Goal: Task Accomplishment & Management: Use online tool/utility

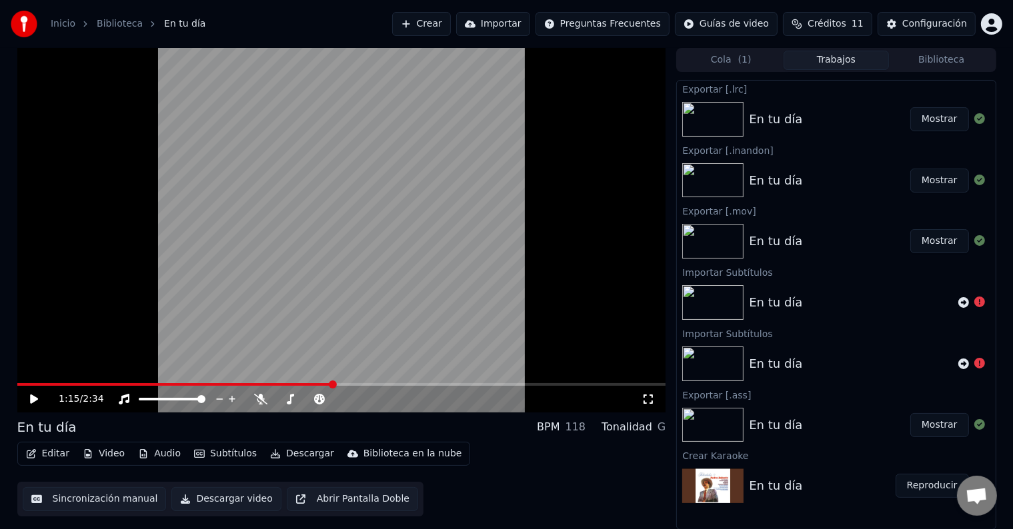
click at [488, 479] on div "Editar Video Audio Subtítulos Descargar Biblioteca en la nube Sincronización ma…" at bounding box center [341, 479] width 649 height 75
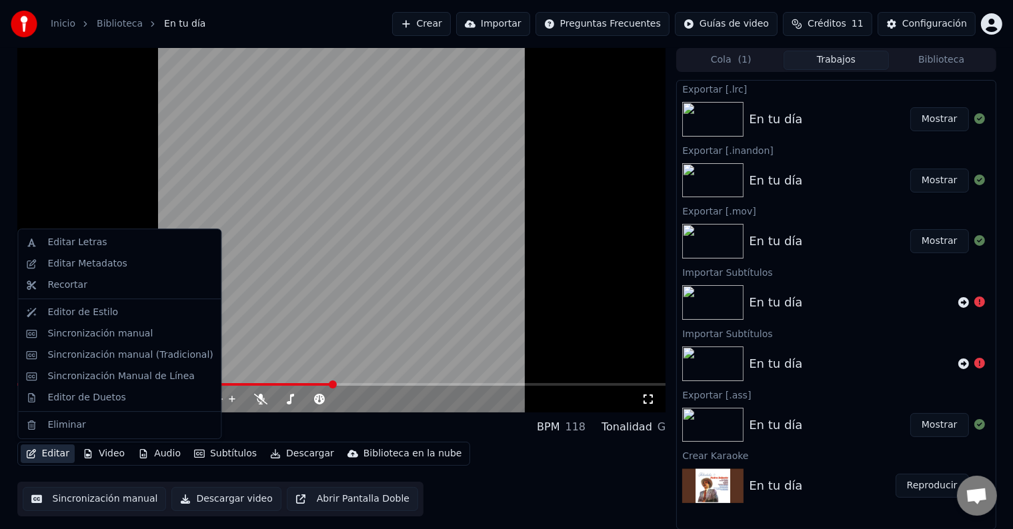
click at [59, 459] on button "Editar" at bounding box center [48, 454] width 54 height 19
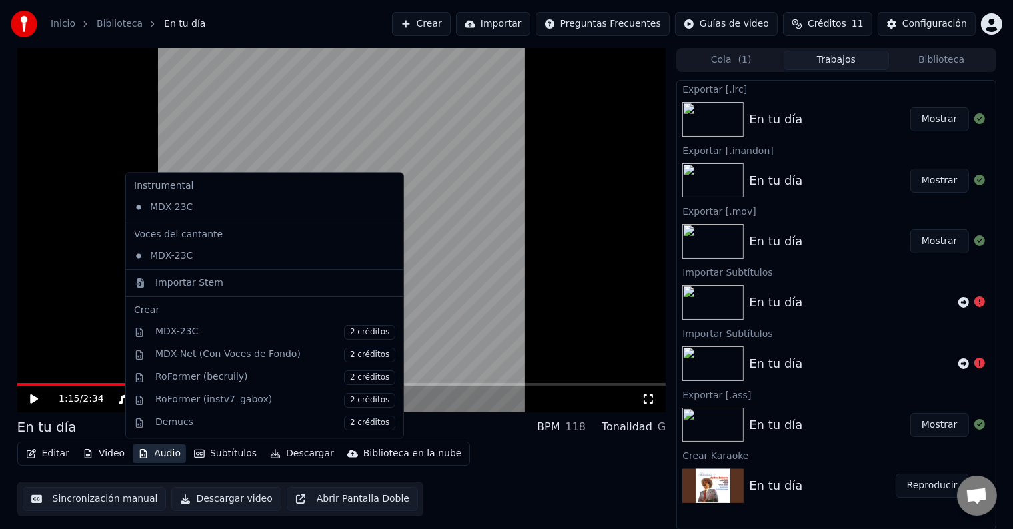
drag, startPoint x: 464, startPoint y: 21, endPoint x: 471, endPoint y: 24, distance: 7.2
click at [451, 24] on button "Crear" at bounding box center [421, 24] width 59 height 24
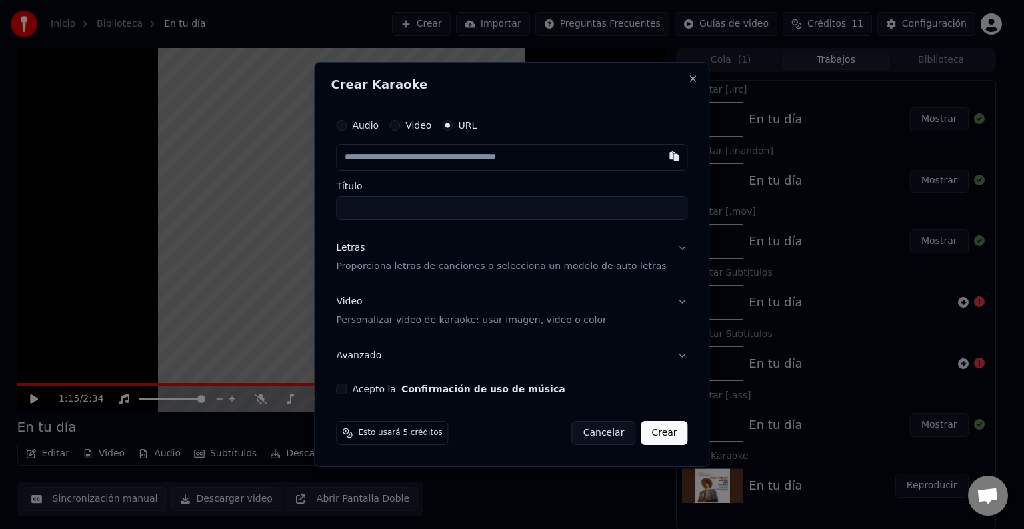
click at [672, 72] on div "Crear Karaoke Audio Video URL Título Letras Proporciona letras de canciones o s…" at bounding box center [511, 264] width 395 height 405
click at [400, 122] on button "Video" at bounding box center [394, 125] width 11 height 11
click at [421, 149] on div "Seleccionar archivo" at bounding box center [393, 157] width 113 height 24
type input "**********"
click at [463, 203] on input "**********" at bounding box center [511, 207] width 351 height 24
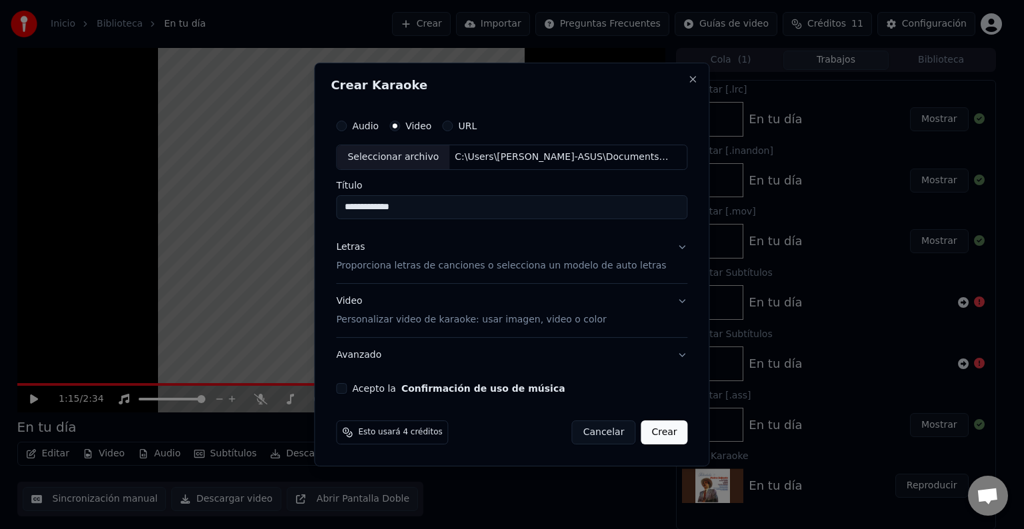
click at [463, 203] on input "**********" at bounding box center [511, 207] width 351 height 24
click at [572, 253] on div "Letras Proporciona letras de canciones o selecciona un modelo de auto letras" at bounding box center [501, 257] width 330 height 32
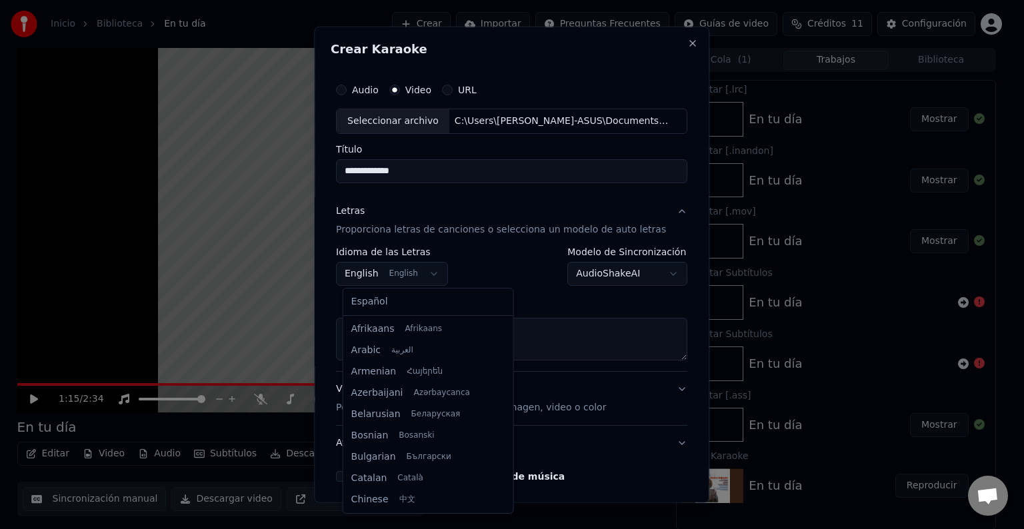
click at [422, 275] on body "**********" at bounding box center [506, 264] width 1013 height 529
select select "**"
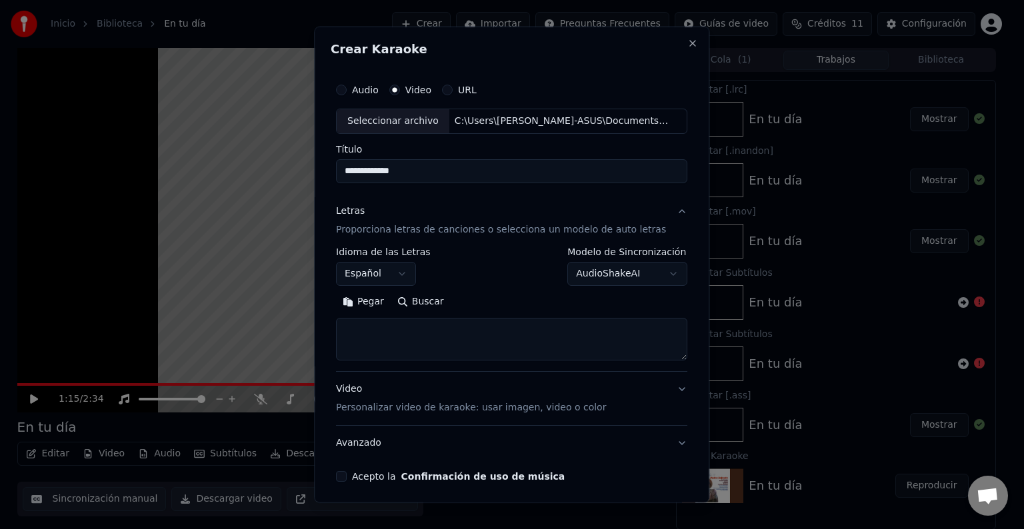
click at [499, 327] on textarea at bounding box center [511, 339] width 351 height 43
paste textarea "**********"
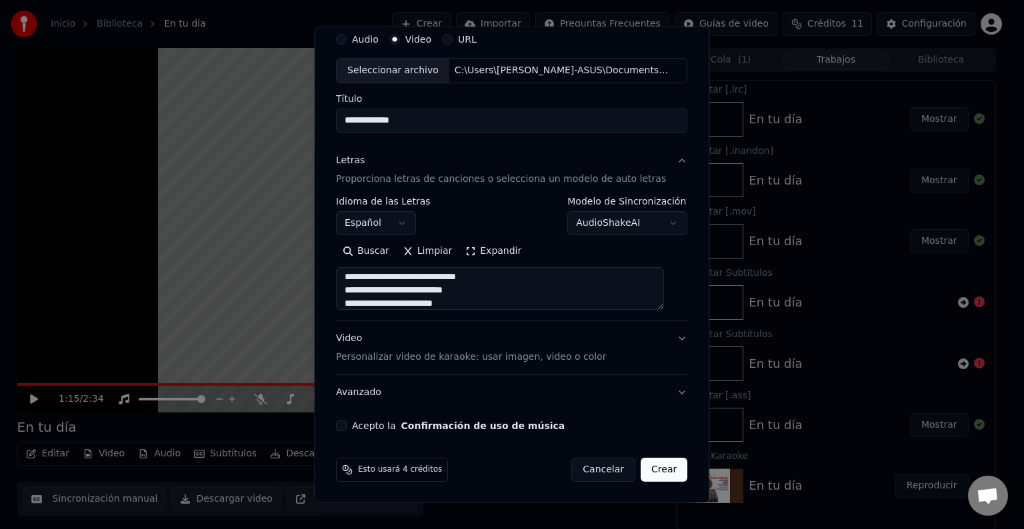
type textarea "**********"
click at [357, 421] on div "Acepto la Confirmación de uso de música" at bounding box center [511, 426] width 351 height 11
click at [347, 422] on button "Acepto la Confirmación de uso de música" at bounding box center [341, 426] width 11 height 11
click at [475, 351] on p "Personalizar video de karaoke: usar imagen, video o color" at bounding box center [471, 357] width 270 height 13
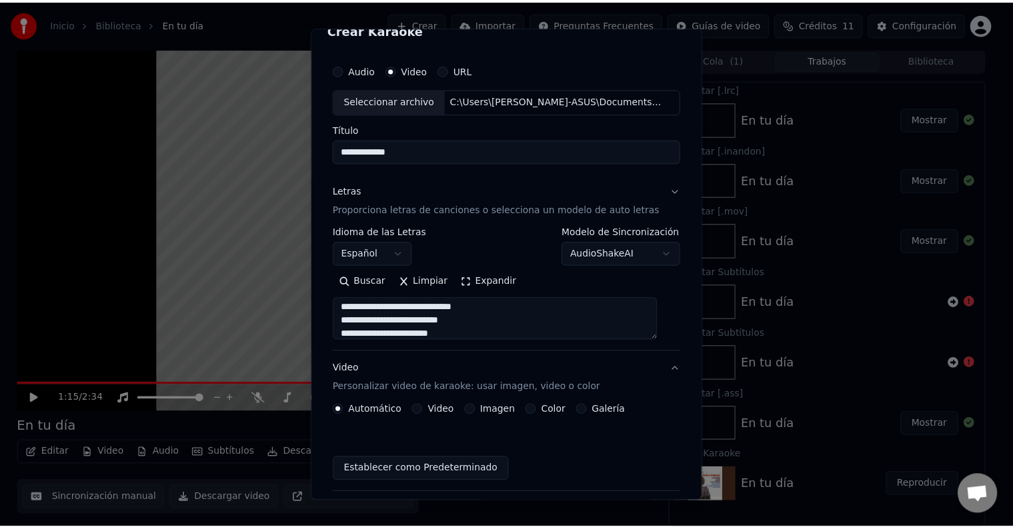
scroll to position [15, 0]
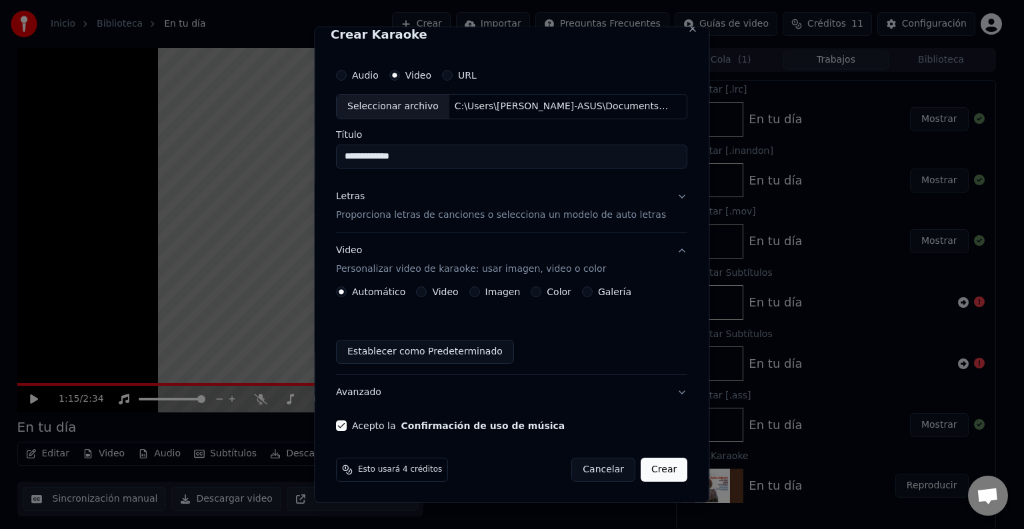
click at [652, 468] on button "Crear" at bounding box center [664, 470] width 47 height 24
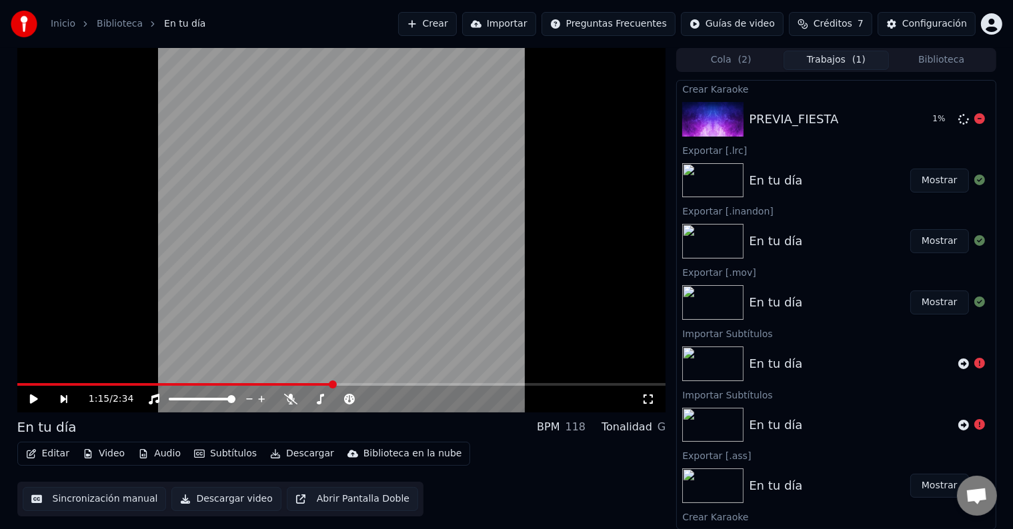
click at [721, 105] on img at bounding box center [712, 119] width 61 height 35
click at [776, 117] on div "PREVIA_FIESTA" at bounding box center [793, 119] width 89 height 19
click at [917, 124] on button "Reproducir" at bounding box center [931, 119] width 73 height 24
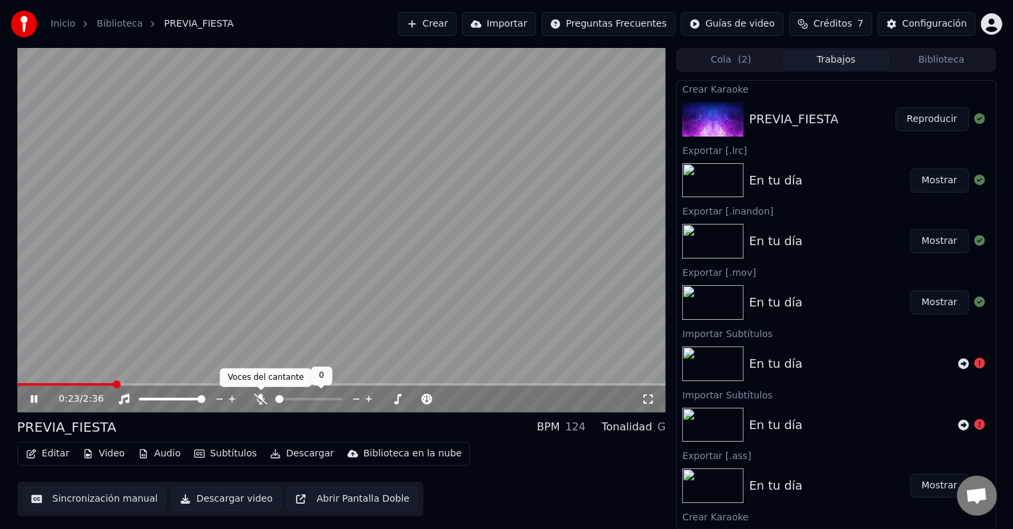
click at [264, 399] on icon at bounding box center [260, 399] width 13 height 11
click at [84, 384] on span at bounding box center [50, 384] width 67 height 3
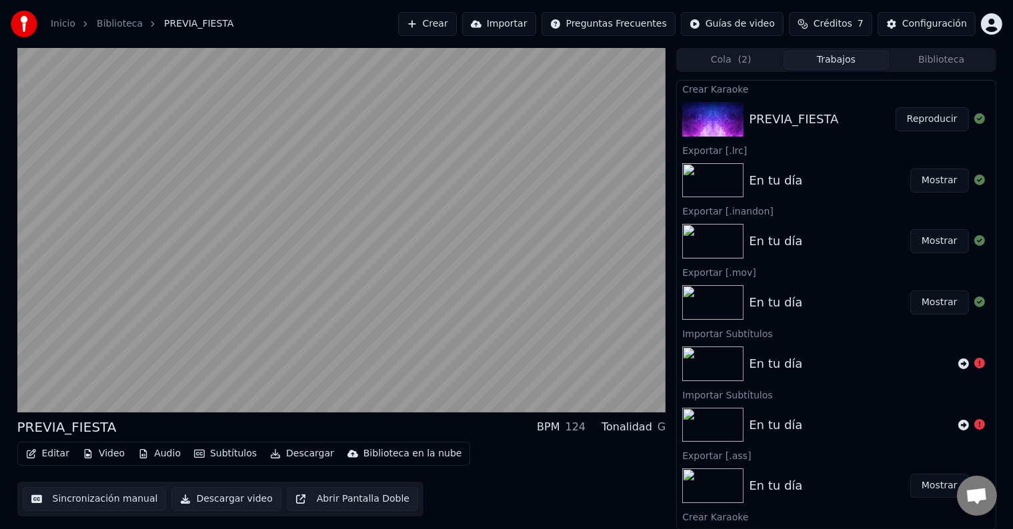
click at [489, 461] on div "Editar Video Audio Subtítulos Descargar Biblioteca en la nube Sincronización ma…" at bounding box center [341, 479] width 649 height 75
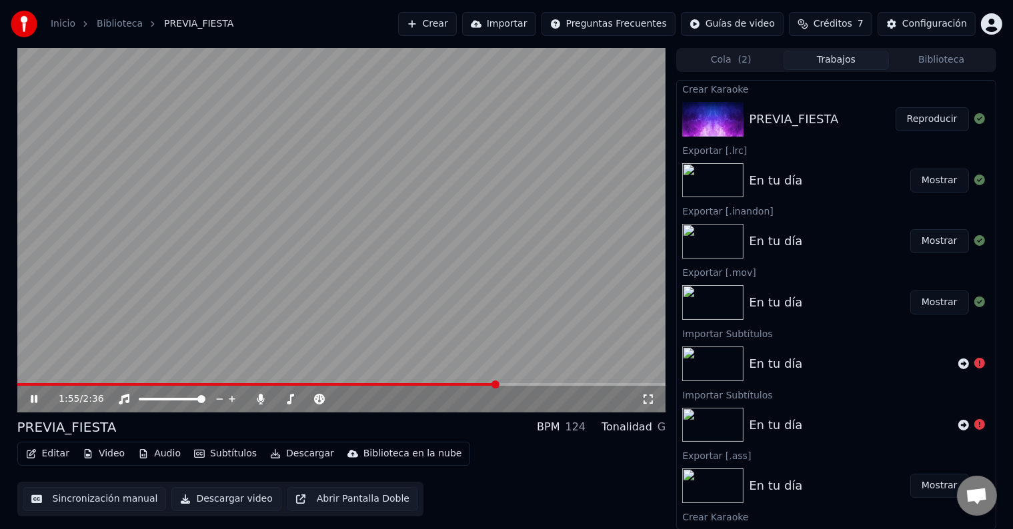
click at [31, 398] on icon at bounding box center [34, 399] width 7 height 8
click at [42, 462] on button "Editar" at bounding box center [48, 454] width 54 height 19
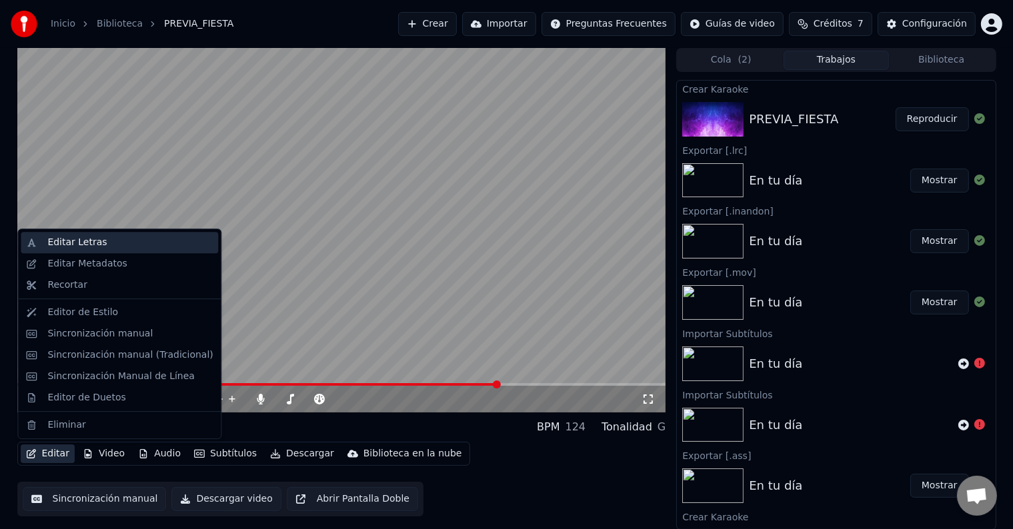
click at [89, 242] on div "Editar Letras" at bounding box center [76, 242] width 59 height 13
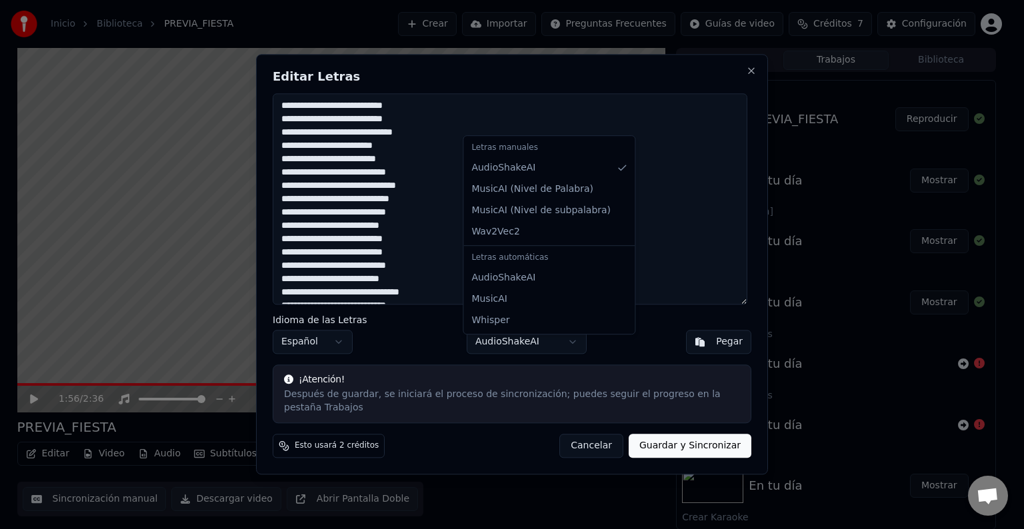
click at [553, 345] on body "Inicio Biblioteca PREVIA_FIESTA Crear Importar Preguntas Frecuentes Guías de vi…" at bounding box center [506, 264] width 1013 height 529
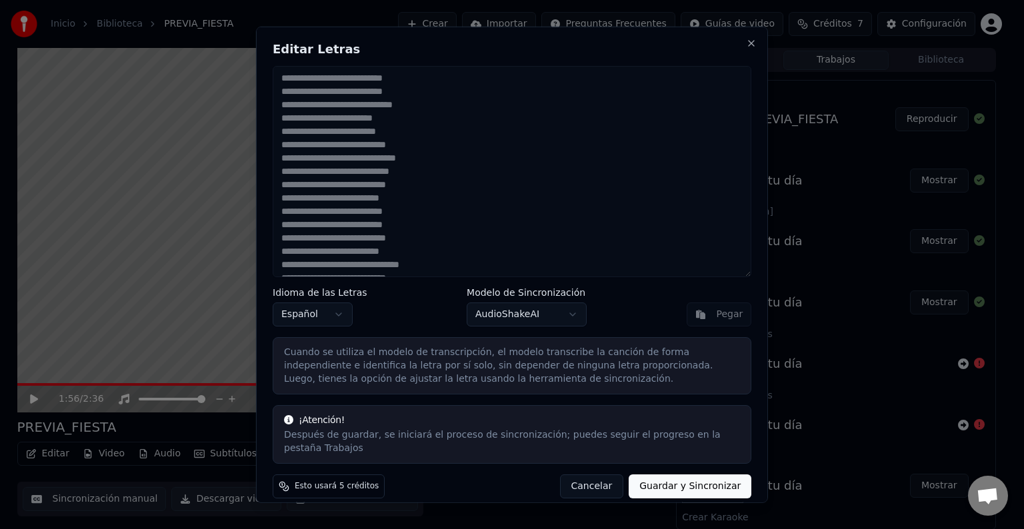
click at [593, 475] on button "Cancelar" at bounding box center [591, 487] width 64 height 24
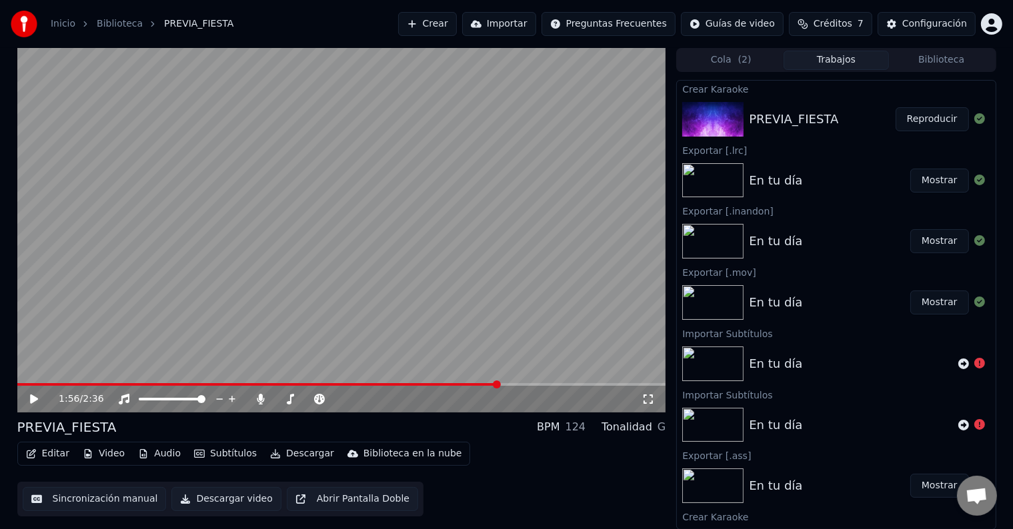
click at [104, 499] on button "Sincronización manual" at bounding box center [95, 499] width 144 height 24
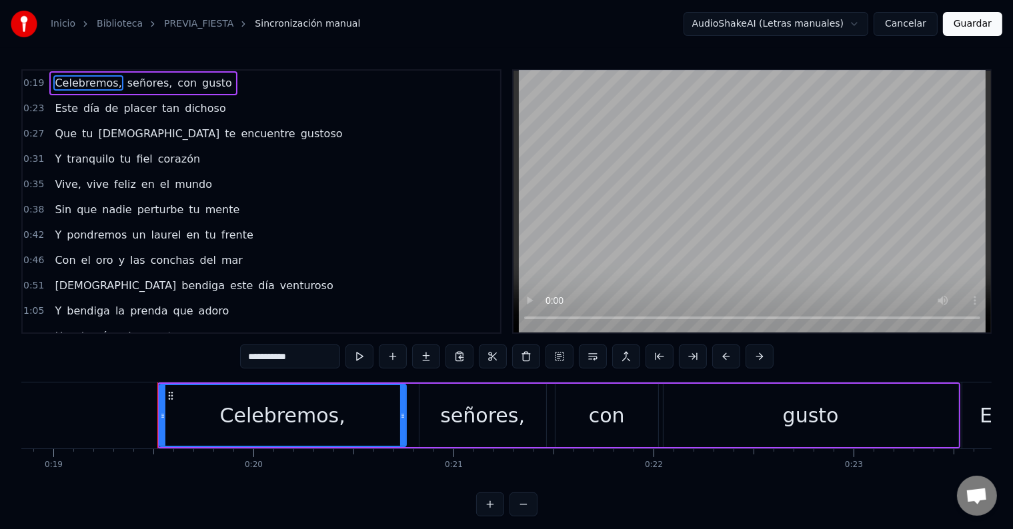
scroll to position [0, 3837]
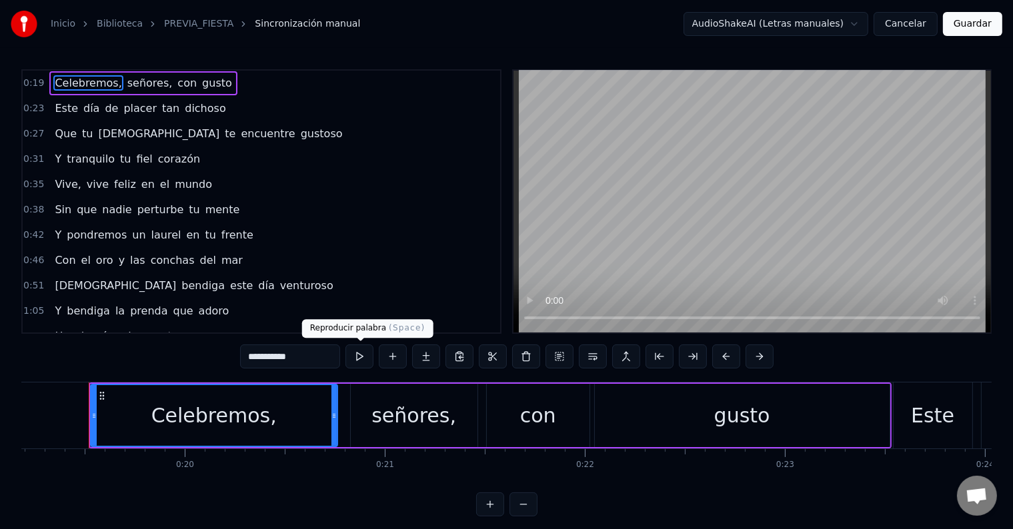
click at [355, 356] on button at bounding box center [359, 357] width 28 height 24
click at [419, 407] on div "señores," at bounding box center [413, 416] width 85 height 30
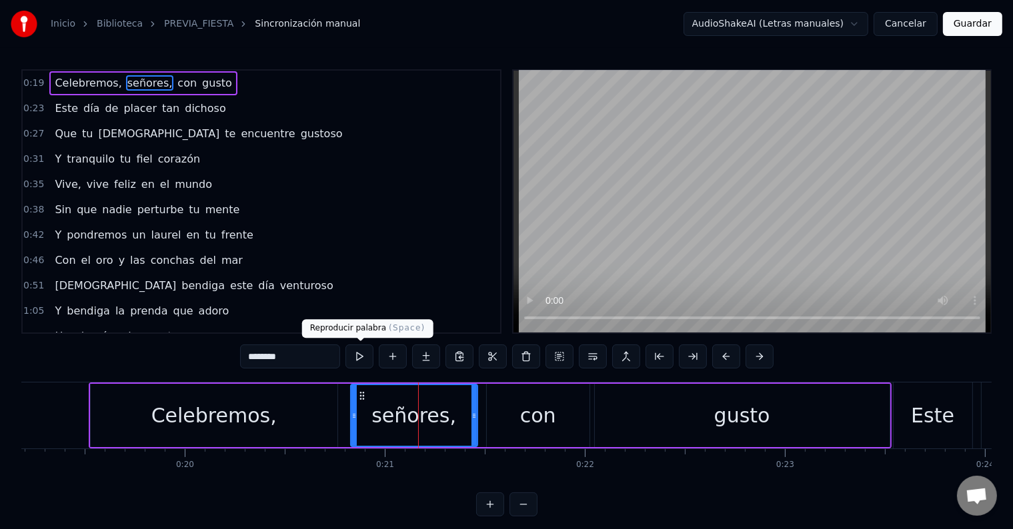
click at [356, 357] on button at bounding box center [359, 357] width 28 height 24
click at [571, 400] on div "con" at bounding box center [538, 415] width 103 height 63
type input "***"
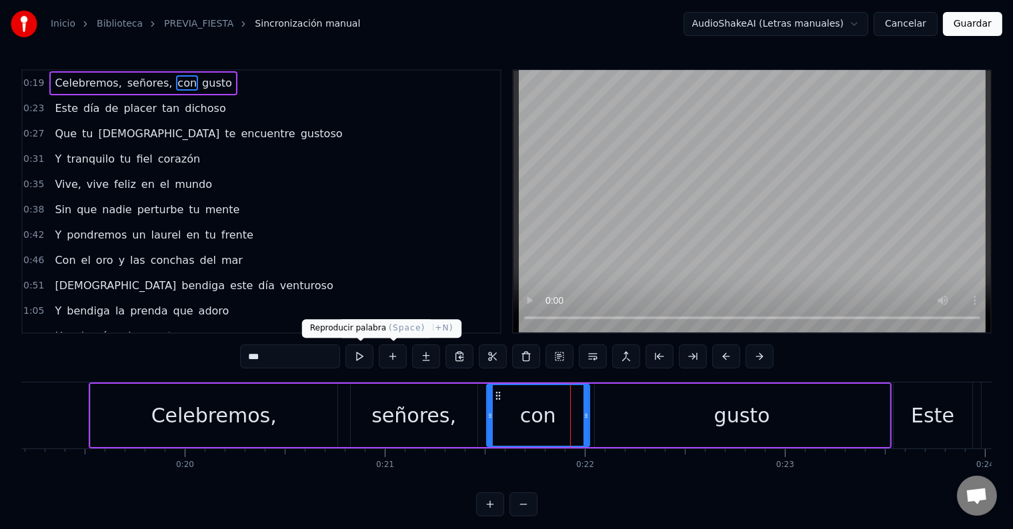
click at [371, 354] on button at bounding box center [359, 357] width 28 height 24
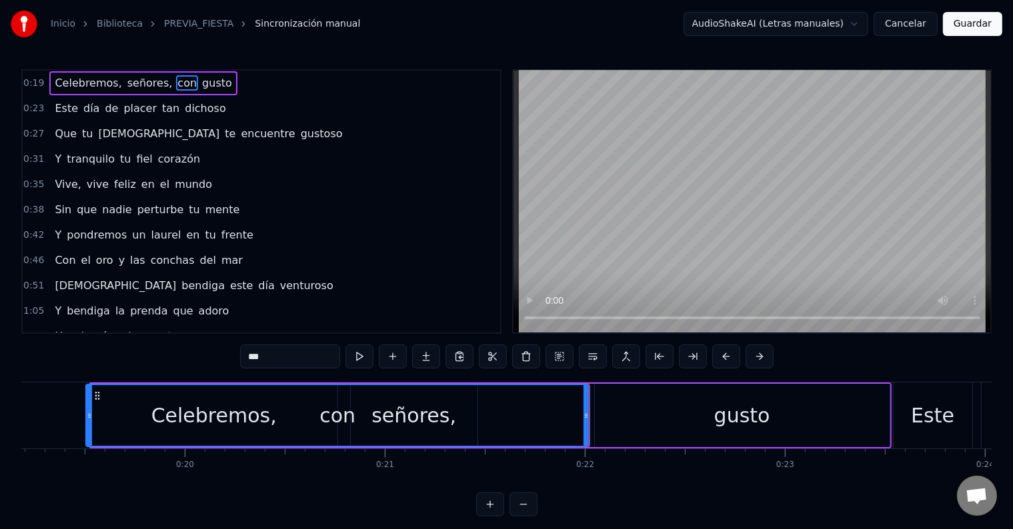
drag, startPoint x: 488, startPoint y: 403, endPoint x: 109, endPoint y: 399, distance: 379.4
click at [87, 405] on div at bounding box center [89, 415] width 5 height 61
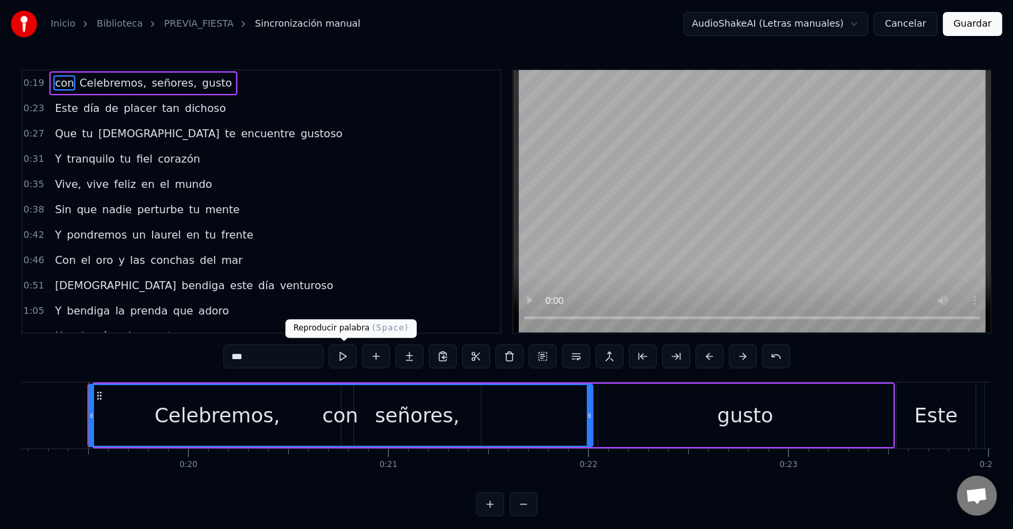
click at [343, 355] on button at bounding box center [343, 357] width 28 height 24
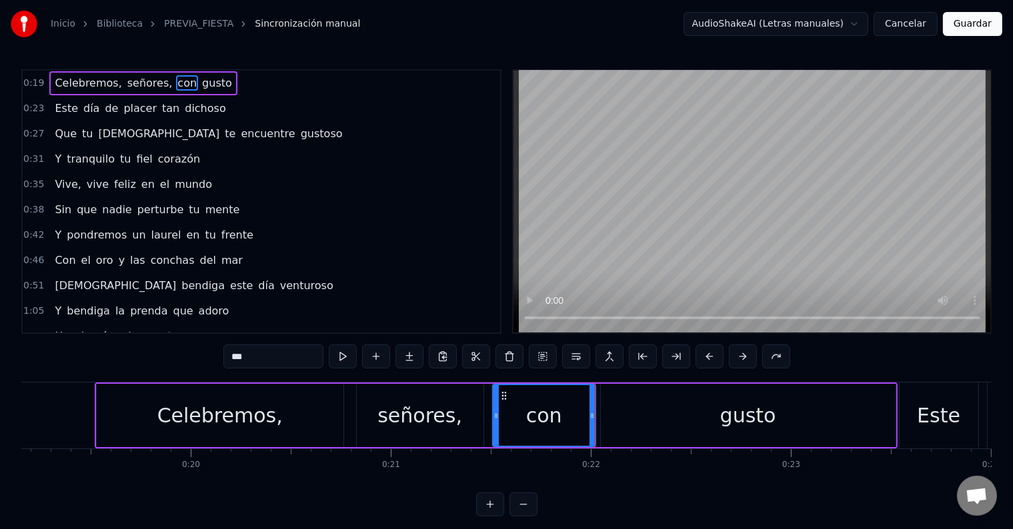
click at [234, 420] on div "Celebremos," at bounding box center [219, 416] width 125 height 30
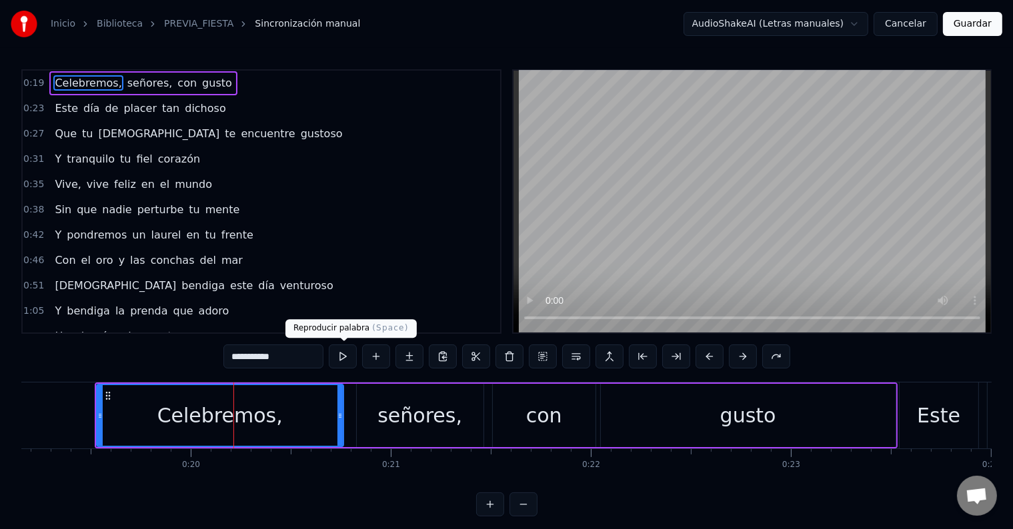
click at [354, 357] on button at bounding box center [343, 357] width 28 height 24
click at [392, 389] on div "señores," at bounding box center [420, 415] width 127 height 63
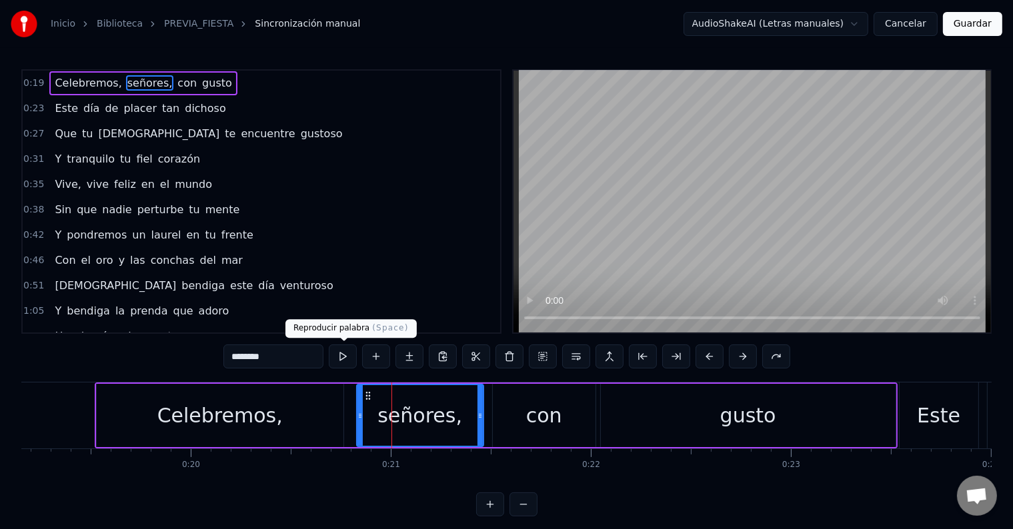
click at [349, 359] on button at bounding box center [343, 357] width 28 height 24
click at [545, 406] on div "con" at bounding box center [544, 416] width 36 height 30
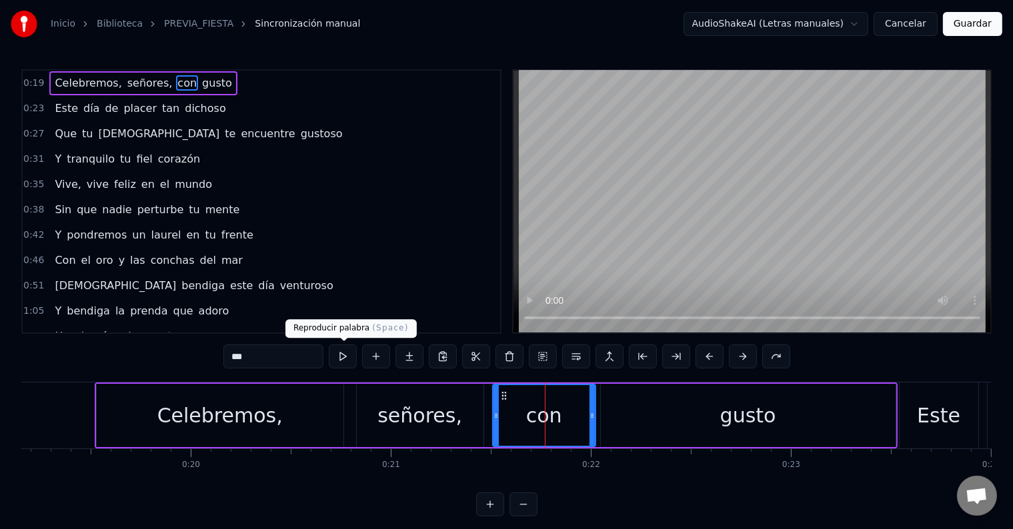
click at [344, 352] on button at bounding box center [343, 357] width 28 height 24
click at [411, 403] on div "señores," at bounding box center [419, 416] width 85 height 30
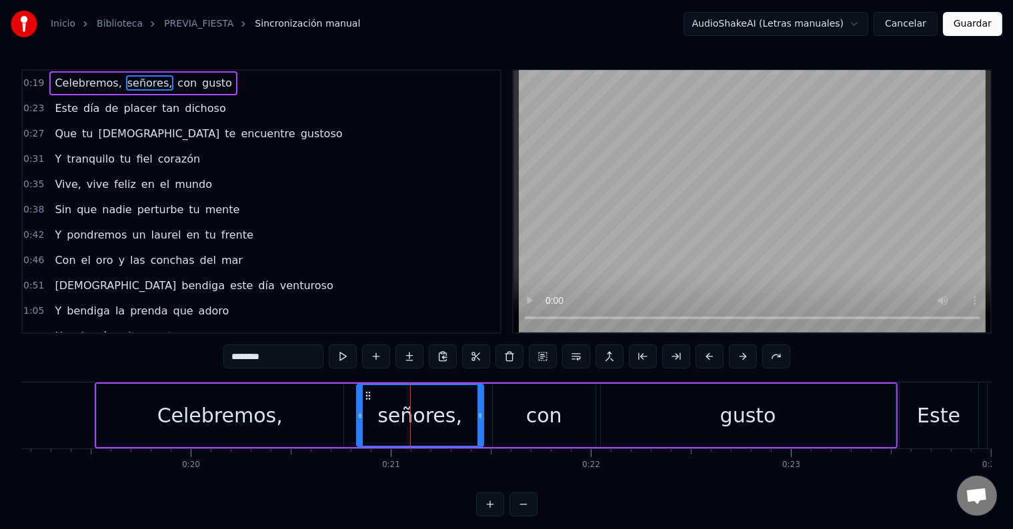
click at [419, 407] on div "señores," at bounding box center [419, 416] width 85 height 30
click at [137, 81] on span "señores," at bounding box center [150, 82] width 48 height 15
click at [403, 409] on div "señores," at bounding box center [419, 416] width 85 height 30
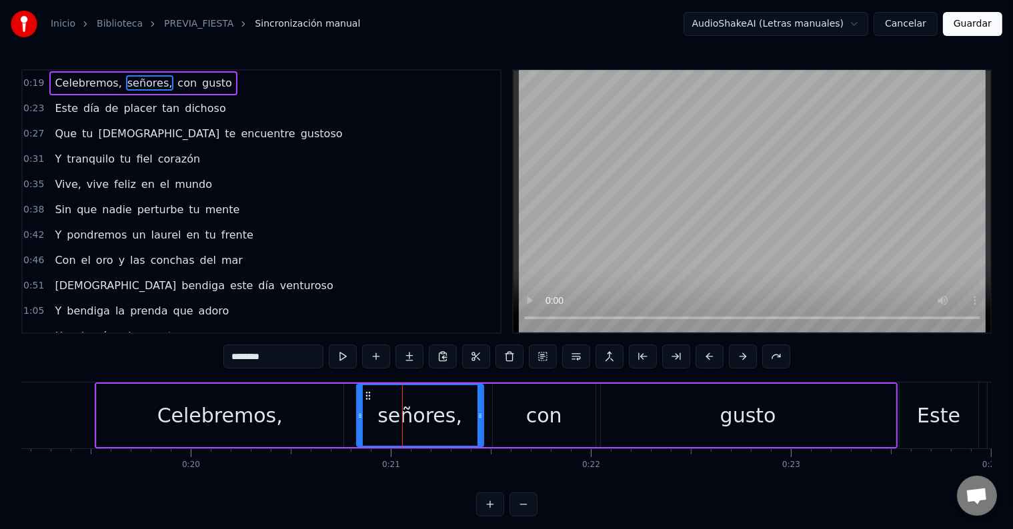
click at [404, 409] on div "señores," at bounding box center [419, 416] width 85 height 30
click at [292, 357] on input "********" at bounding box center [273, 357] width 100 height 24
click at [274, 356] on input "********" at bounding box center [273, 357] width 100 height 24
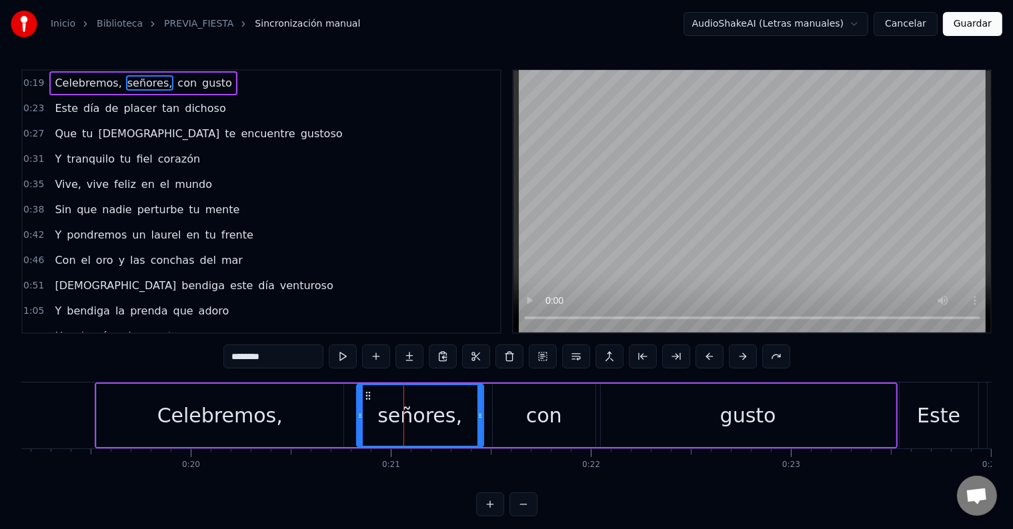
drag, startPoint x: 267, startPoint y: 353, endPoint x: 191, endPoint y: 345, distance: 75.7
click at [191, 345] on div "0:19 Celebremos, señores, con gusto 0:23 Este día de placer tan dichoso 0:27 Qu…" at bounding box center [506, 292] width 970 height 447
click at [250, 337] on div "0:19 Celebremos, señores, con gusto 0:23 Este día de placer tan dichoso 0:27 Qu…" at bounding box center [506, 292] width 970 height 447
drag, startPoint x: 262, startPoint y: 351, endPoint x: 223, endPoint y: 351, distance: 38.7
click at [223, 351] on div "0:19 Celebremos, señores, con gusto 0:23 Este día de placer tan dichoso 0:27 Qu…" at bounding box center [506, 292] width 970 height 447
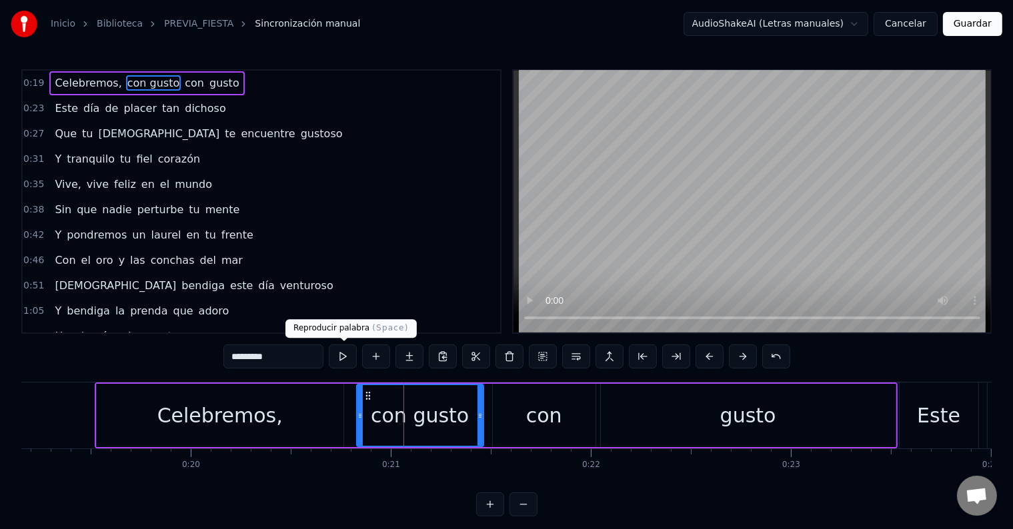
click at [349, 363] on button at bounding box center [343, 357] width 28 height 24
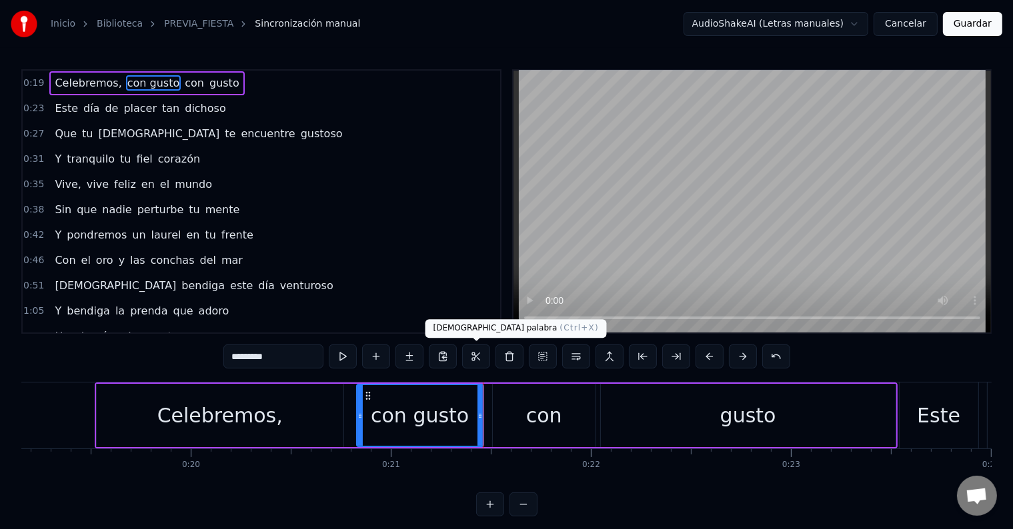
click at [542, 401] on div "con" at bounding box center [544, 416] width 36 height 30
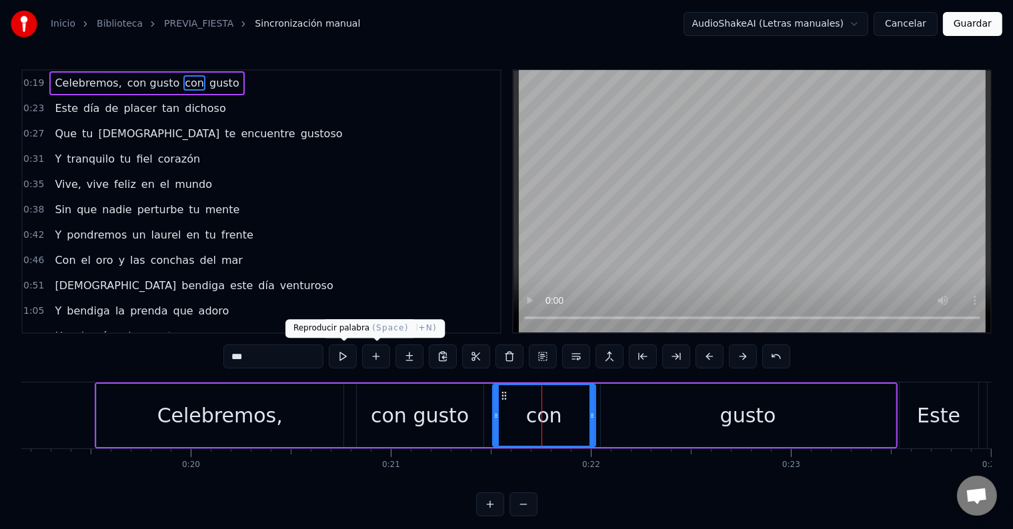
click at [339, 347] on button at bounding box center [343, 357] width 28 height 24
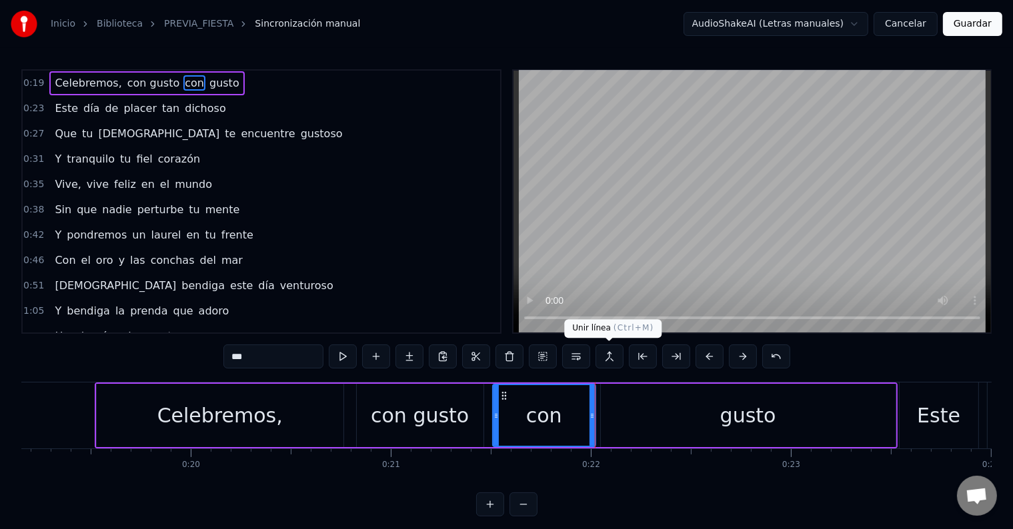
click at [655, 403] on div "gusto" at bounding box center [748, 415] width 295 height 63
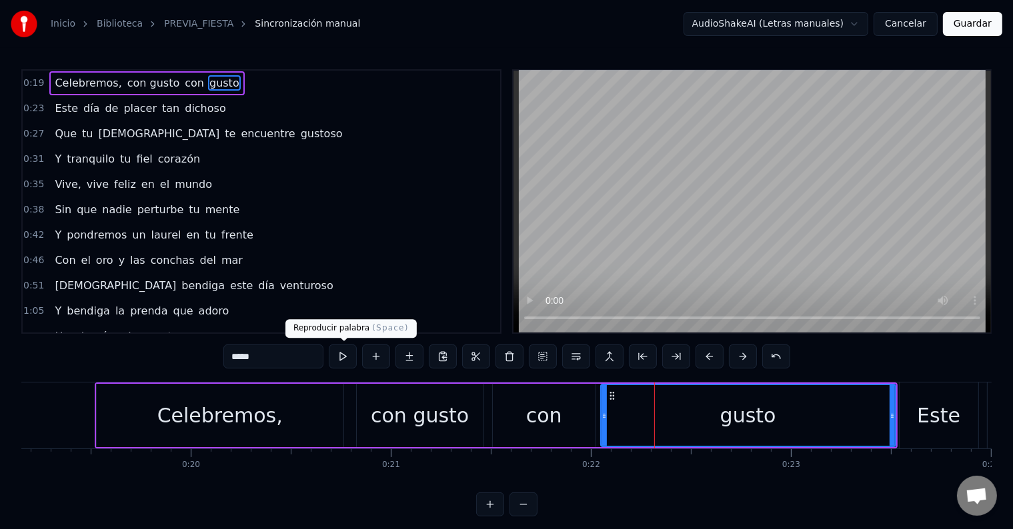
click at [349, 357] on button at bounding box center [343, 357] width 28 height 24
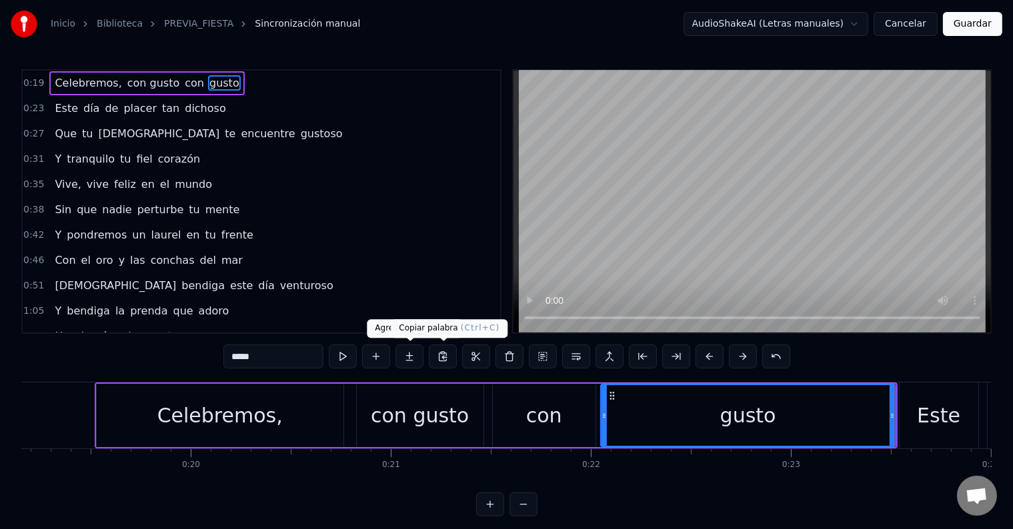
click at [569, 397] on div "con" at bounding box center [544, 415] width 103 height 63
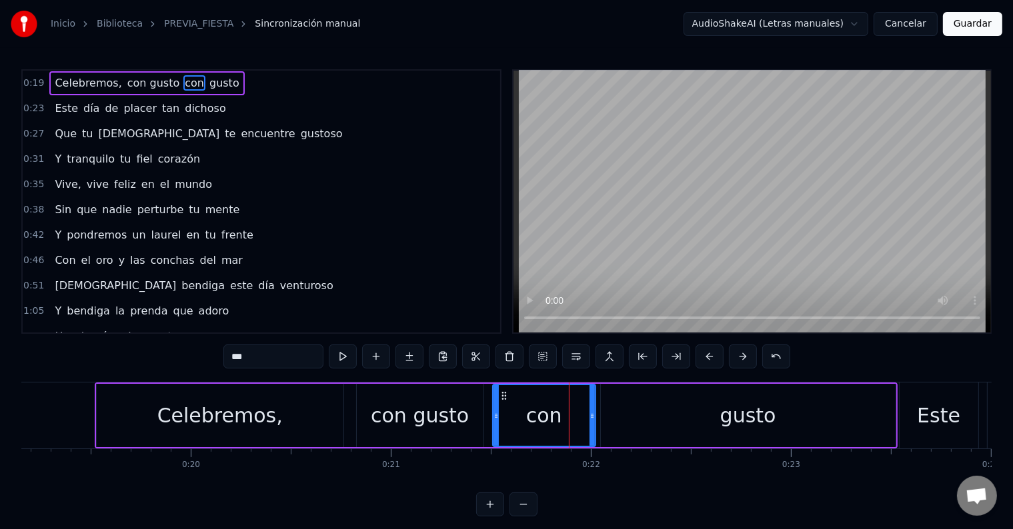
click at [635, 408] on div "gusto" at bounding box center [748, 415] width 295 height 63
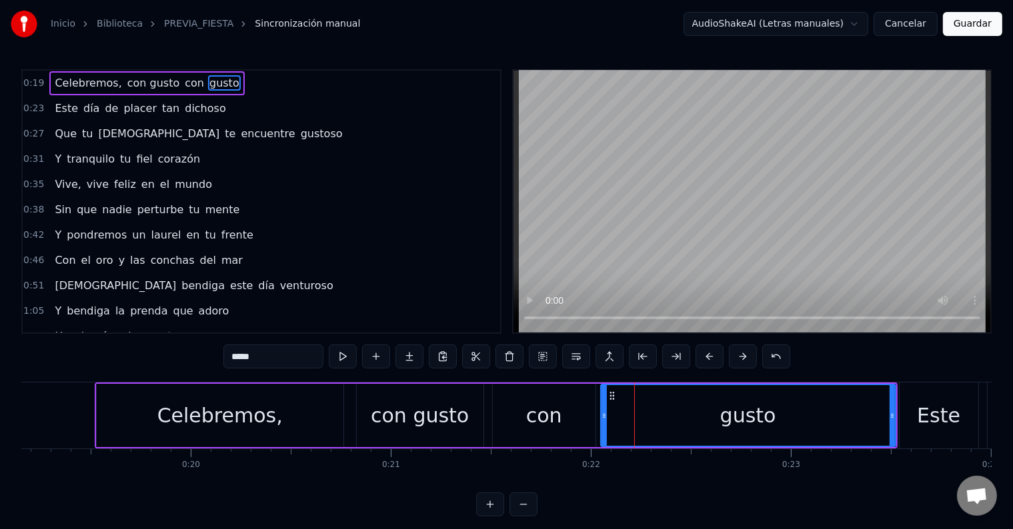
click at [183, 80] on span "con" at bounding box center [194, 82] width 22 height 15
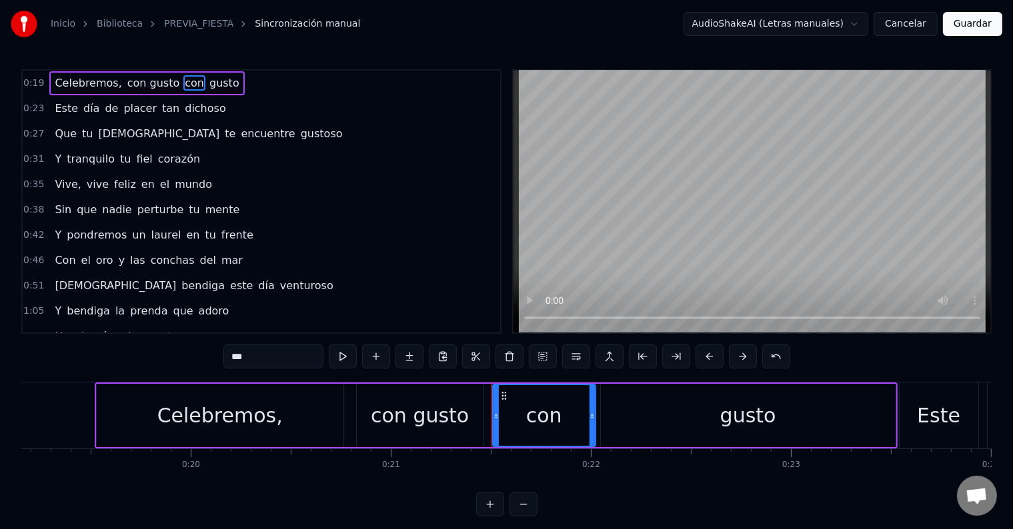
click at [183, 80] on span "con" at bounding box center [194, 82] width 22 height 15
drag, startPoint x: 269, startPoint y: 352, endPoint x: 197, endPoint y: 339, distance: 73.1
click at [198, 339] on div "0:19 Celebremos, con gusto con gusto 0:23 Este día de placer tan dichoso 0:27 Q…" at bounding box center [506, 292] width 970 height 447
click at [700, 420] on div "gusto" at bounding box center [748, 415] width 295 height 63
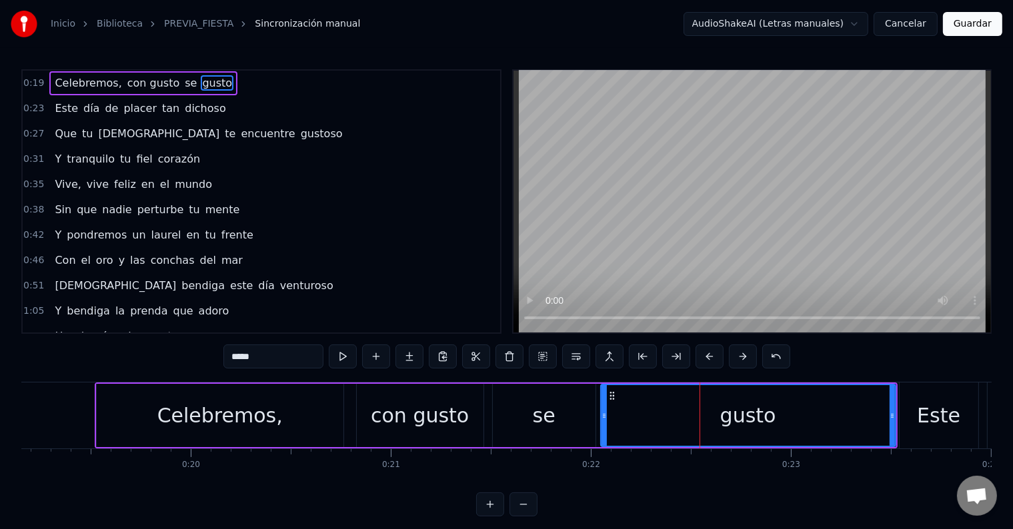
click at [717, 413] on div "gusto" at bounding box center [747, 415] width 293 height 61
click at [201, 85] on span "gusto" at bounding box center [217, 82] width 33 height 15
click at [201, 81] on span "gusto" at bounding box center [217, 82] width 33 height 15
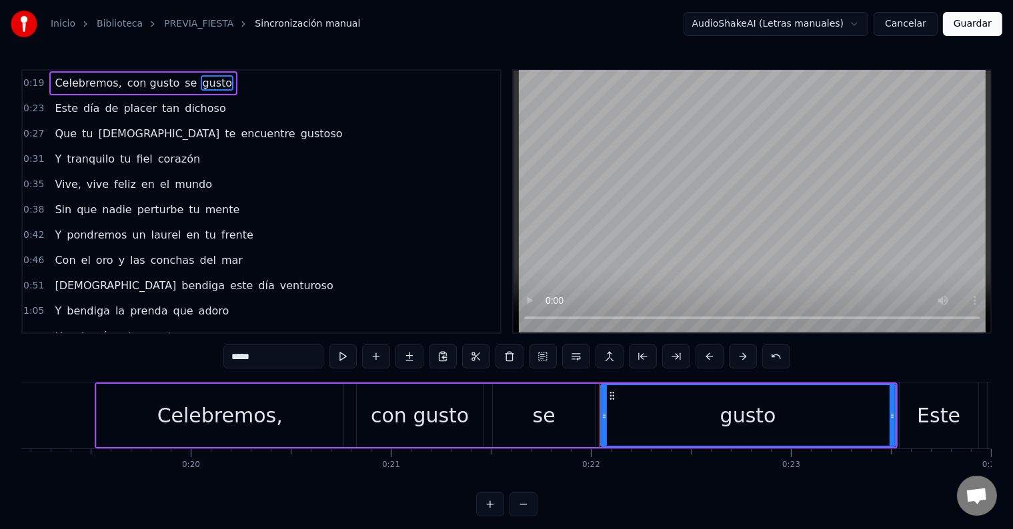
click at [201, 81] on span "gusto" at bounding box center [217, 82] width 33 height 15
drag, startPoint x: 263, startPoint y: 364, endPoint x: 177, endPoint y: 352, distance: 86.8
click at [178, 353] on div "0:19 Celebremos, con gusto se gusto 0:23 Este día de placer tan dichoso 0:27 Qu…" at bounding box center [506, 292] width 970 height 447
click at [210, 407] on div "Celebremos," at bounding box center [219, 416] width 125 height 30
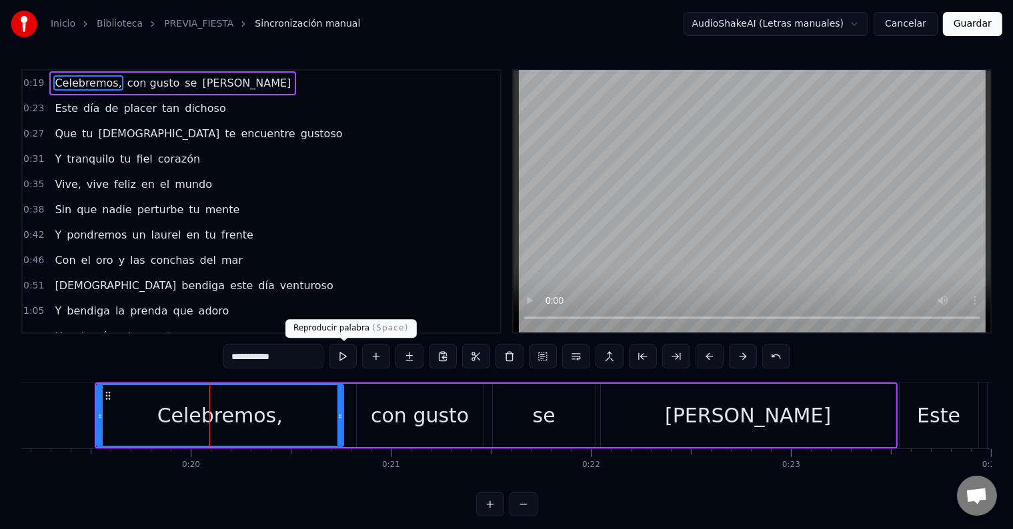
click at [341, 358] on button at bounding box center [343, 357] width 28 height 24
click at [394, 405] on div "con gusto" at bounding box center [420, 416] width 98 height 30
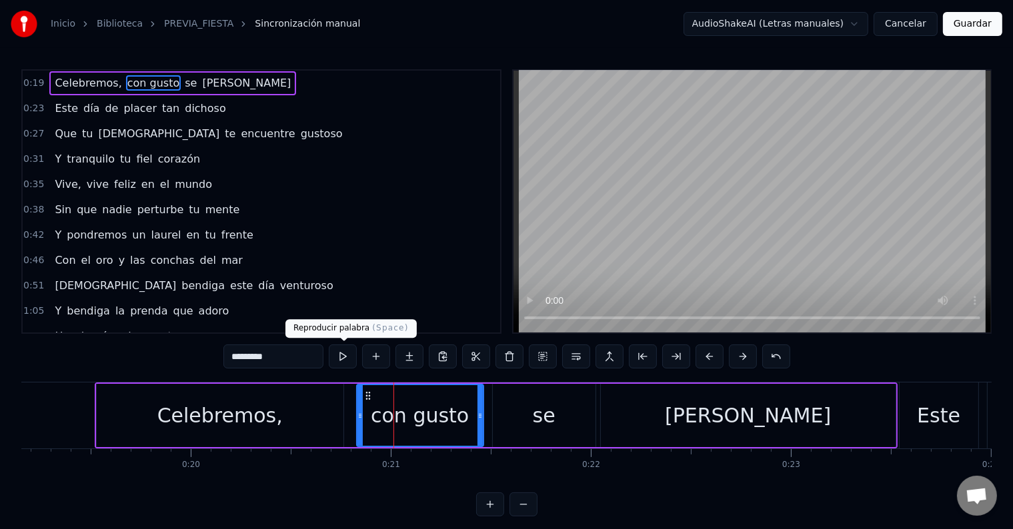
click at [349, 360] on button at bounding box center [343, 357] width 28 height 24
click at [588, 405] on div "se" at bounding box center [544, 415] width 103 height 63
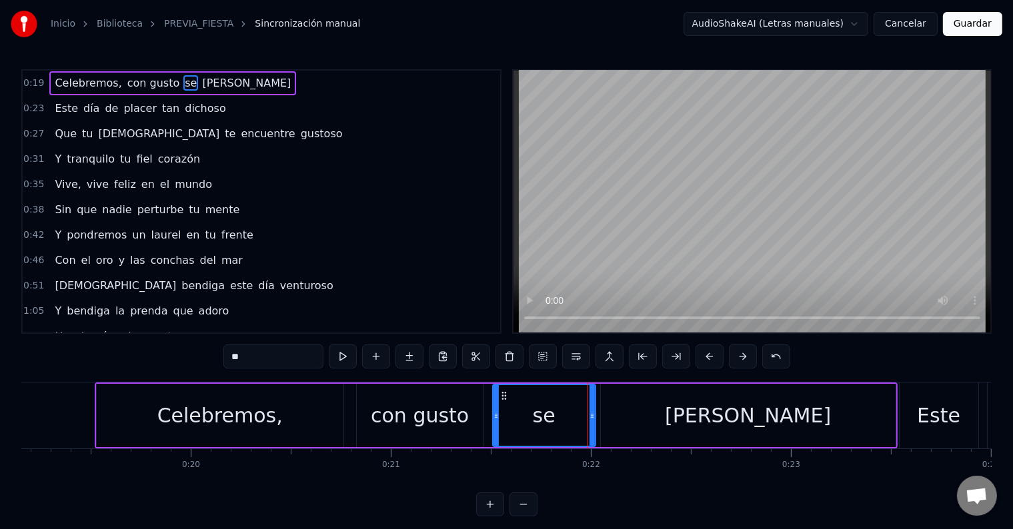
click at [588, 415] on div "se" at bounding box center [543, 415] width 101 height 61
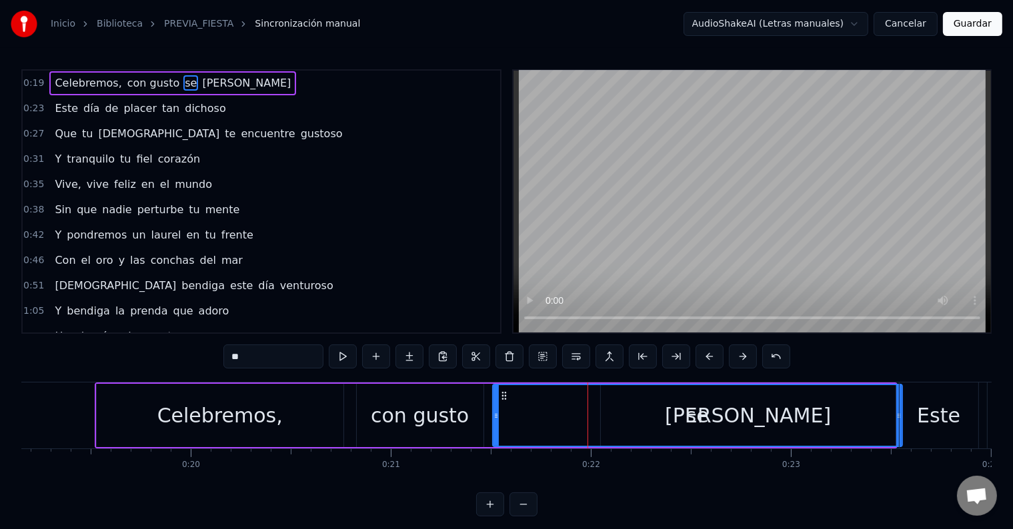
drag, startPoint x: 589, startPoint y: 415, endPoint x: 896, endPoint y: 425, distance: 306.9
click at [896, 425] on div at bounding box center [898, 415] width 5 height 61
click at [707, 405] on div "se" at bounding box center [697, 415] width 408 height 61
drag, startPoint x: 200, startPoint y: 358, endPoint x: 192, endPoint y: 357, distance: 8.0
click at [193, 357] on div "0:19 Celebremos, con gusto se [PERSON_NAME] 0:23 Este día de placer tan dichoso…" at bounding box center [506, 292] width 970 height 447
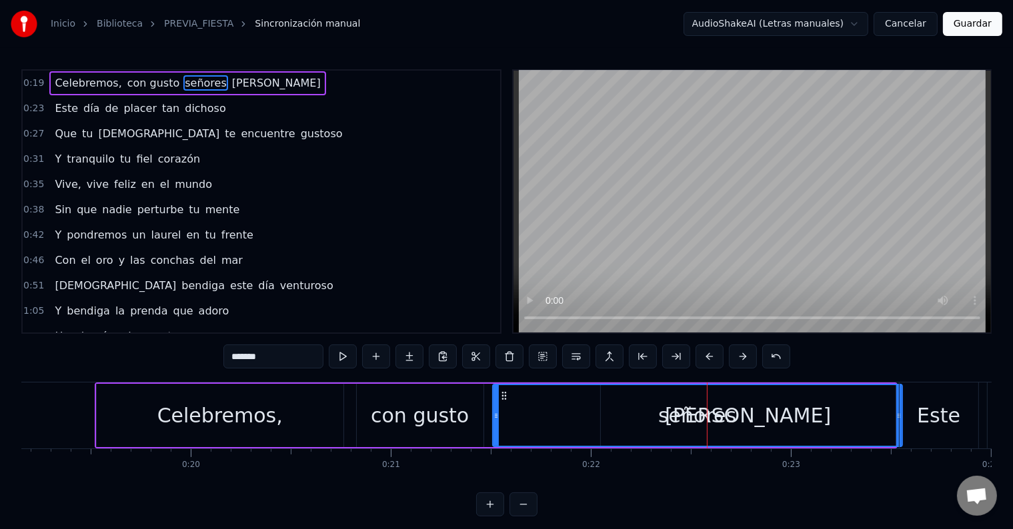
click at [231, 81] on span "[PERSON_NAME]" at bounding box center [276, 82] width 91 height 15
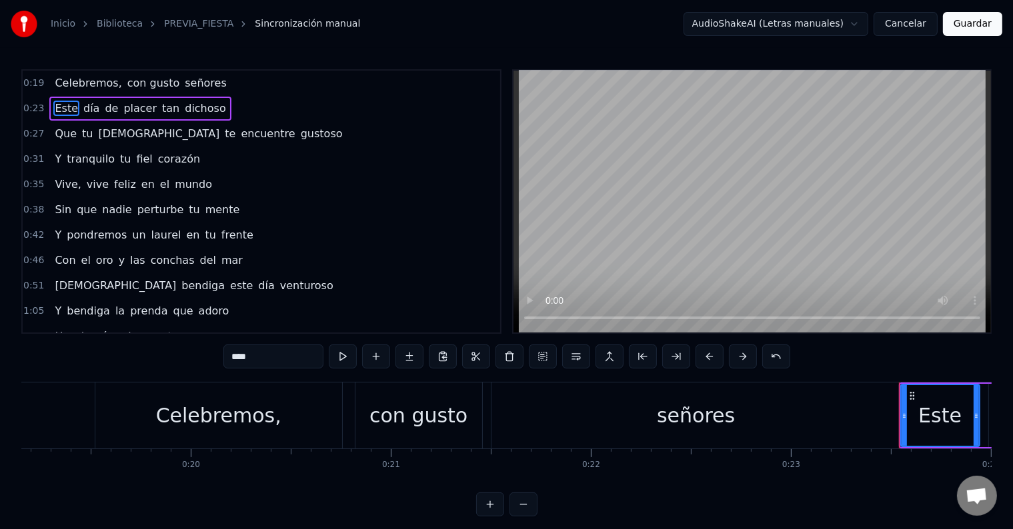
click at [193, 85] on span "señores" at bounding box center [205, 82] width 45 height 15
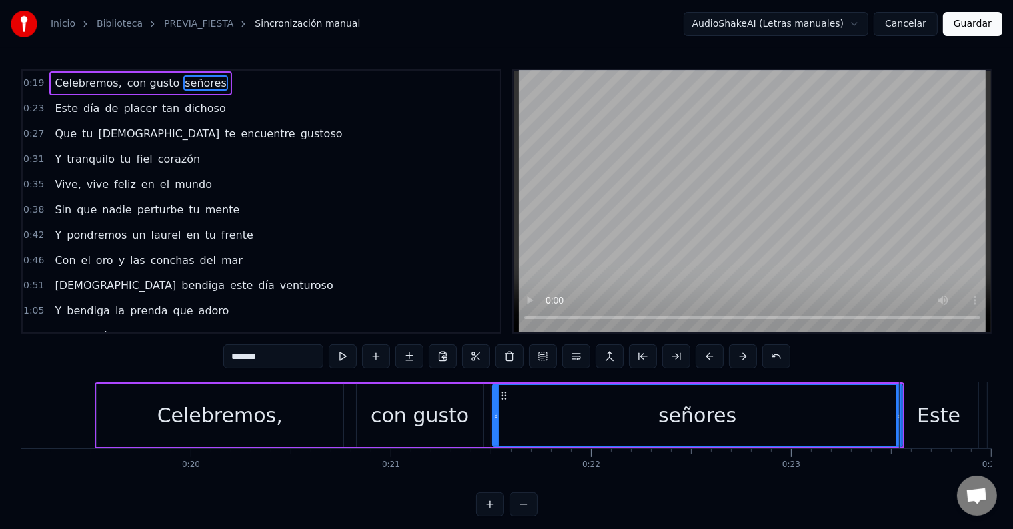
click at [67, 81] on span "Celebremos," at bounding box center [87, 82] width 69 height 15
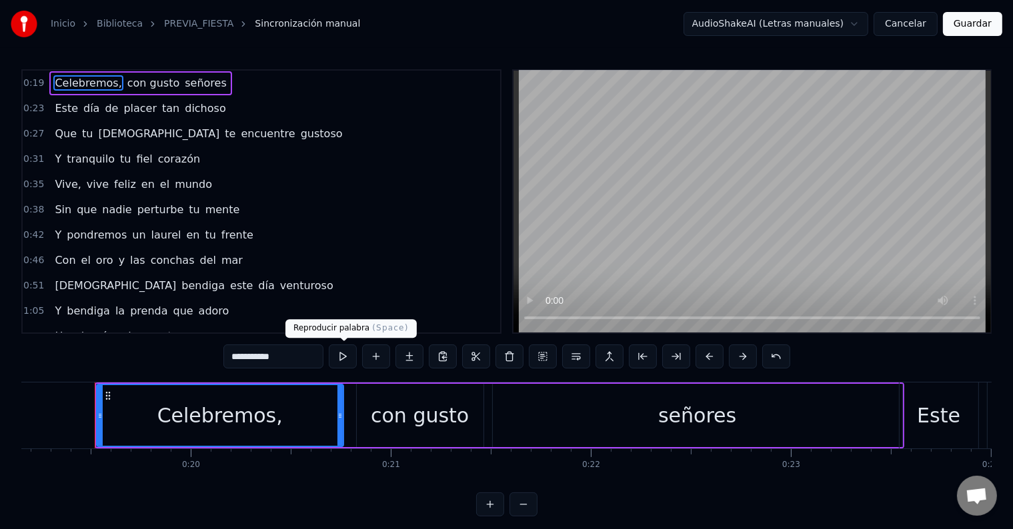
click at [346, 361] on button at bounding box center [343, 357] width 28 height 24
click at [393, 389] on div "con gusto" at bounding box center [420, 415] width 127 height 63
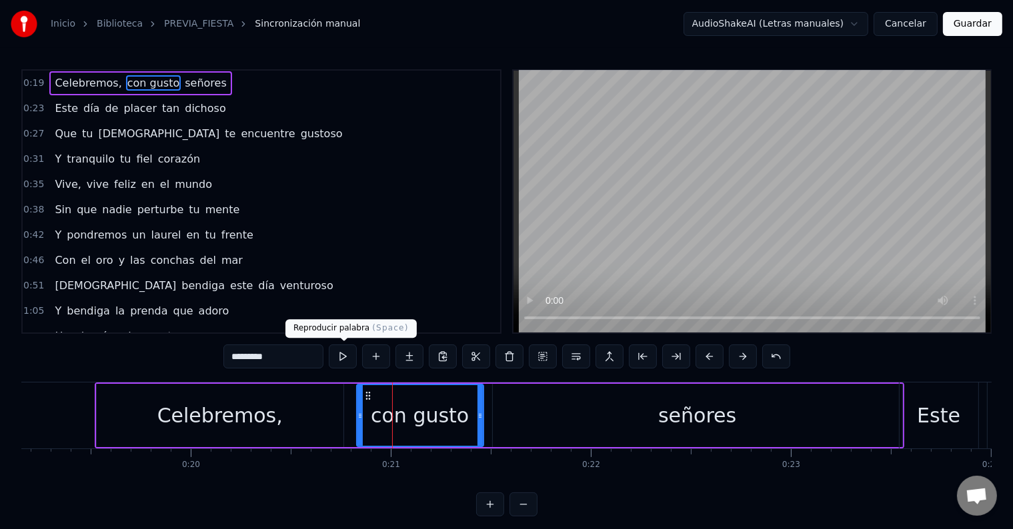
click at [350, 359] on button at bounding box center [343, 357] width 28 height 24
click at [590, 419] on div "señores" at bounding box center [697, 415] width 409 height 63
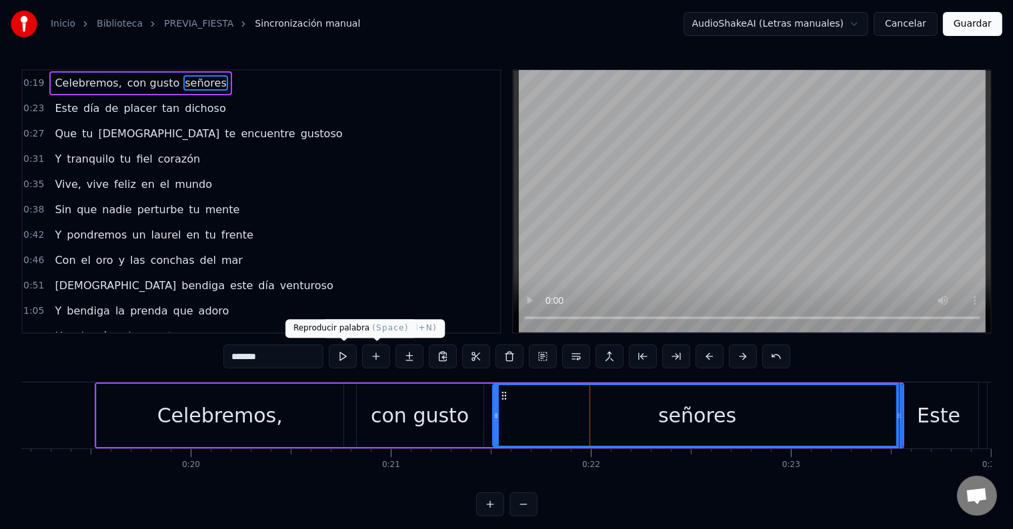
click at [347, 357] on button at bounding box center [343, 357] width 28 height 24
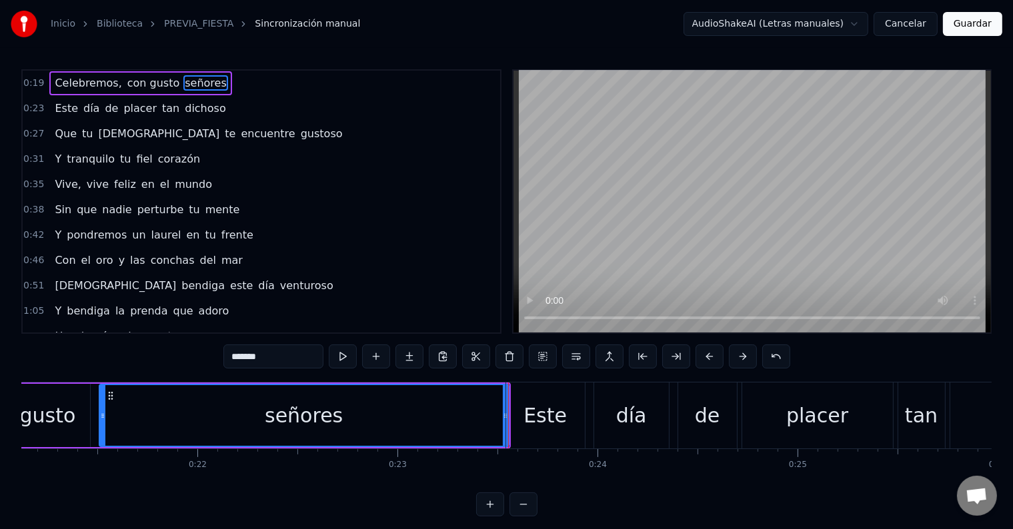
scroll to position [0, 4418]
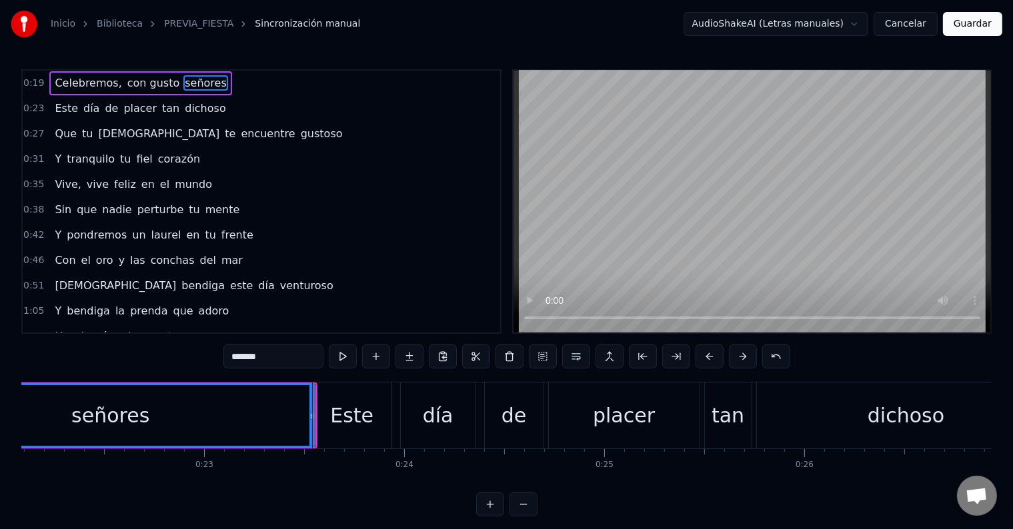
click at [336, 431] on div "Este" at bounding box center [352, 416] width 79 height 66
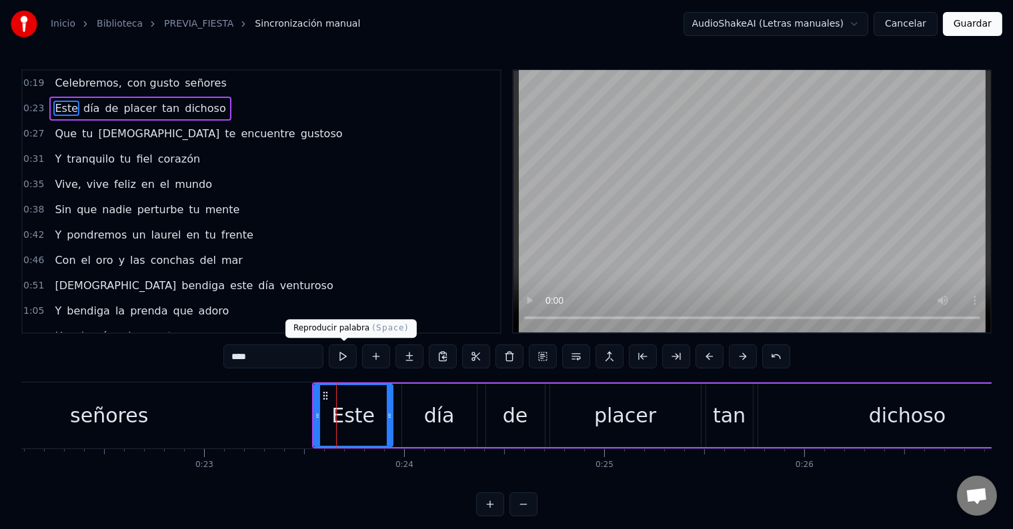
click at [338, 355] on button at bounding box center [343, 357] width 28 height 24
click at [426, 401] on div "día" at bounding box center [439, 416] width 31 height 30
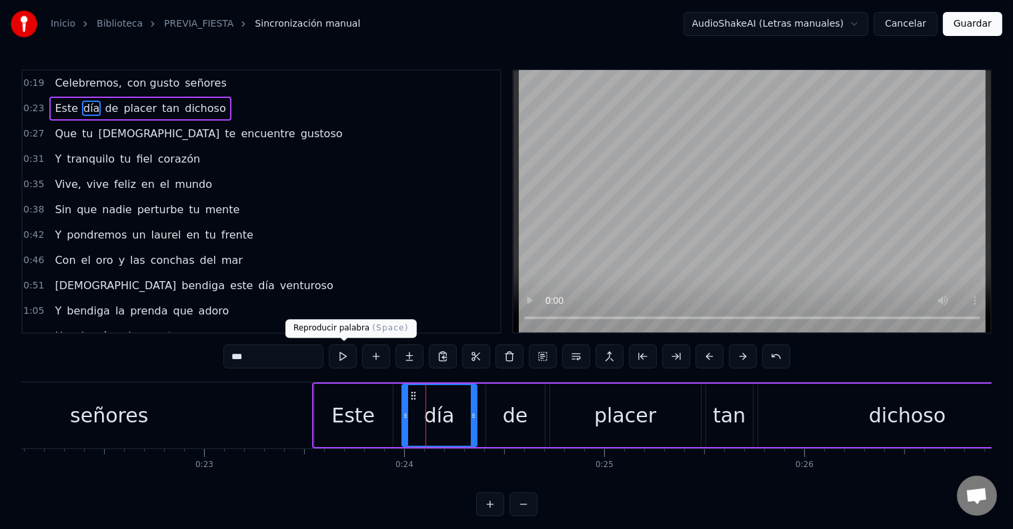
drag, startPoint x: 340, startPoint y: 359, endPoint x: 355, endPoint y: 363, distance: 15.7
click at [341, 359] on button at bounding box center [343, 357] width 28 height 24
click at [510, 408] on div "de" at bounding box center [515, 416] width 25 height 30
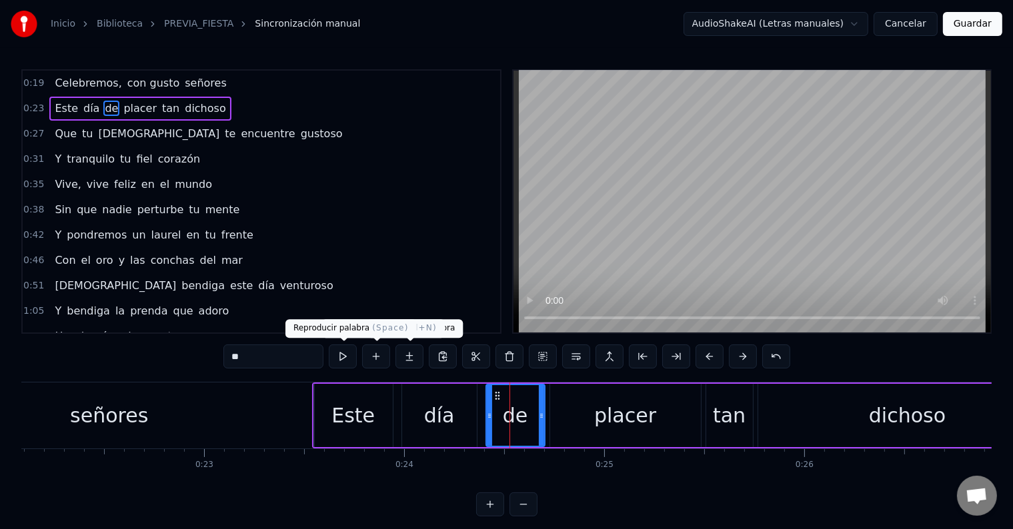
click at [345, 351] on button at bounding box center [343, 357] width 28 height 24
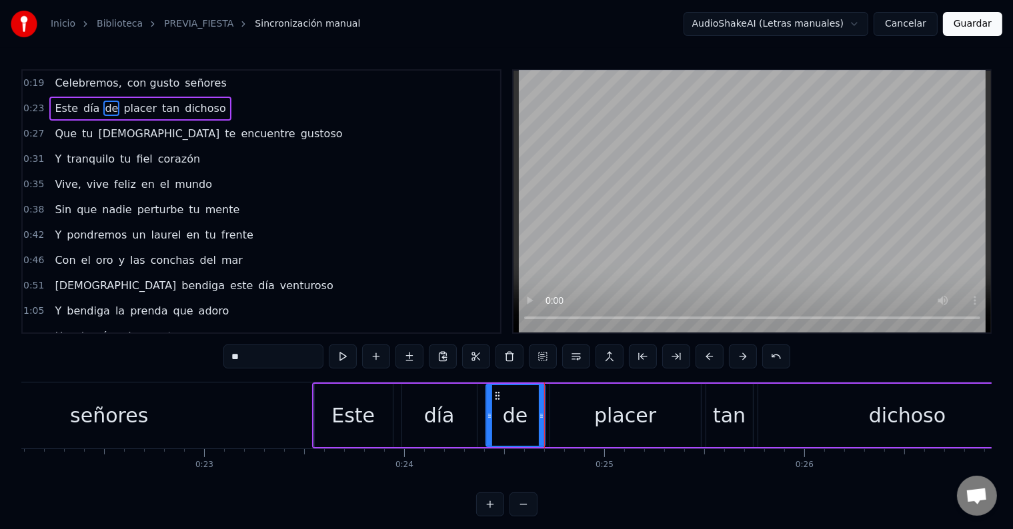
click at [607, 409] on div "placer" at bounding box center [625, 416] width 62 height 30
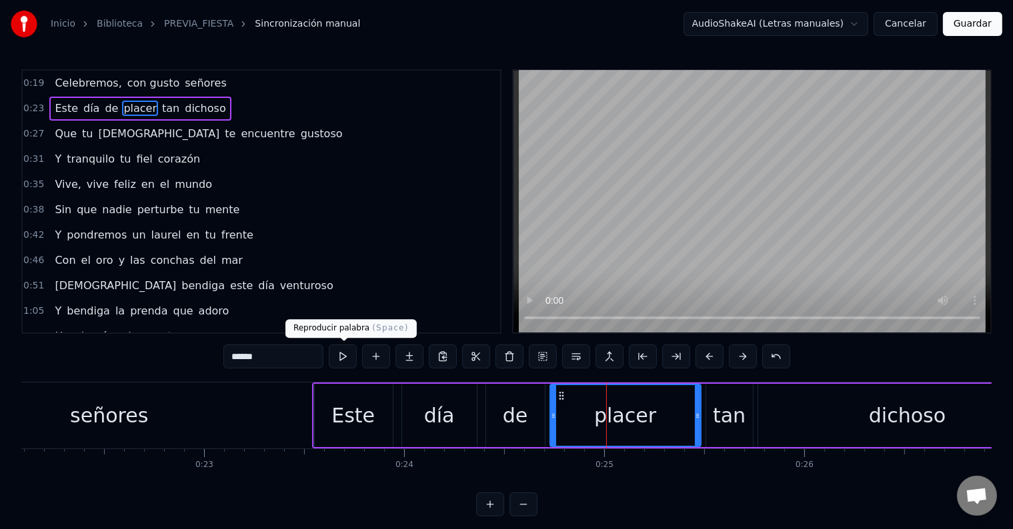
click at [339, 357] on button at bounding box center [343, 357] width 28 height 24
click at [737, 424] on div "tan" at bounding box center [729, 416] width 33 height 30
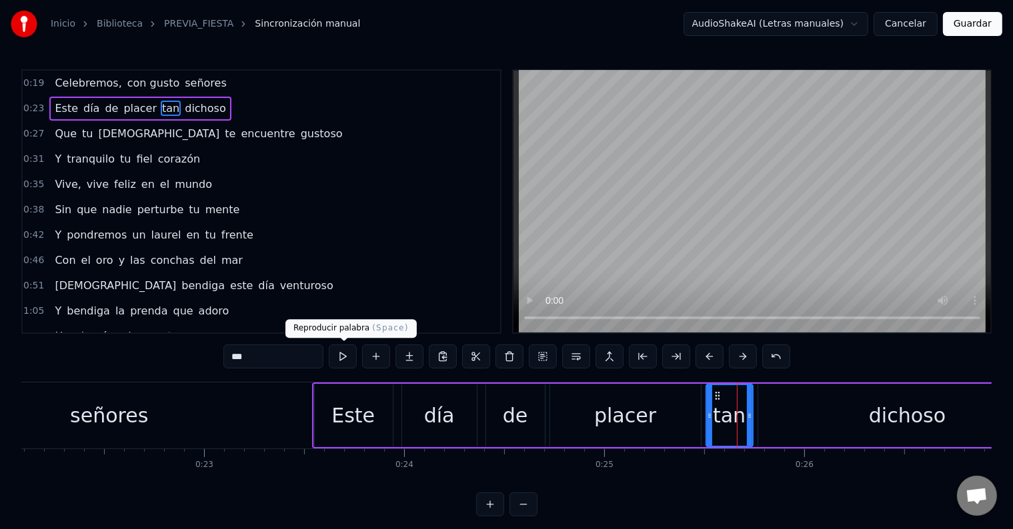
click at [341, 350] on button at bounding box center [343, 357] width 28 height 24
click at [836, 411] on div "dichoso" at bounding box center [907, 415] width 299 height 63
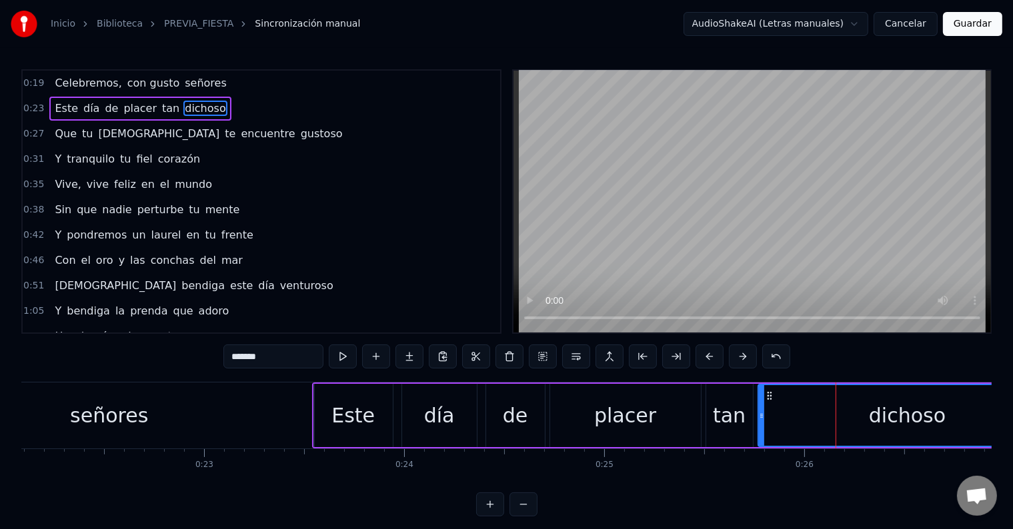
click at [339, 345] on button at bounding box center [343, 357] width 28 height 24
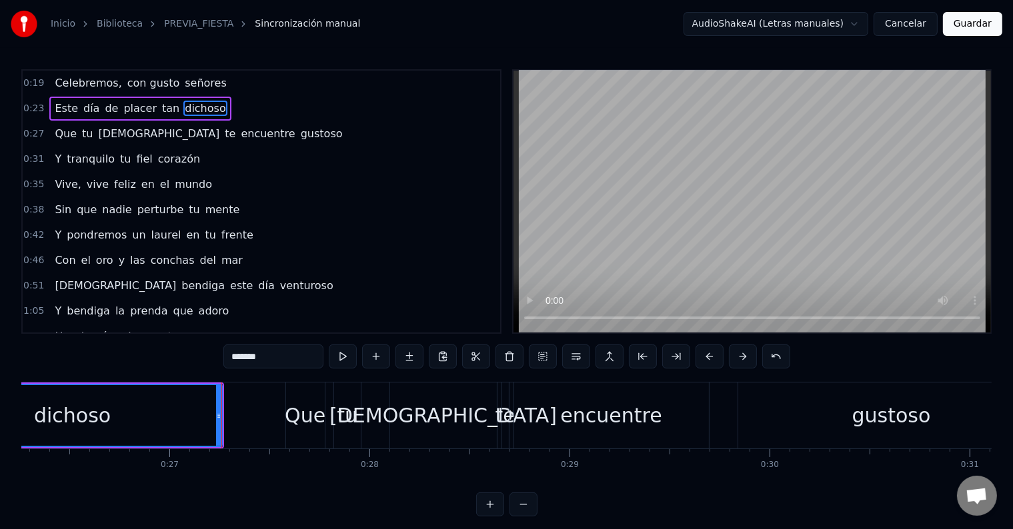
scroll to position [0, 5282]
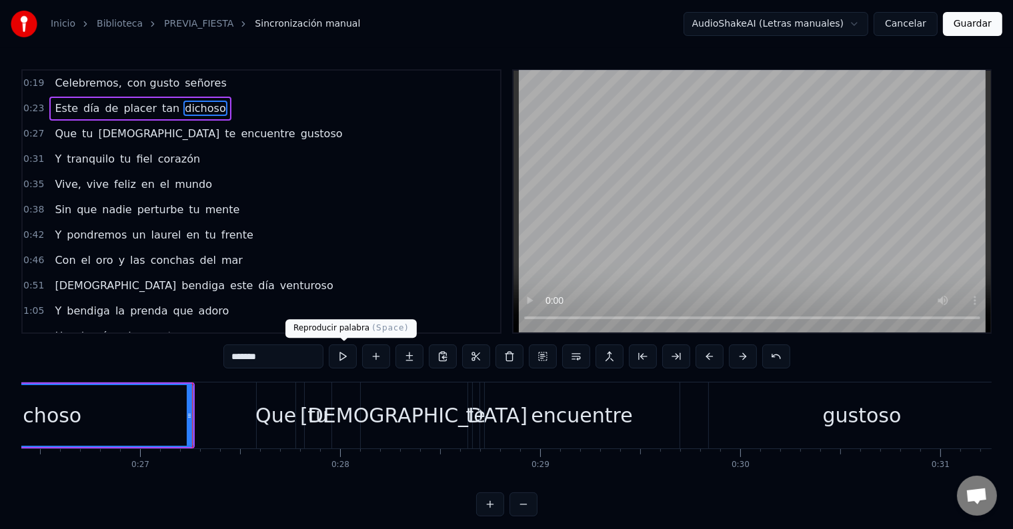
click at [347, 357] on button at bounding box center [343, 357] width 28 height 24
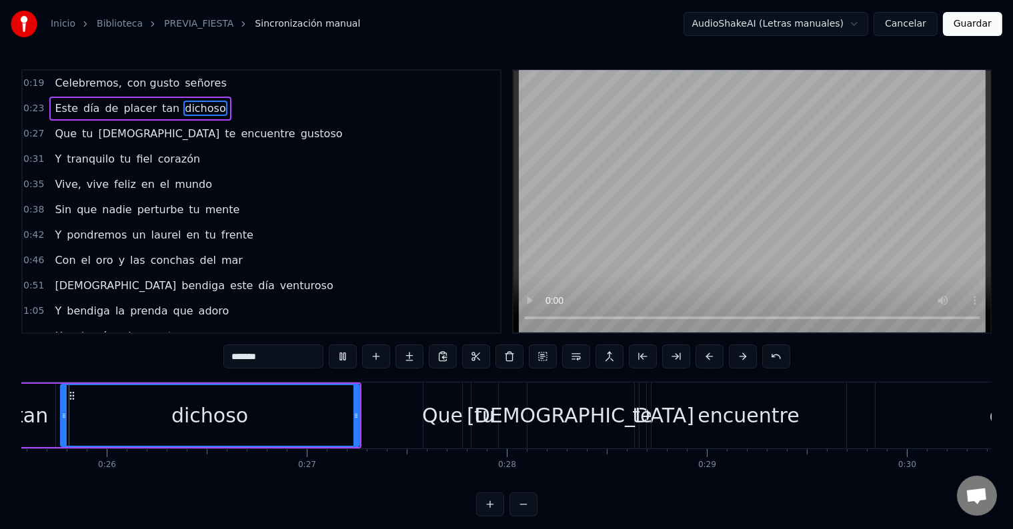
scroll to position [0, 5107]
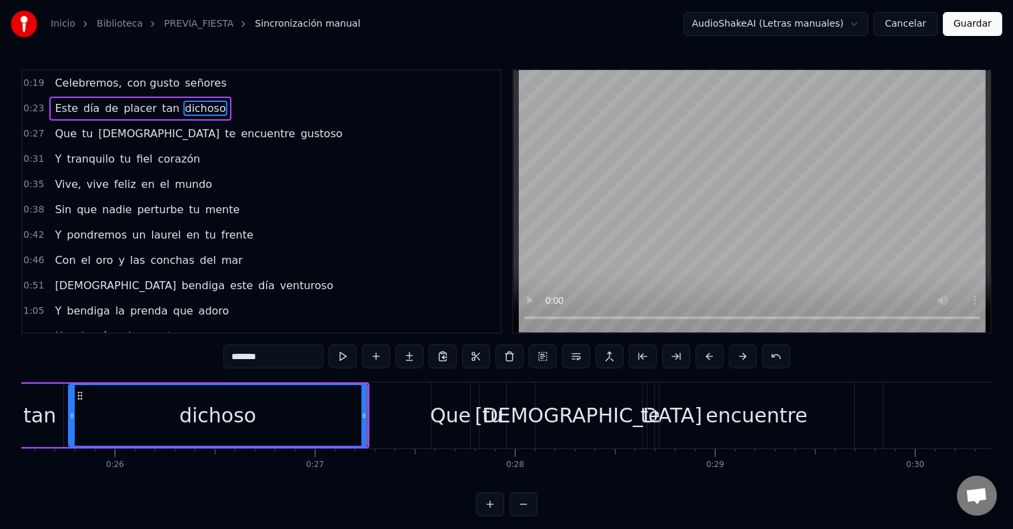
click at [59, 130] on span "Que" at bounding box center [65, 133] width 25 height 15
type input "***"
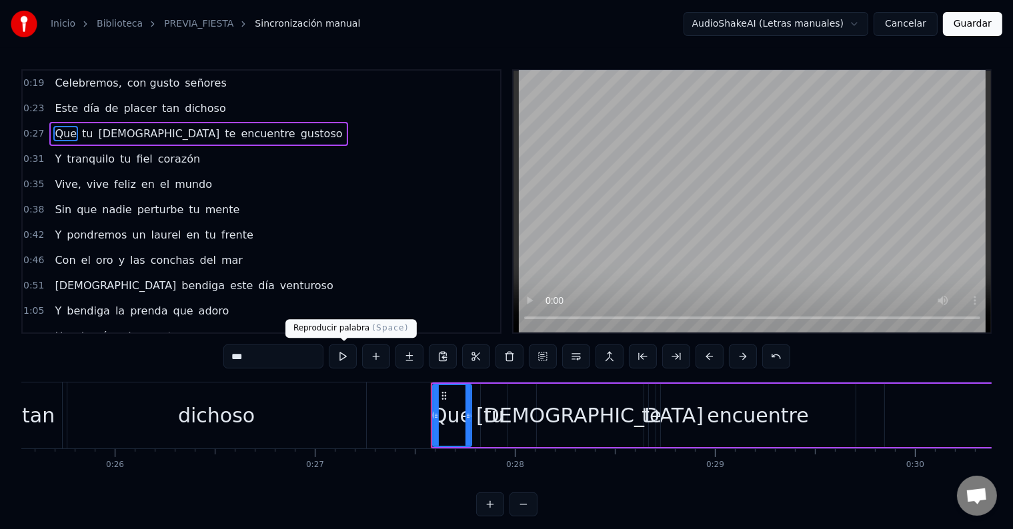
click at [335, 365] on button at bounding box center [343, 357] width 28 height 24
click at [196, 23] on link "PREVIA_FIESTA" at bounding box center [198, 23] width 69 height 13
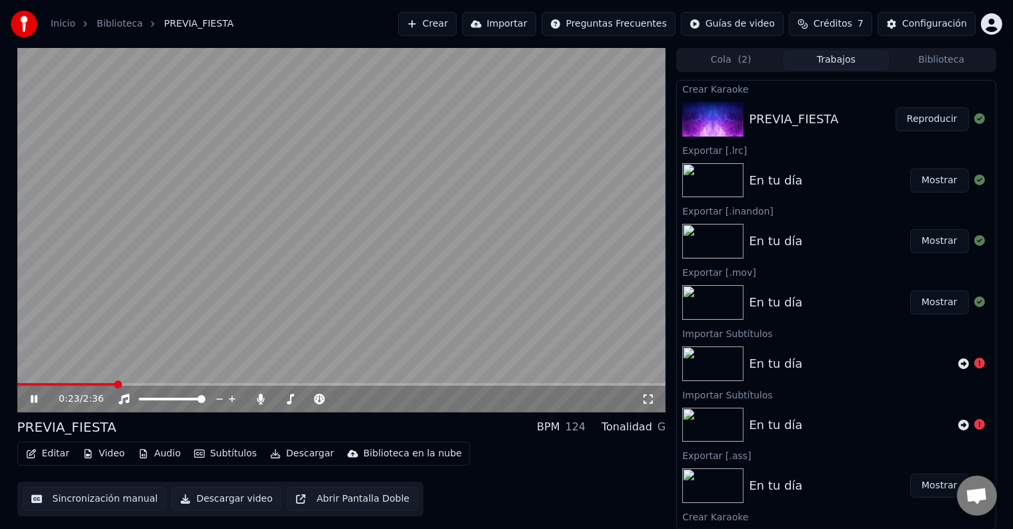
click at [21, 394] on div "0:23 / 2:36" at bounding box center [341, 399] width 649 height 27
click at [33, 399] on icon at bounding box center [34, 399] width 7 height 8
click at [62, 496] on button "Sincronización manual" at bounding box center [95, 499] width 144 height 24
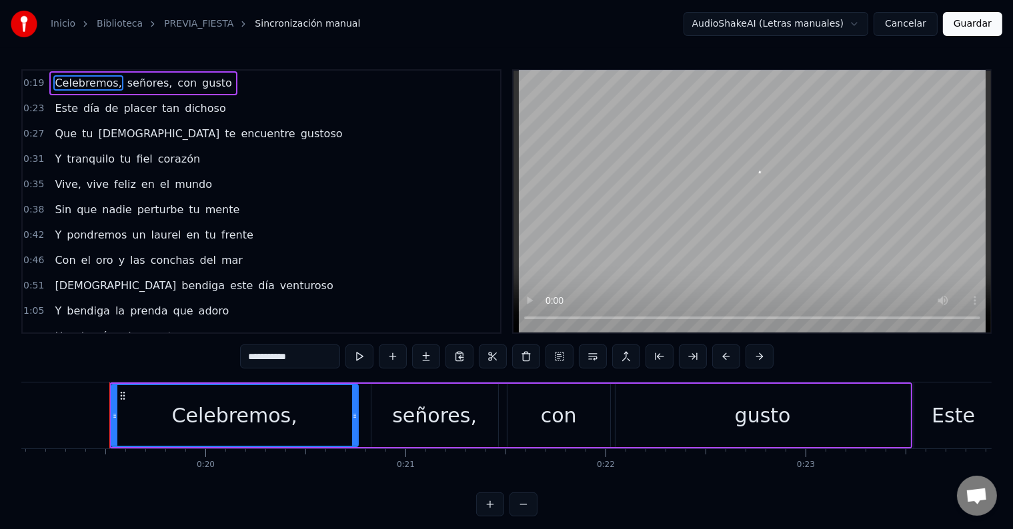
scroll to position [0, 3837]
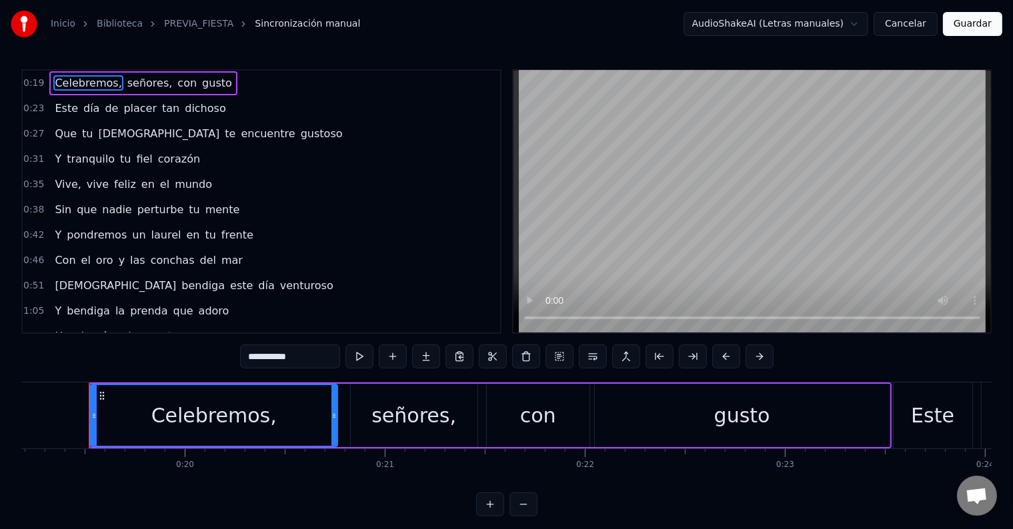
click at [410, 412] on div "señores," at bounding box center [413, 416] width 85 height 30
type input "********"
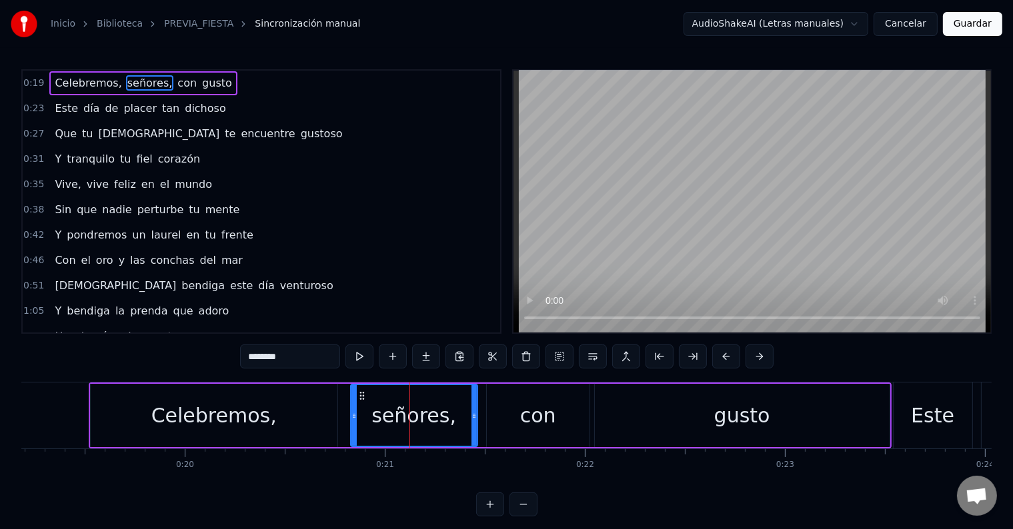
click at [135, 79] on span "señores," at bounding box center [150, 82] width 48 height 15
click at [355, 352] on button at bounding box center [359, 357] width 28 height 24
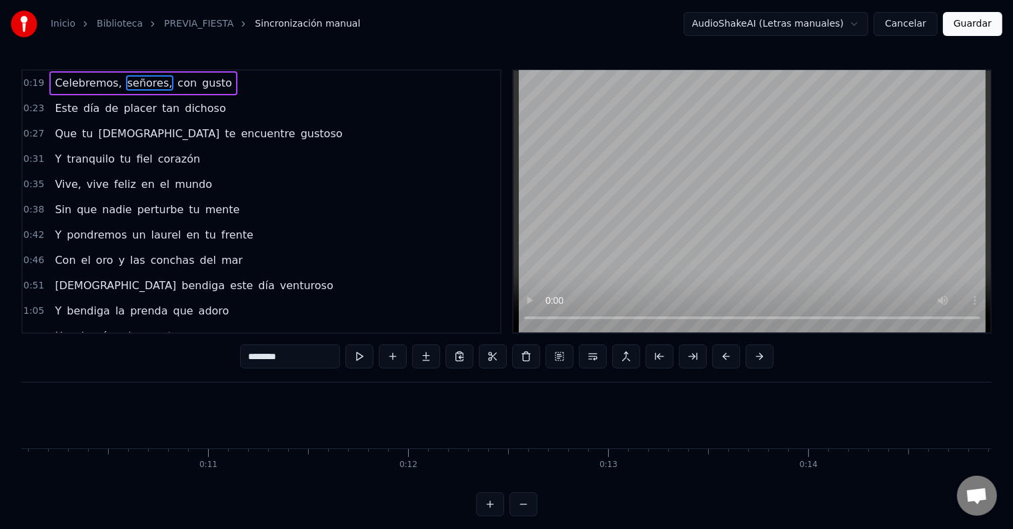
scroll to position [0, 1905]
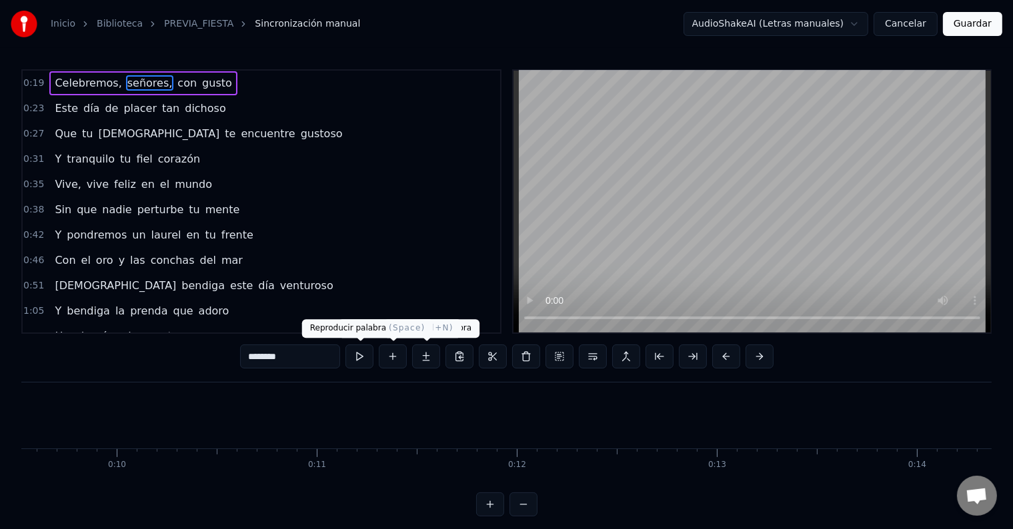
click at [361, 352] on button at bounding box center [359, 357] width 28 height 24
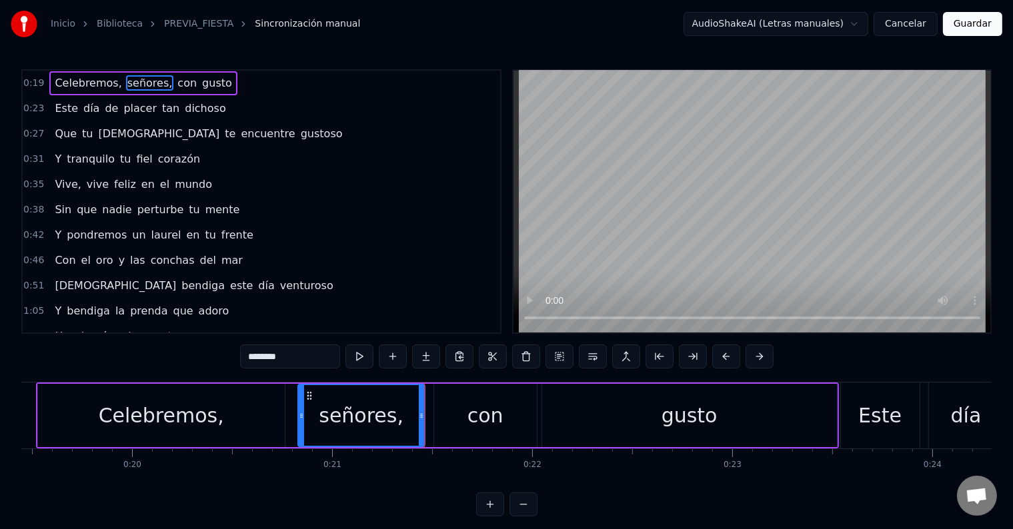
scroll to position [0, 3872]
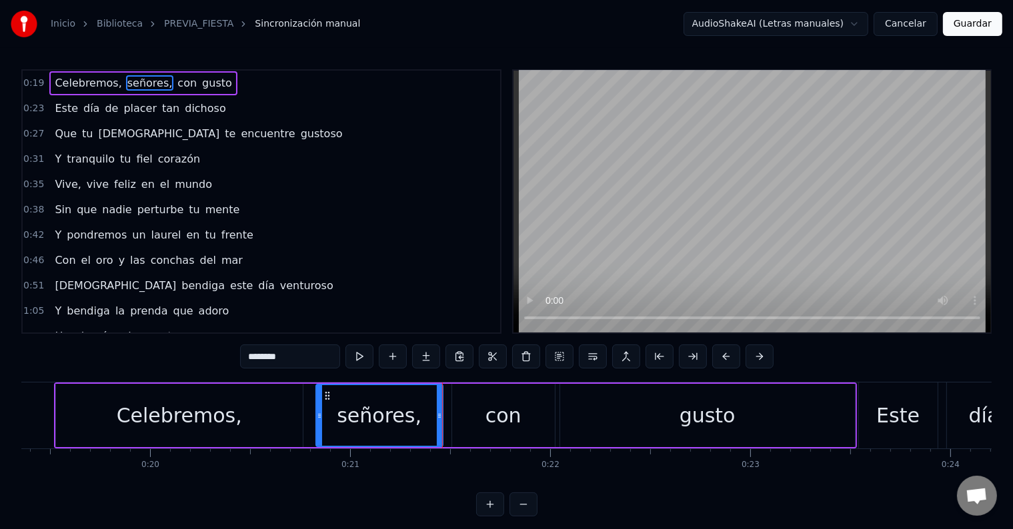
click at [193, 423] on div "Celebremos," at bounding box center [179, 416] width 125 height 30
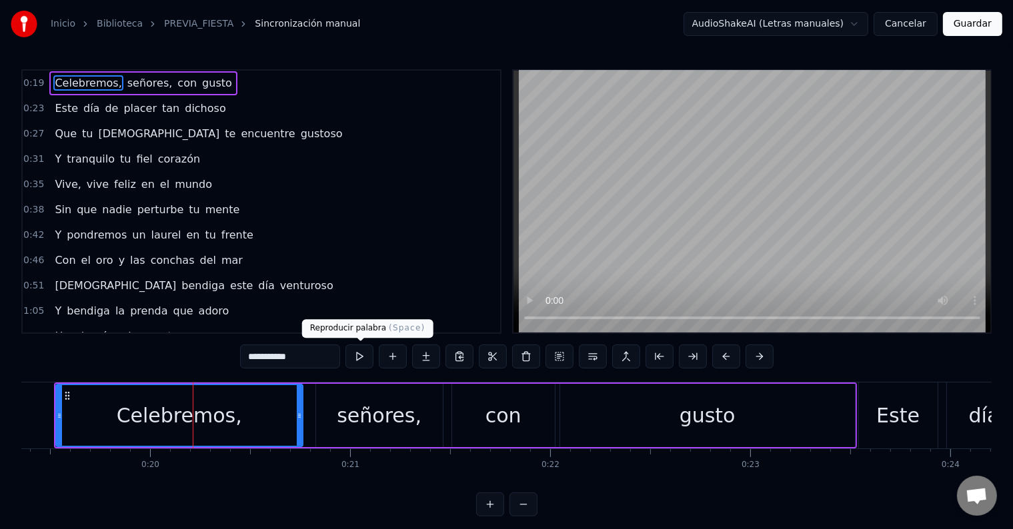
click at [359, 362] on button at bounding box center [359, 357] width 28 height 24
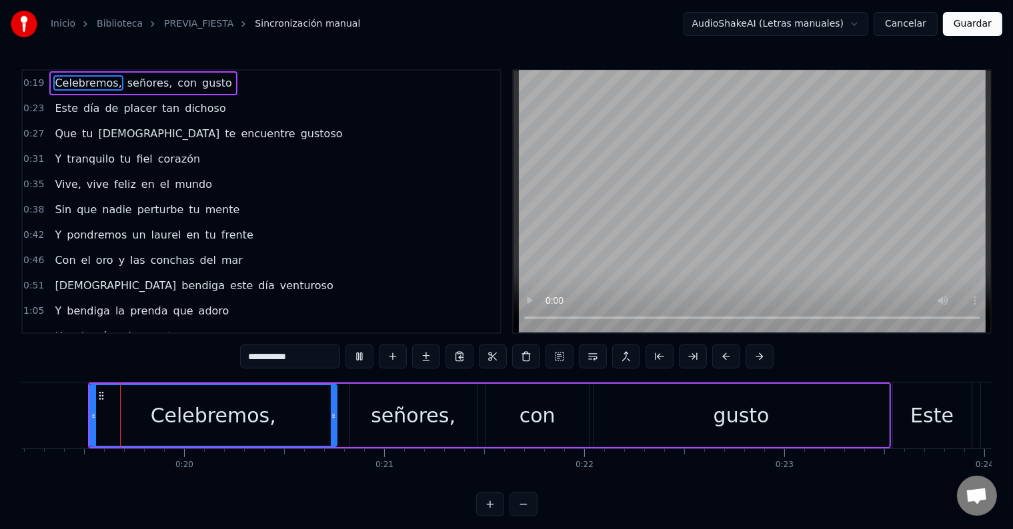
scroll to position [0, 3837]
click at [401, 408] on div "señores," at bounding box center [413, 416] width 85 height 30
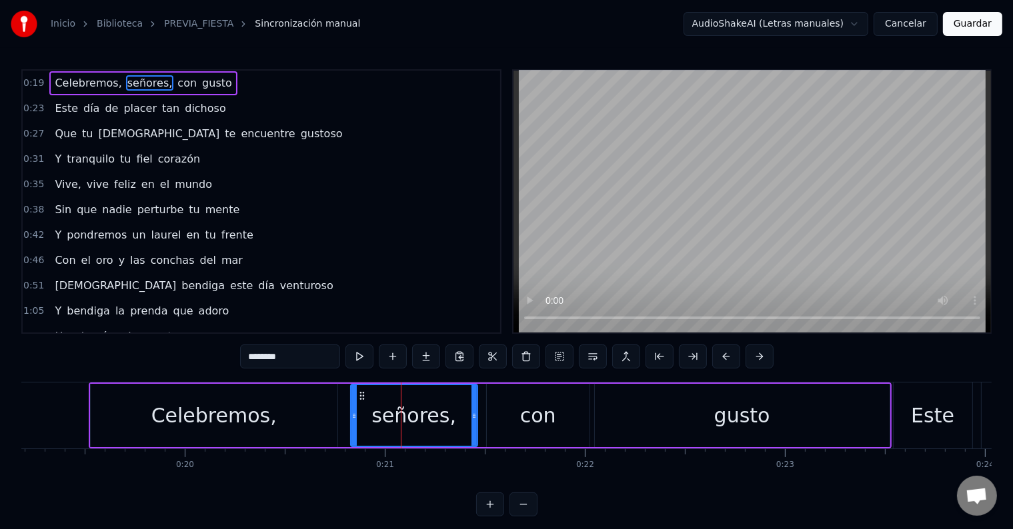
click at [356, 358] on button at bounding box center [359, 357] width 28 height 24
click at [537, 415] on div "con" at bounding box center [538, 416] width 36 height 30
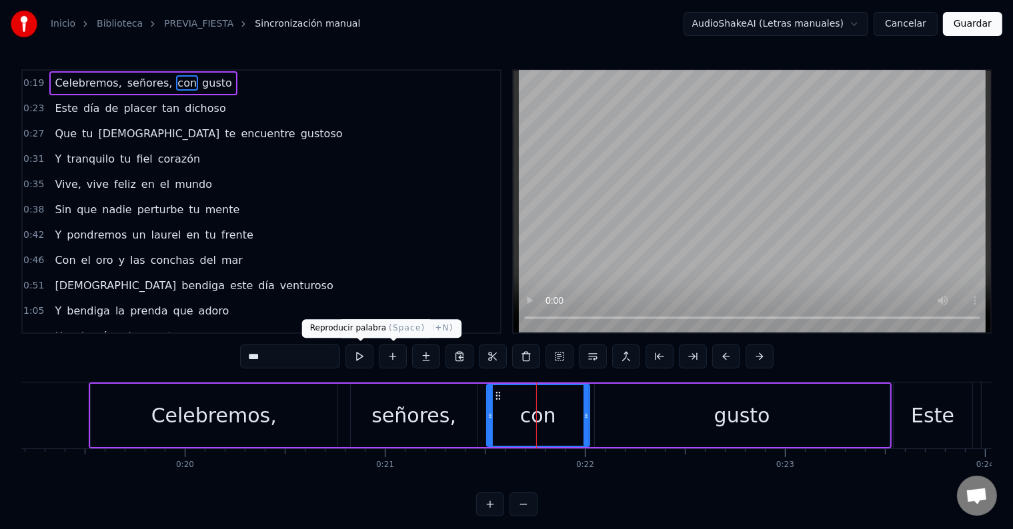
click at [358, 357] on button at bounding box center [359, 357] width 28 height 24
click at [659, 432] on div "gusto" at bounding box center [742, 415] width 295 height 63
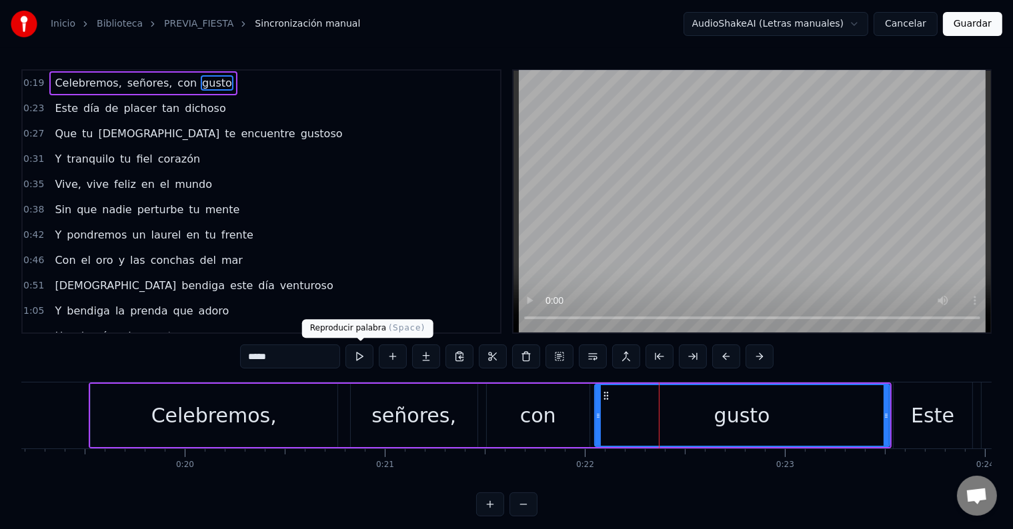
click at [354, 361] on button at bounding box center [359, 357] width 28 height 24
click at [201, 85] on span "gusto" at bounding box center [217, 82] width 33 height 15
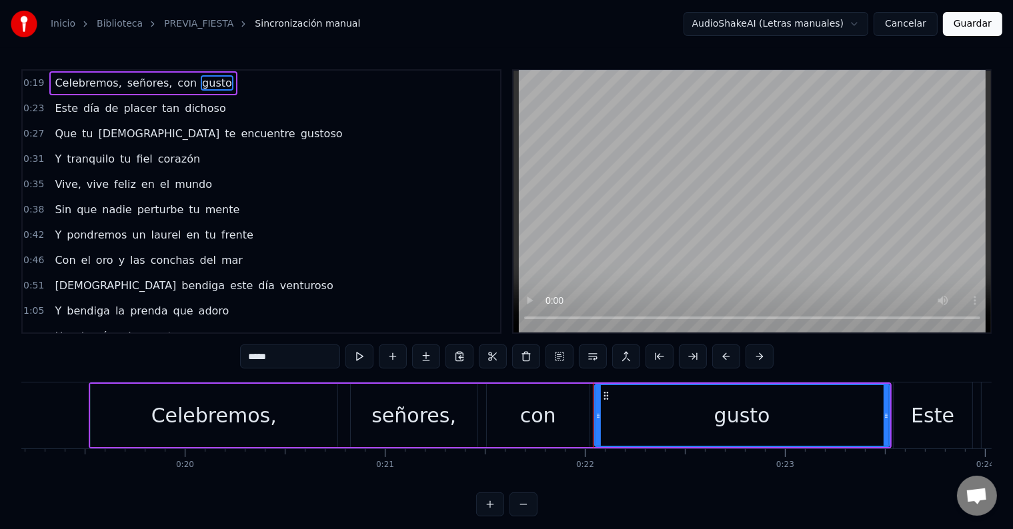
click at [201, 85] on span "gusto" at bounding box center [217, 82] width 33 height 15
drag, startPoint x: 304, startPoint y: 358, endPoint x: 175, endPoint y: 344, distance: 129.4
click at [175, 344] on div "0:19 Celebremos, señores, con gusto 0:23 Este día de placer tan dichoso 0:27 Qu…" at bounding box center [506, 292] width 970 height 447
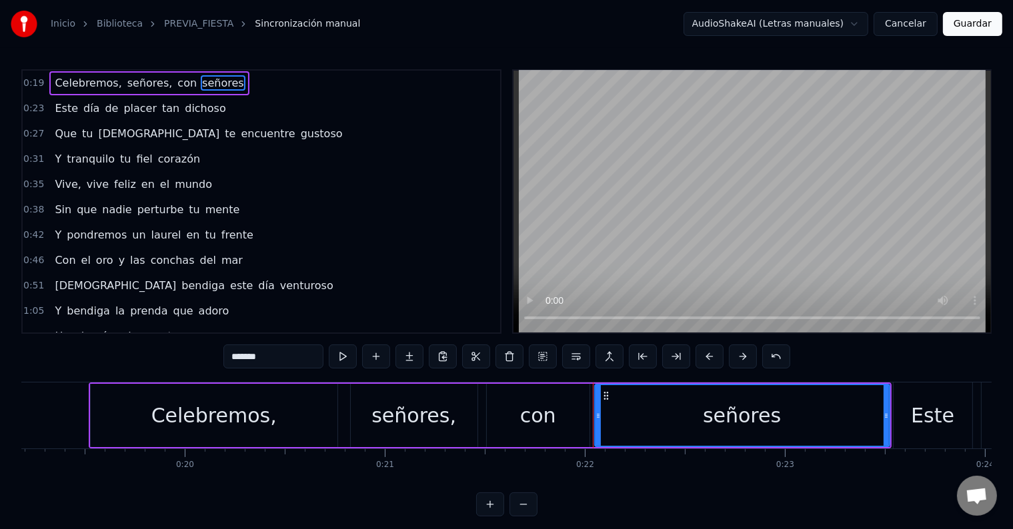
click at [261, 404] on div "Celebremos," at bounding box center [213, 416] width 125 height 30
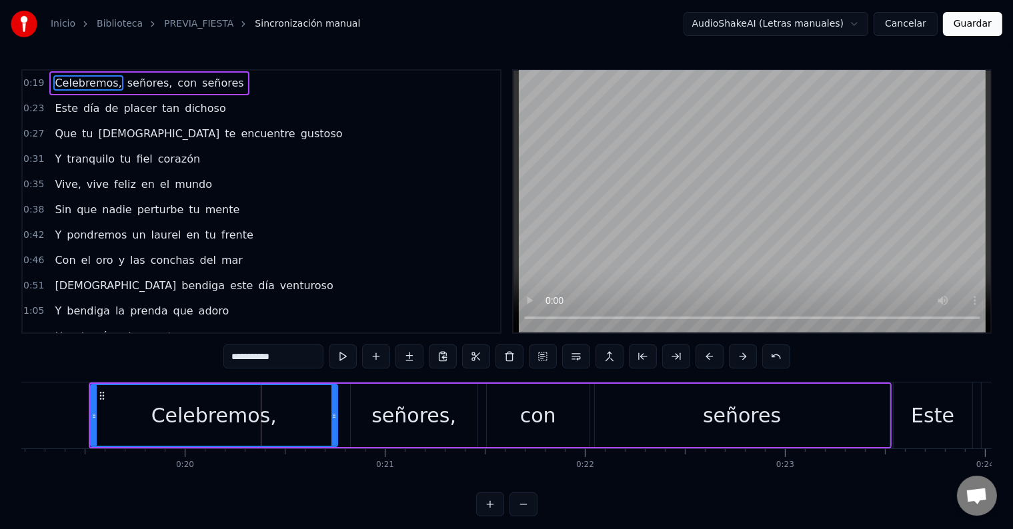
click at [417, 423] on div "señores," at bounding box center [413, 416] width 85 height 30
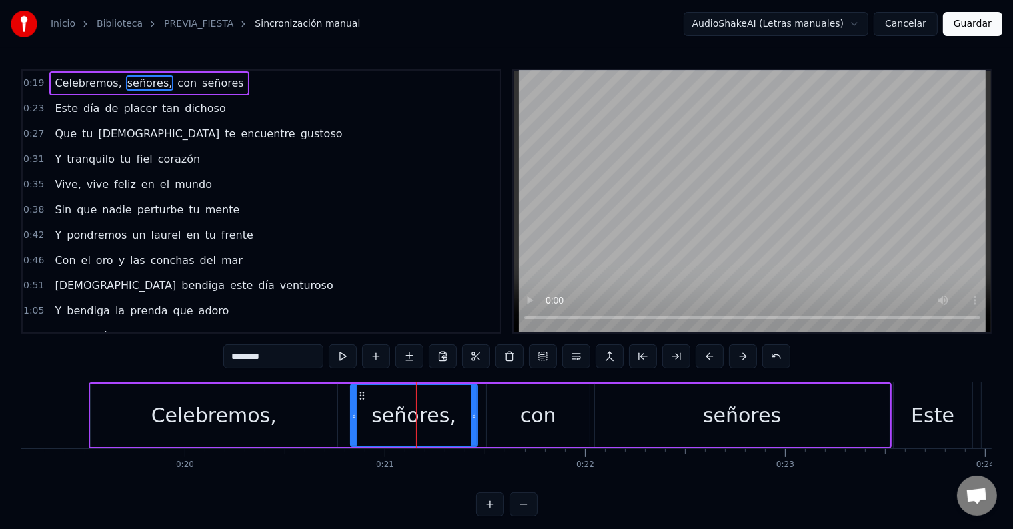
drag, startPoint x: 283, startPoint y: 355, endPoint x: 213, endPoint y: 355, distance: 69.3
click at [213, 355] on div "0:19 Celebremos, señores, con señores 0:23 Este día de placer tan dichoso 0:27 …" at bounding box center [506, 292] width 970 height 447
click at [187, 75] on span "con" at bounding box center [198, 82] width 22 height 15
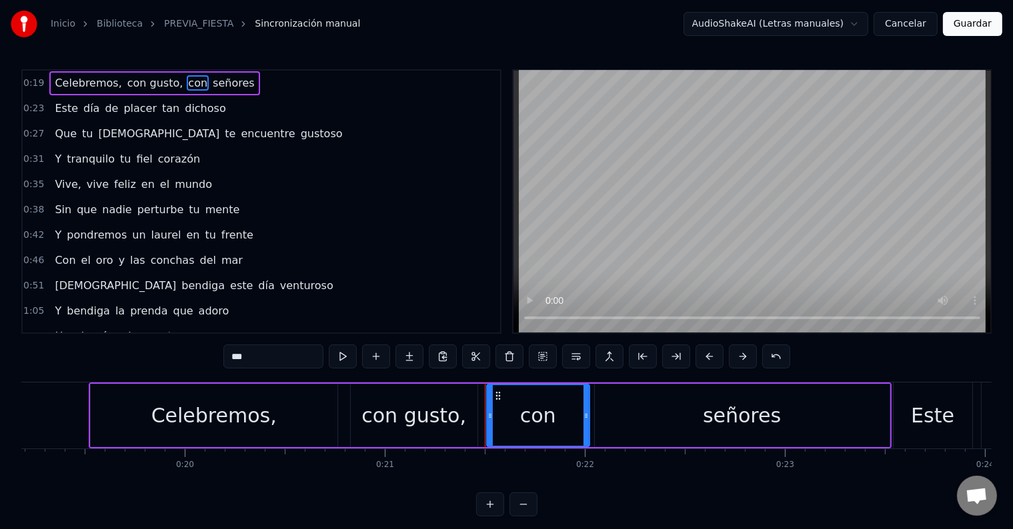
type input "*******"
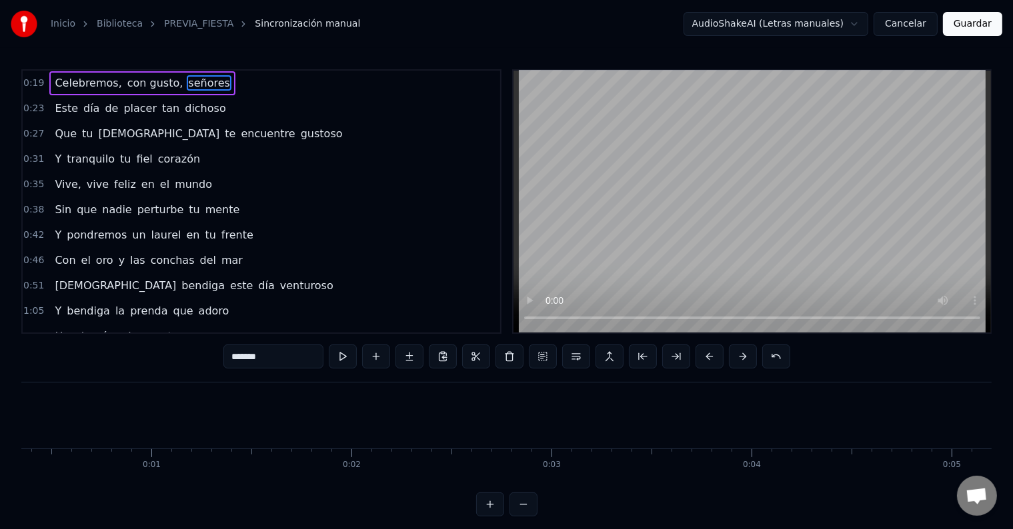
scroll to position [0, 0]
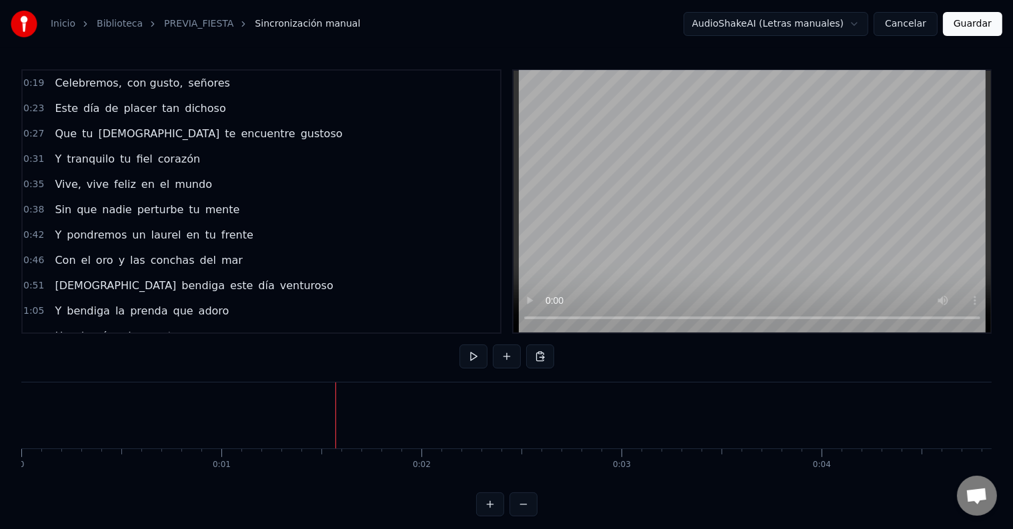
click at [709, 132] on video at bounding box center [751, 202] width 477 height 262
click at [710, 132] on video at bounding box center [751, 202] width 477 height 262
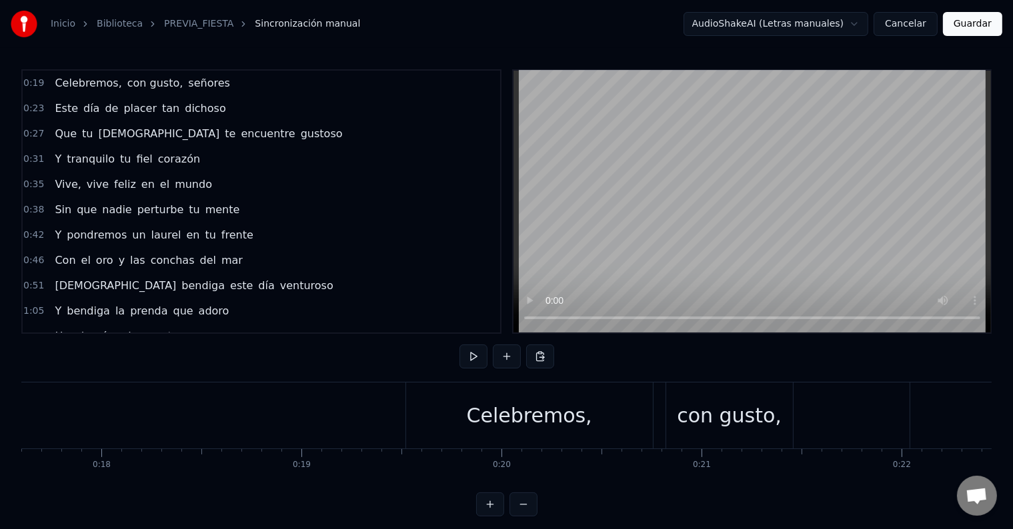
scroll to position [0, 3344]
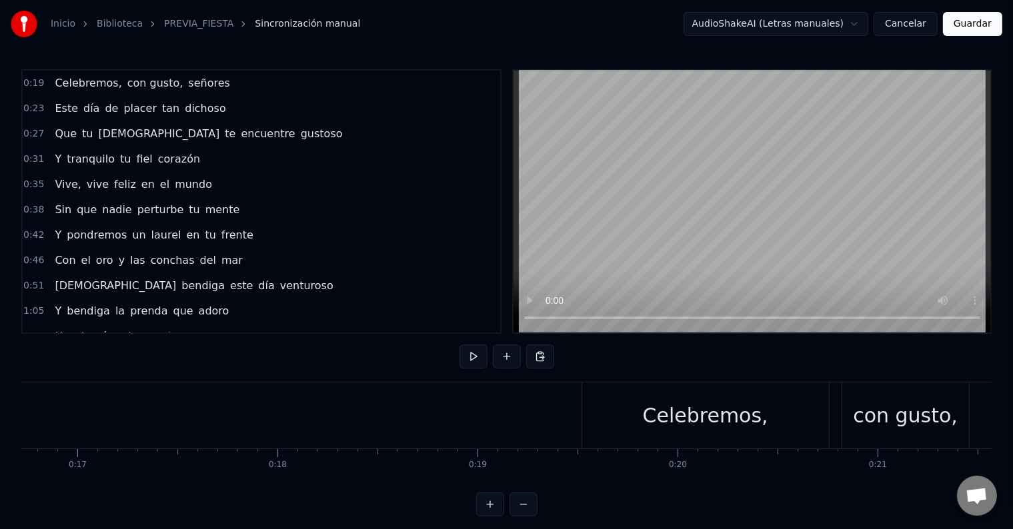
click at [985, 23] on button "Guardar" at bounding box center [972, 24] width 59 height 24
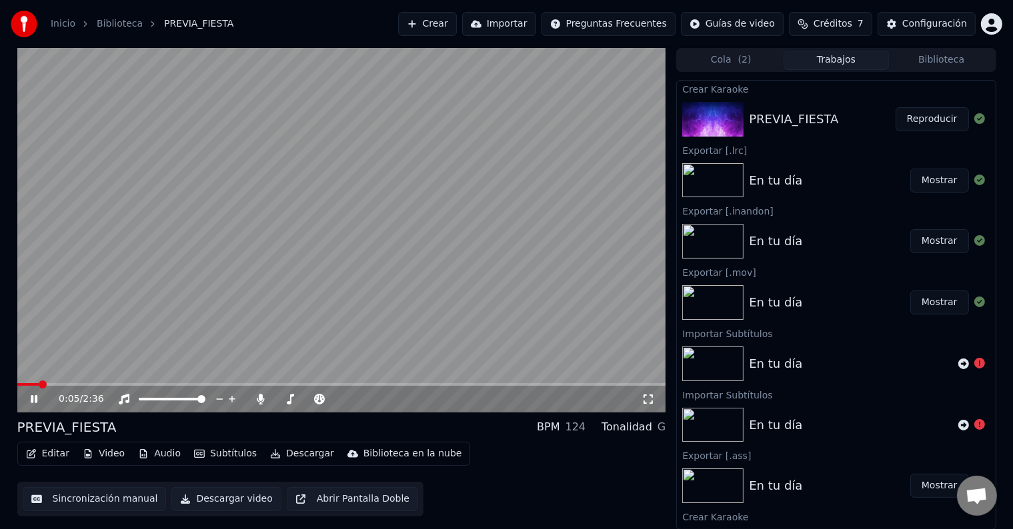
click at [40, 455] on button "Editar" at bounding box center [48, 454] width 54 height 19
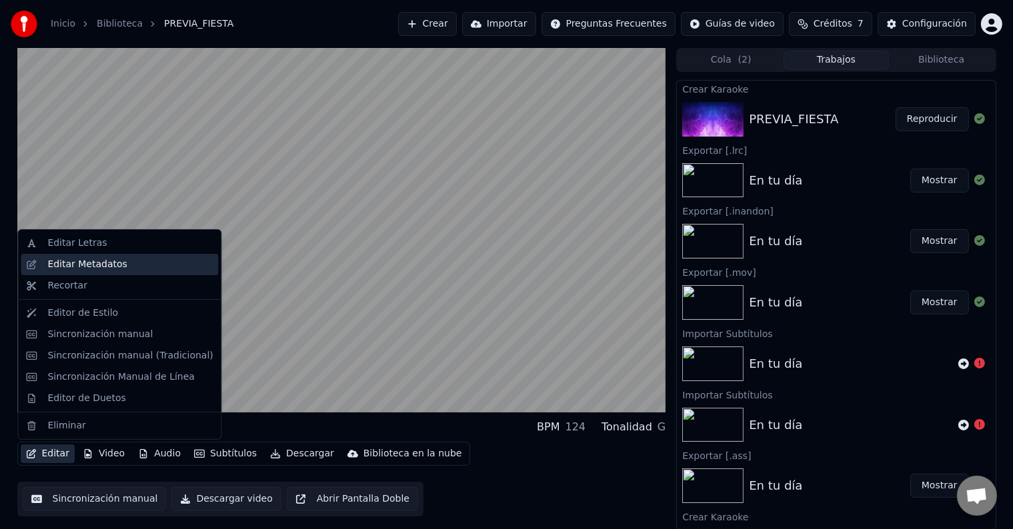
click at [101, 269] on div "Editar Metadatos" at bounding box center [86, 264] width 79 height 13
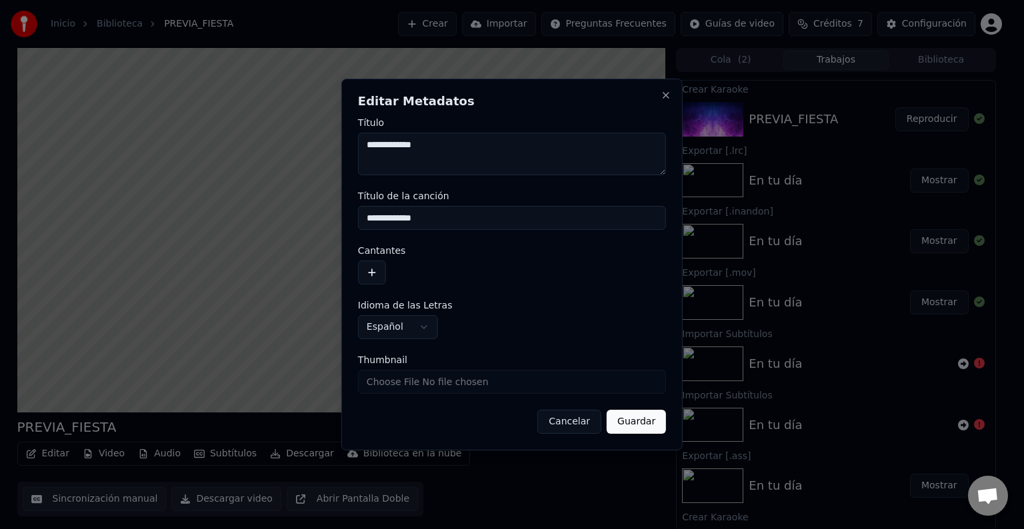
drag, startPoint x: 461, startPoint y: 134, endPoint x: 327, endPoint y: 144, distance: 133.7
click at [314, 129] on body "**********" at bounding box center [506, 264] width 1013 height 529
click at [637, 421] on button "Guardar" at bounding box center [636, 422] width 59 height 24
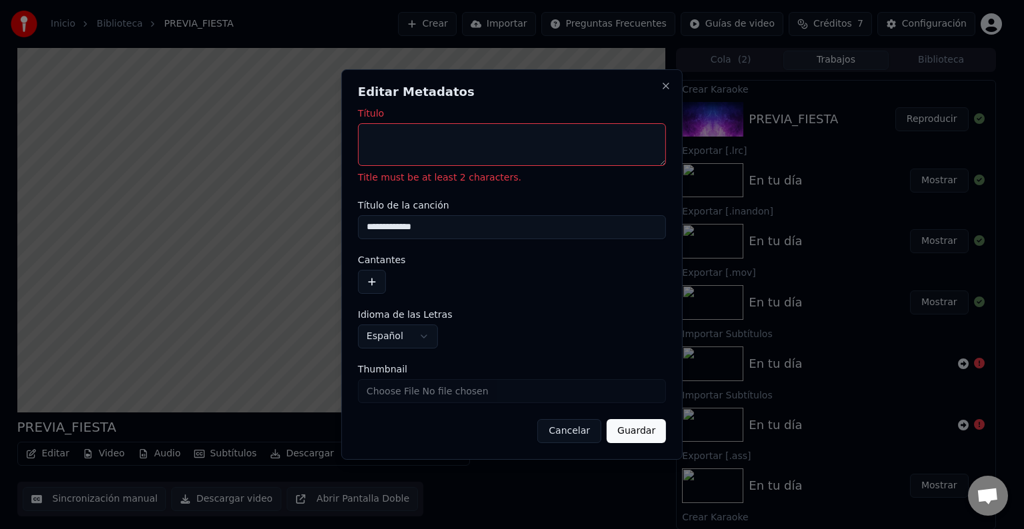
click at [450, 134] on textarea "Título" at bounding box center [512, 144] width 308 height 43
click at [569, 425] on button "Cancelar" at bounding box center [569, 431] width 64 height 24
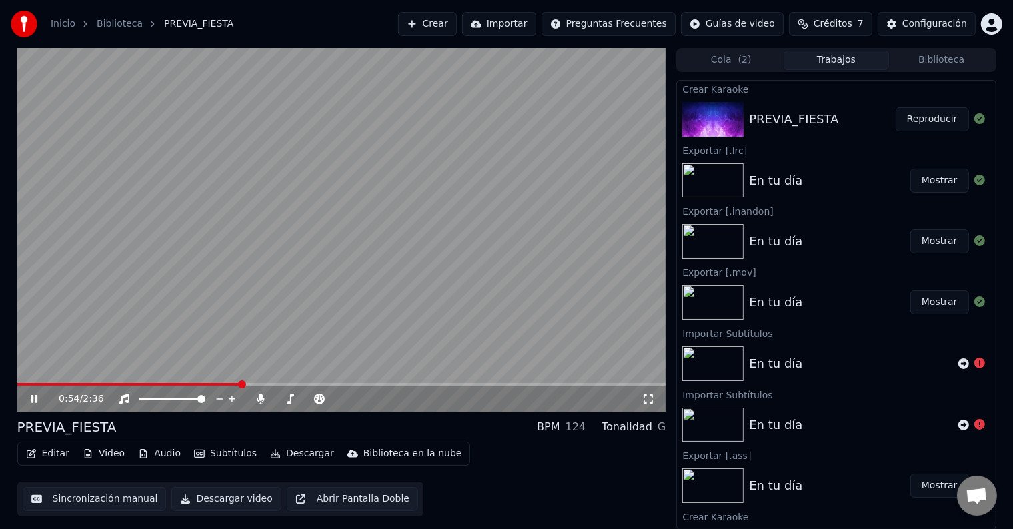
click at [41, 397] on icon at bounding box center [43, 399] width 31 height 11
click at [61, 495] on button "Sincronización manual" at bounding box center [95, 499] width 144 height 24
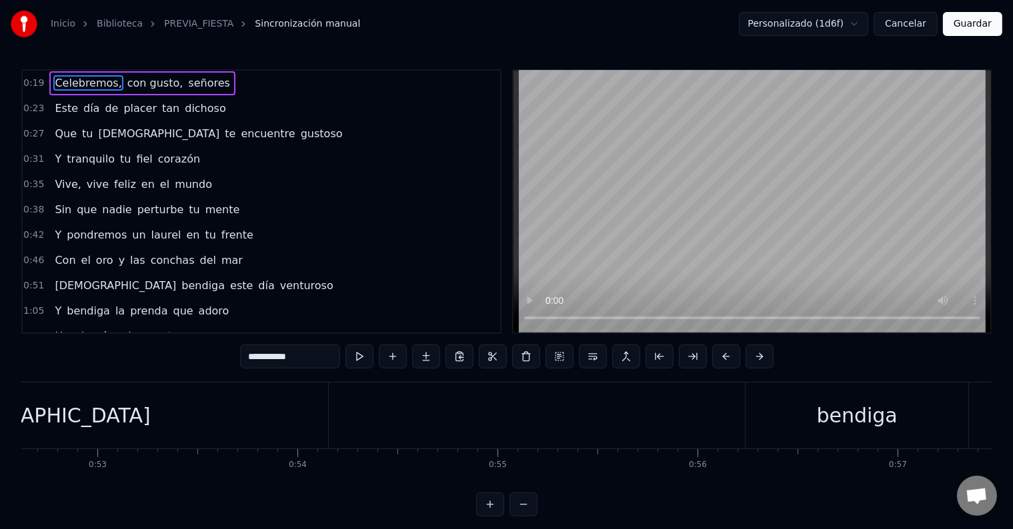
scroll to position [0, 10190]
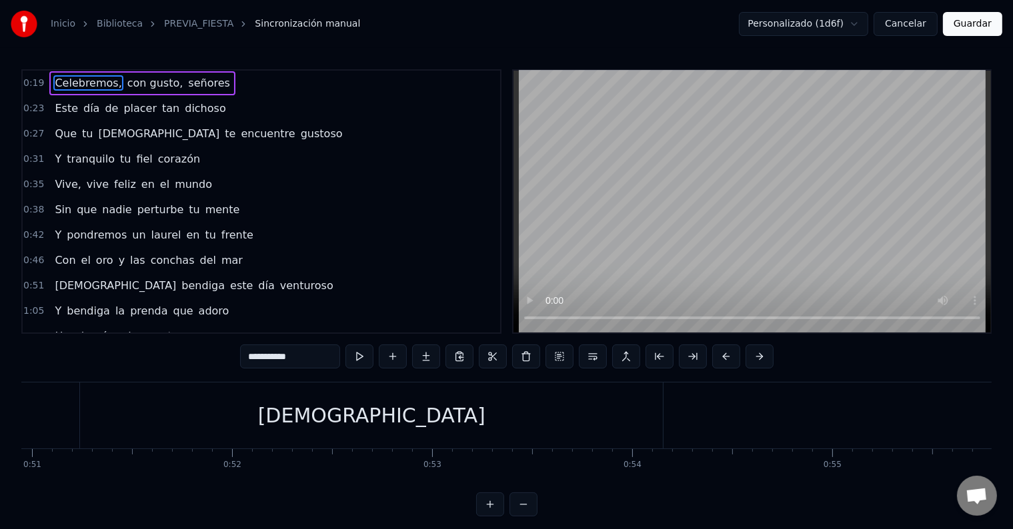
click at [373, 411] on div "[DEMOGRAPHIC_DATA]" at bounding box center [371, 416] width 227 height 30
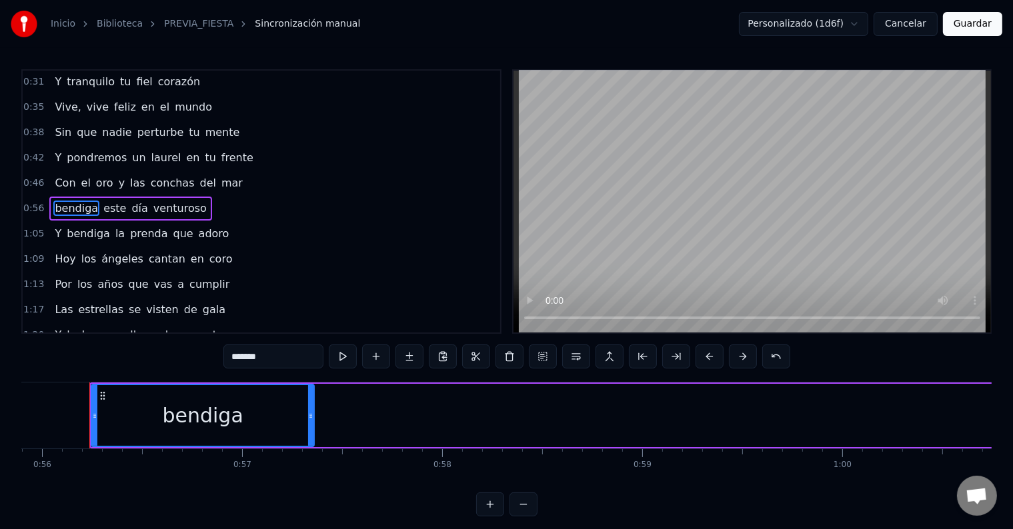
scroll to position [0, 11182]
click at [232, 435] on div "bendiga" at bounding box center [201, 415] width 221 height 61
type input "****"
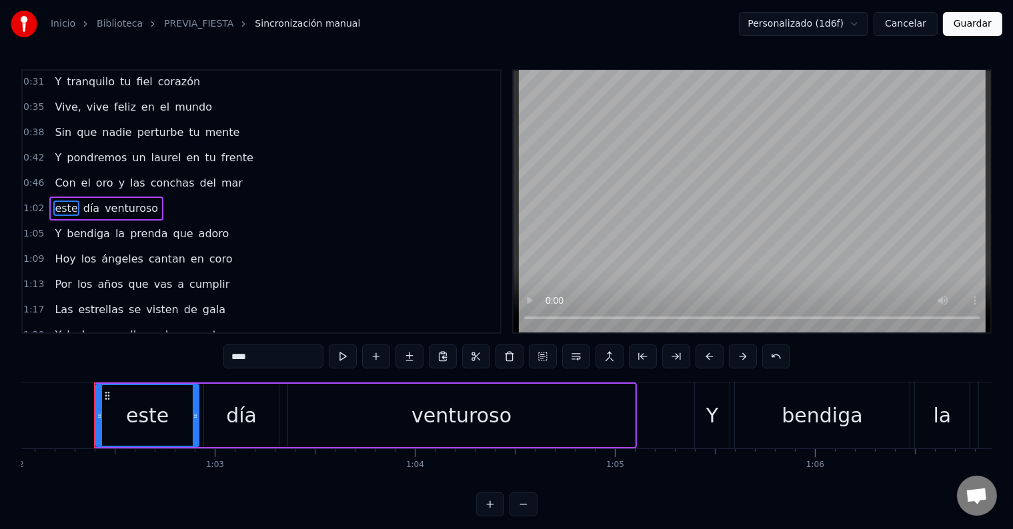
scroll to position [0, 12413]
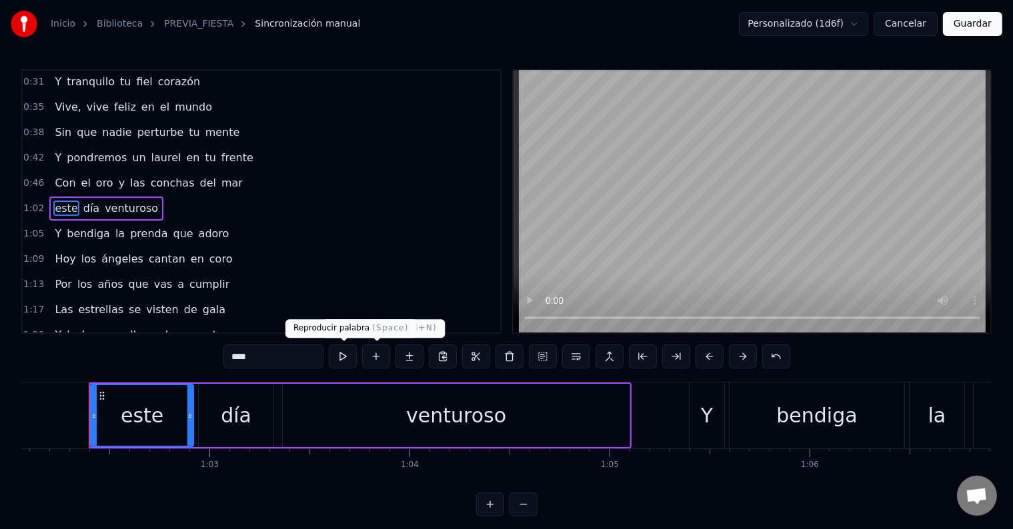
click at [341, 358] on button at bounding box center [343, 357] width 28 height 24
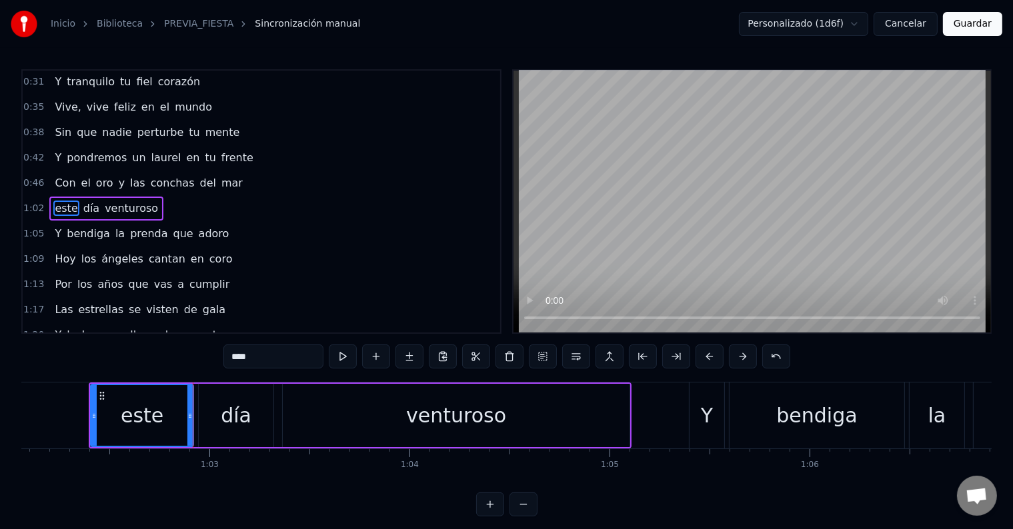
scroll to position [0, 12161]
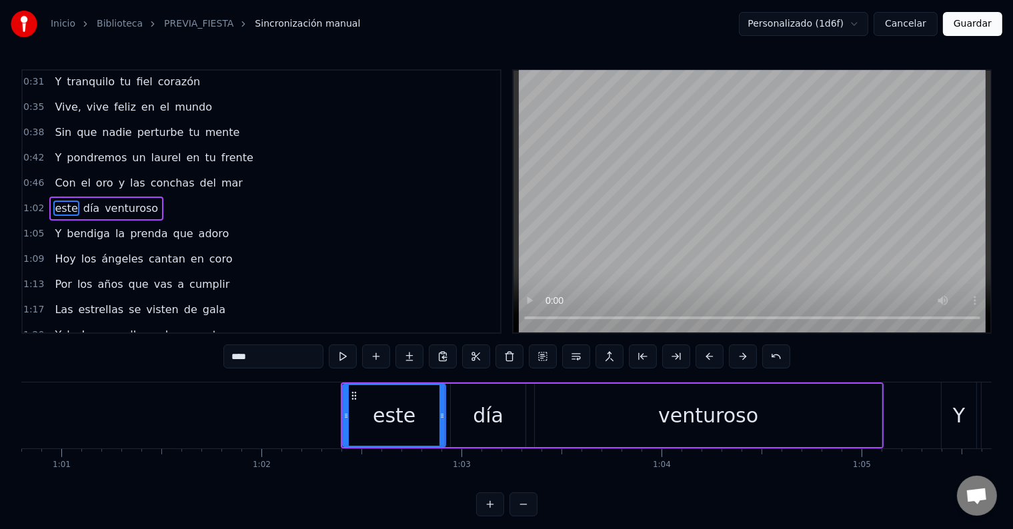
click at [956, 19] on button "Guardar" at bounding box center [972, 24] width 59 height 24
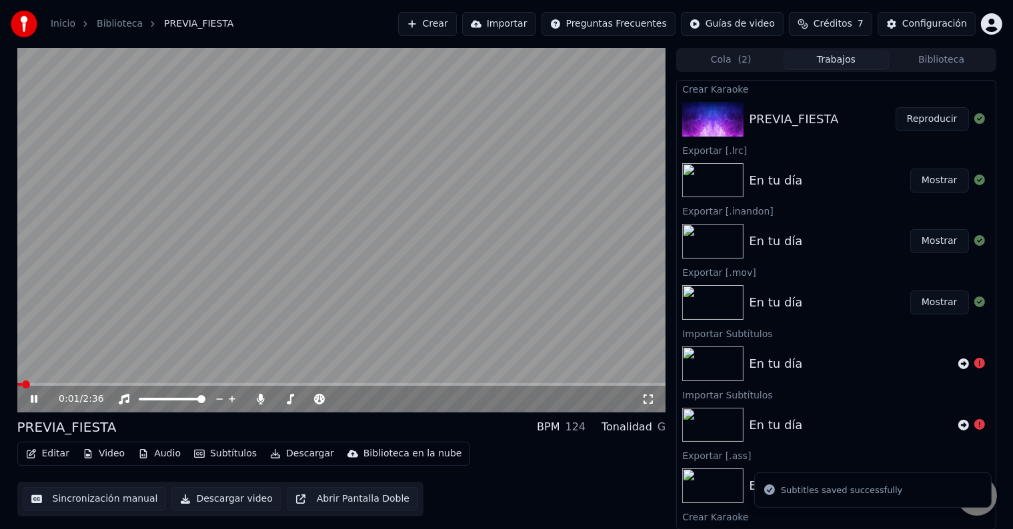
click at [224, 384] on span at bounding box center [341, 384] width 649 height 3
click at [218, 381] on video at bounding box center [341, 230] width 649 height 365
click at [209, 385] on span at bounding box center [149, 384] width 265 height 3
click at [307, 245] on video at bounding box center [341, 230] width 649 height 365
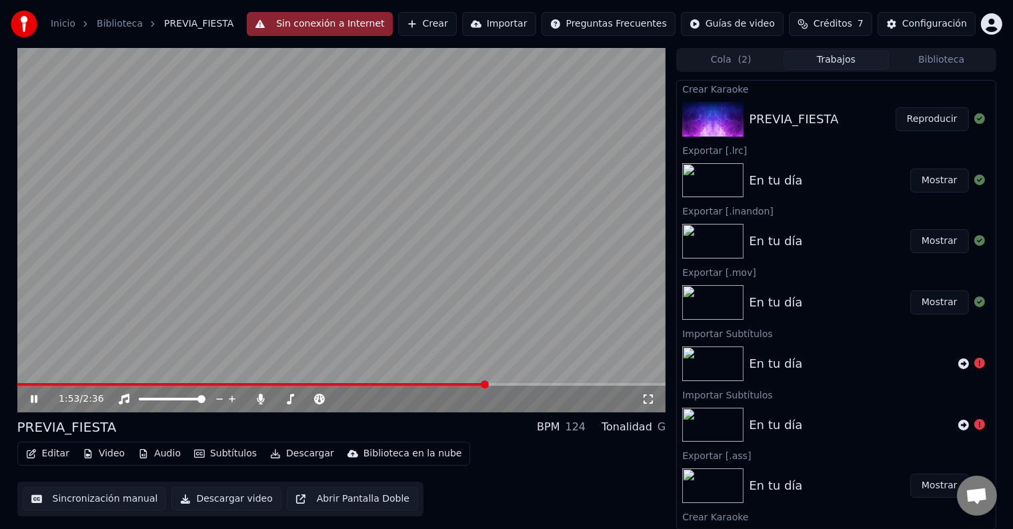
click at [34, 398] on icon at bounding box center [43, 399] width 31 height 11
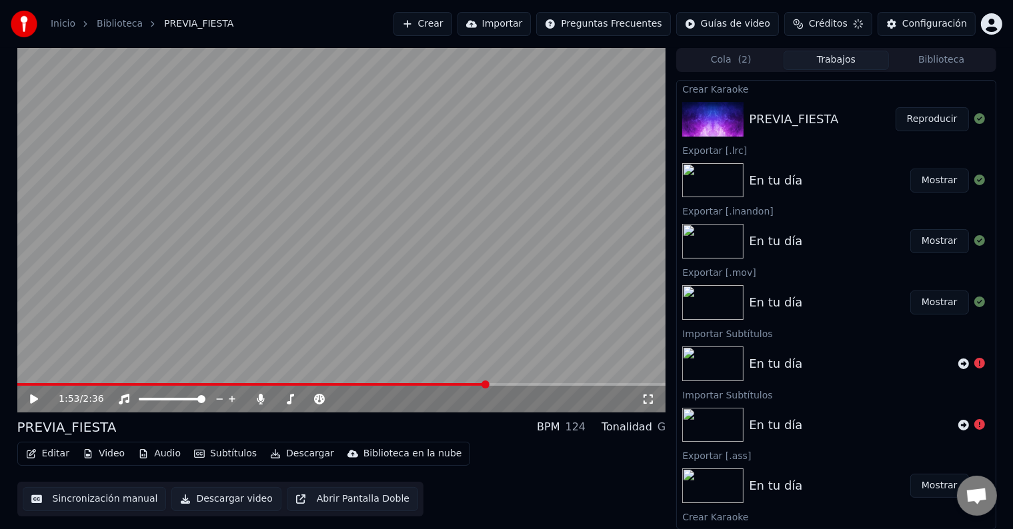
click at [42, 453] on button "Editar" at bounding box center [48, 454] width 54 height 19
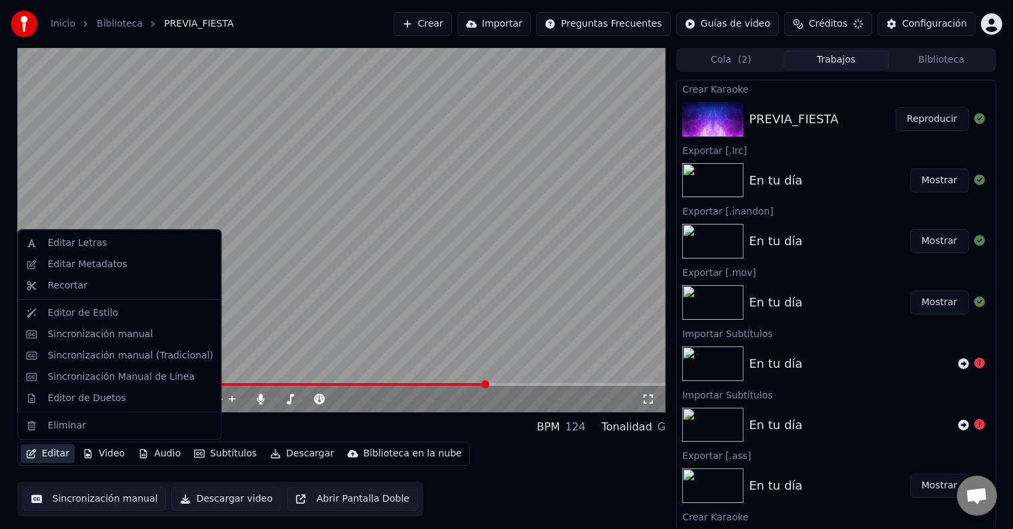
click at [110, 509] on button "Sincronización manual" at bounding box center [95, 499] width 144 height 24
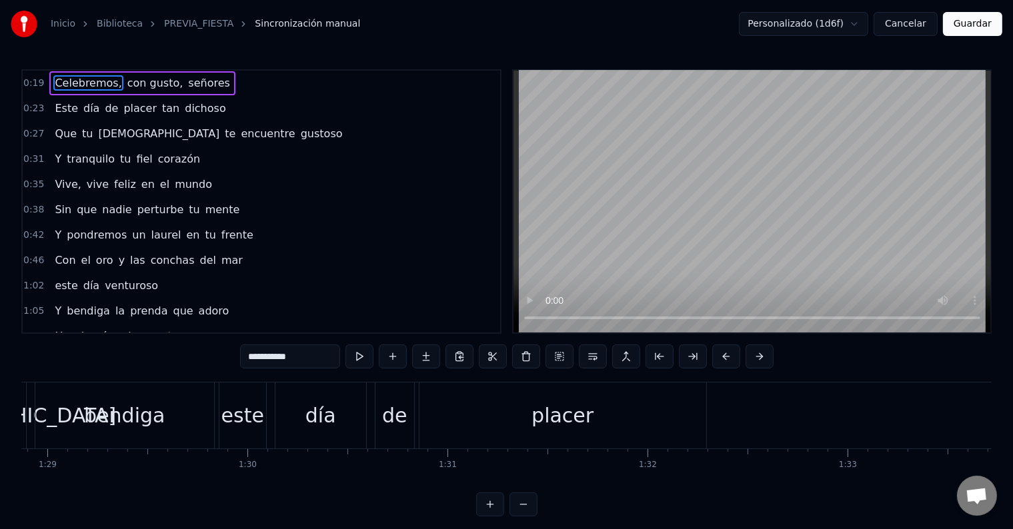
scroll to position [0, 17794]
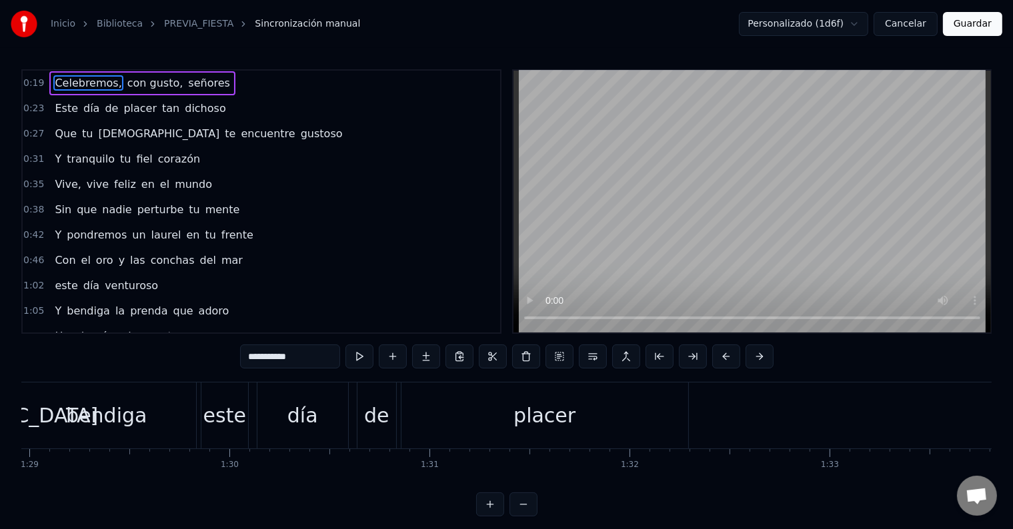
click at [513, 421] on div "placer" at bounding box center [544, 416] width 287 height 66
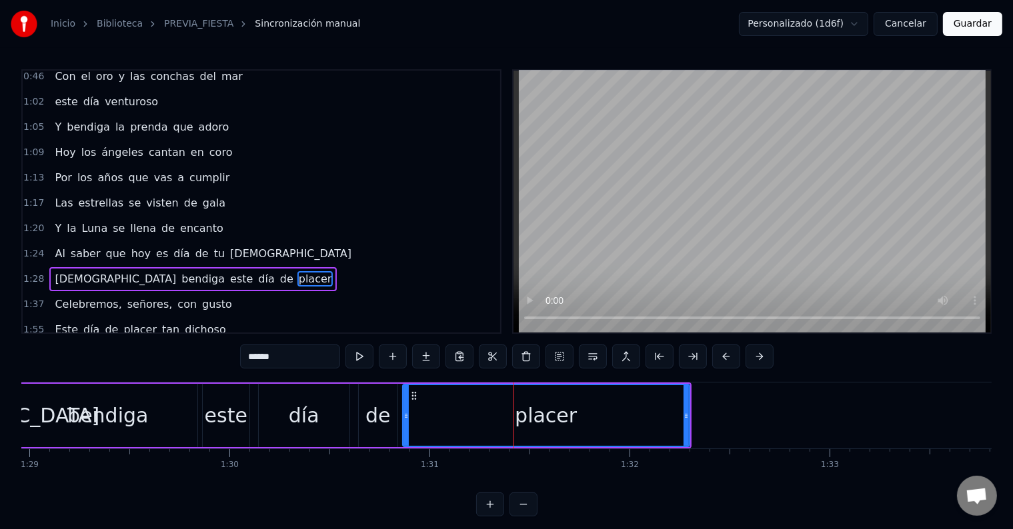
scroll to position [249, 0]
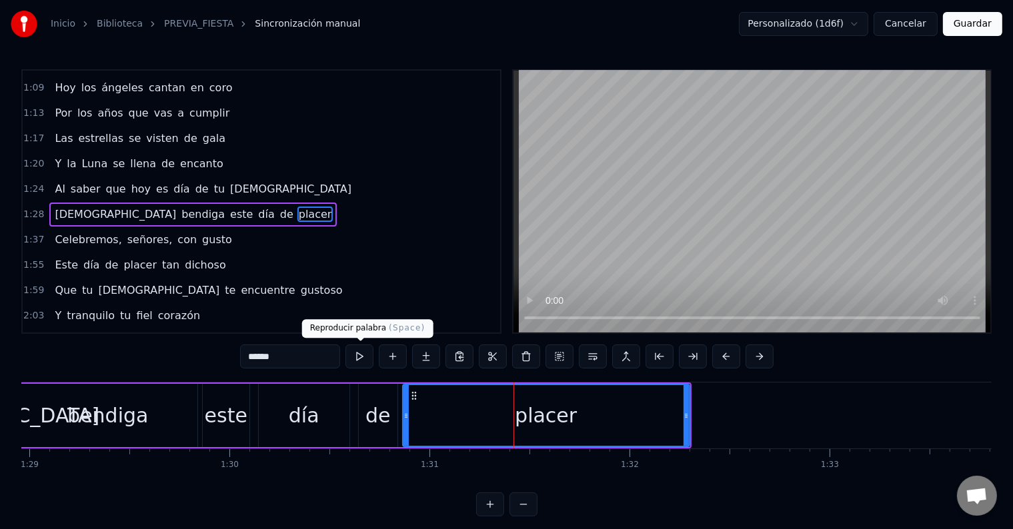
click at [360, 355] on button at bounding box center [359, 357] width 28 height 24
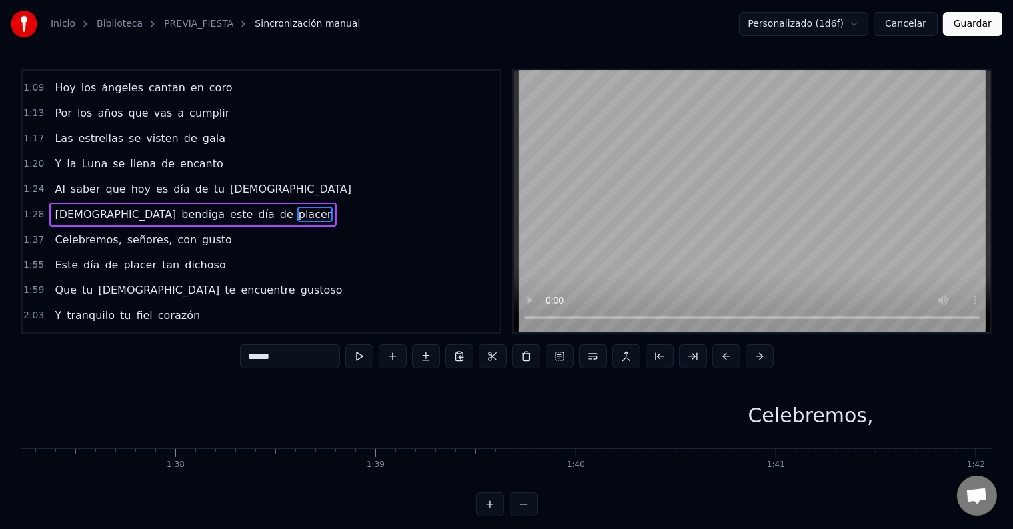
scroll to position [0, 19589]
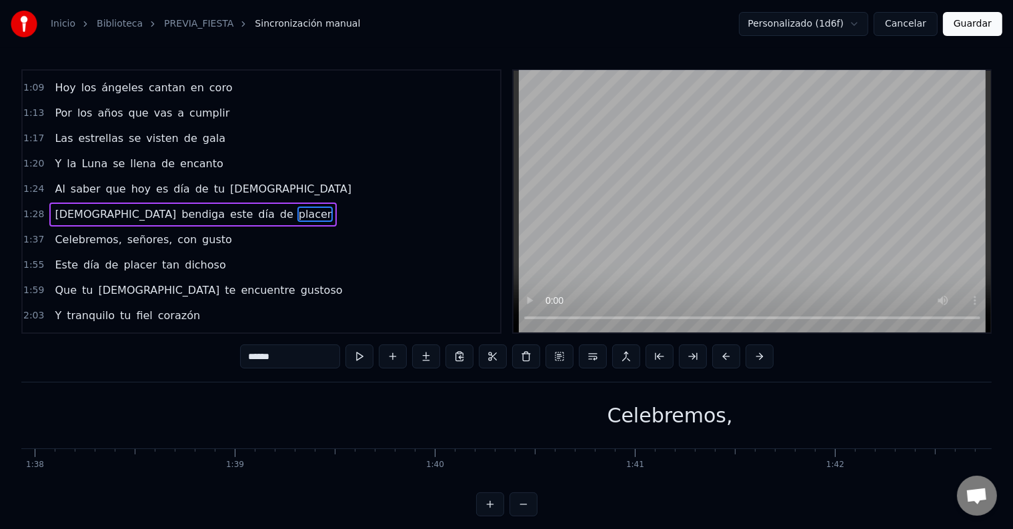
click at [651, 431] on div "Celebremos," at bounding box center [670, 416] width 1623 height 66
type input "**********"
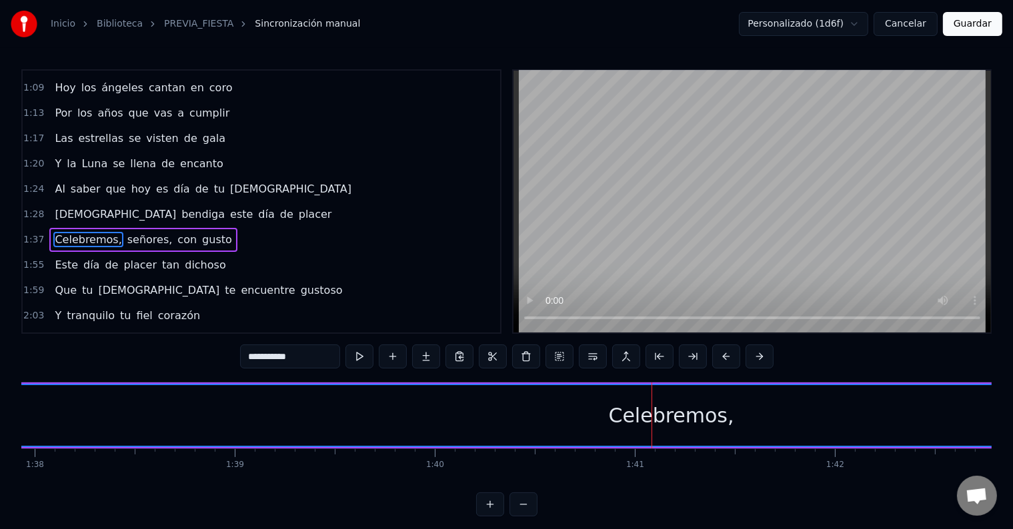
scroll to position [273, 0]
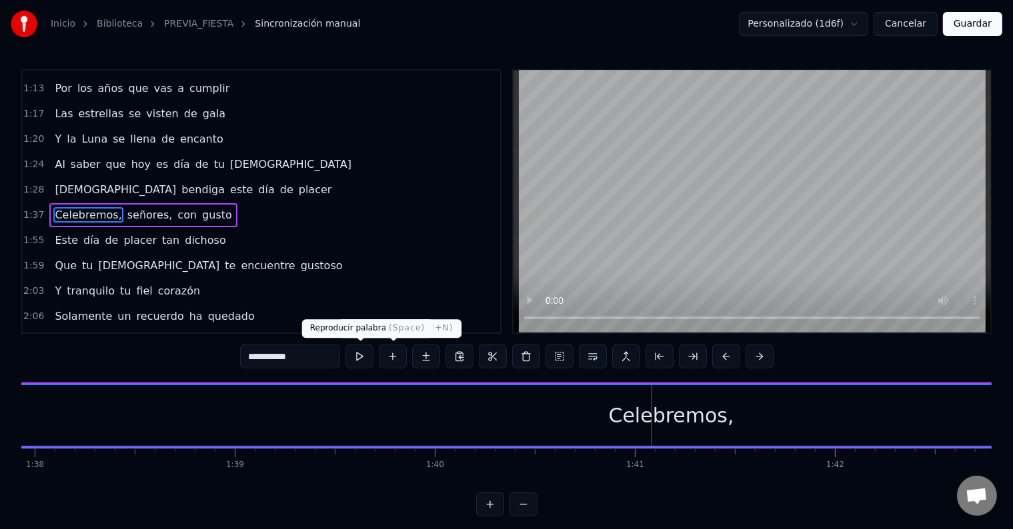
click at [371, 350] on button at bounding box center [359, 357] width 28 height 24
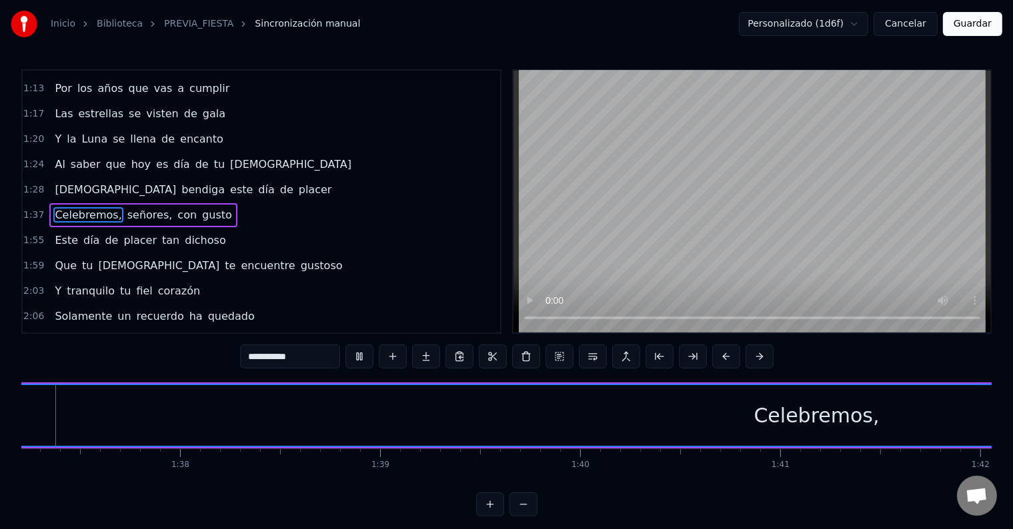
scroll to position [0, 19399]
click at [368, 350] on button at bounding box center [359, 357] width 28 height 24
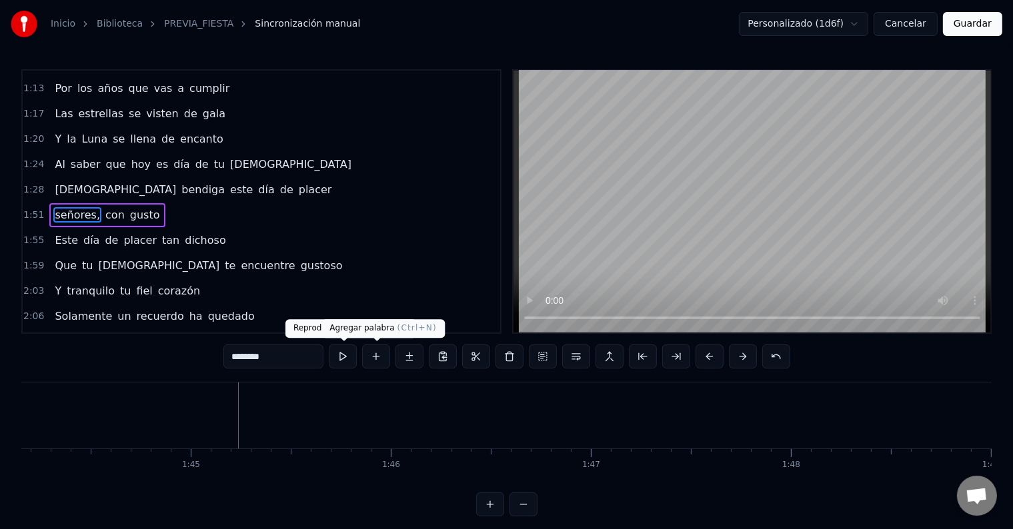
scroll to position [0, 20982]
click at [334, 361] on button at bounding box center [343, 357] width 28 height 24
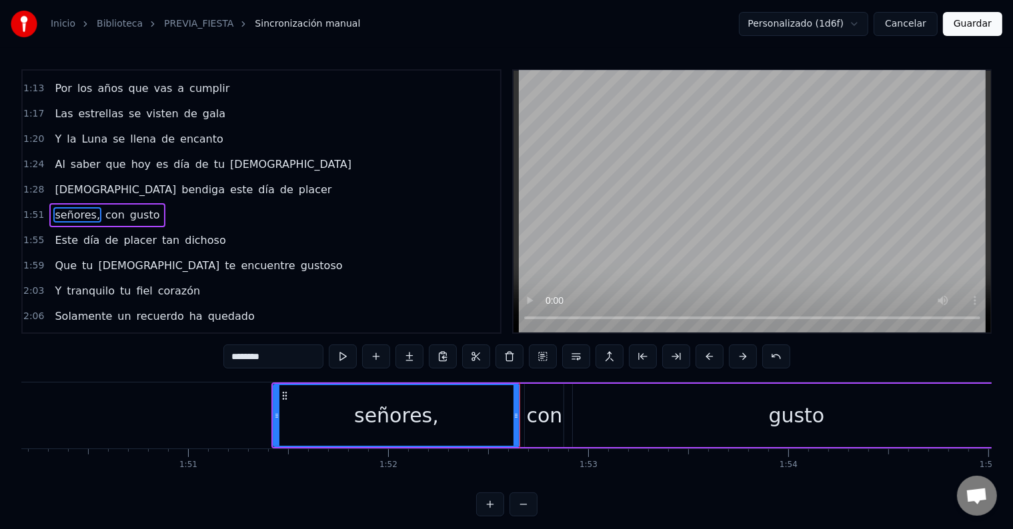
scroll to position [0, 21931]
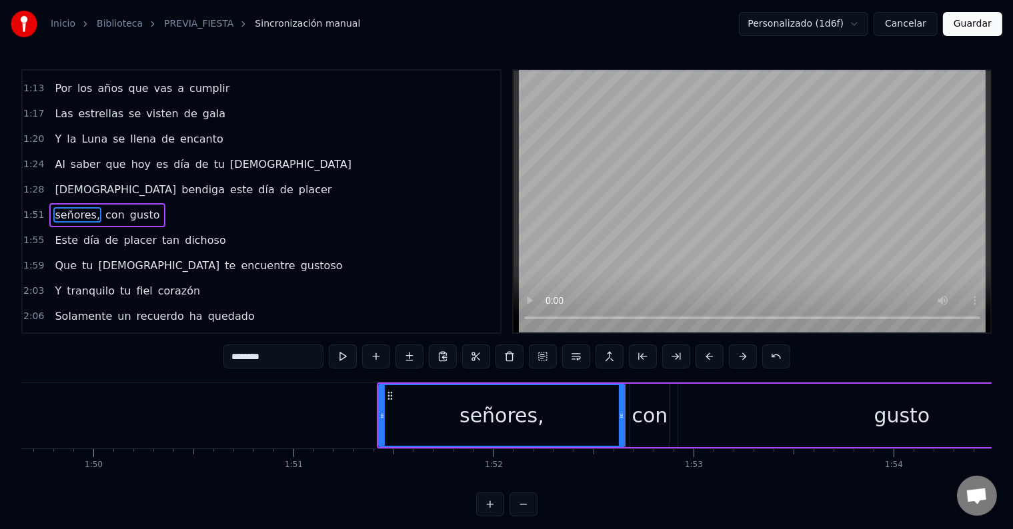
drag, startPoint x: 479, startPoint y: 403, endPoint x: 419, endPoint y: 395, distance: 61.1
click at [479, 403] on div "señores," at bounding box center [501, 416] width 85 height 30
click at [339, 355] on button at bounding box center [343, 357] width 28 height 24
drag, startPoint x: 265, startPoint y: 351, endPoint x: 184, endPoint y: 348, distance: 81.4
click at [184, 348] on div "0:19 Celebremos, con gusto, señores 0:23 Este día de placer tan dichoso 0:27 Qu…" at bounding box center [506, 292] width 970 height 447
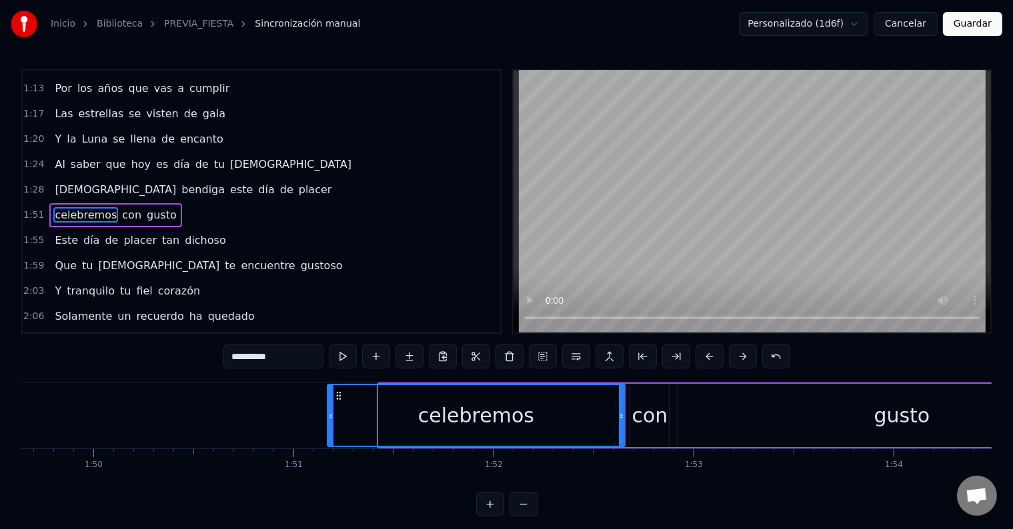
drag, startPoint x: 379, startPoint y: 417, endPoint x: 315, endPoint y: 411, distance: 64.3
click at [328, 411] on icon at bounding box center [330, 416] width 5 height 11
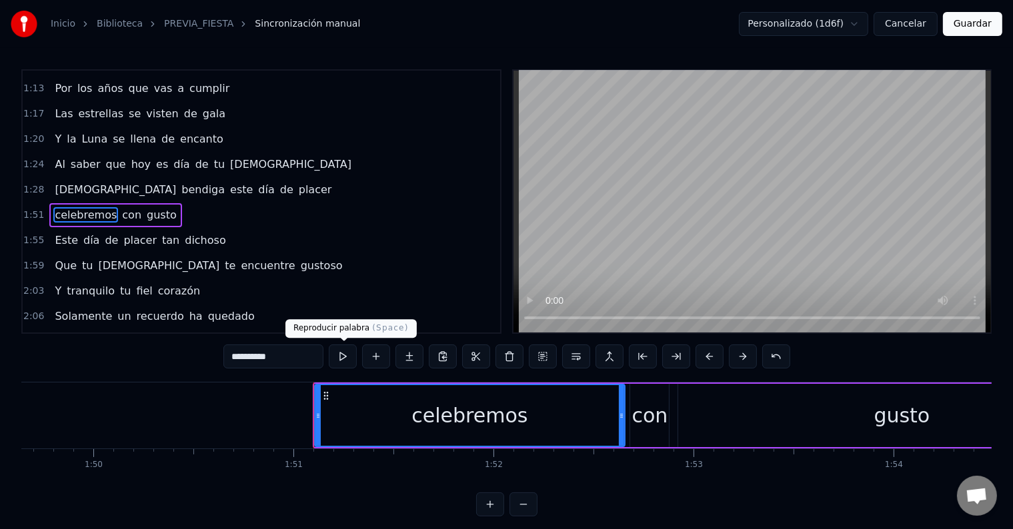
click at [343, 349] on button at bounding box center [343, 357] width 28 height 24
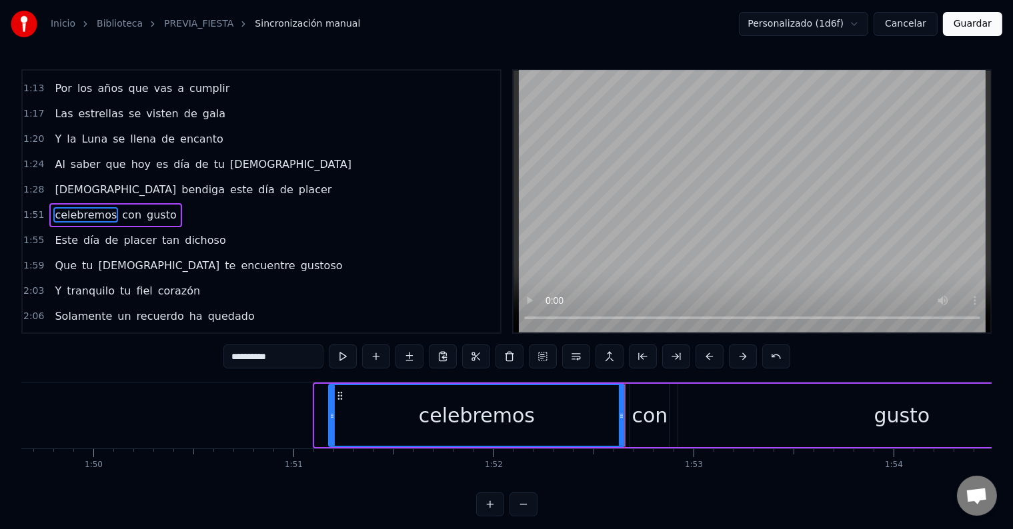
drag, startPoint x: 314, startPoint y: 410, endPoint x: 329, endPoint y: 413, distance: 15.7
click at [329, 413] on icon at bounding box center [331, 416] width 5 height 11
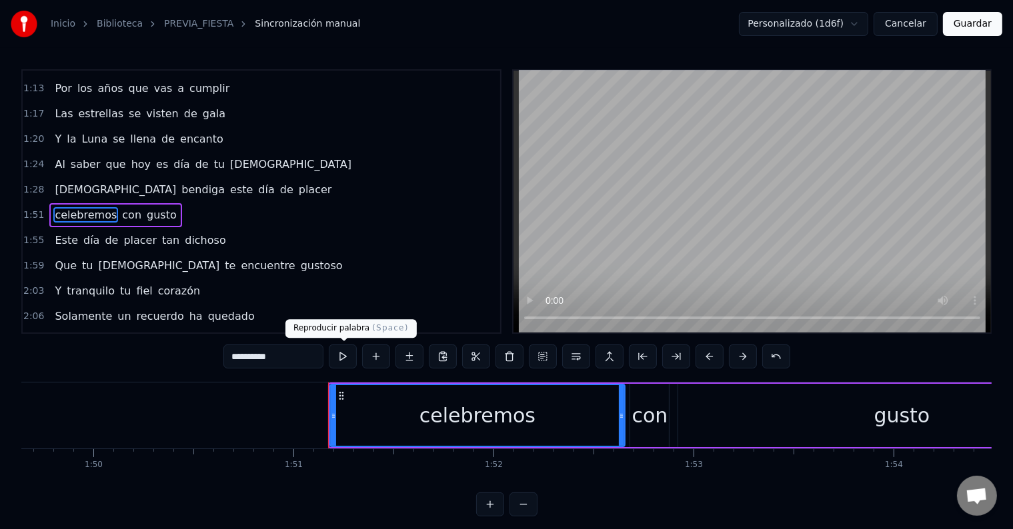
click at [349, 362] on button at bounding box center [343, 357] width 28 height 24
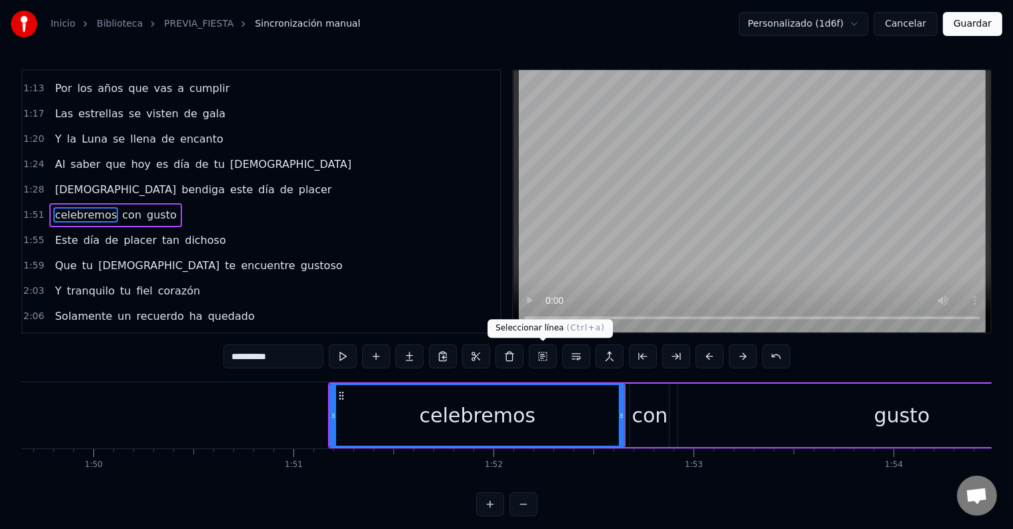
click at [645, 405] on div "con" at bounding box center [650, 416] width 36 height 30
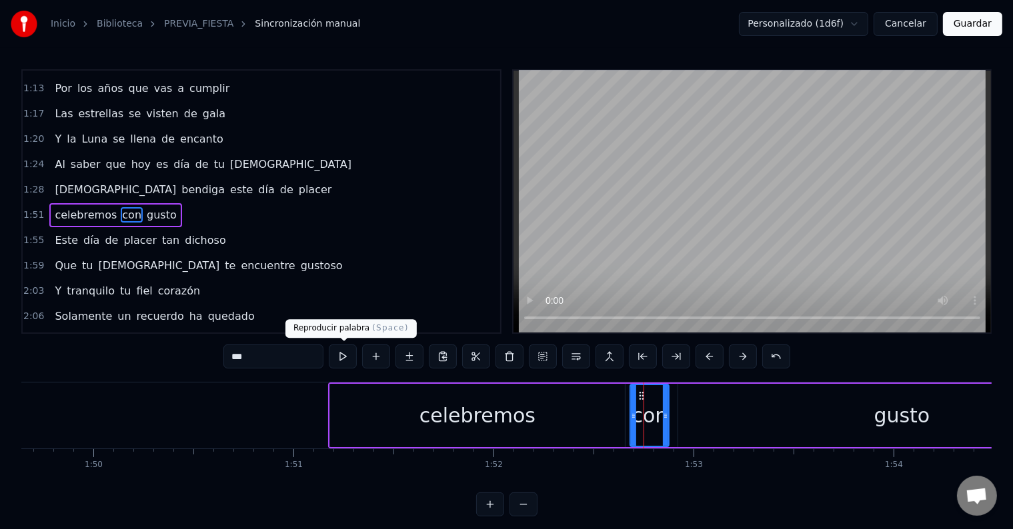
click at [349, 353] on button at bounding box center [343, 357] width 28 height 24
click at [751, 410] on div "gusto" at bounding box center [901, 415] width 447 height 63
type input "*****"
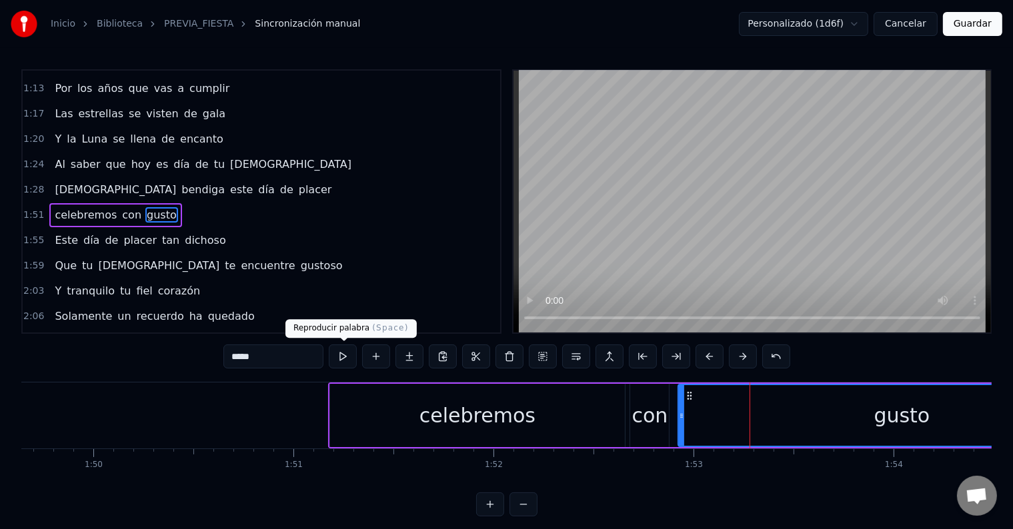
click at [353, 359] on button at bounding box center [343, 357] width 28 height 24
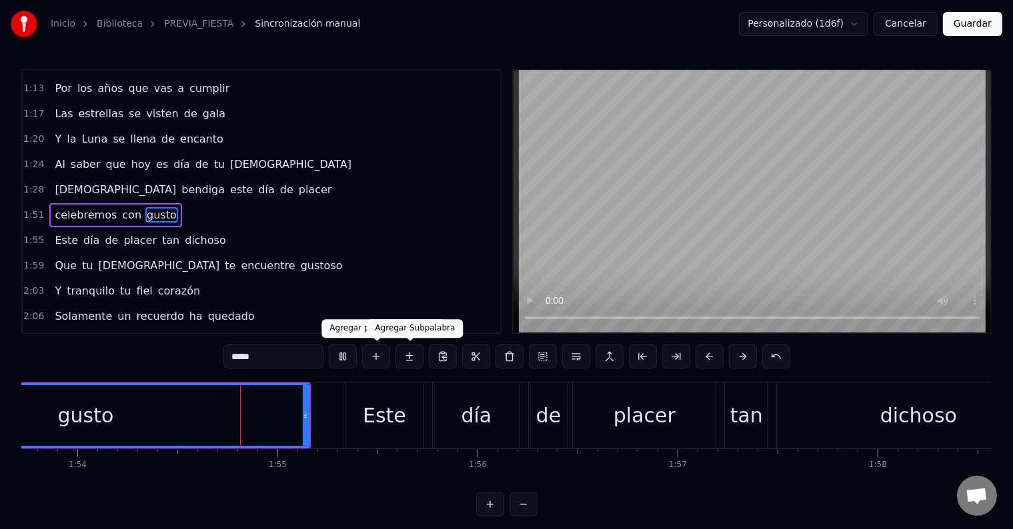
scroll to position [0, 22771]
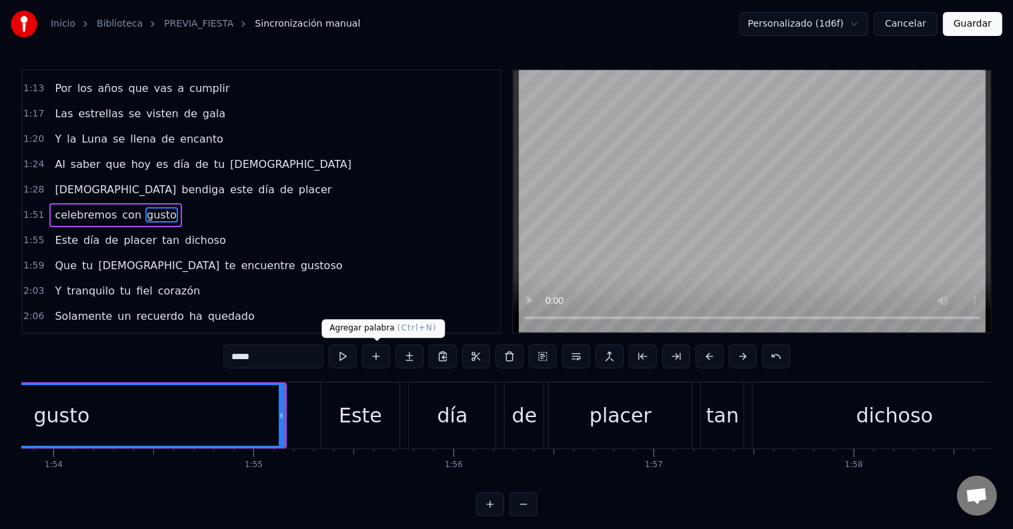
click at [379, 358] on button at bounding box center [376, 357] width 28 height 24
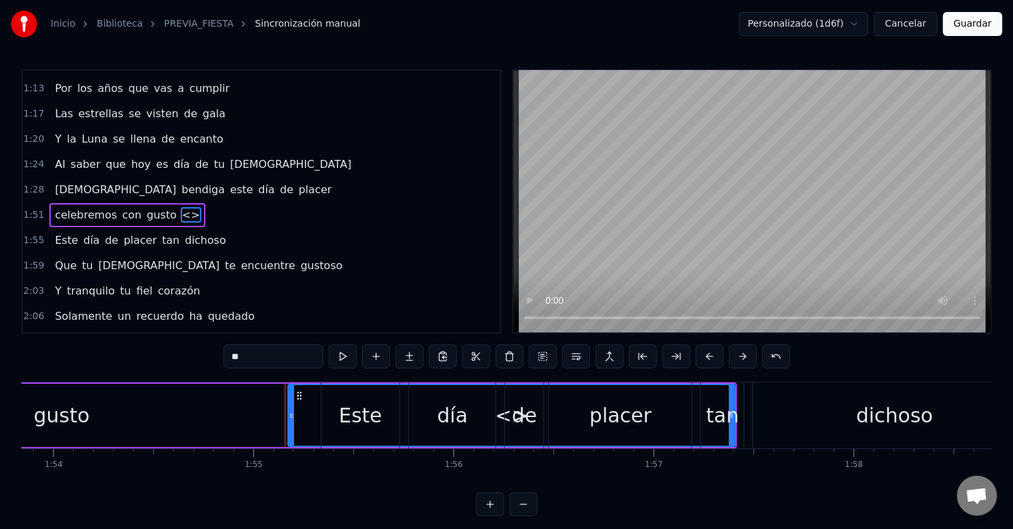
click at [275, 356] on input "**" at bounding box center [273, 357] width 100 height 24
click at [275, 355] on input "**" at bounding box center [273, 357] width 100 height 24
click at [159, 387] on div "gusto" at bounding box center [61, 415] width 447 height 63
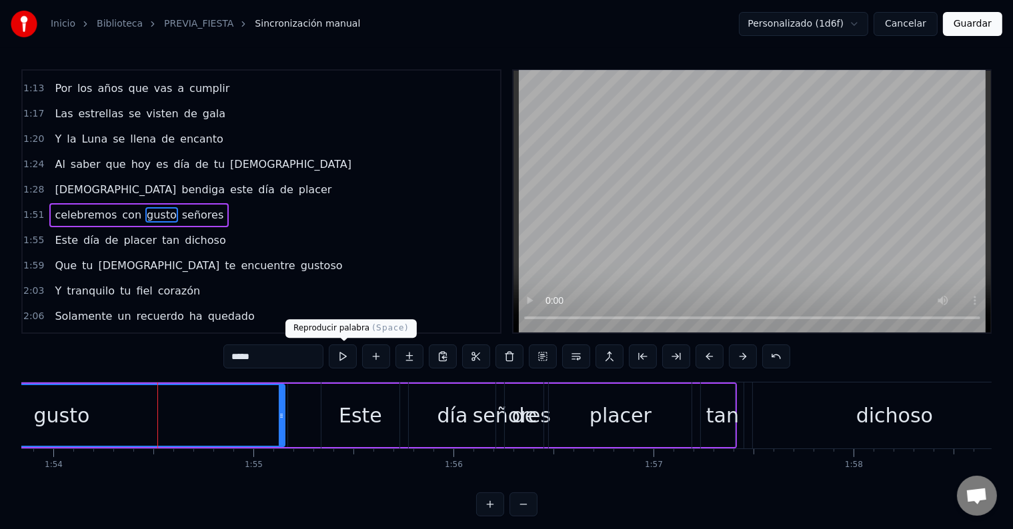
click at [349, 351] on button at bounding box center [343, 357] width 28 height 24
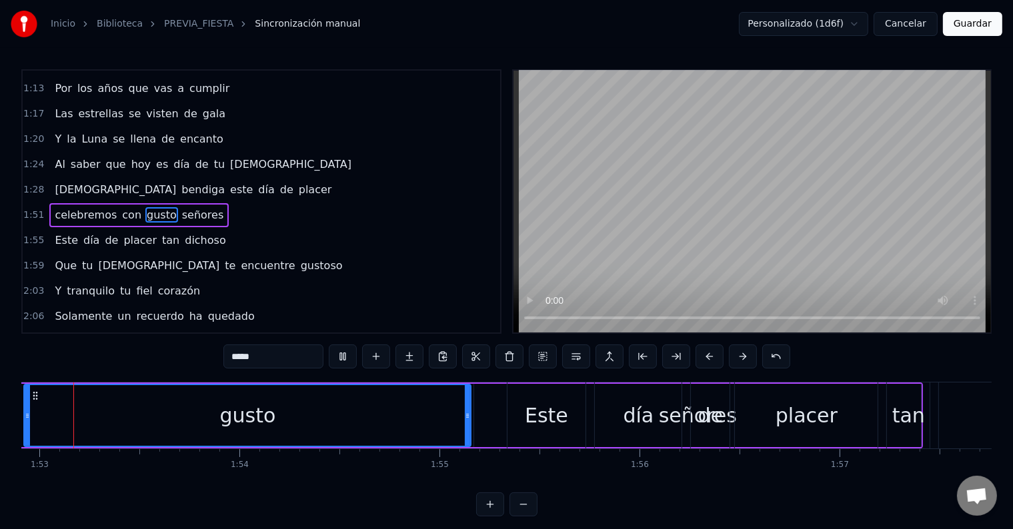
scroll to position [0, 22560]
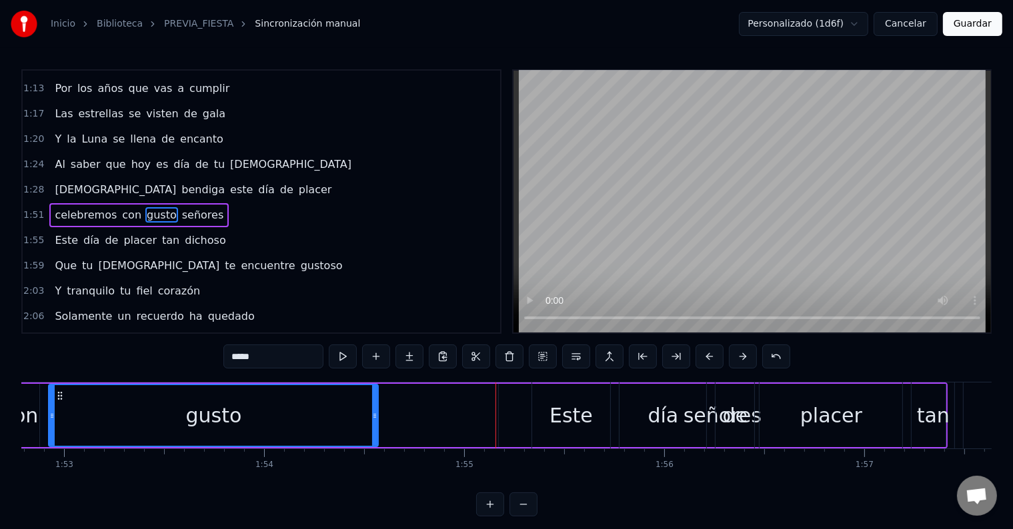
drag, startPoint x: 491, startPoint y: 403, endPoint x: 367, endPoint y: 419, distance: 125.0
click at [372, 419] on div at bounding box center [374, 415] width 5 height 61
click at [722, 416] on div "de" at bounding box center [734, 416] width 39 height 66
type input "**"
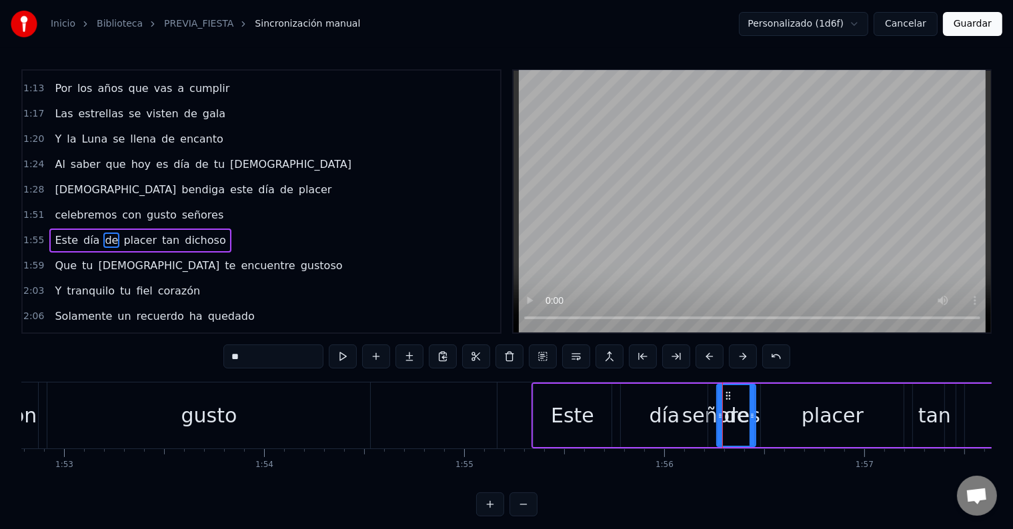
scroll to position [298, 0]
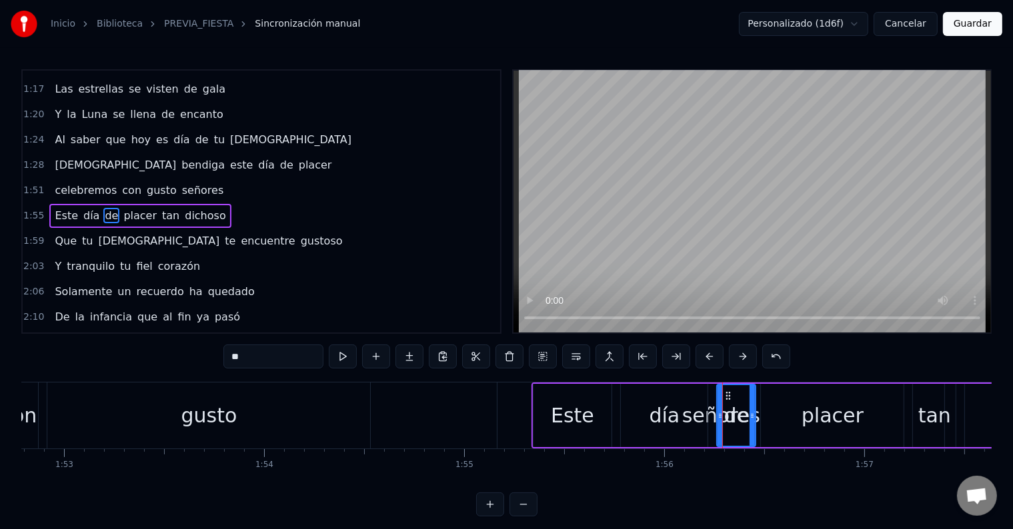
click at [709, 415] on div "Este día de placer tan dichoso" at bounding box center [890, 416] width 719 height 66
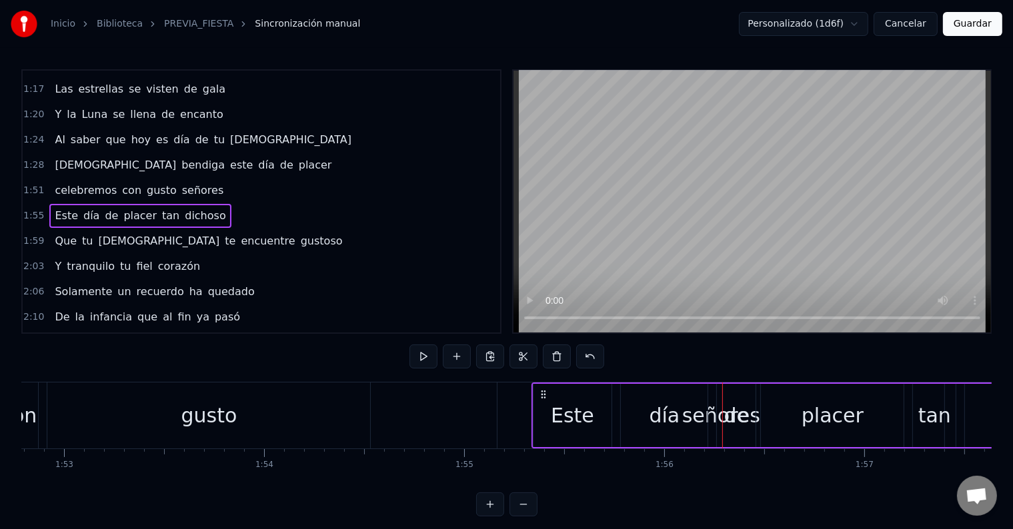
click at [695, 415] on div "día" at bounding box center [664, 415] width 87 height 63
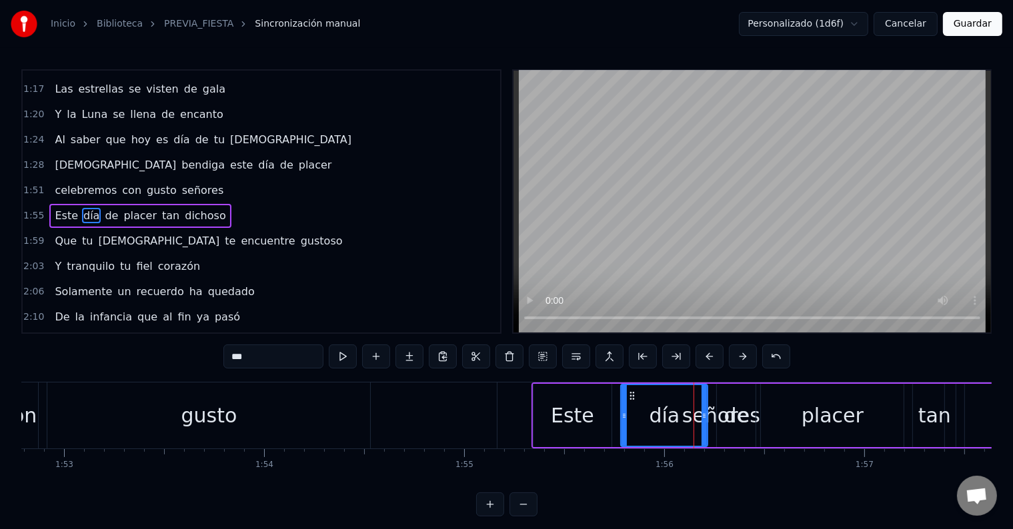
click at [181, 183] on span "señores" at bounding box center [203, 190] width 45 height 15
type input "*******"
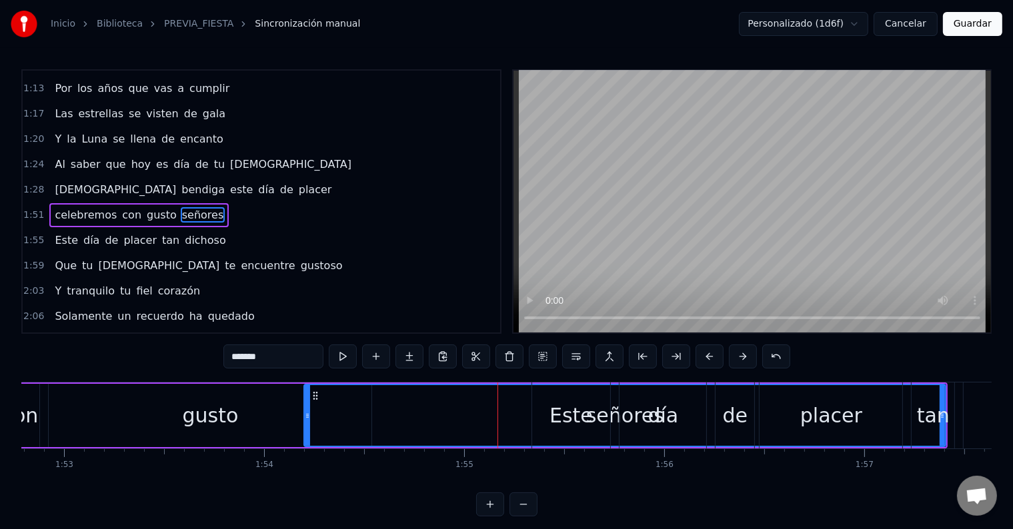
drag, startPoint x: 501, startPoint y: 416, endPoint x: 307, endPoint y: 422, distance: 194.8
click at [307, 422] on div at bounding box center [307, 415] width 5 height 61
drag, startPoint x: 945, startPoint y: 408, endPoint x: 900, endPoint y: 413, distance: 45.0
click at [900, 413] on div "Este día de placer tan dichoso" at bounding box center [890, 416] width 719 height 66
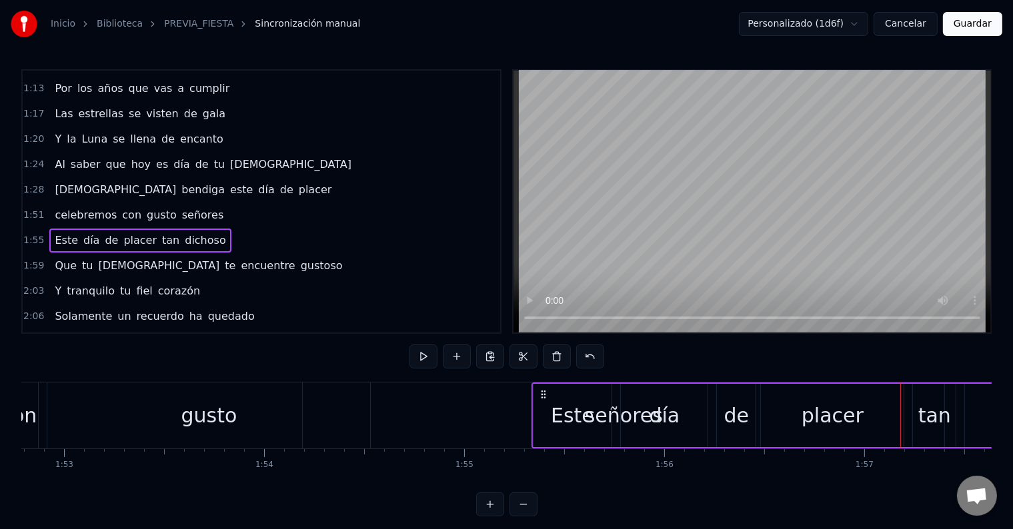
click at [488, 423] on div "señores" at bounding box center [623, 416] width 641 height 66
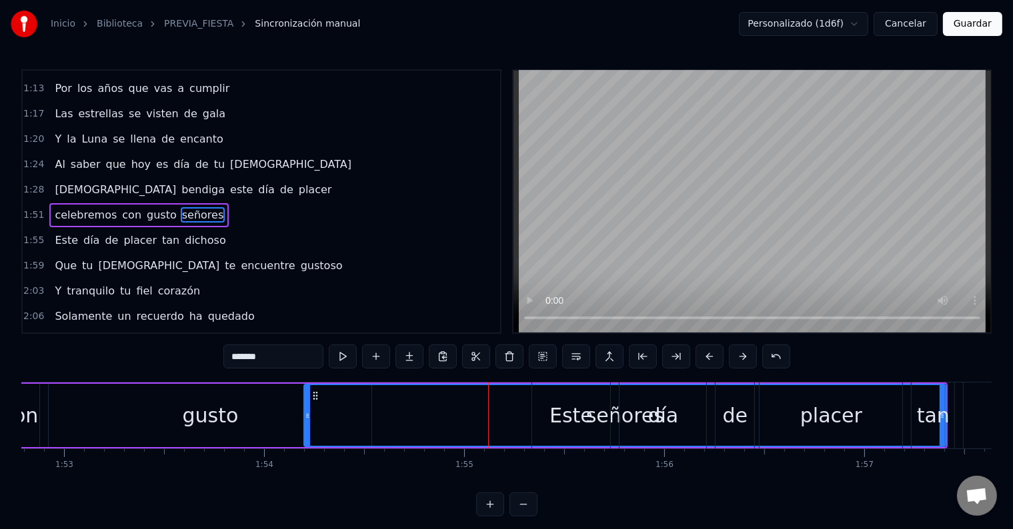
drag, startPoint x: 942, startPoint y: 429, endPoint x: 907, endPoint y: 430, distance: 35.4
click at [907, 430] on div "Este día de placer tan dichoso" at bounding box center [890, 416] width 719 height 66
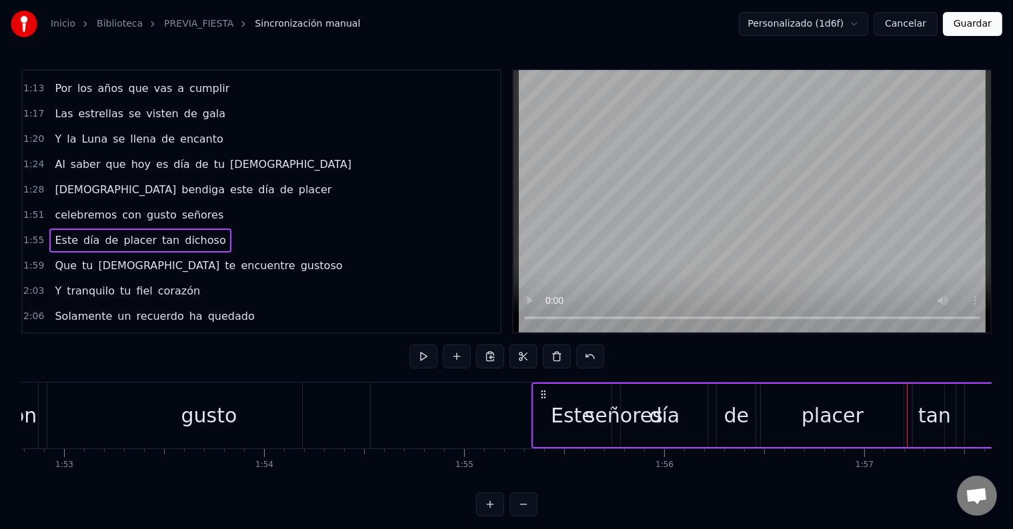
click at [187, 207] on span "señores" at bounding box center [203, 214] width 45 height 15
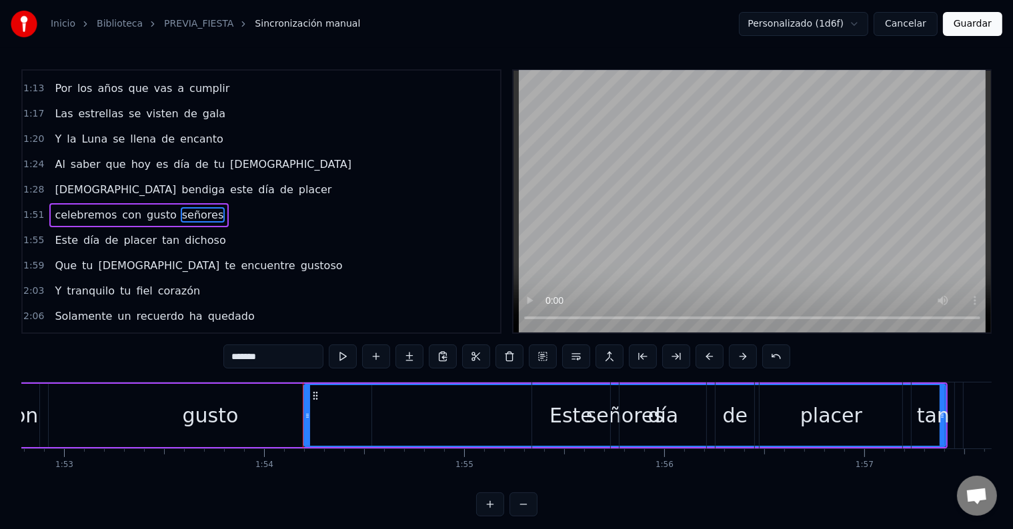
drag, startPoint x: 944, startPoint y: 438, endPoint x: 695, endPoint y: 467, distance: 251.0
click at [695, 467] on div "Celebremos, con gusto, señores Este día de placer tan dichoso Que tu [DEMOGRAPH…" at bounding box center [506, 432] width 970 height 100
click at [937, 385] on div "tan" at bounding box center [932, 416] width 43 height 66
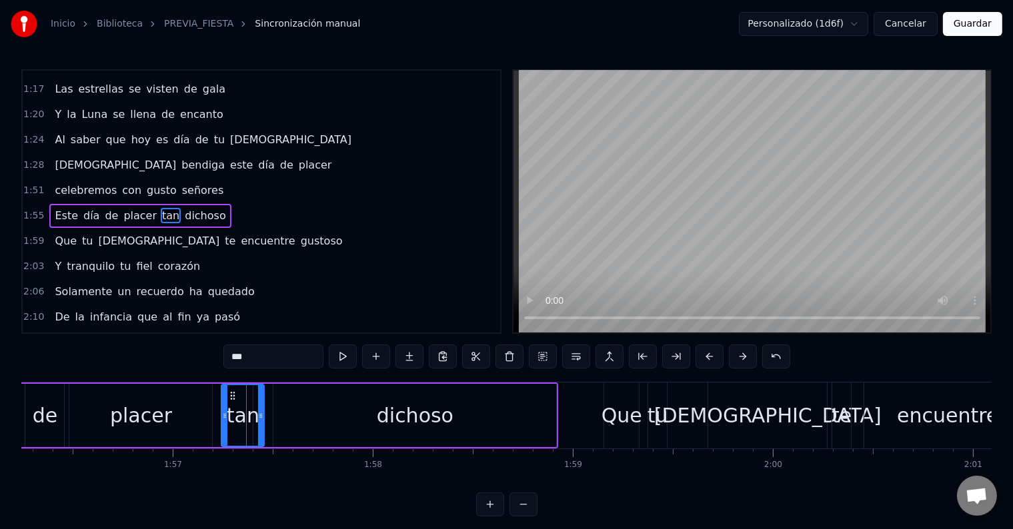
scroll to position [0, 23409]
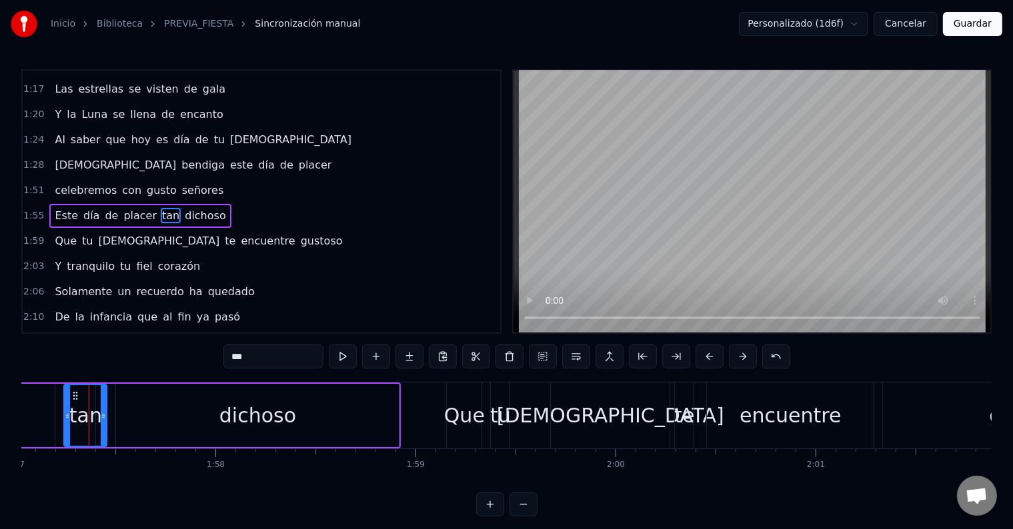
click at [181, 183] on span "señores" at bounding box center [203, 190] width 45 height 15
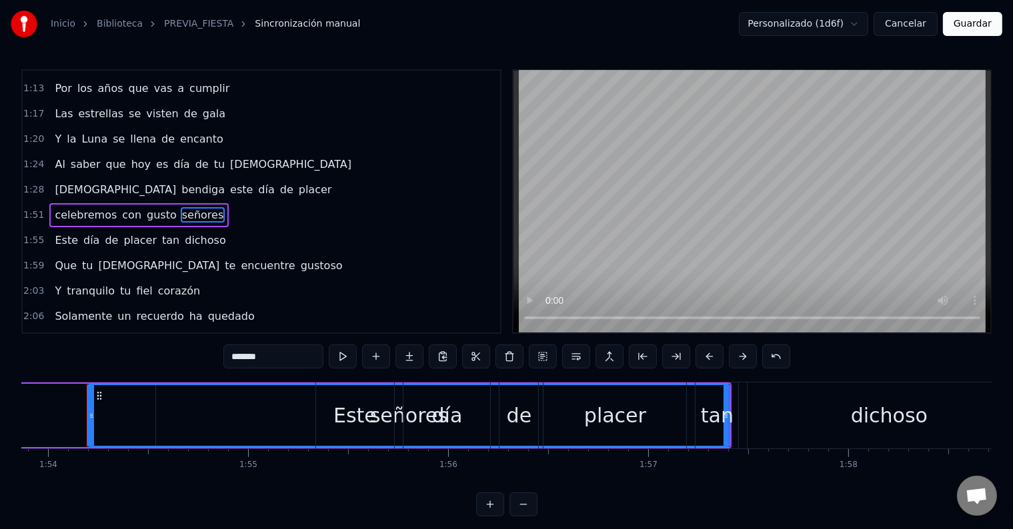
scroll to position [0, 22773]
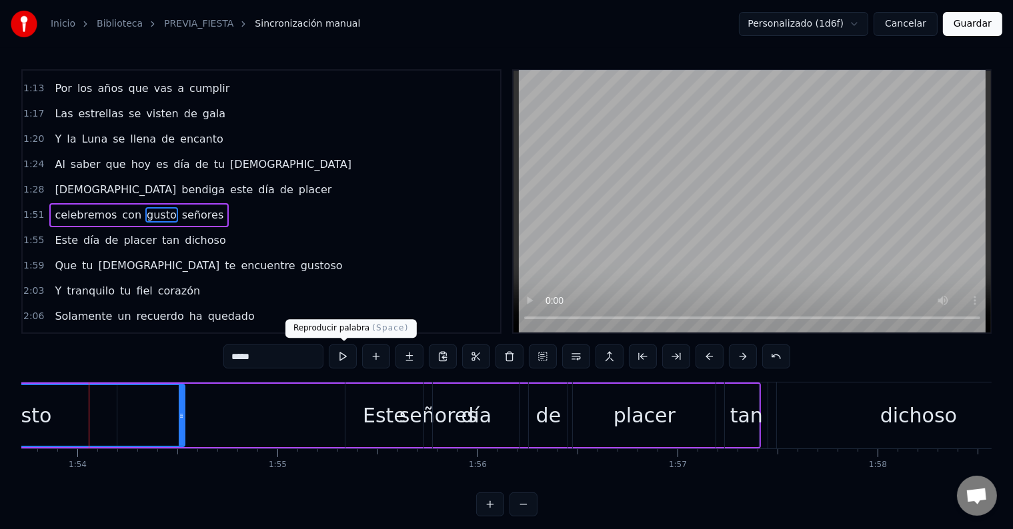
click at [341, 354] on button at bounding box center [343, 357] width 28 height 24
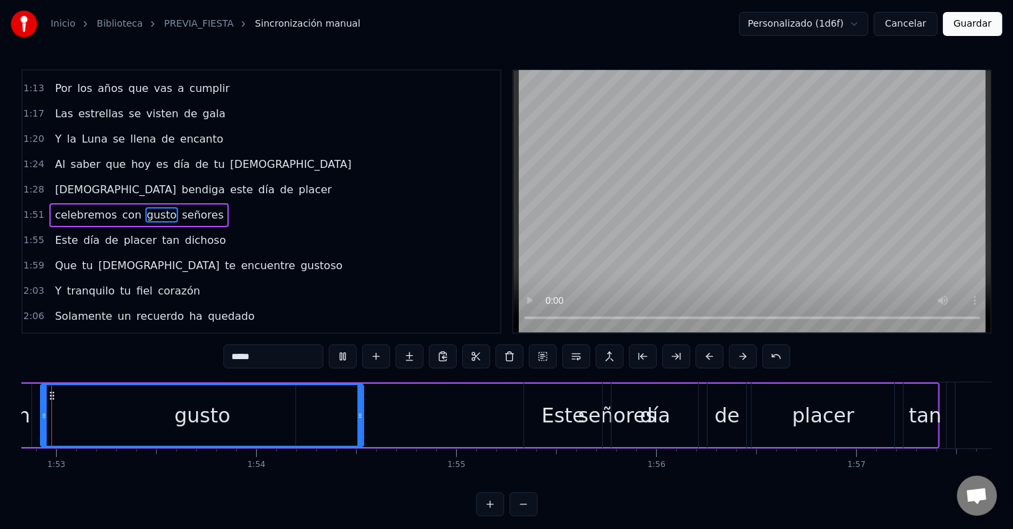
scroll to position [0, 22533]
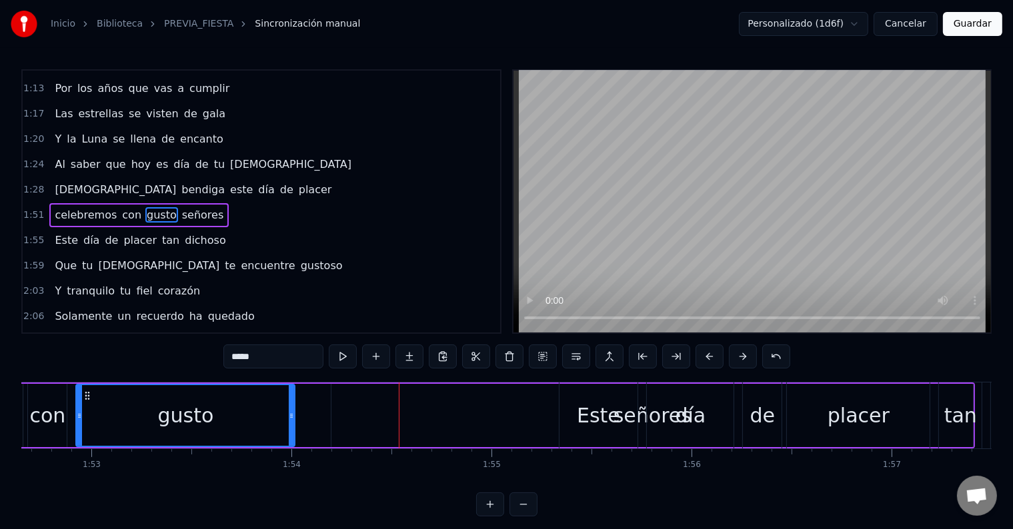
drag, startPoint x: 395, startPoint y: 408, endPoint x: 291, endPoint y: 411, distance: 104.0
click at [291, 411] on div at bounding box center [291, 415] width 5 height 61
click at [621, 416] on div "Este" at bounding box center [598, 416] width 79 height 66
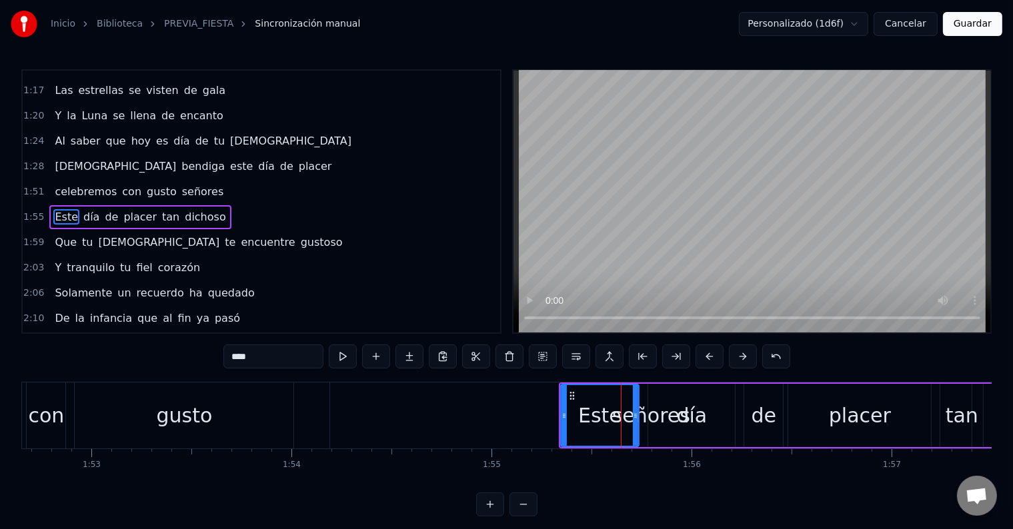
scroll to position [298, 0]
click at [188, 183] on span "señores" at bounding box center [203, 190] width 45 height 15
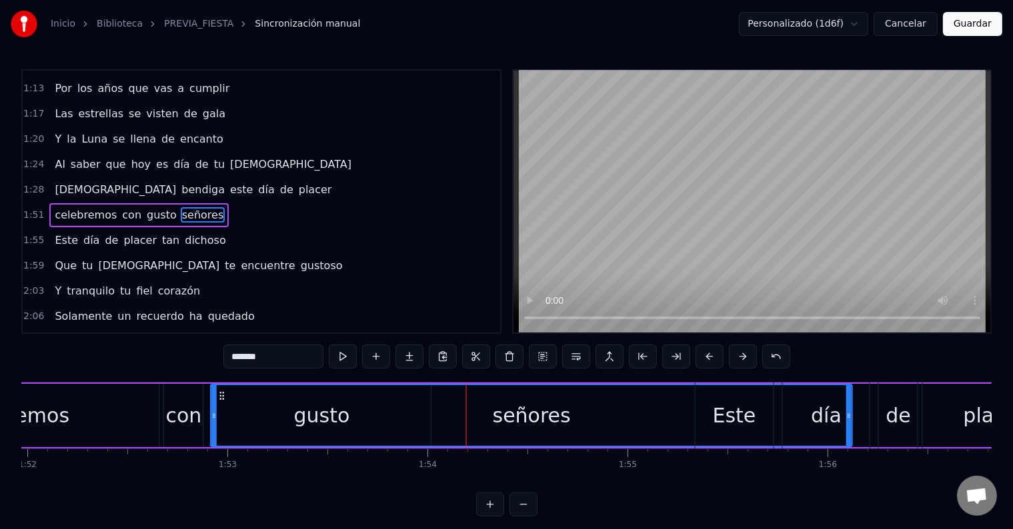
scroll to position [0, 22396]
drag, startPoint x: 343, startPoint y: 393, endPoint x: 228, endPoint y: 417, distance: 117.7
click at [228, 417] on div "señores" at bounding box center [537, 415] width 640 height 61
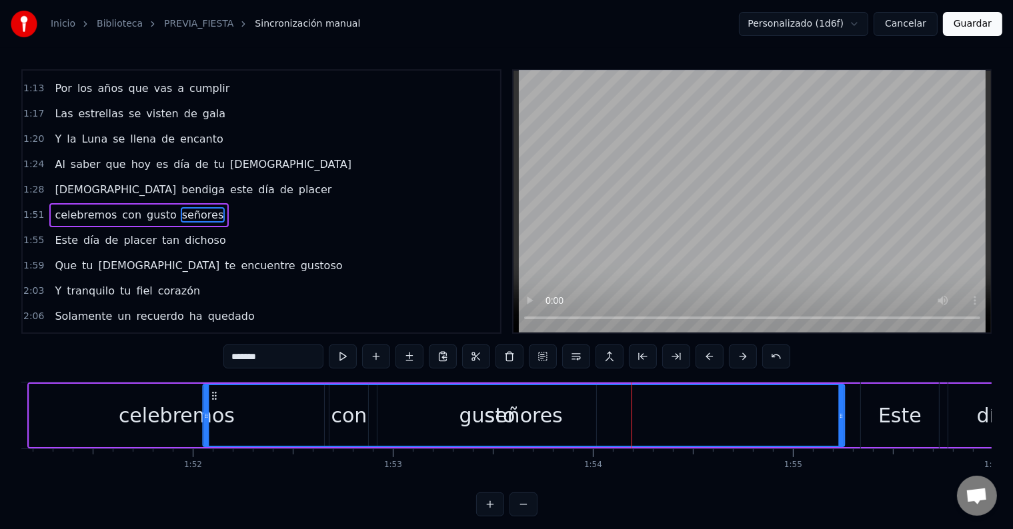
drag, startPoint x: 224, startPoint y: 390, endPoint x: 208, endPoint y: 400, distance: 18.9
click at [208, 400] on div "señores" at bounding box center [524, 415] width 640 height 61
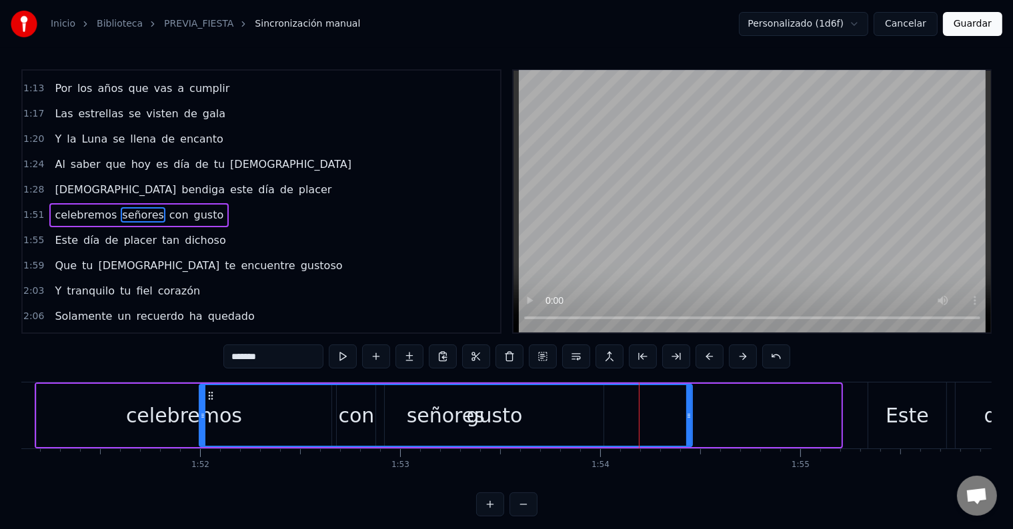
drag, startPoint x: 837, startPoint y: 413, endPoint x: 689, endPoint y: 415, distance: 148.7
click at [689, 415] on icon at bounding box center [688, 416] width 5 height 11
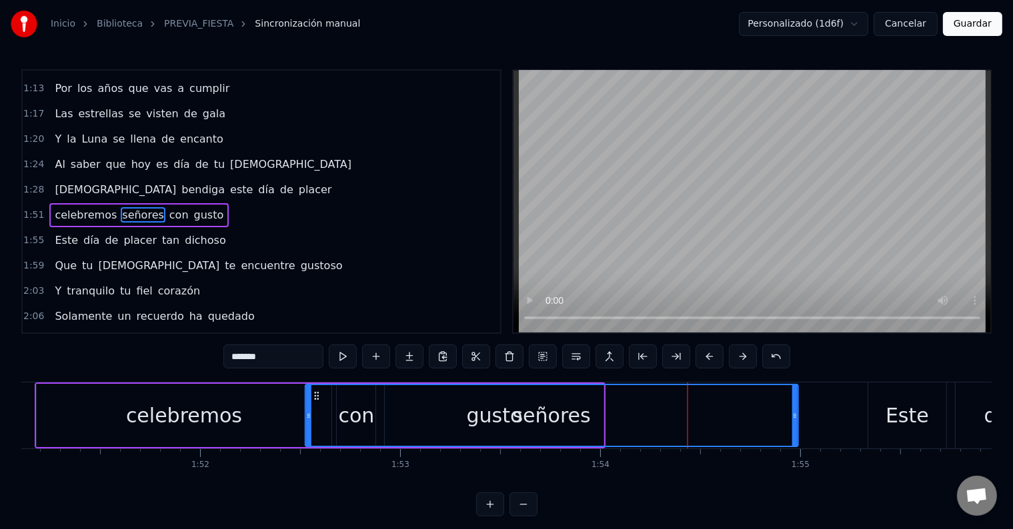
drag, startPoint x: 210, startPoint y: 391, endPoint x: 318, endPoint y: 400, distance: 108.4
click at [318, 400] on icon at bounding box center [316, 396] width 11 height 11
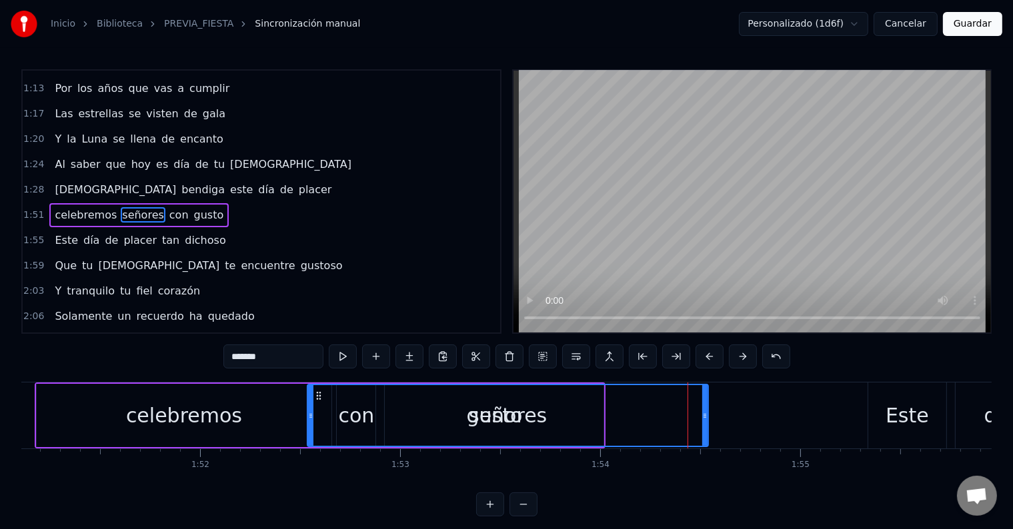
drag, startPoint x: 781, startPoint y: 415, endPoint x: 707, endPoint y: 417, distance: 74.7
click at [707, 417] on icon at bounding box center [704, 416] width 5 height 11
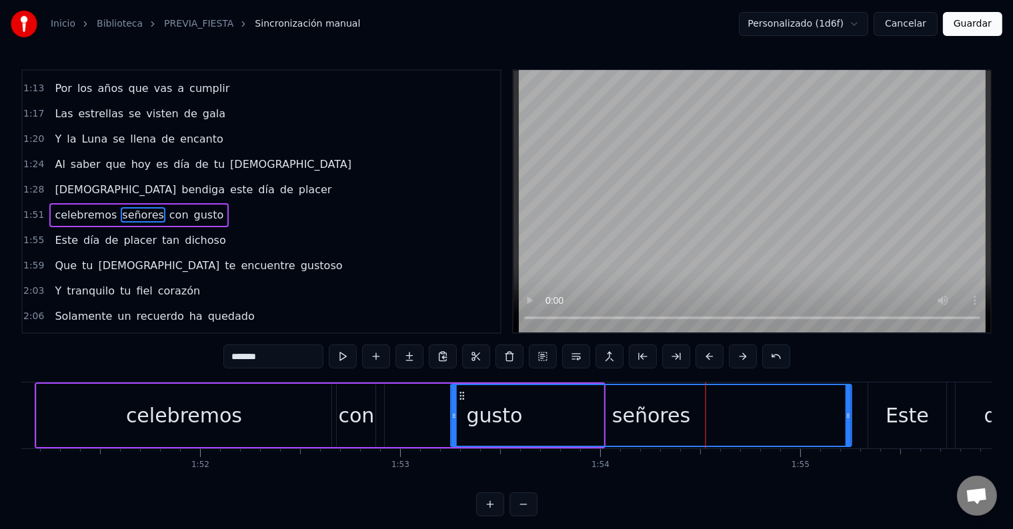
drag, startPoint x: 319, startPoint y: 395, endPoint x: 462, endPoint y: 395, distance: 143.4
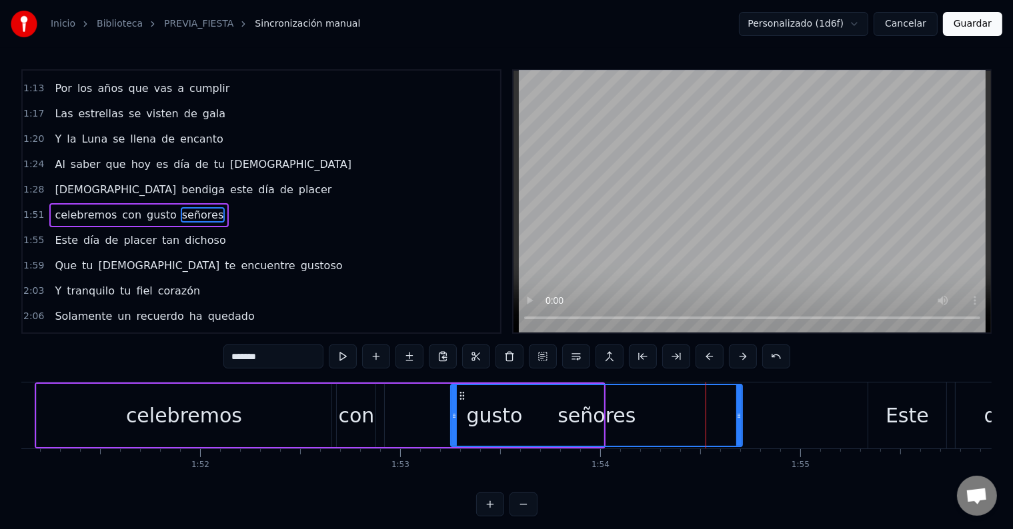
drag, startPoint x: 845, startPoint y: 415, endPoint x: 740, endPoint y: 426, distance: 105.9
click at [740, 426] on div at bounding box center [738, 415] width 5 height 61
drag, startPoint x: 480, startPoint y: 387, endPoint x: 489, endPoint y: 396, distance: 12.3
click at [536, 399] on div "señores" at bounding box center [596, 415] width 290 height 61
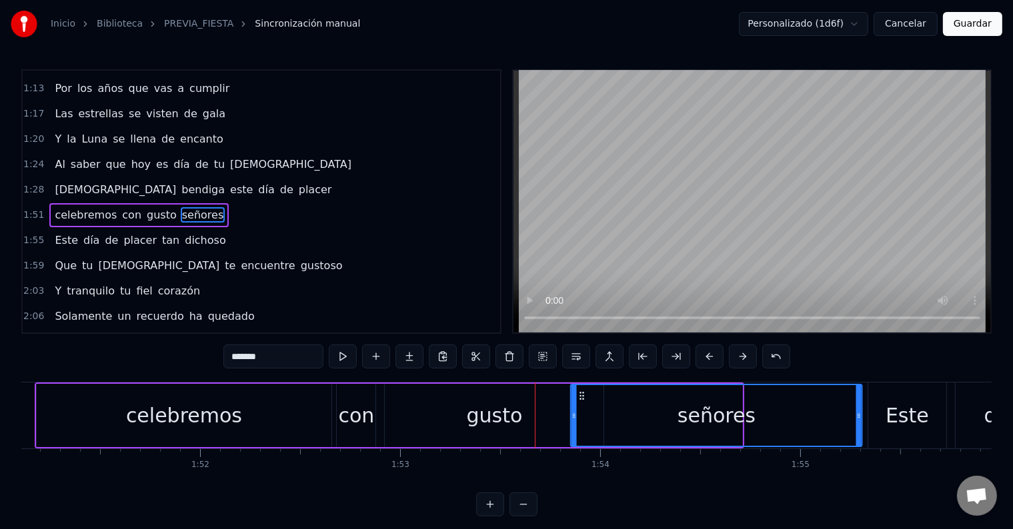
drag, startPoint x: 459, startPoint y: 391, endPoint x: 579, endPoint y: 404, distance: 120.7
click at [579, 404] on div "señores" at bounding box center [716, 415] width 290 height 61
click at [261, 395] on div "celebremos" at bounding box center [184, 415] width 295 height 63
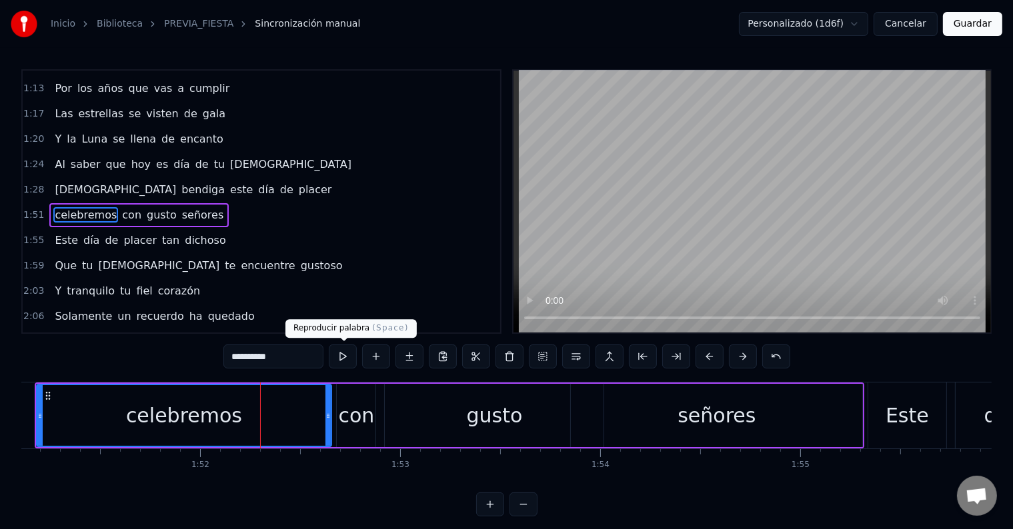
click at [345, 353] on button at bounding box center [343, 357] width 28 height 24
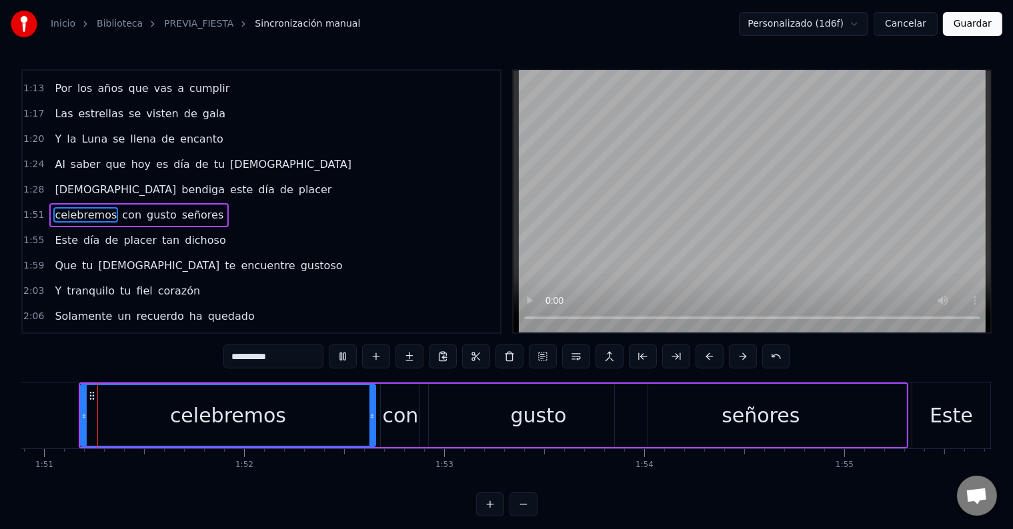
scroll to position [0, 22170]
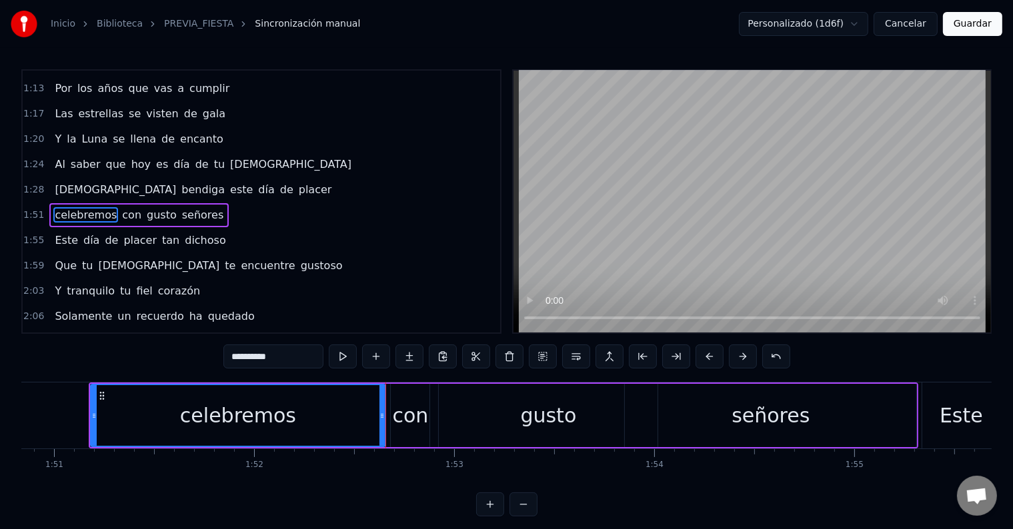
click at [414, 416] on div "con" at bounding box center [411, 416] width 36 height 30
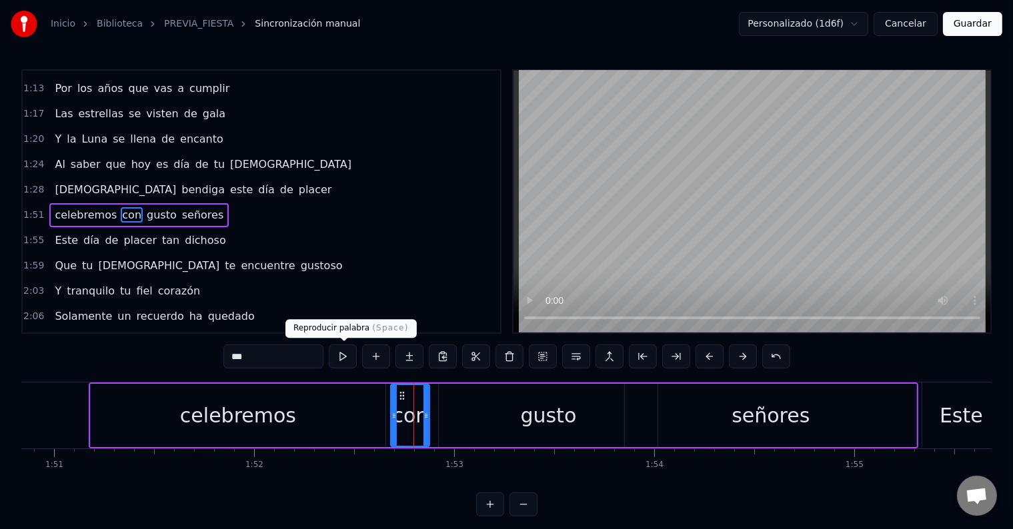
click at [345, 363] on button at bounding box center [343, 357] width 28 height 24
click at [476, 411] on div "gusto" at bounding box center [548, 415] width 219 height 63
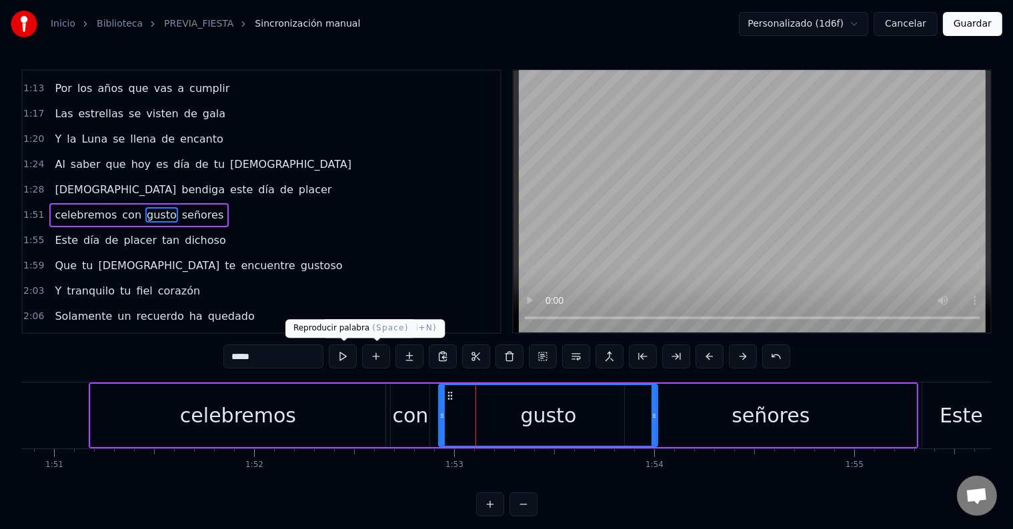
click at [343, 353] on button at bounding box center [343, 357] width 28 height 24
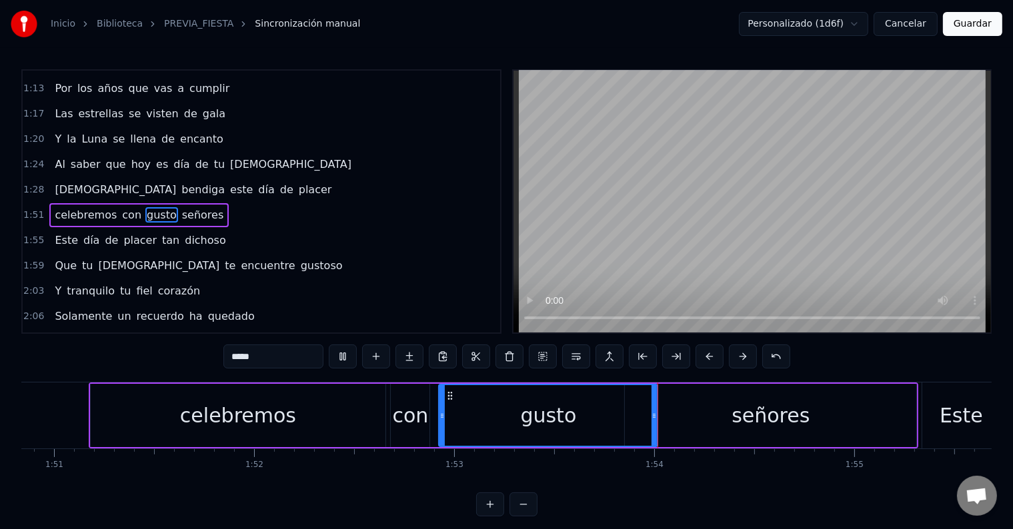
click at [749, 405] on div "señores" at bounding box center [770, 416] width 78 height 30
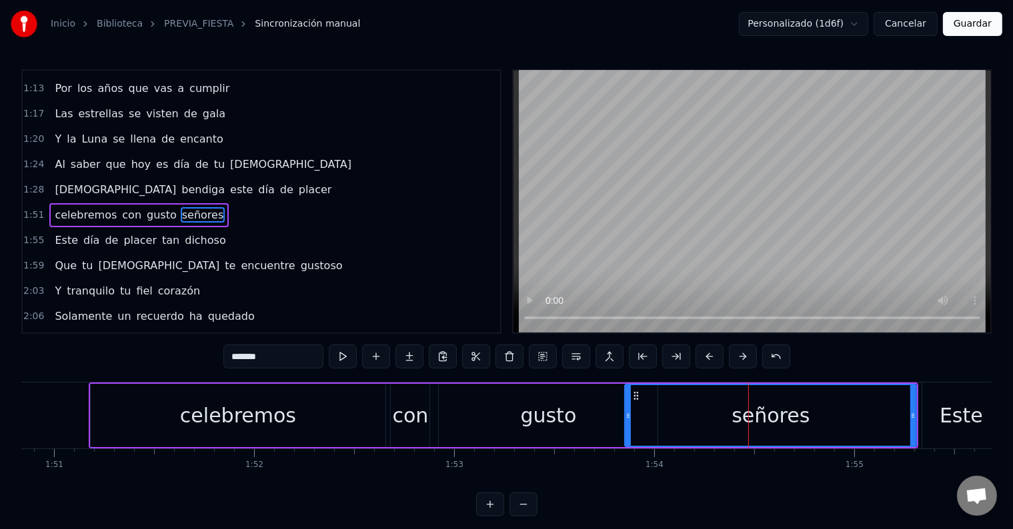
click at [581, 399] on div "gusto" at bounding box center [548, 415] width 219 height 63
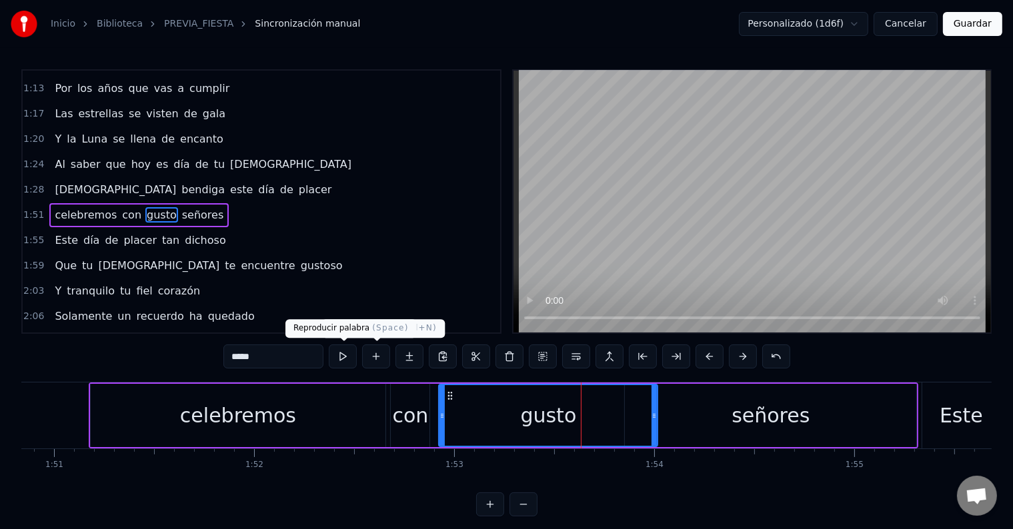
click at [343, 357] on button at bounding box center [343, 357] width 28 height 24
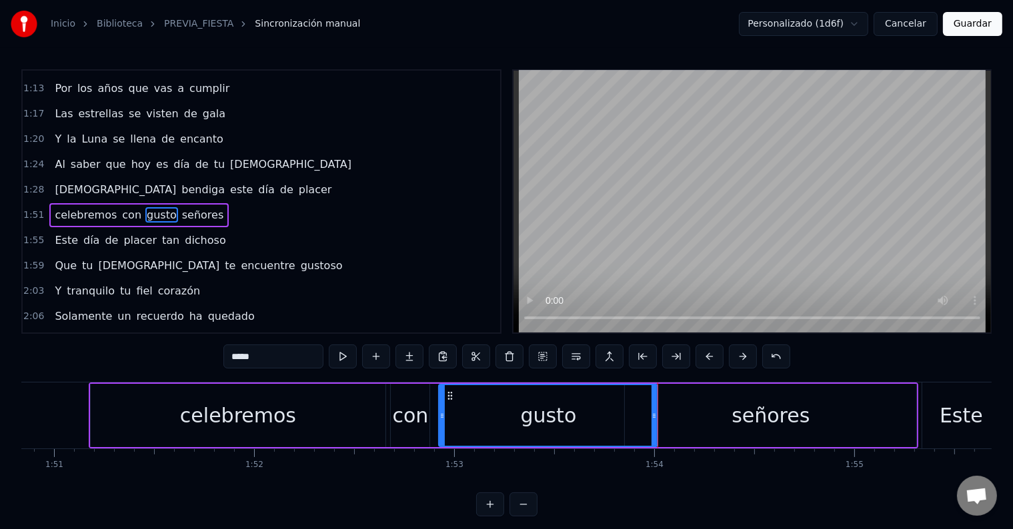
click at [721, 416] on div "señores" at bounding box center [770, 415] width 291 height 63
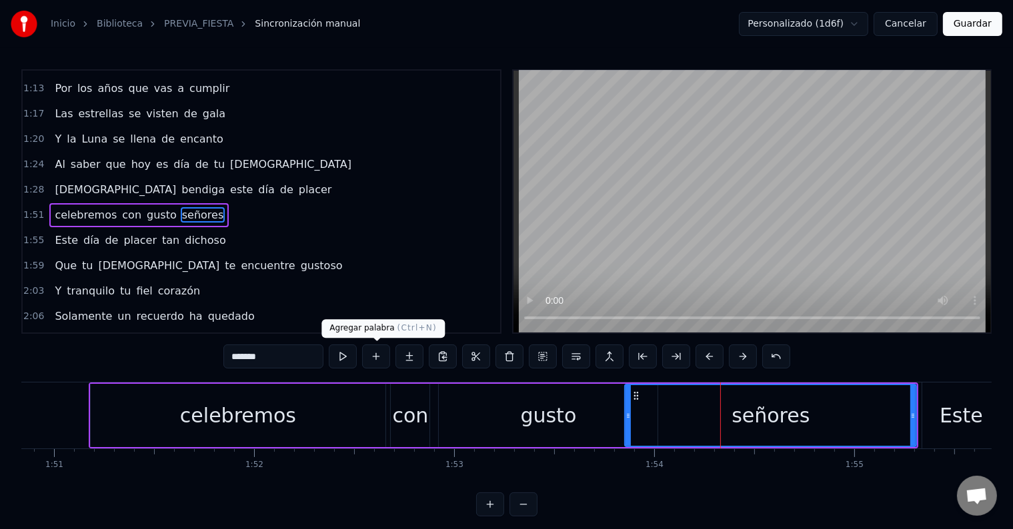
click at [335, 354] on button at bounding box center [343, 357] width 28 height 24
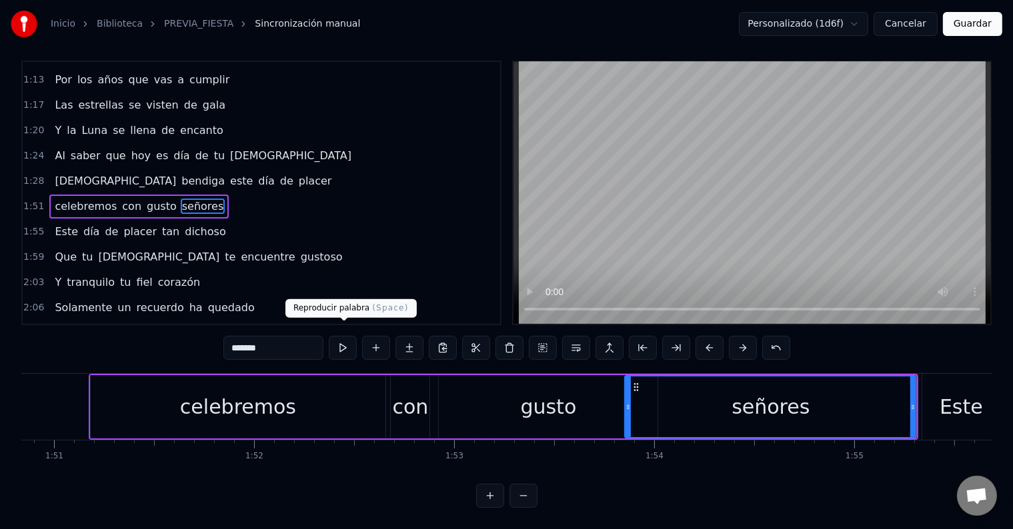
click at [347, 341] on button at bounding box center [343, 348] width 28 height 24
click at [959, 403] on div "Este" at bounding box center [960, 407] width 43 height 30
type input "****"
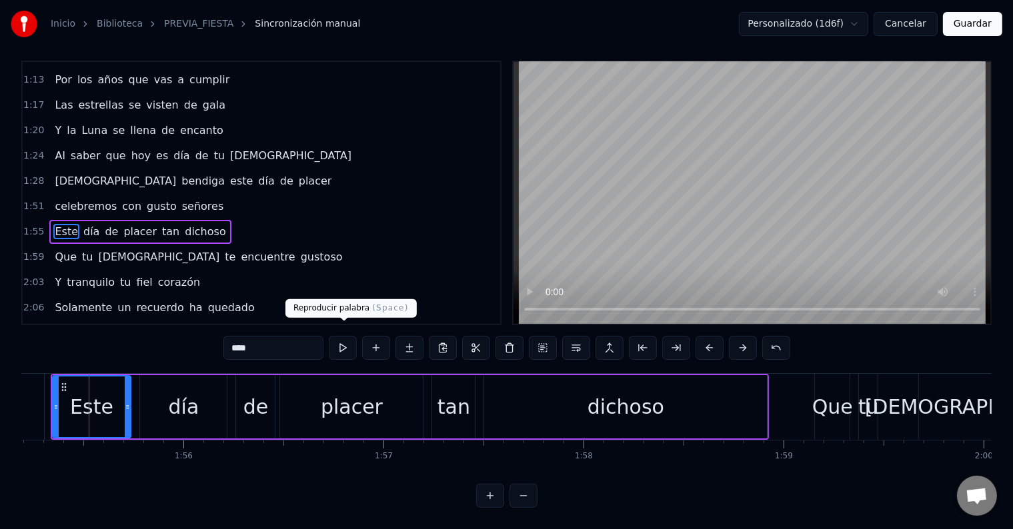
click at [347, 339] on button at bounding box center [343, 348] width 28 height 24
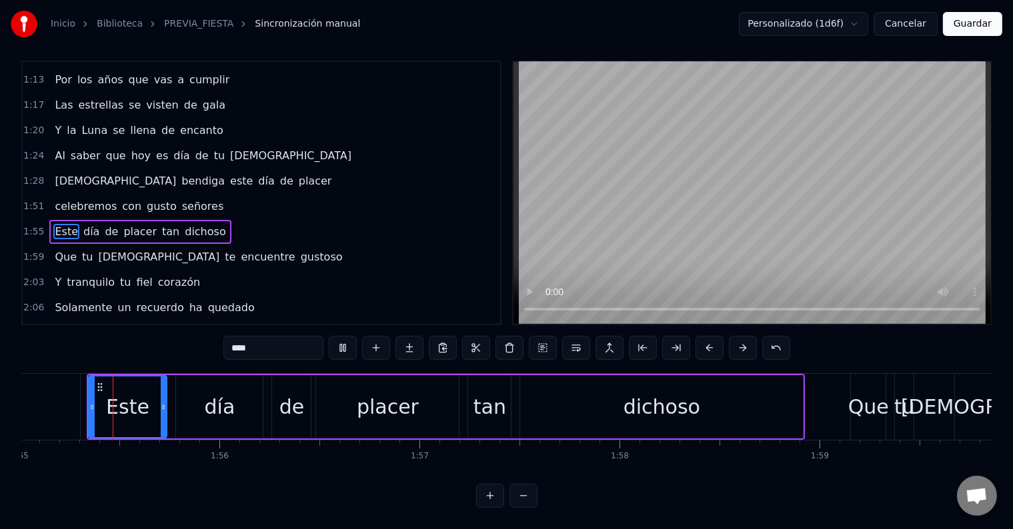
scroll to position [0, 23003]
click at [957, 19] on button "Guardar" at bounding box center [972, 24] width 59 height 24
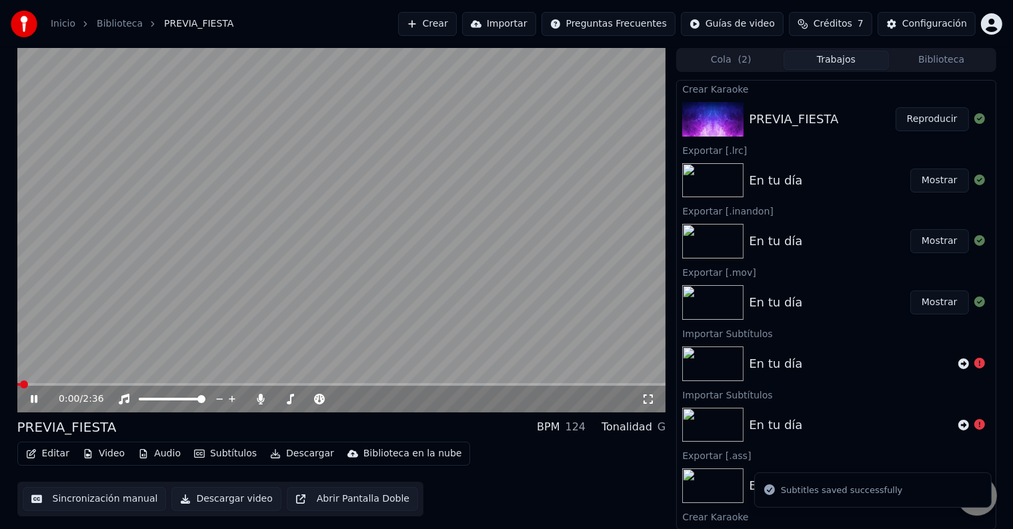
click at [383, 379] on video at bounding box center [341, 230] width 649 height 365
click at [409, 385] on span at bounding box center [341, 384] width 649 height 3
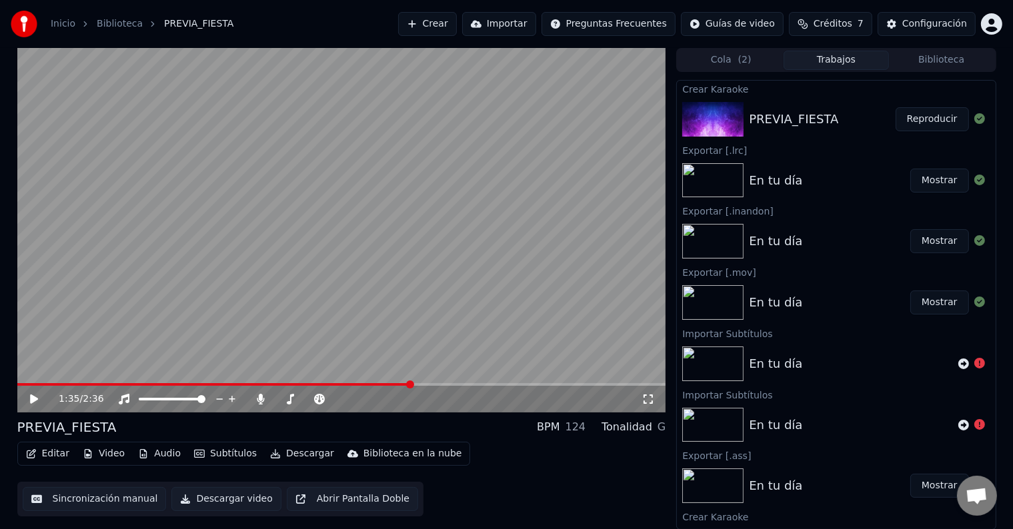
click at [383, 384] on span at bounding box center [214, 384] width 394 height 3
click at [424, 383] on span at bounding box center [341, 384] width 649 height 3
click at [442, 387] on div "1:38 / 2:36" at bounding box center [341, 399] width 649 height 27
click at [434, 383] on span at bounding box center [341, 384] width 649 height 3
click at [455, 383] on span at bounding box center [341, 384] width 649 height 3
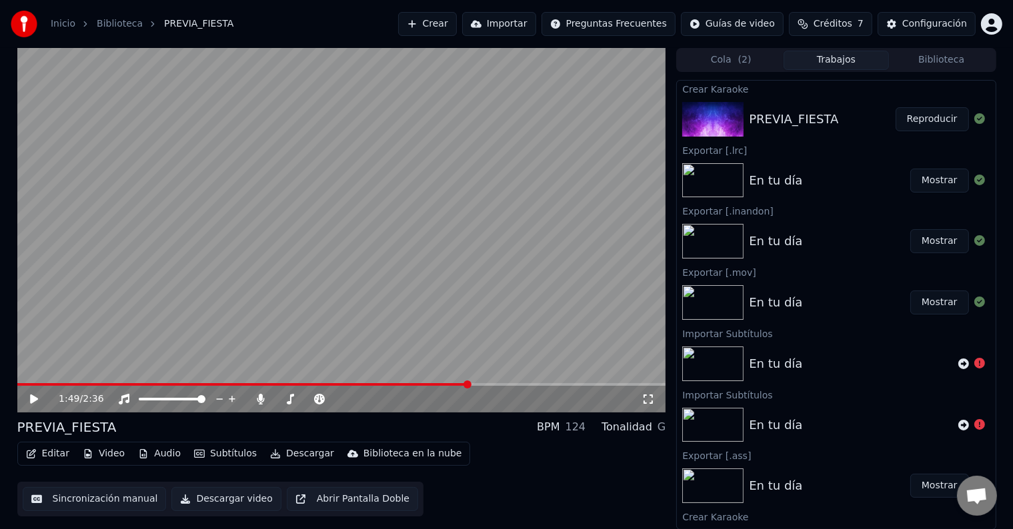
click at [471, 384] on span at bounding box center [341, 384] width 649 height 3
click at [34, 389] on div "1:49 / 2:36" at bounding box center [341, 399] width 649 height 27
click at [34, 394] on icon at bounding box center [43, 399] width 31 height 11
click at [33, 399] on icon at bounding box center [34, 399] width 7 height 8
click at [86, 487] on button "Sincronización manual" at bounding box center [95, 499] width 144 height 24
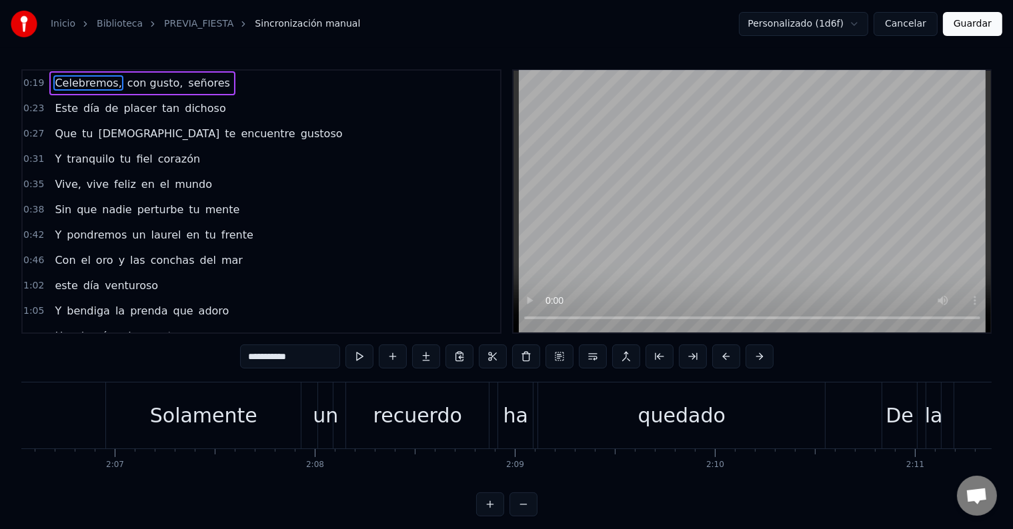
scroll to position [0, 25538]
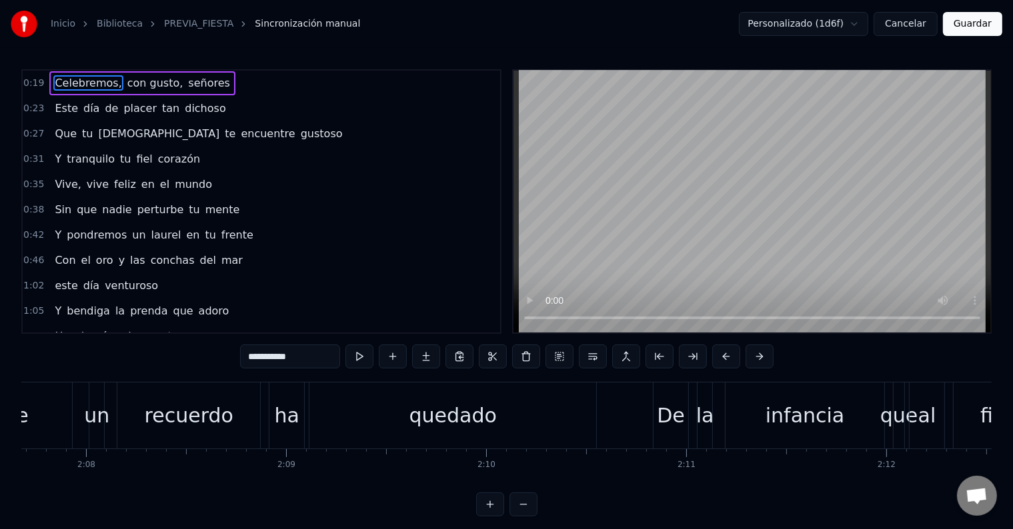
click at [500, 423] on div "quedado" at bounding box center [452, 416] width 287 height 66
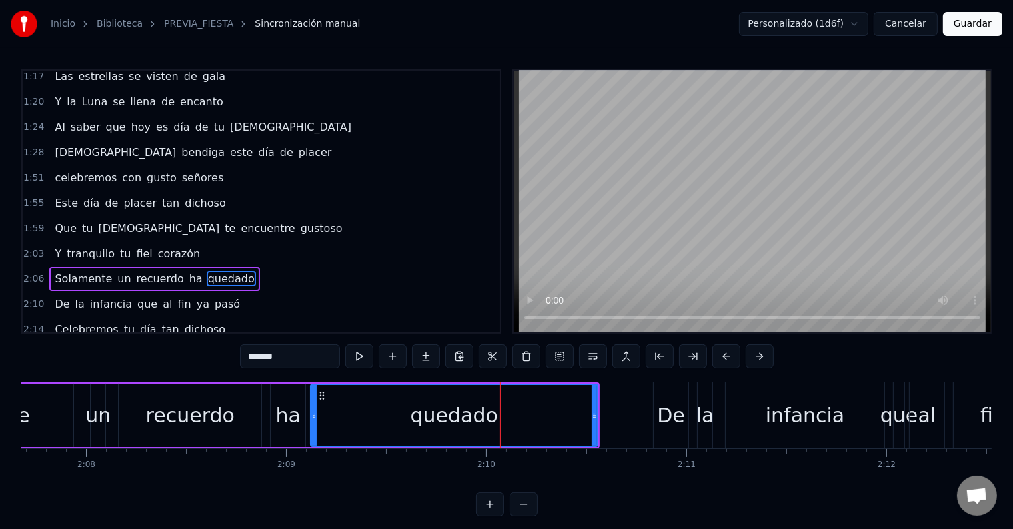
scroll to position [326, 0]
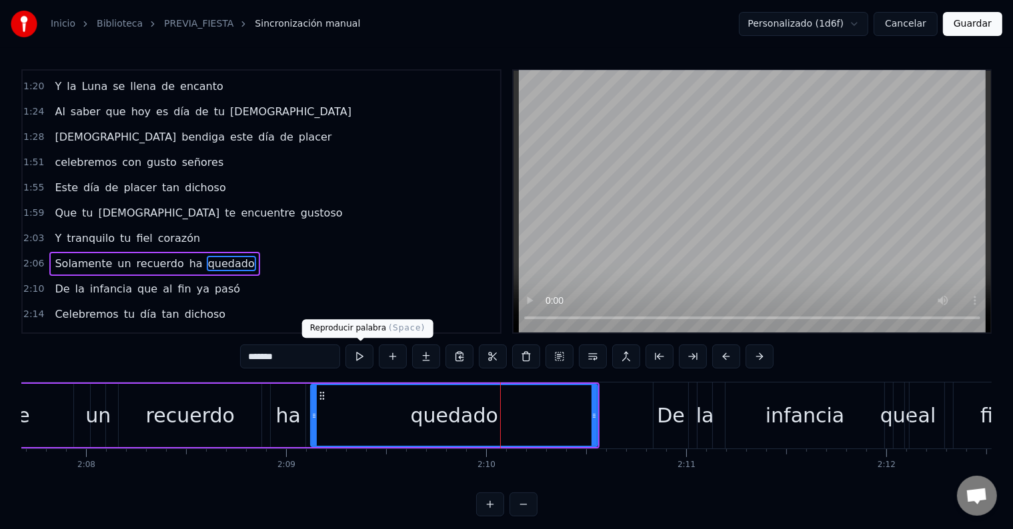
click at [357, 351] on button at bounding box center [359, 357] width 28 height 24
click at [660, 411] on div "De" at bounding box center [671, 416] width 28 height 30
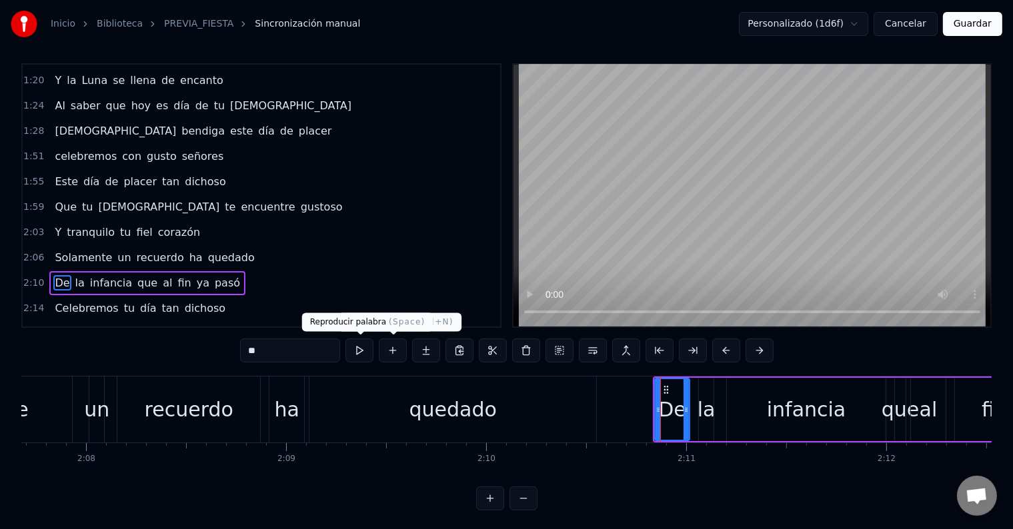
click at [357, 351] on button at bounding box center [359, 351] width 28 height 24
click at [772, 404] on div "infancia" at bounding box center [806, 410] width 79 height 30
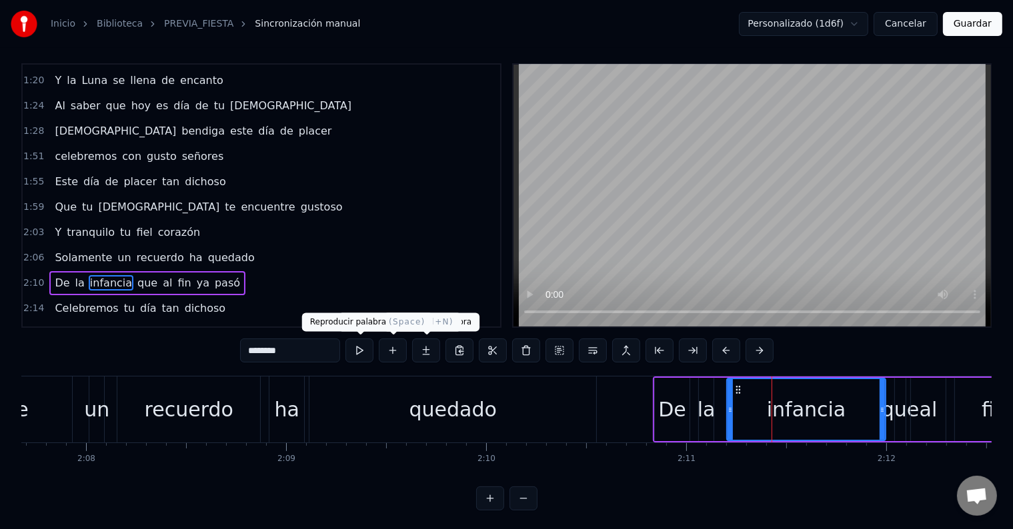
click at [359, 344] on button at bounding box center [359, 351] width 28 height 24
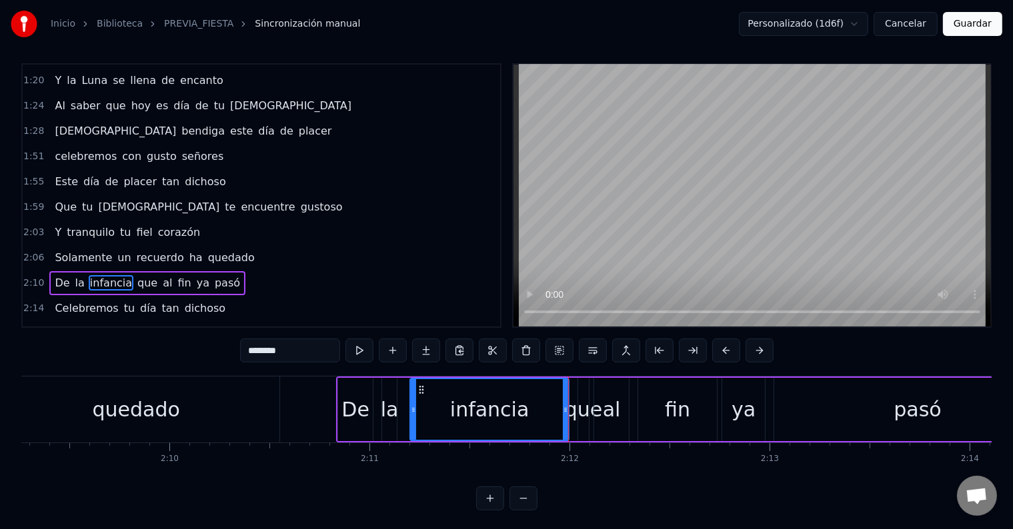
scroll to position [0, 25926]
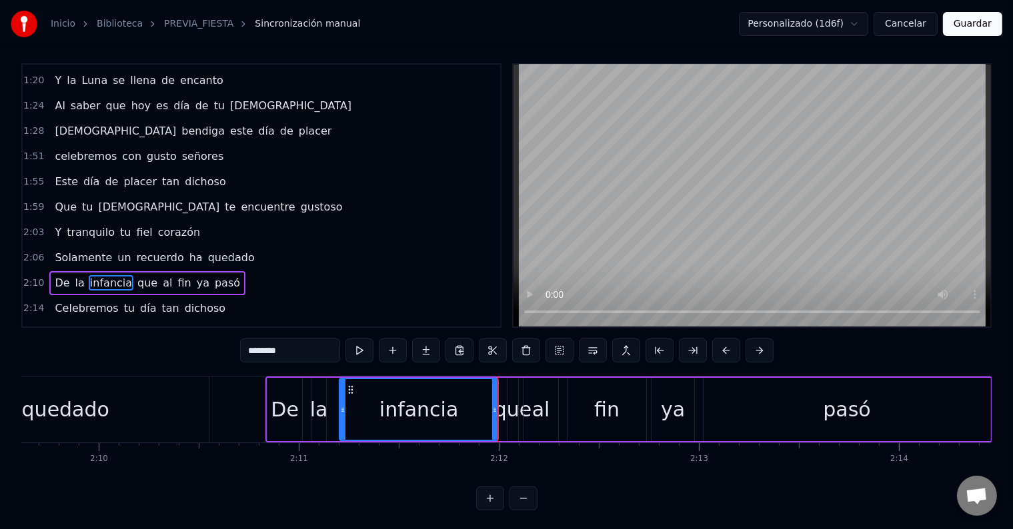
click at [541, 413] on div "al" at bounding box center [541, 410] width 18 height 30
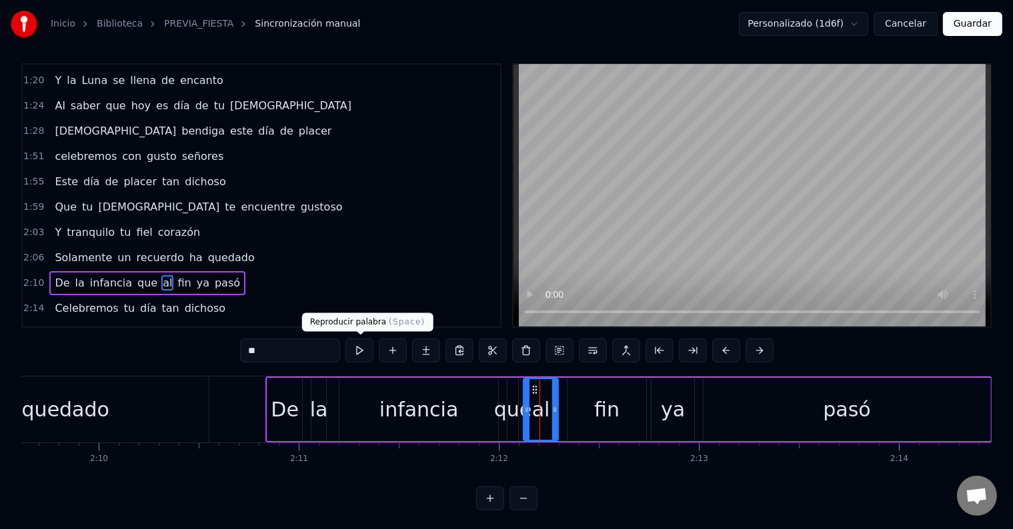
click at [355, 347] on button at bounding box center [359, 351] width 28 height 24
click at [597, 395] on div "fin" at bounding box center [606, 410] width 25 height 30
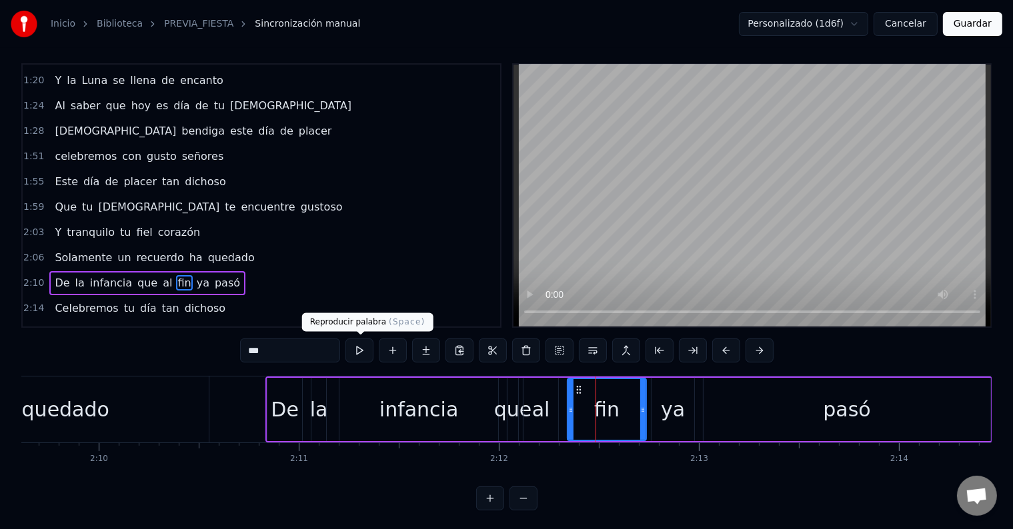
click at [365, 349] on button at bounding box center [359, 351] width 28 height 24
click at [679, 408] on div "ya" at bounding box center [673, 410] width 24 height 30
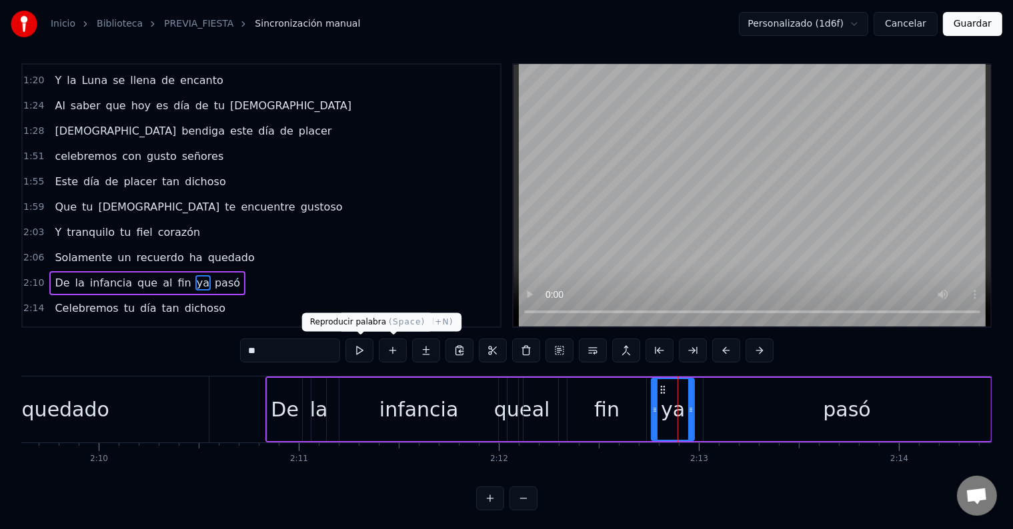
click at [360, 349] on button at bounding box center [359, 351] width 28 height 24
click at [767, 412] on div "pasó" at bounding box center [846, 409] width 287 height 63
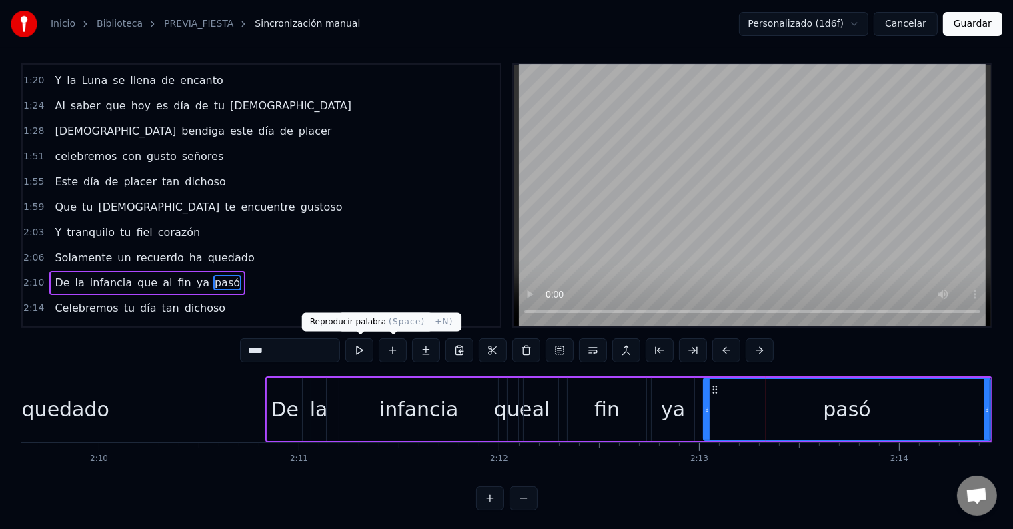
click at [365, 349] on button at bounding box center [359, 351] width 28 height 24
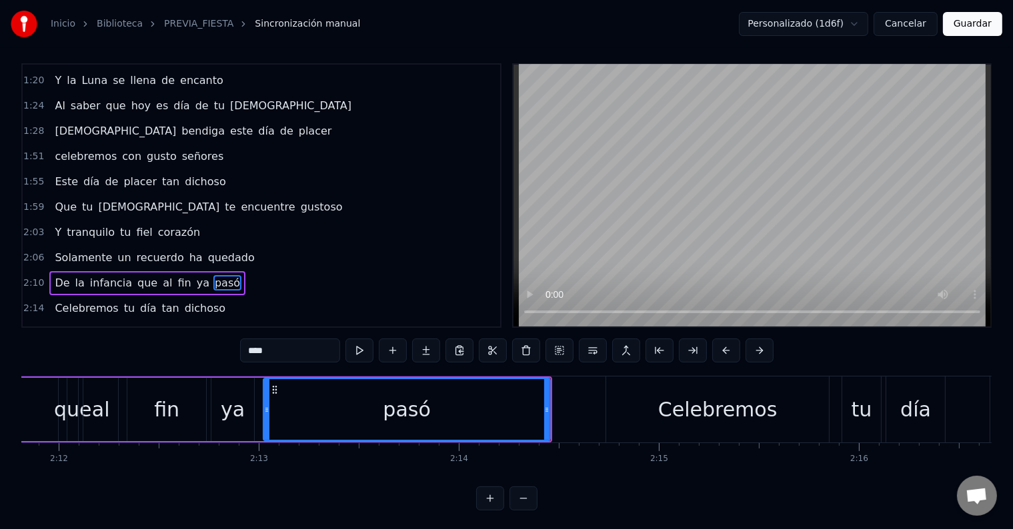
scroll to position [0, 26541]
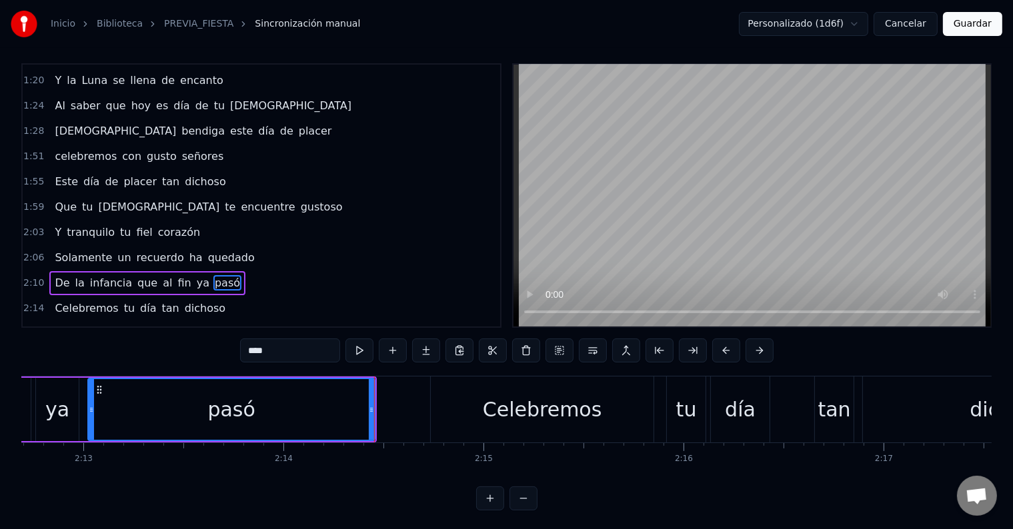
click at [555, 408] on div "Celebremos" at bounding box center [542, 410] width 119 height 30
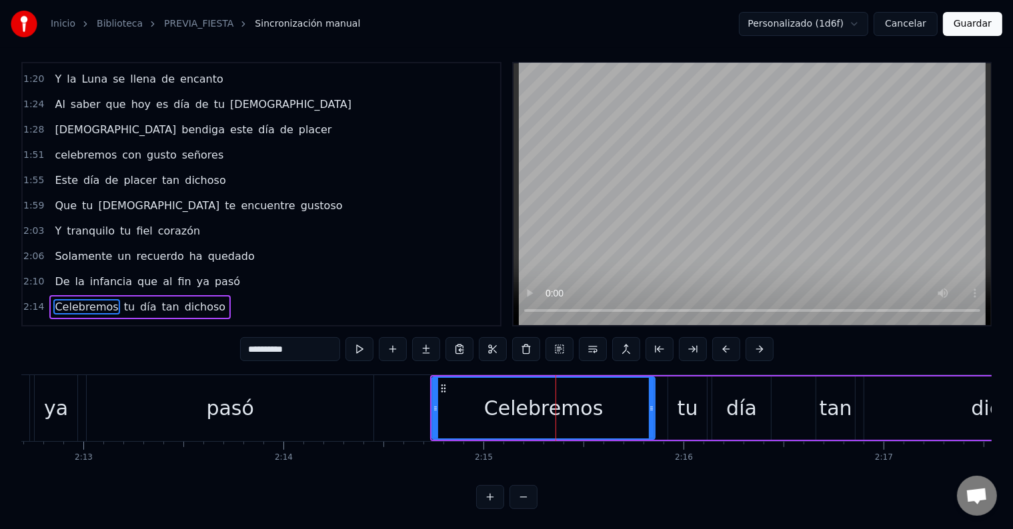
scroll to position [20, 0]
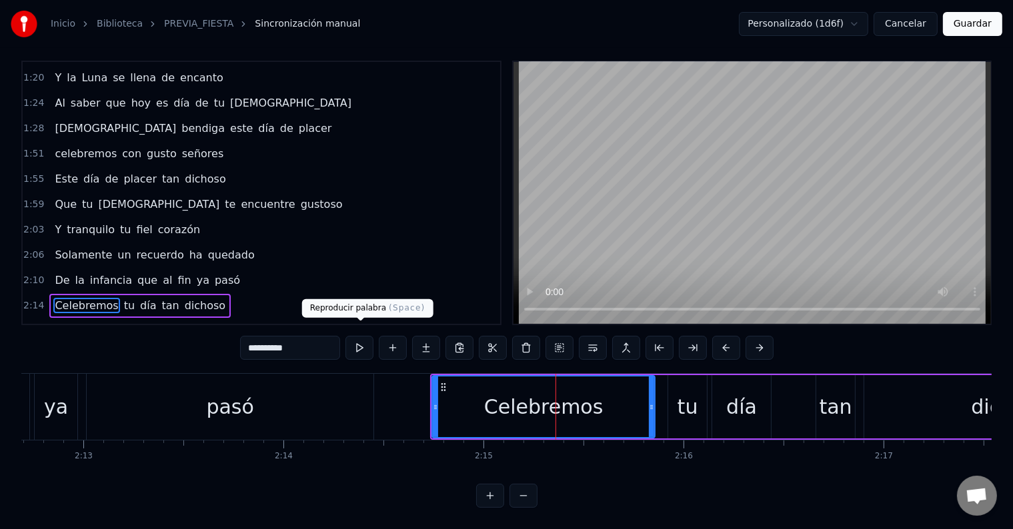
click at [355, 336] on button at bounding box center [359, 348] width 28 height 24
click at [691, 395] on div "tu" at bounding box center [687, 407] width 21 height 30
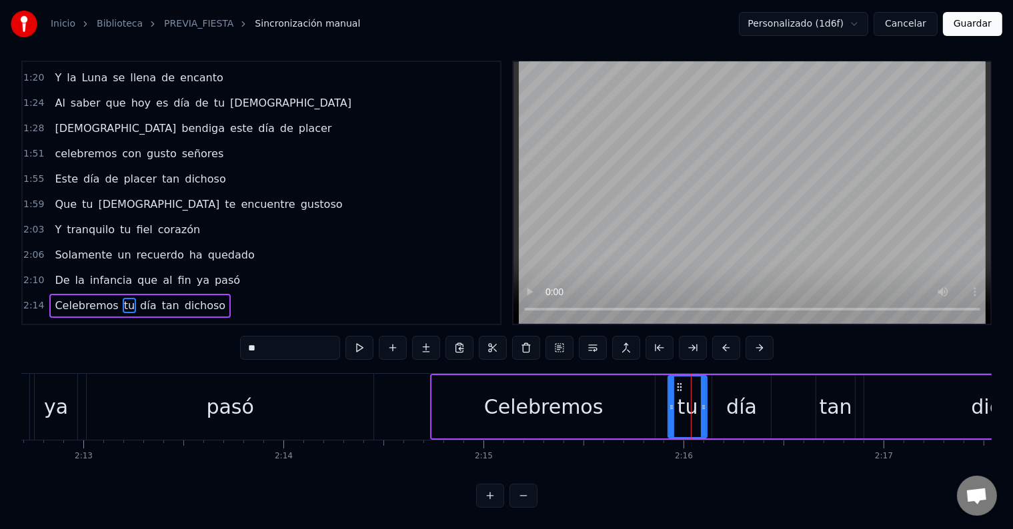
drag, startPoint x: 253, startPoint y: 327, endPoint x: 240, endPoint y: 328, distance: 13.4
click at [243, 336] on input "**" at bounding box center [290, 348] width 100 height 24
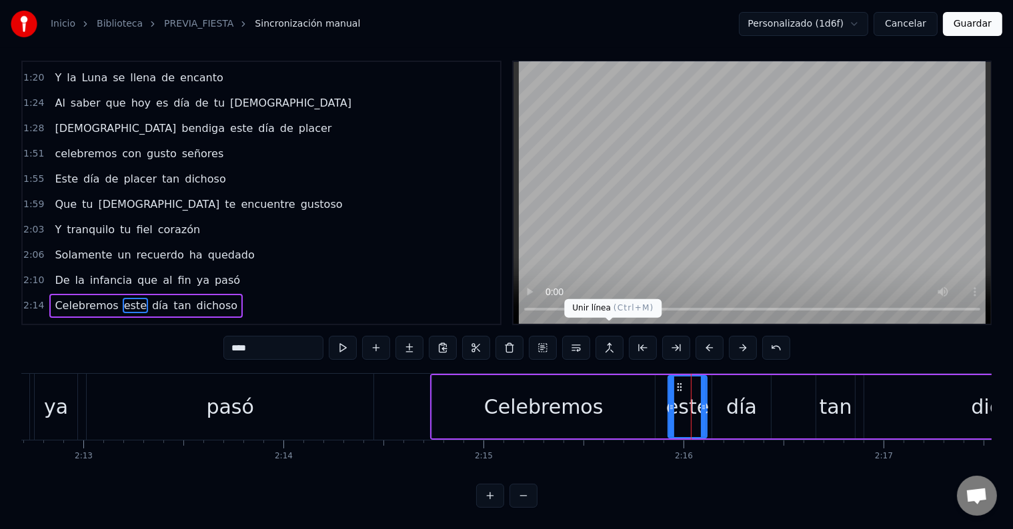
click at [744, 392] on div "día" at bounding box center [741, 407] width 31 height 30
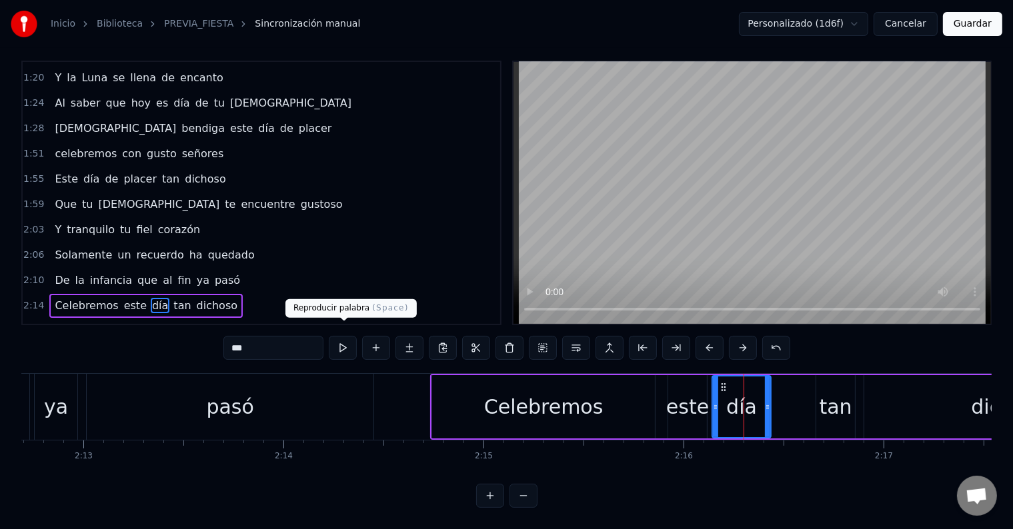
click at [331, 336] on button at bounding box center [343, 348] width 28 height 24
click at [829, 392] on div "tan" at bounding box center [835, 407] width 33 height 30
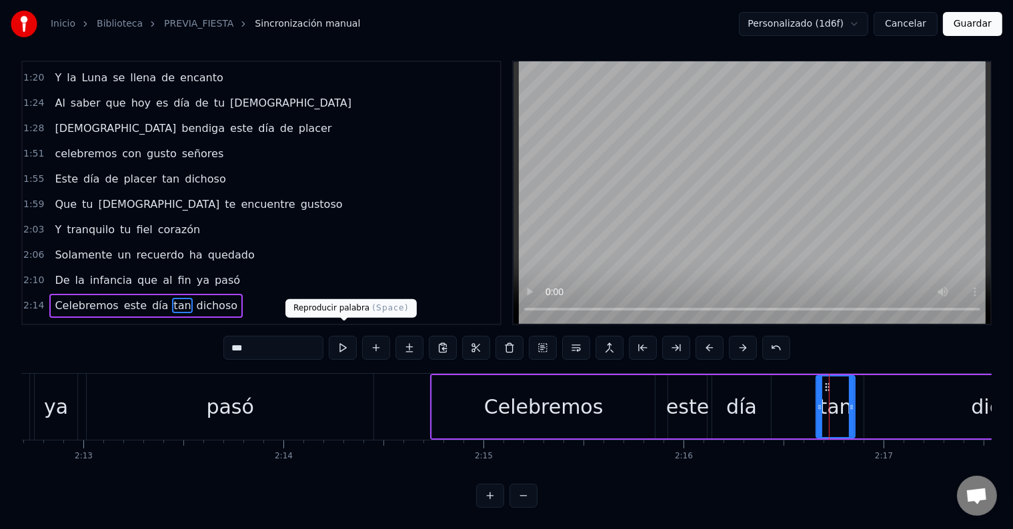
click at [343, 336] on button at bounding box center [343, 348] width 28 height 24
click at [907, 388] on div "dichoso" at bounding box center [1009, 406] width 291 height 63
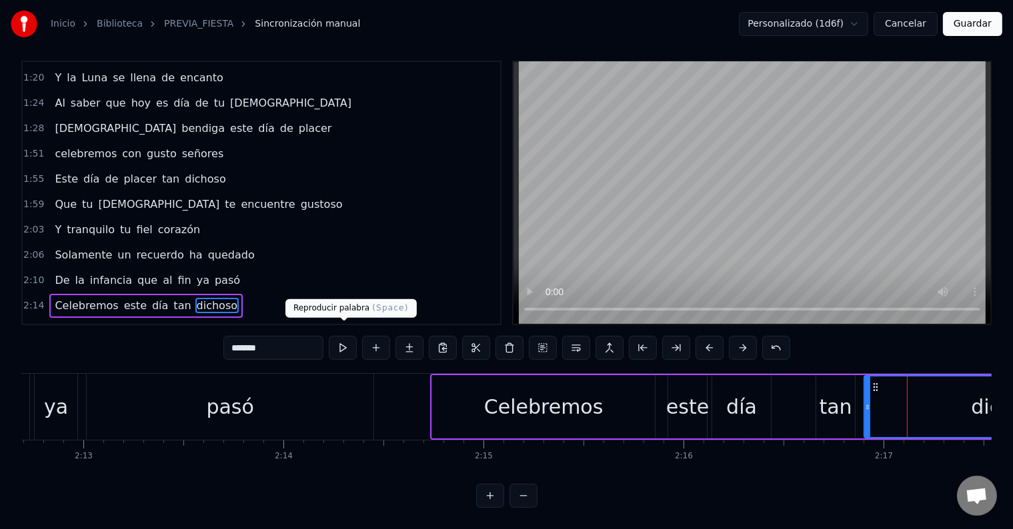
click at [344, 342] on button at bounding box center [343, 348] width 28 height 24
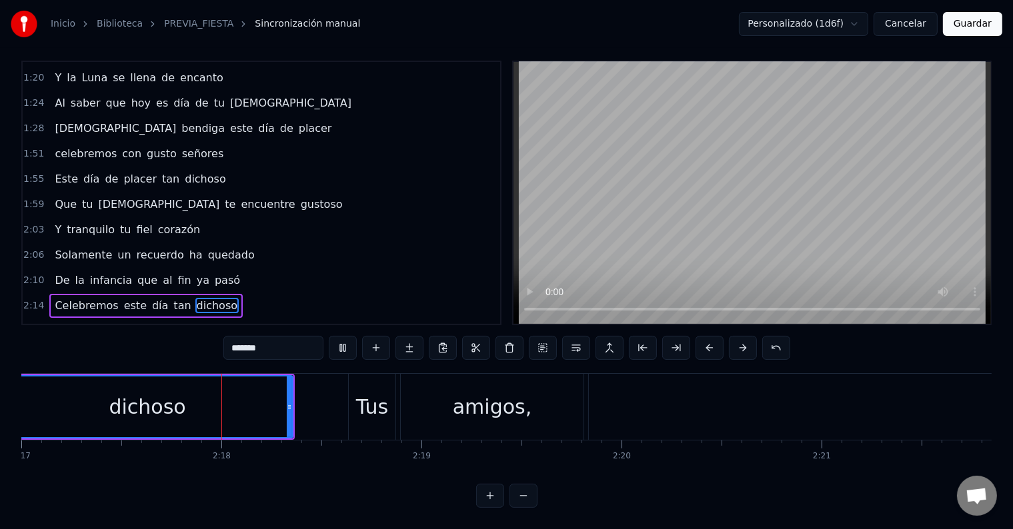
scroll to position [0, 27405]
click at [371, 397] on div "Tus" at bounding box center [370, 407] width 32 height 30
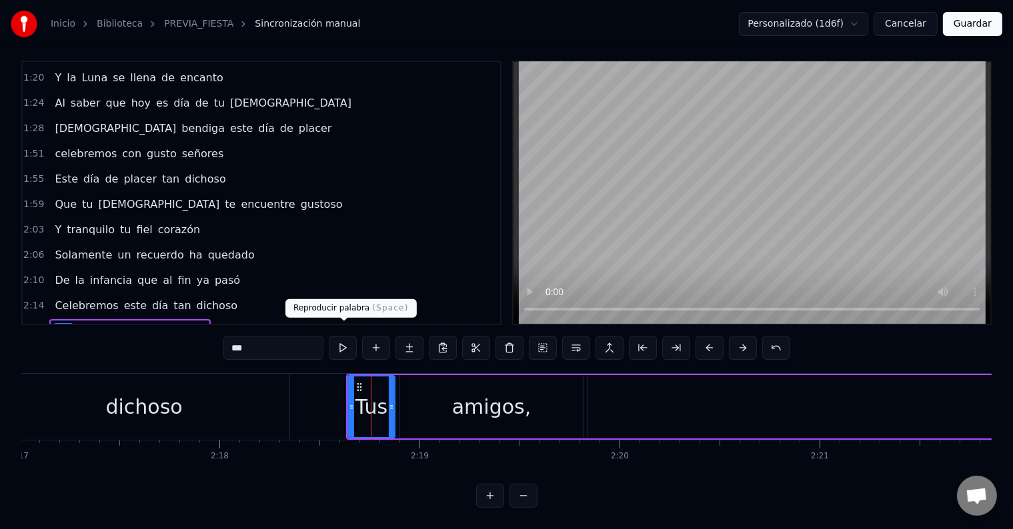
click at [341, 336] on button at bounding box center [343, 348] width 28 height 24
click at [448, 395] on div "amigos," at bounding box center [491, 406] width 183 height 63
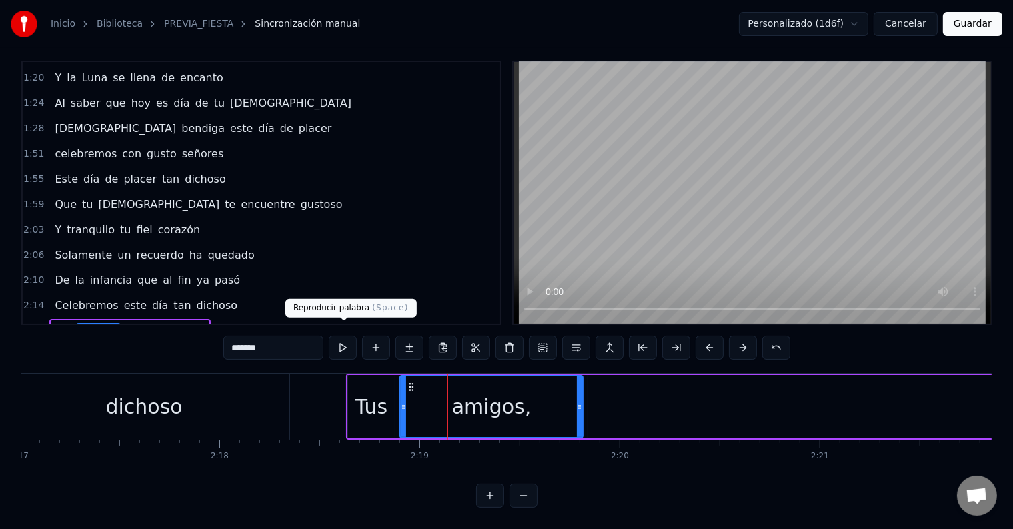
click at [343, 336] on button at bounding box center [343, 348] width 28 height 24
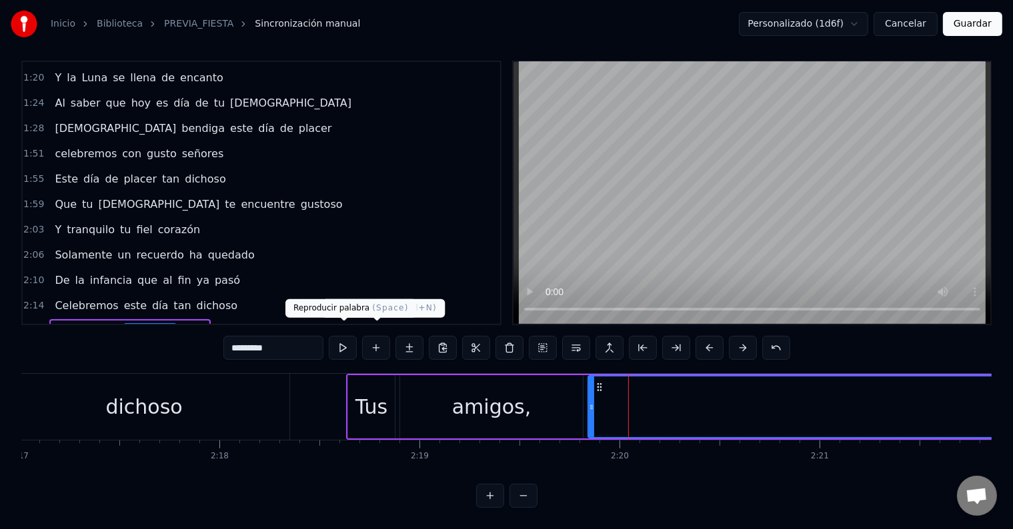
click at [339, 336] on button at bounding box center [343, 348] width 28 height 24
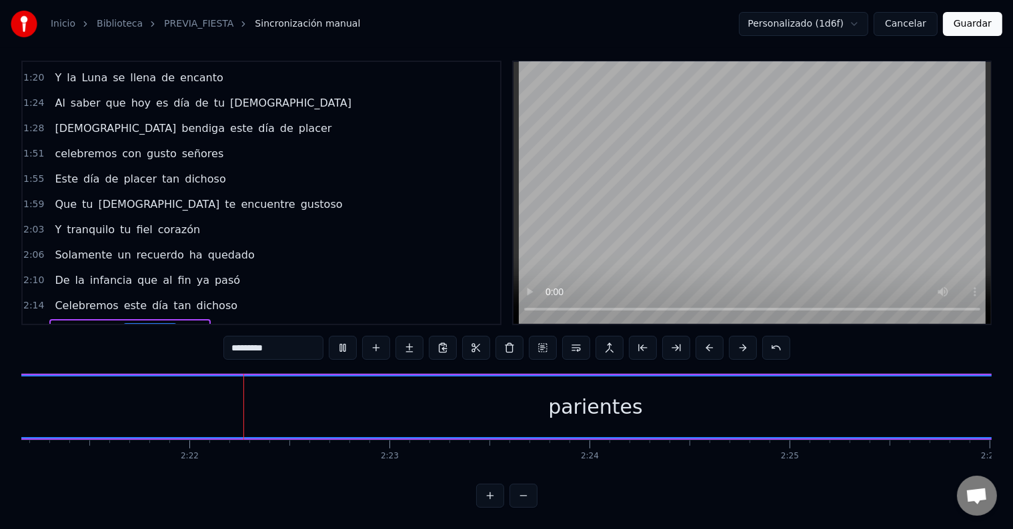
scroll to position [0, 28263]
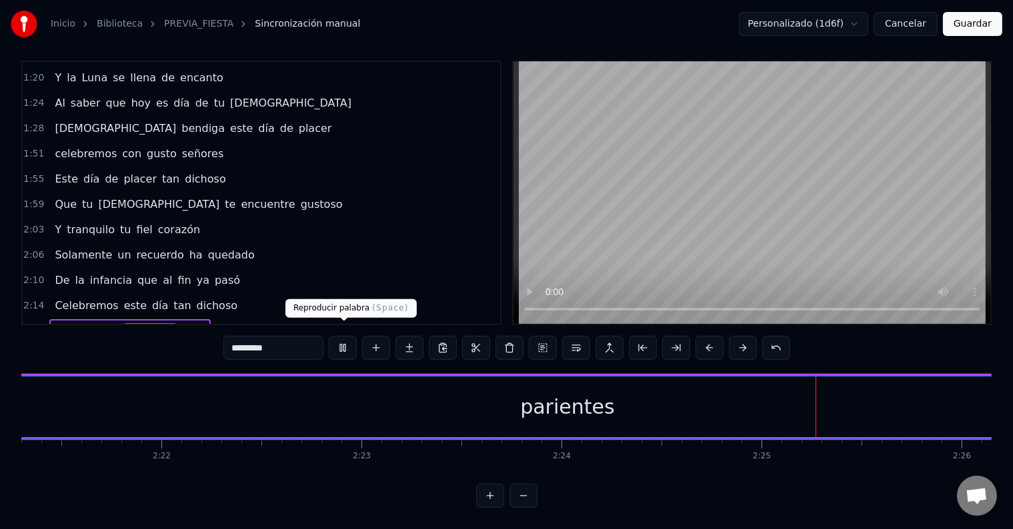
click at [351, 336] on button at bounding box center [343, 348] width 28 height 24
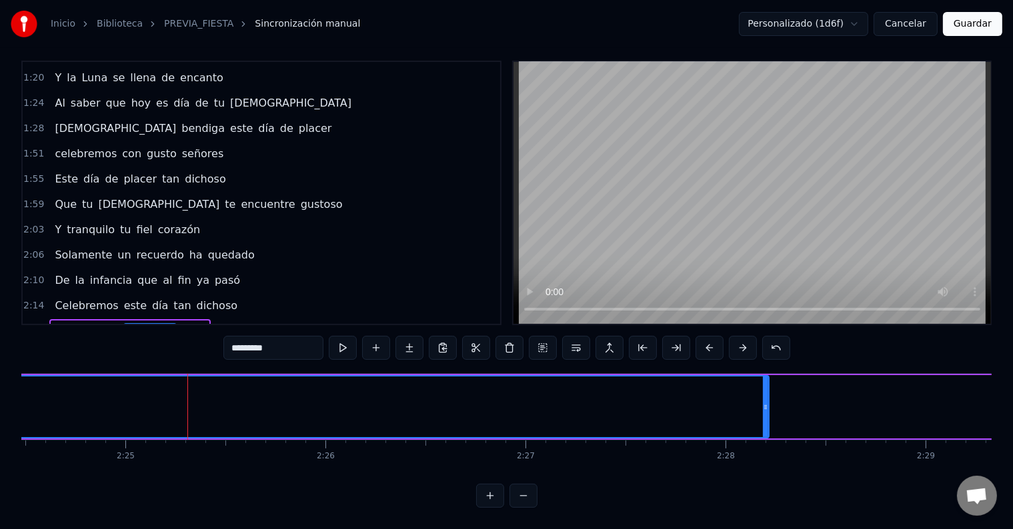
scroll to position [0, 28970]
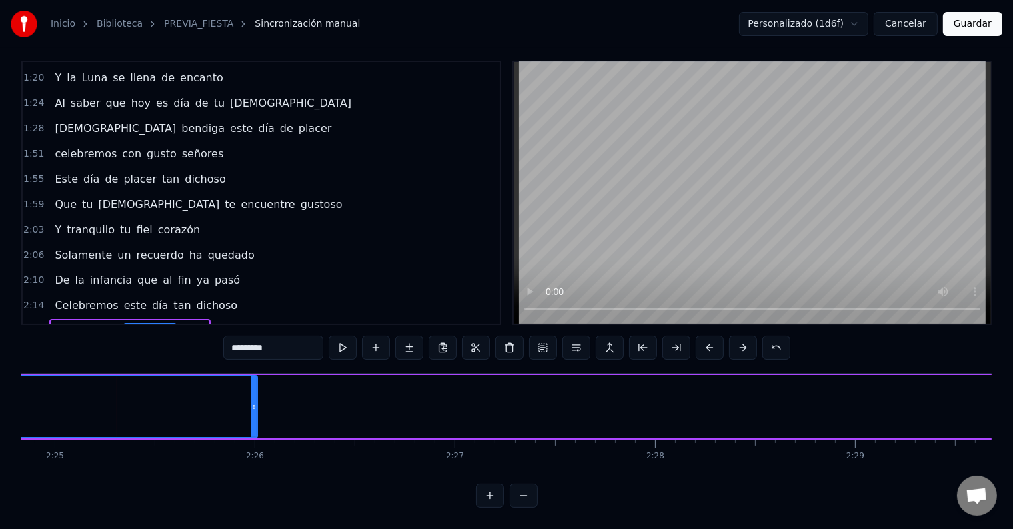
drag, startPoint x: 693, startPoint y: 397, endPoint x: 200, endPoint y: 399, distance: 493.4
click at [251, 402] on icon at bounding box center [253, 407] width 5 height 11
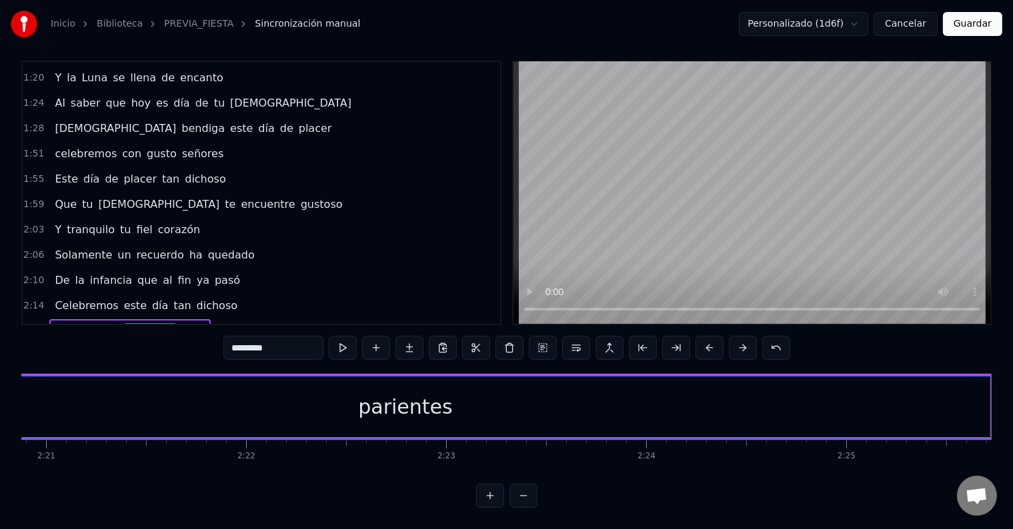
scroll to position [0, 28460]
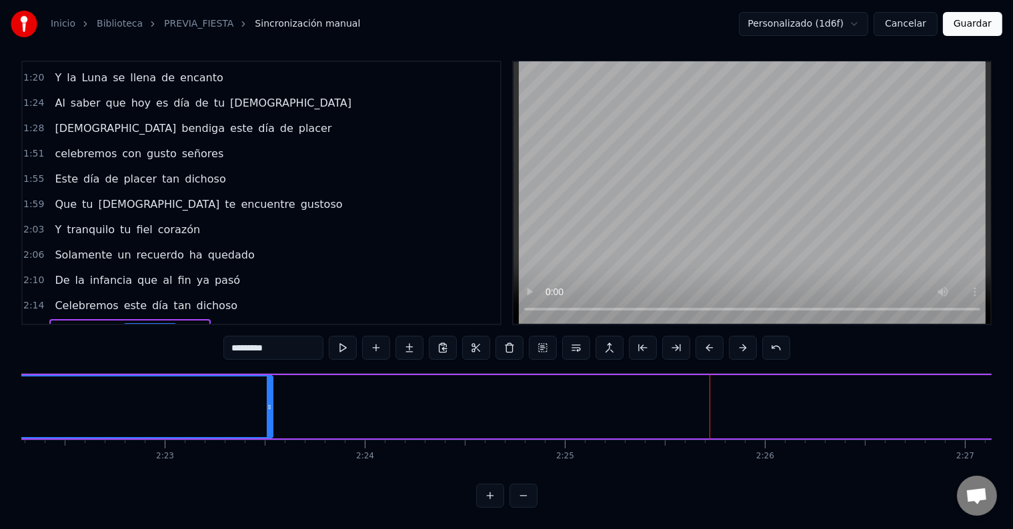
drag, startPoint x: 668, startPoint y: 399, endPoint x: 251, endPoint y: 408, distance: 417.5
click at [267, 408] on div at bounding box center [269, 407] width 5 height 61
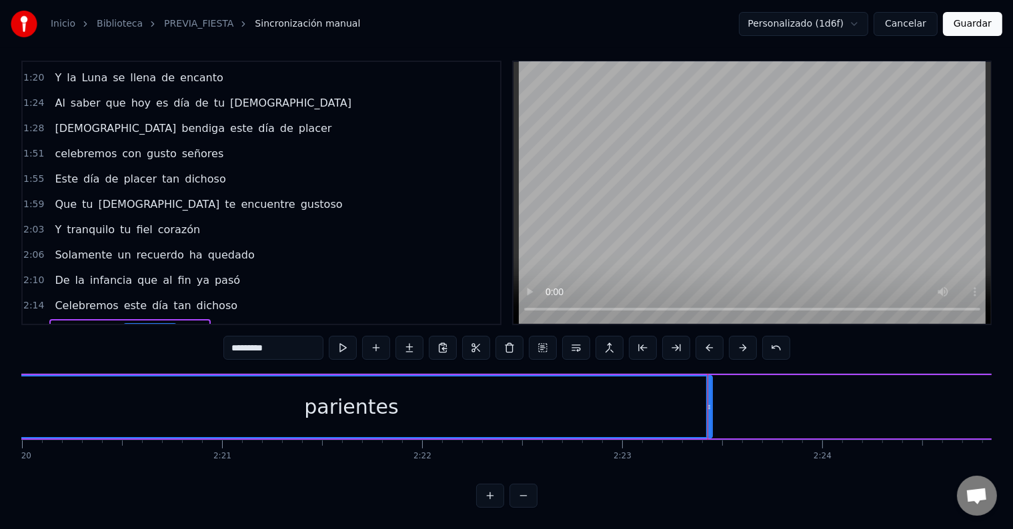
scroll to position [0, 28019]
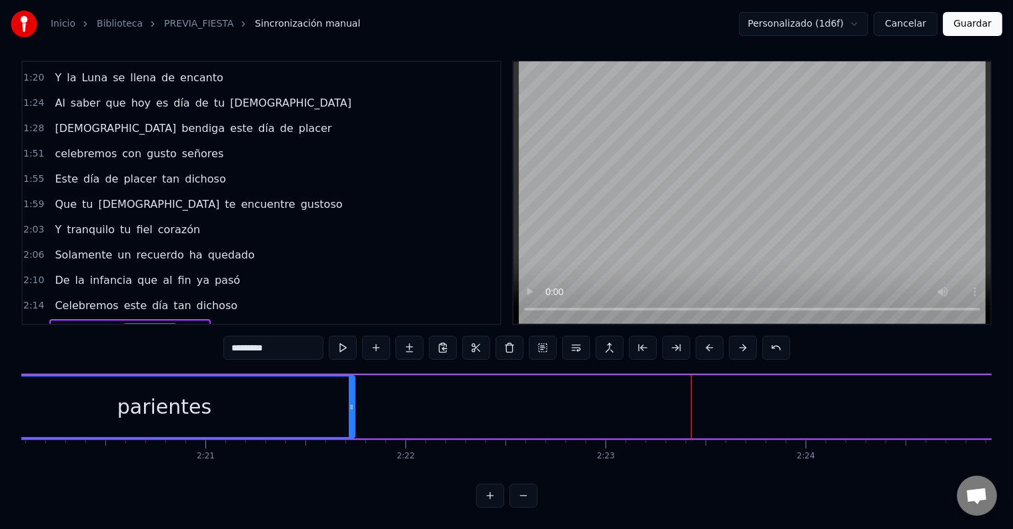
drag, startPoint x: 693, startPoint y: 392, endPoint x: 353, endPoint y: 397, distance: 340.7
click at [353, 402] on icon at bounding box center [351, 407] width 5 height 11
click at [891, 462] on div "Celebremos, con gusto, señores Este día de placer tan dichoso Que tu [DEMOGRAPH…" at bounding box center [506, 423] width 970 height 100
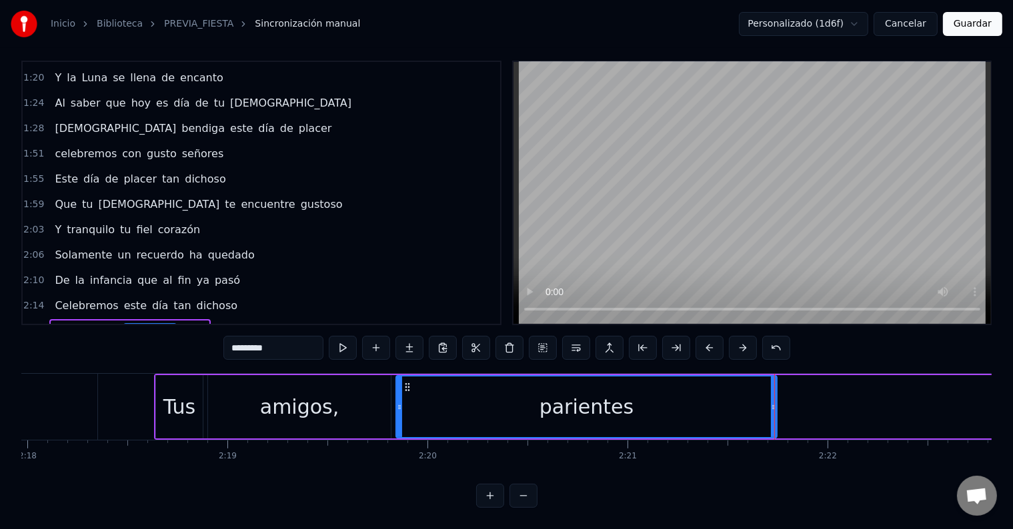
scroll to position [0, 27491]
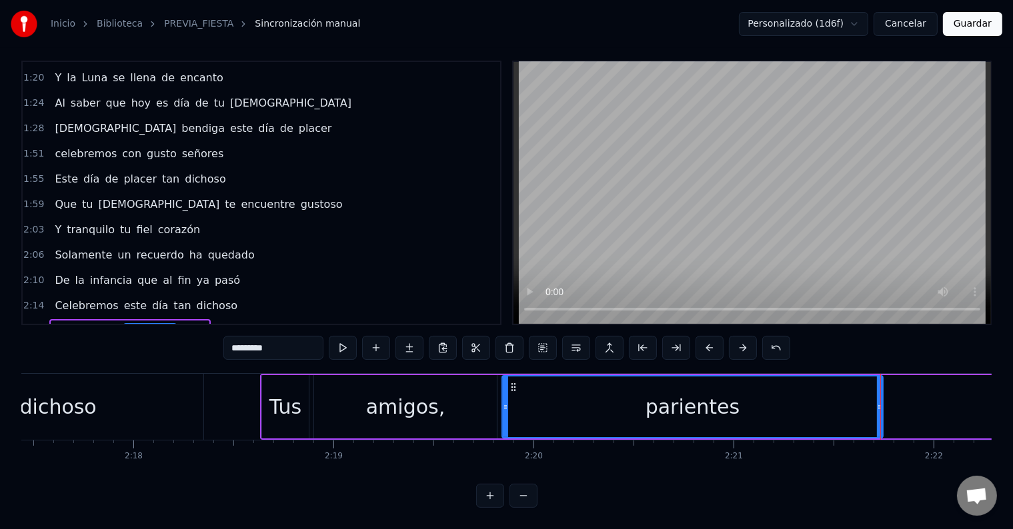
click at [677, 392] on div "parientes" at bounding box center [692, 407] width 94 height 30
click at [351, 342] on button at bounding box center [343, 348] width 28 height 24
click at [114, 413] on div "dichoso" at bounding box center [58, 407] width 291 height 66
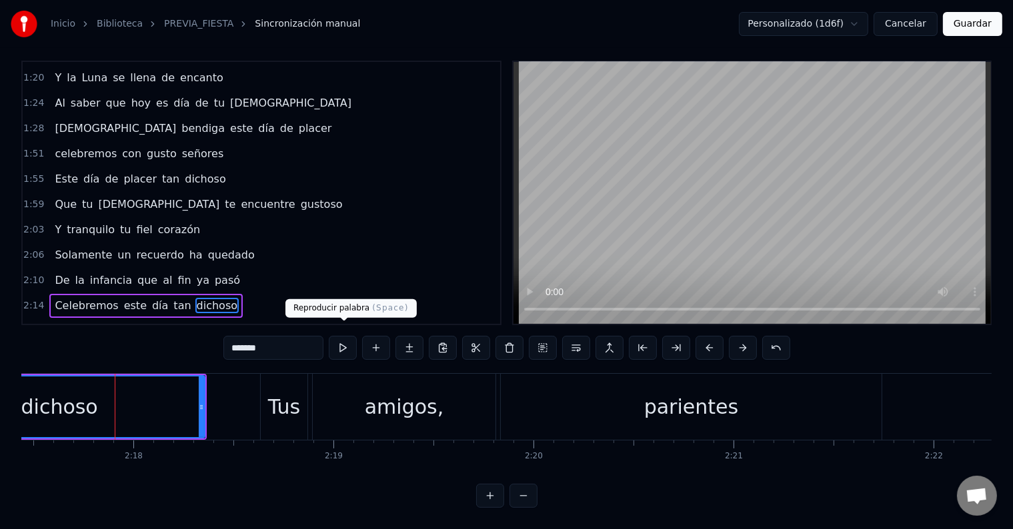
click at [341, 337] on button at bounding box center [343, 348] width 28 height 24
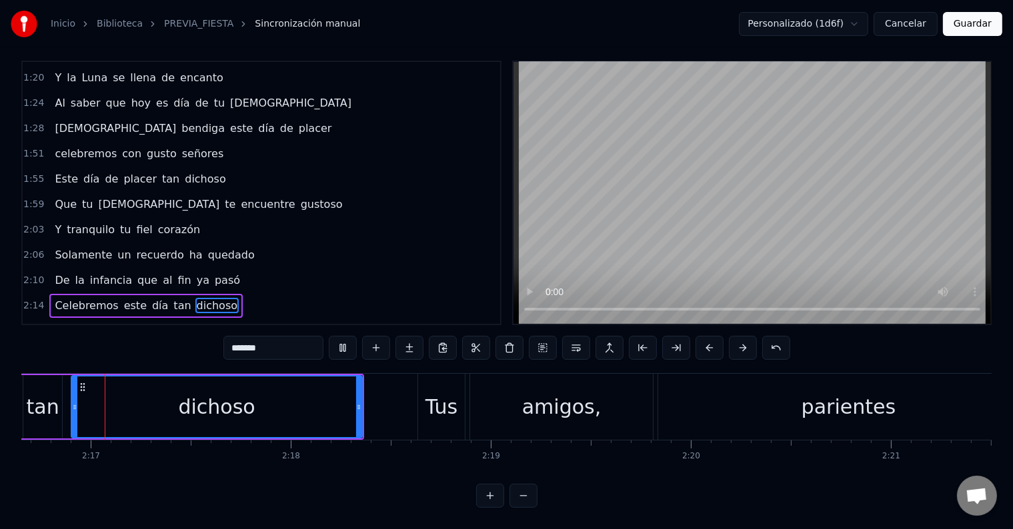
scroll to position [0, 27315]
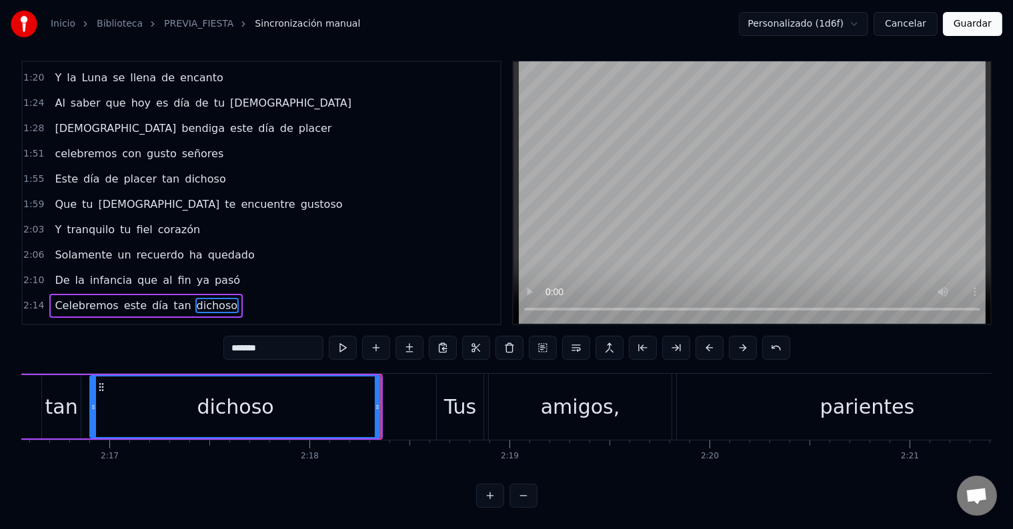
click at [459, 406] on div "Tus" at bounding box center [460, 407] width 32 height 30
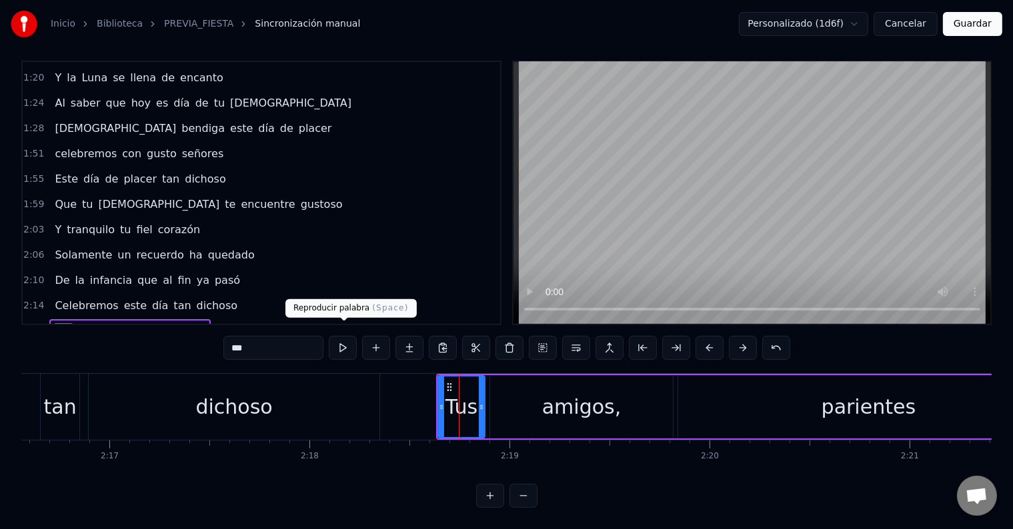
click at [342, 336] on button at bounding box center [343, 348] width 28 height 24
click at [535, 387] on div "amigos," at bounding box center [581, 406] width 183 height 63
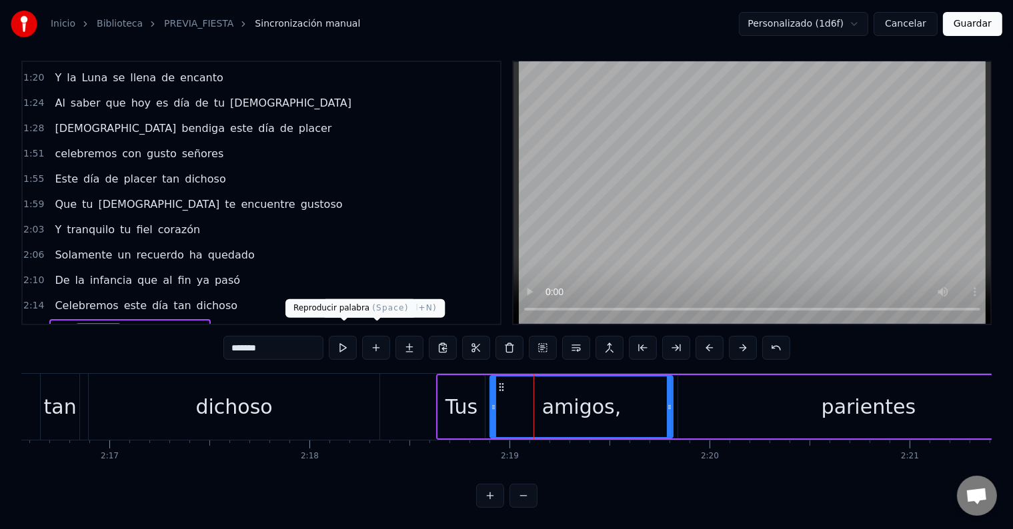
click at [340, 323] on body "Inicio Biblioteca PREVIA_FIESTA Sincronización manual Personalizado (1d6f) Canc…" at bounding box center [506, 249] width 1013 height 517
click at [341, 336] on button at bounding box center [343, 348] width 28 height 24
click at [756, 396] on div "parientes" at bounding box center [868, 406] width 381 height 63
type input "*********"
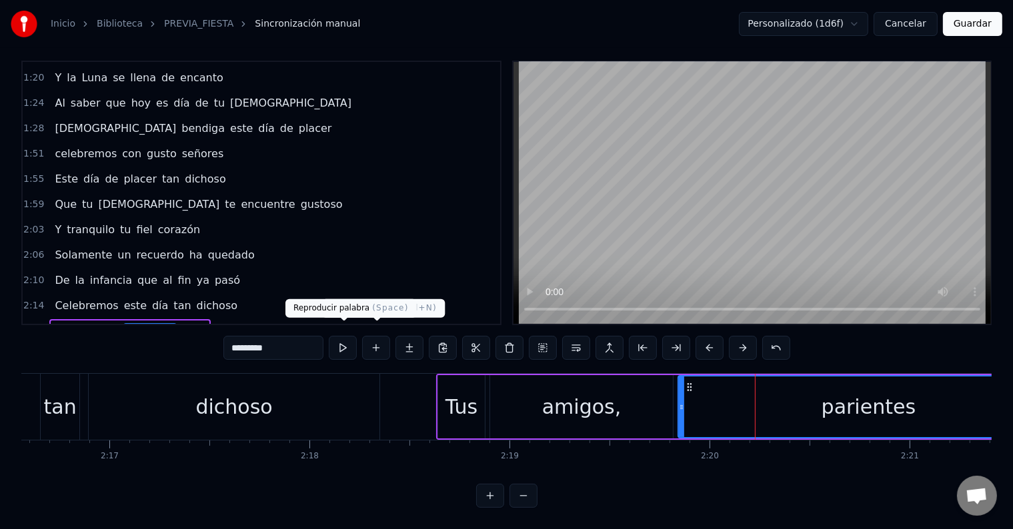
click at [346, 336] on button at bounding box center [343, 348] width 28 height 24
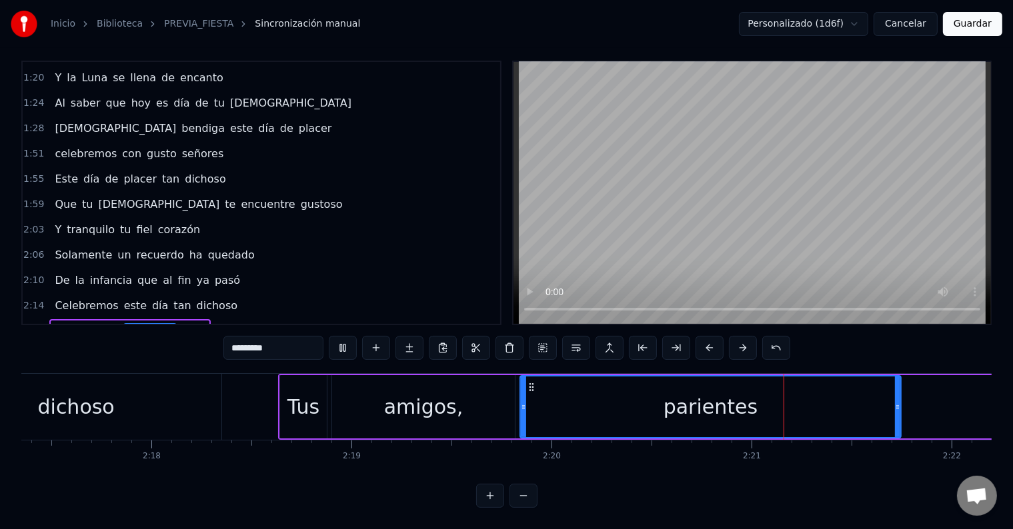
click at [346, 336] on button at bounding box center [343, 348] width 28 height 24
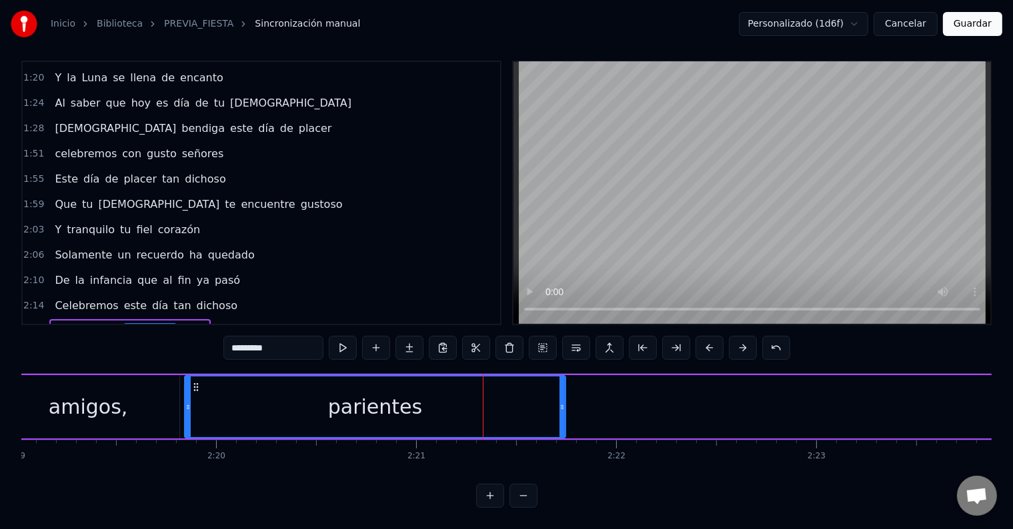
scroll to position [0, 27685]
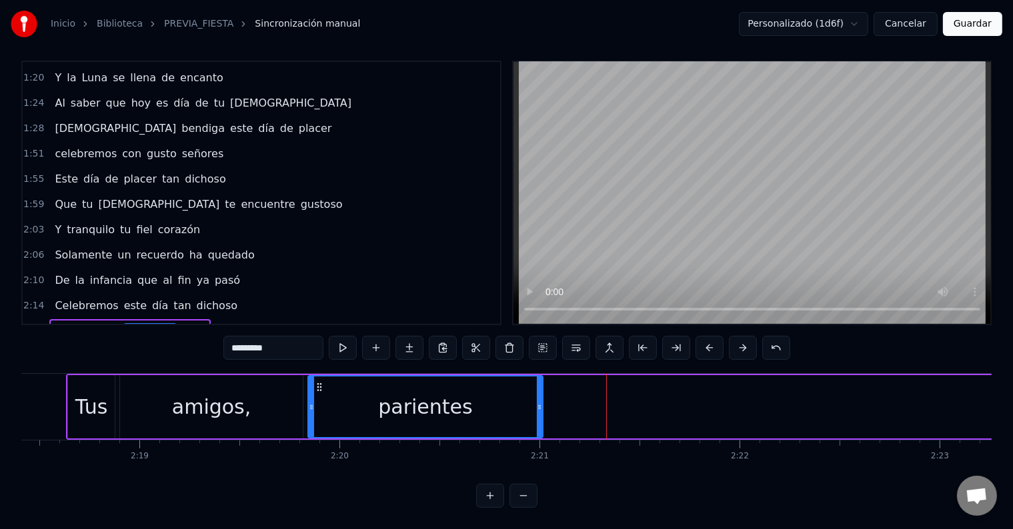
drag, startPoint x: 686, startPoint y: 395, endPoint x: 540, endPoint y: 396, distance: 146.0
click at [540, 402] on icon at bounding box center [539, 407] width 5 height 11
click at [373, 336] on button at bounding box center [376, 348] width 28 height 24
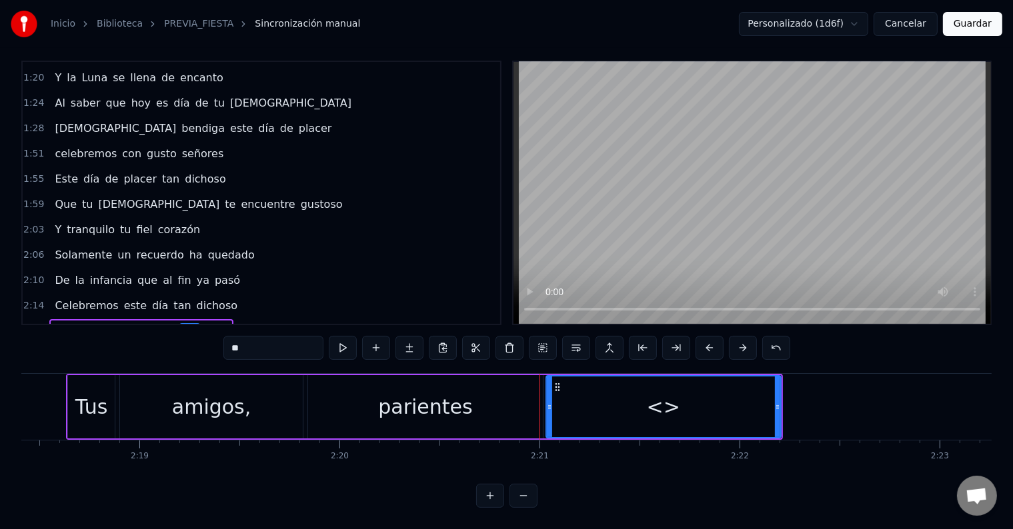
drag, startPoint x: 266, startPoint y: 330, endPoint x: 188, endPoint y: 325, distance: 78.1
click at [188, 325] on div "0:19 Celebremos, con gusto, señores 0:23 Este día de placer tan dichoso 0:27 Qu…" at bounding box center [506, 284] width 970 height 447
click at [219, 323] on span "yo" at bounding box center [226, 330] width 15 height 15
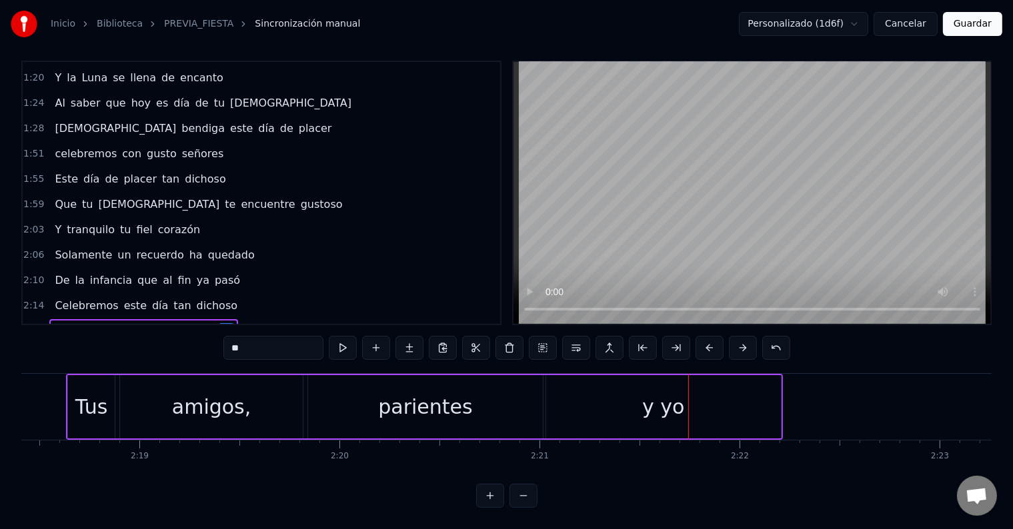
type input "*"
click at [207, 323] on span "y" at bounding box center [211, 330] width 9 height 15
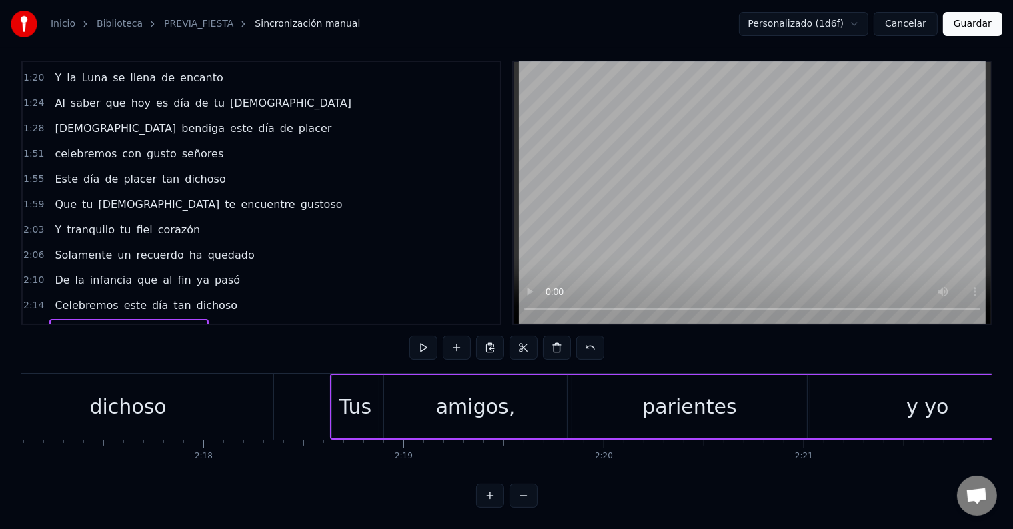
scroll to position [0, 27333]
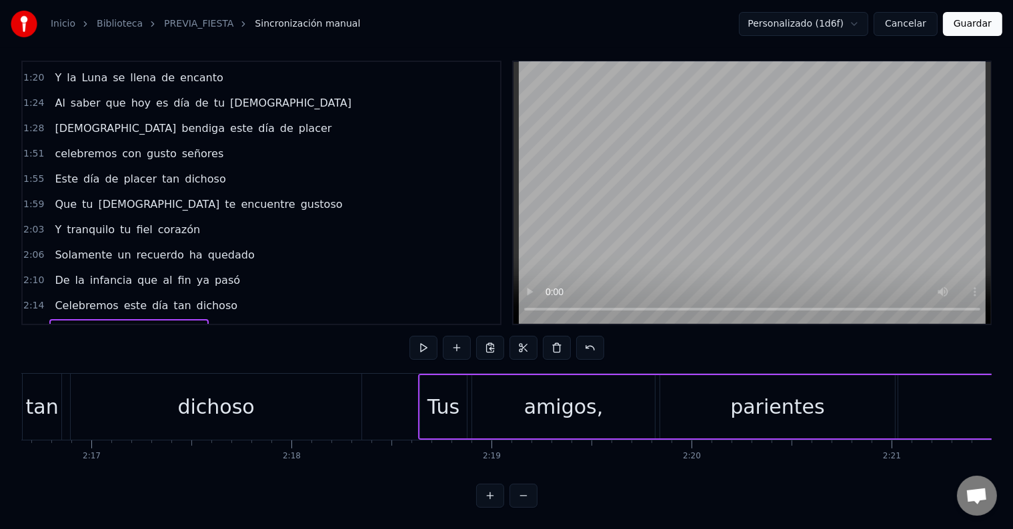
click at [443, 392] on div "Tus" at bounding box center [443, 407] width 32 height 30
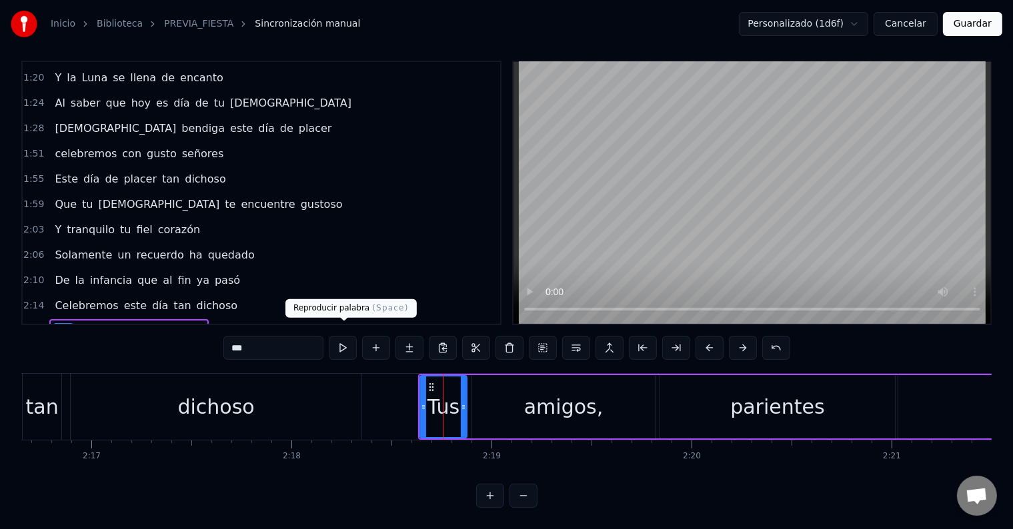
click at [342, 339] on button at bounding box center [343, 348] width 28 height 24
click at [547, 392] on div "amigos," at bounding box center [563, 407] width 79 height 30
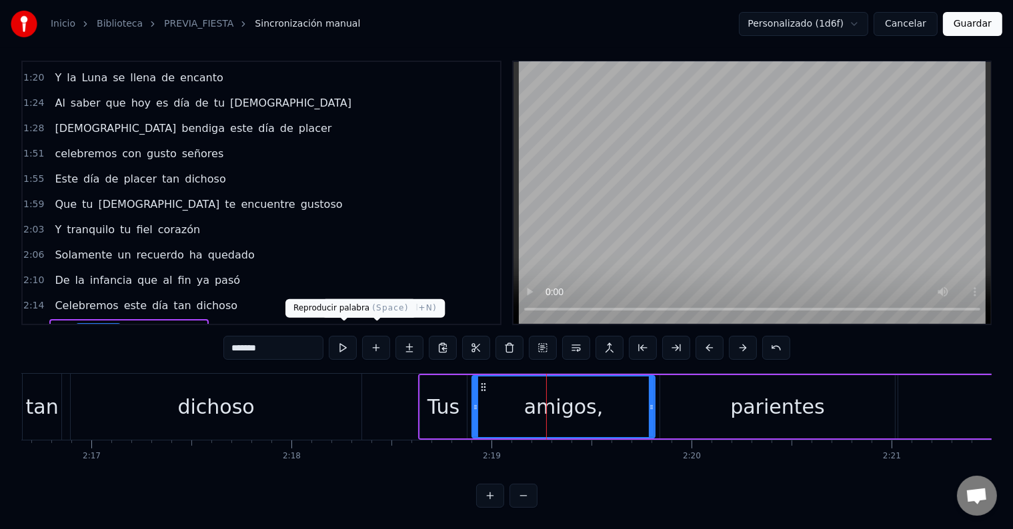
click at [349, 336] on button at bounding box center [343, 348] width 28 height 24
click at [739, 393] on div "parientes" at bounding box center [777, 407] width 94 height 30
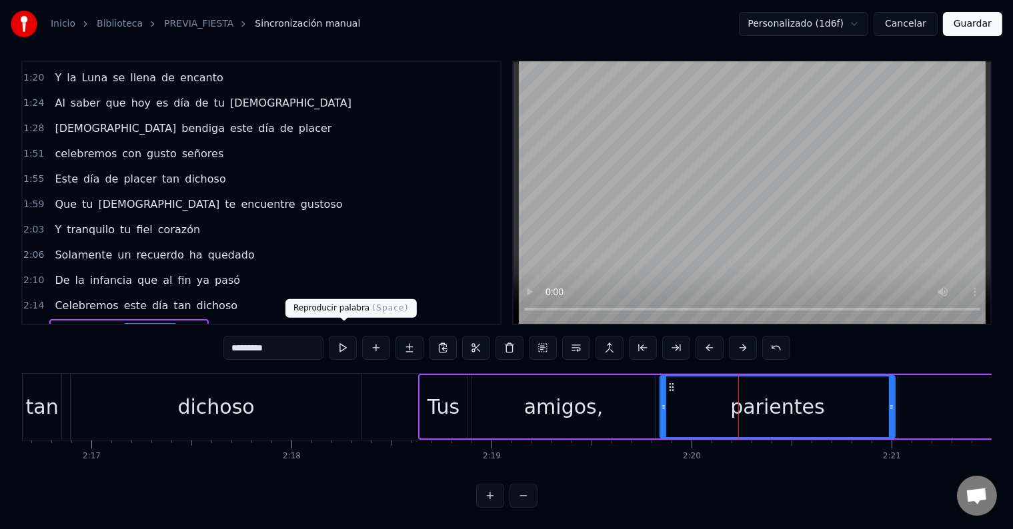
click at [344, 336] on button at bounding box center [343, 348] width 28 height 24
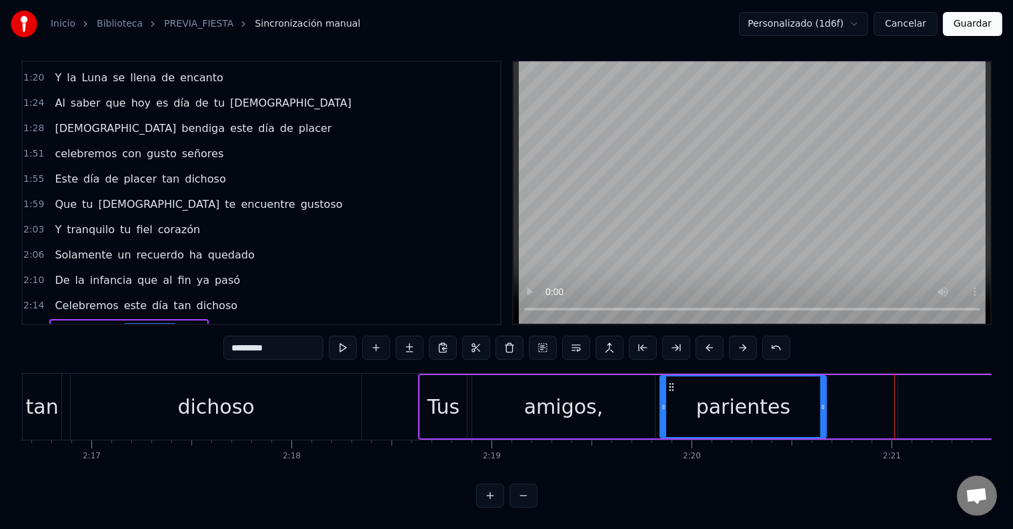
drag, startPoint x: 893, startPoint y: 399, endPoint x: 824, endPoint y: 408, distance: 69.3
click at [824, 408] on div at bounding box center [822, 407] width 5 height 61
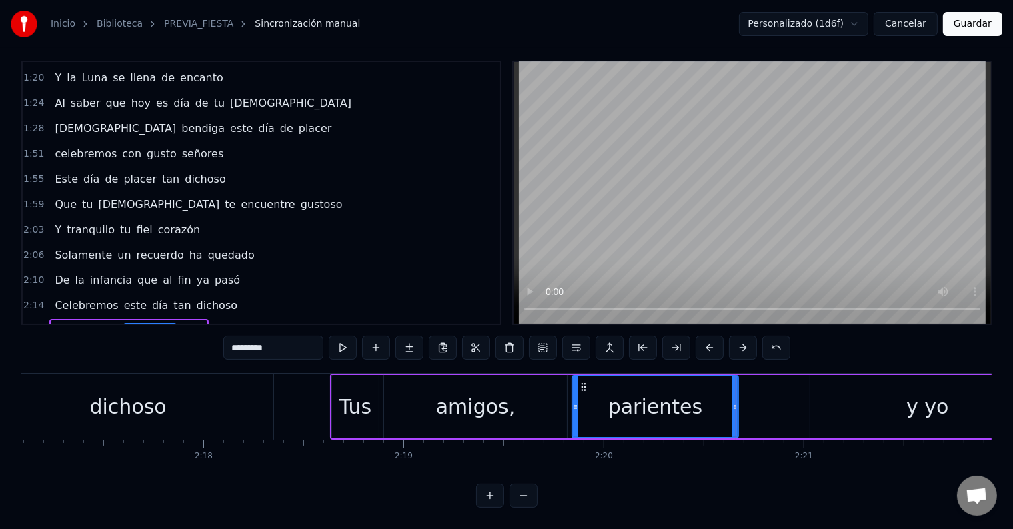
scroll to position [0, 27544]
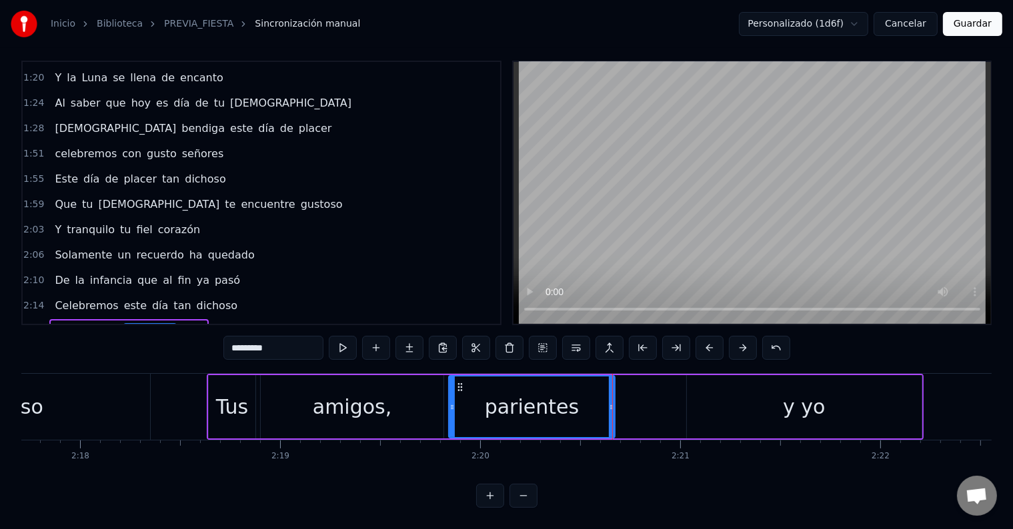
click at [705, 387] on div "y yo" at bounding box center [804, 406] width 235 height 63
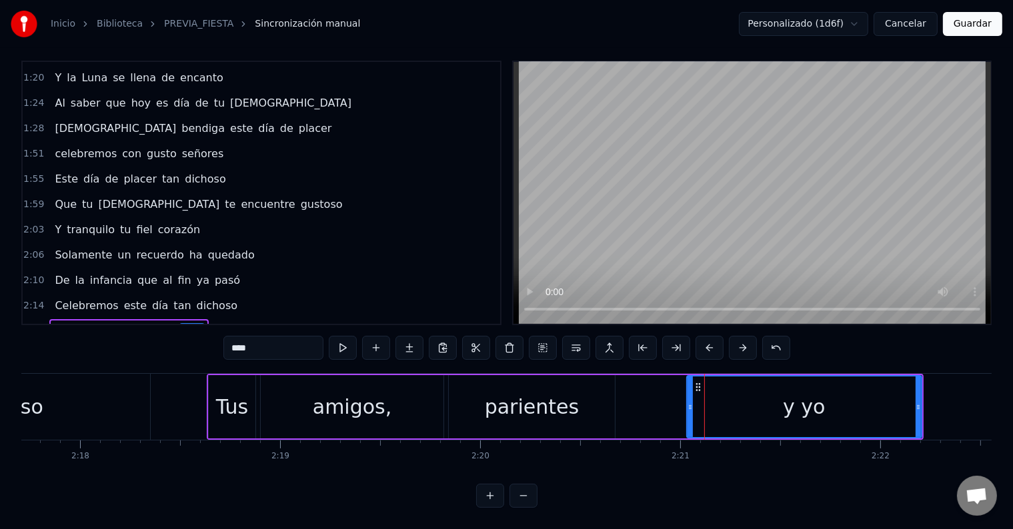
drag, startPoint x: 747, startPoint y: 391, endPoint x: 724, endPoint y: 393, distance: 22.8
click at [724, 393] on div "y yo" at bounding box center [803, 407] width 233 height 61
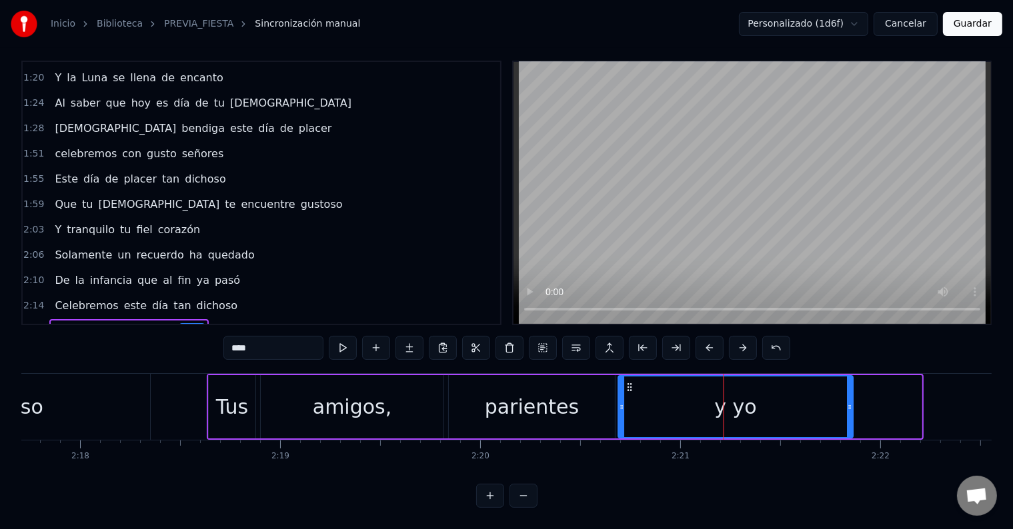
drag, startPoint x: 699, startPoint y: 373, endPoint x: 631, endPoint y: 376, distance: 68.1
click at [631, 382] on icon at bounding box center [630, 387] width 11 height 11
click at [539, 375] on div "parientes" at bounding box center [532, 406] width 166 height 63
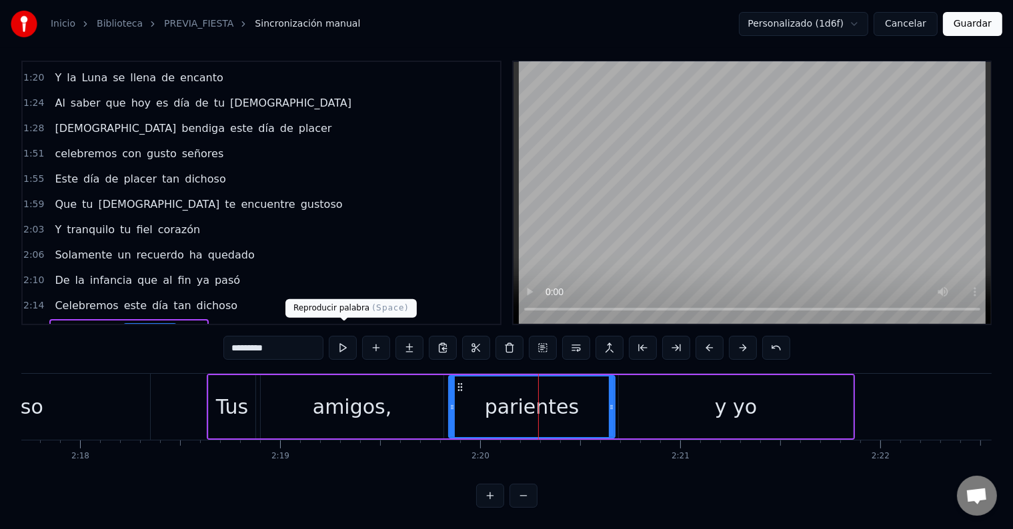
click at [337, 336] on button at bounding box center [343, 348] width 28 height 24
drag, startPoint x: 706, startPoint y: 383, endPoint x: 661, endPoint y: 385, distance: 44.7
click at [707, 383] on div "y yo" at bounding box center [736, 406] width 235 height 63
type input "****"
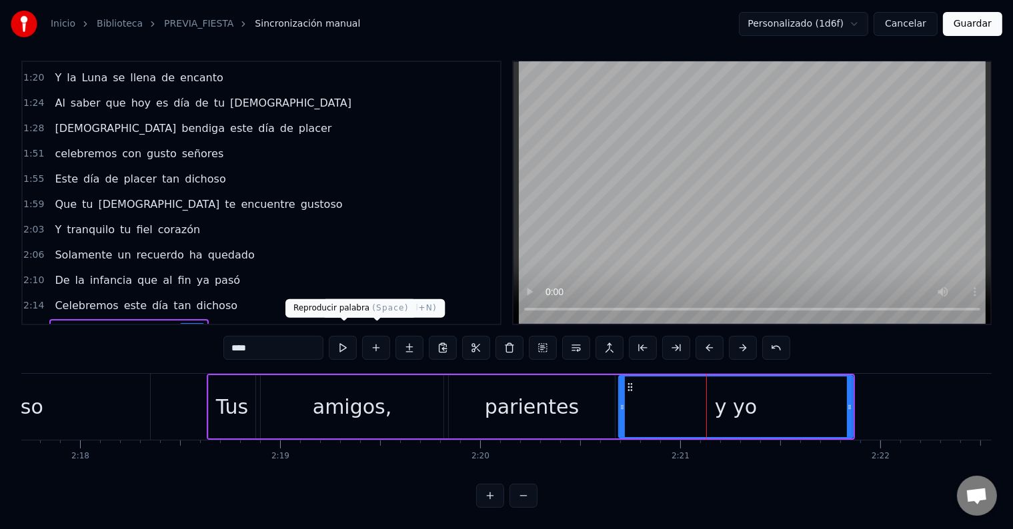
click at [344, 336] on button at bounding box center [343, 348] width 28 height 24
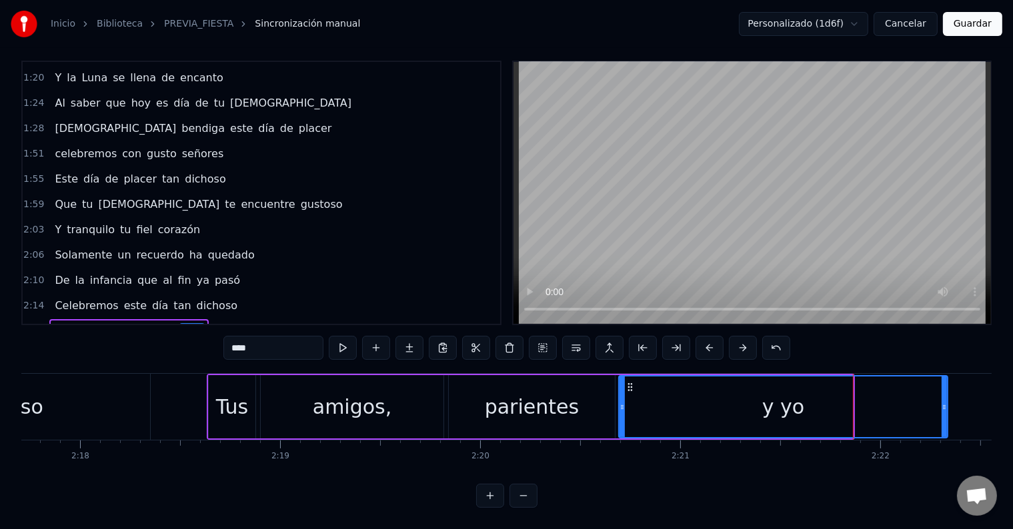
drag, startPoint x: 849, startPoint y: 393, endPoint x: 944, endPoint y: 397, distance: 94.7
click at [944, 402] on icon at bounding box center [943, 407] width 5 height 11
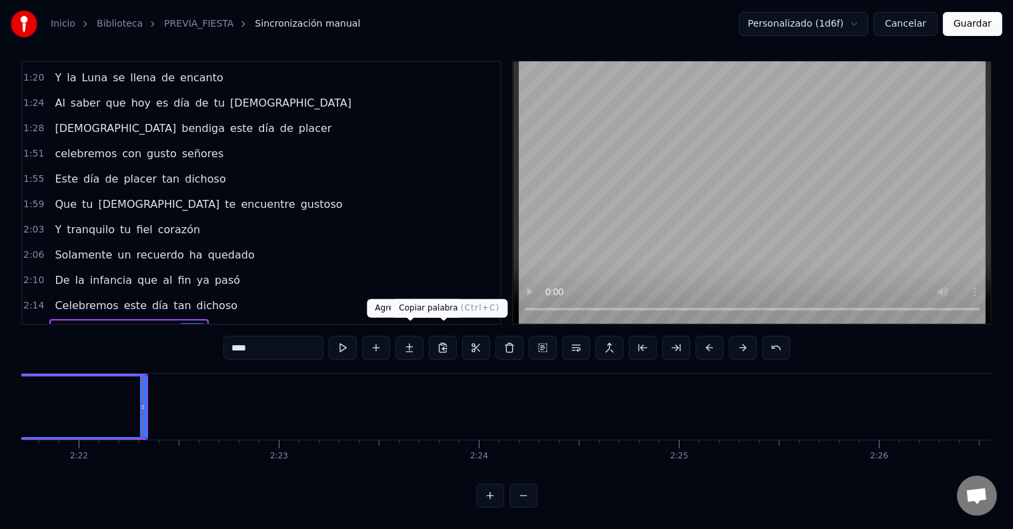
scroll to position [0, 28400]
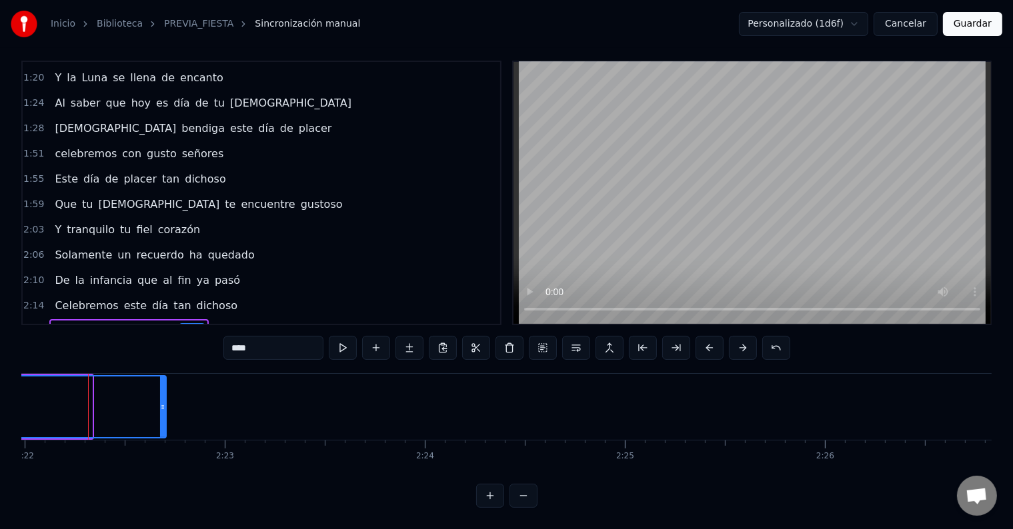
drag, startPoint x: 89, startPoint y: 390, endPoint x: 179, endPoint y: 399, distance: 91.1
click at [165, 402] on icon at bounding box center [162, 407] width 5 height 11
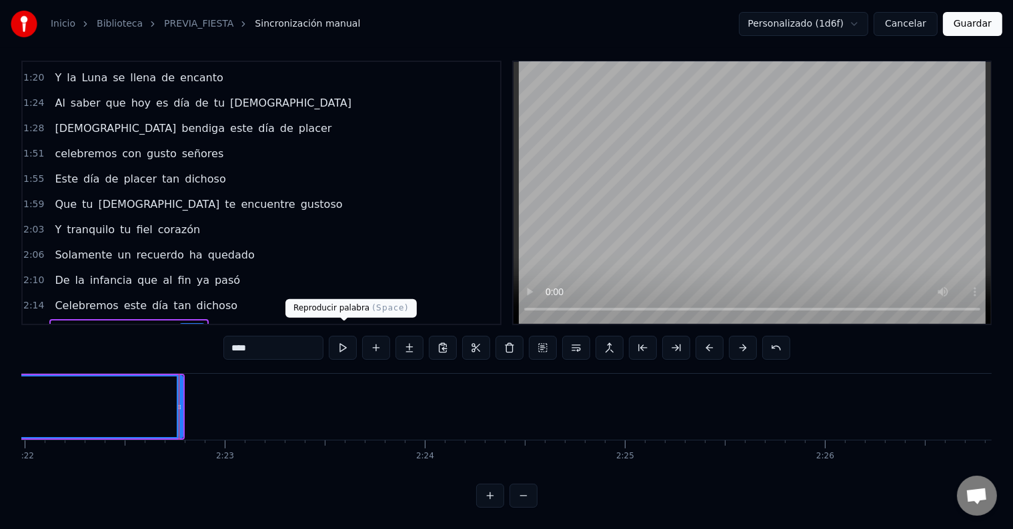
click at [341, 337] on button at bounding box center [343, 348] width 28 height 24
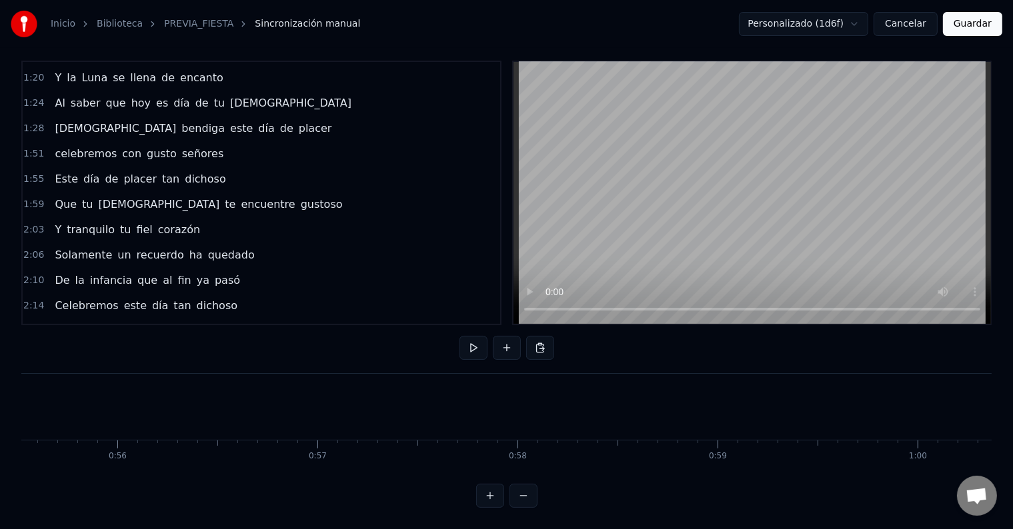
scroll to position [0, 10947]
click at [964, 19] on button "Guardar" at bounding box center [972, 24] width 59 height 24
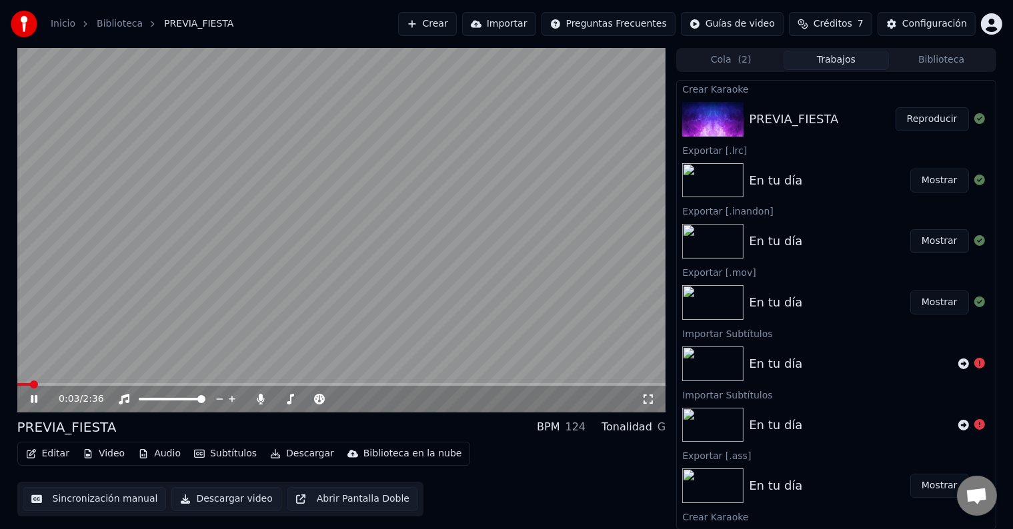
click at [24, 395] on div "0:03 / 2:36" at bounding box center [342, 399] width 638 height 13
click at [32, 397] on icon at bounding box center [34, 399] width 7 height 8
click at [467, 469] on div "Editar Video Audio Subtítulos Descargar Biblioteca en la nube Sincronización ma…" at bounding box center [341, 479] width 649 height 75
click at [85, 498] on button "Sincronización manual" at bounding box center [95, 499] width 144 height 24
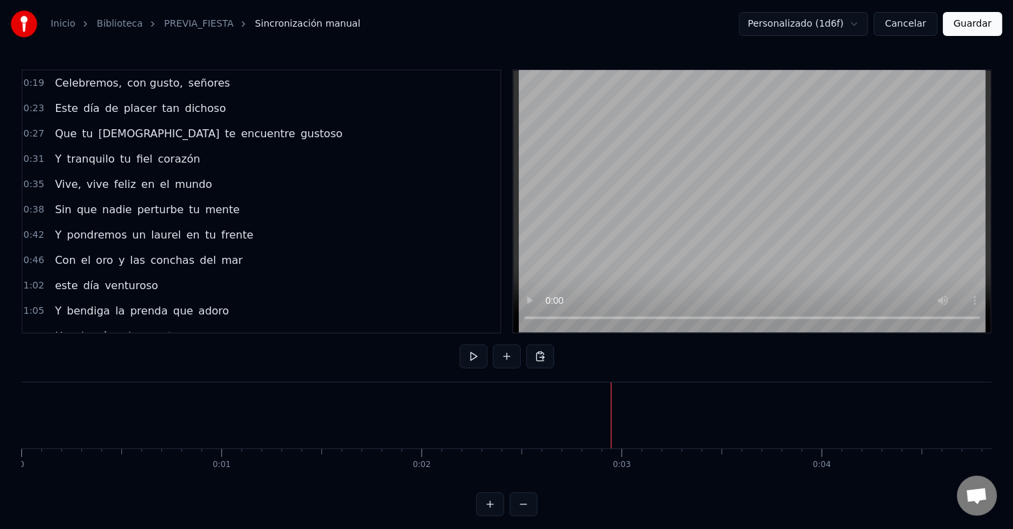
click at [181, 27] on link "PREVIA_FIESTA" at bounding box center [198, 23] width 69 height 13
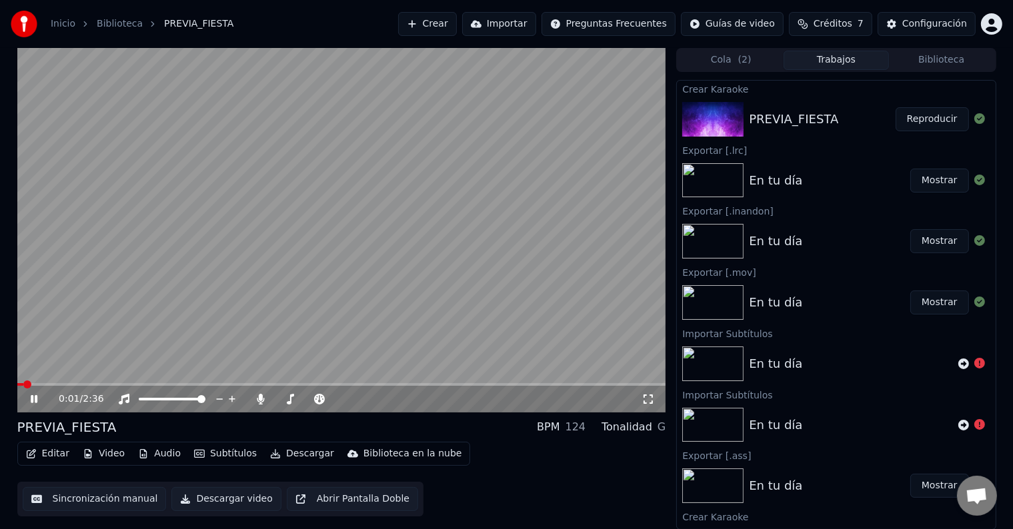
click at [372, 205] on video at bounding box center [341, 230] width 649 height 365
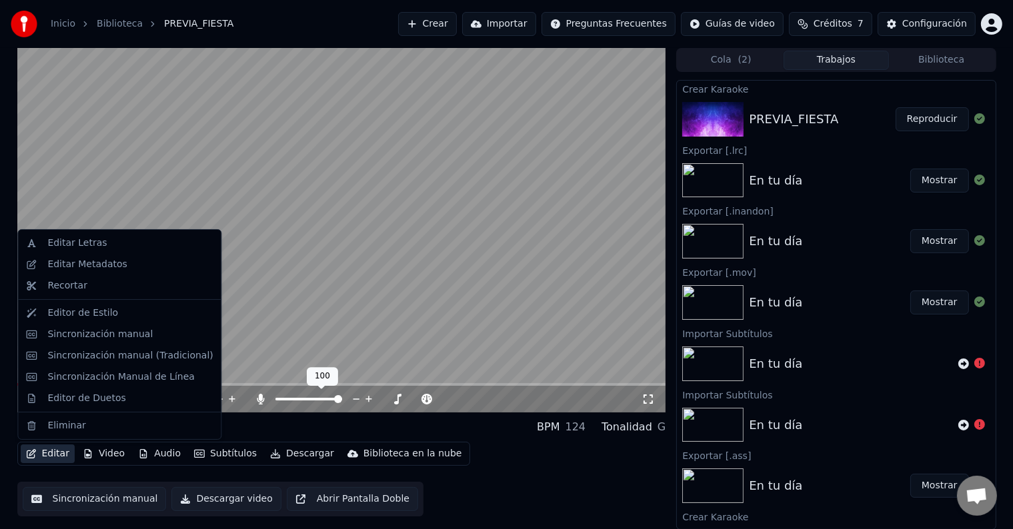
click at [51, 449] on button "Editar" at bounding box center [48, 454] width 54 height 19
click at [141, 320] on div "Editor de Estilo" at bounding box center [119, 313] width 197 height 21
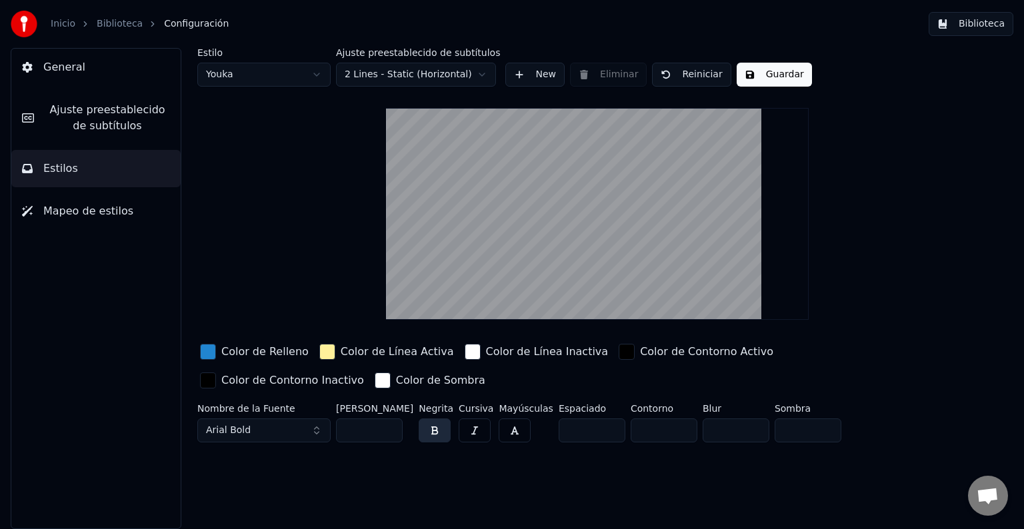
click at [136, 196] on button "Mapeo de estilos" at bounding box center [95, 211] width 169 height 37
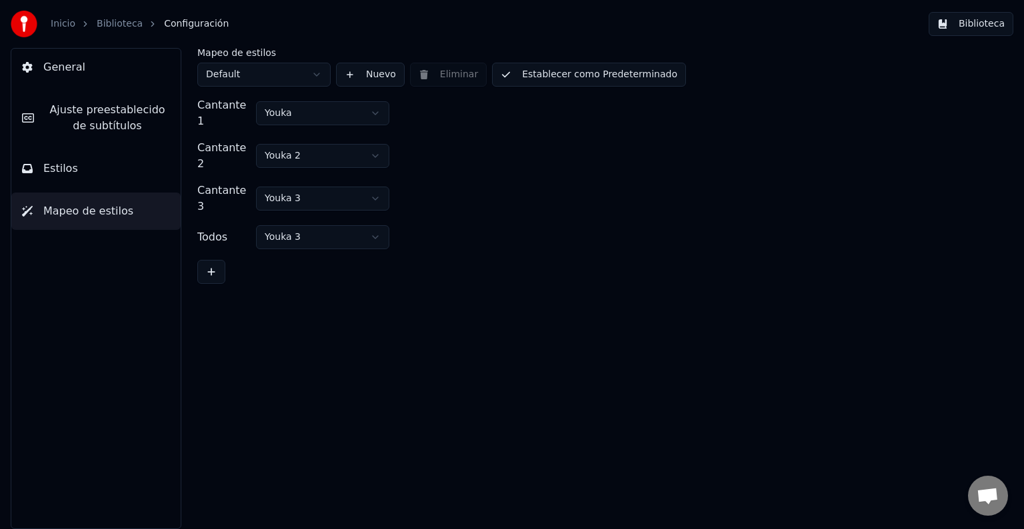
click at [100, 181] on button "Estilos" at bounding box center [95, 168] width 169 height 37
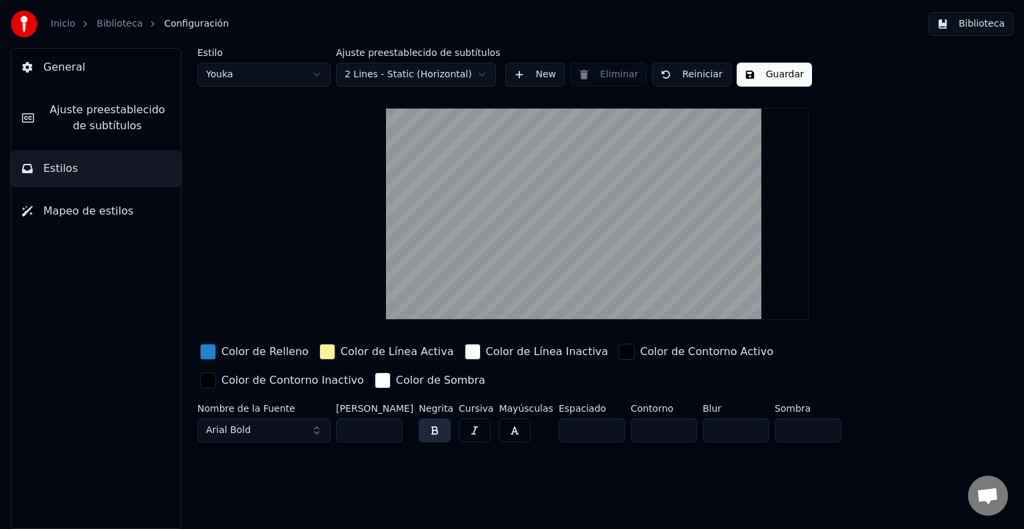
click at [382, 64] on html "Inicio Biblioteca Configuración Biblioteca General Ajuste preestablecido de sub…" at bounding box center [512, 264] width 1024 height 529
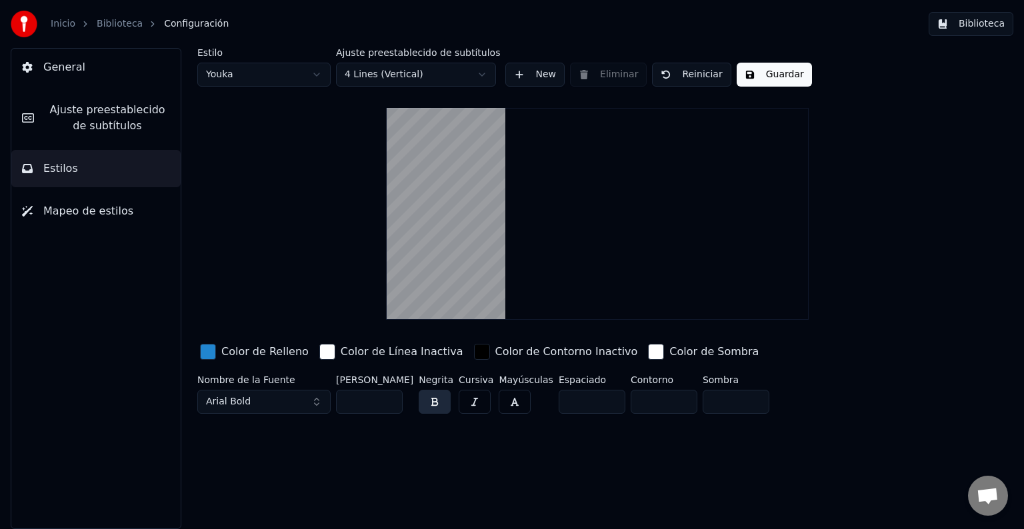
click at [424, 83] on html "Inicio Biblioteca Configuración Biblioteca General Ajuste preestablecido de sub…" at bounding box center [512, 264] width 1024 height 529
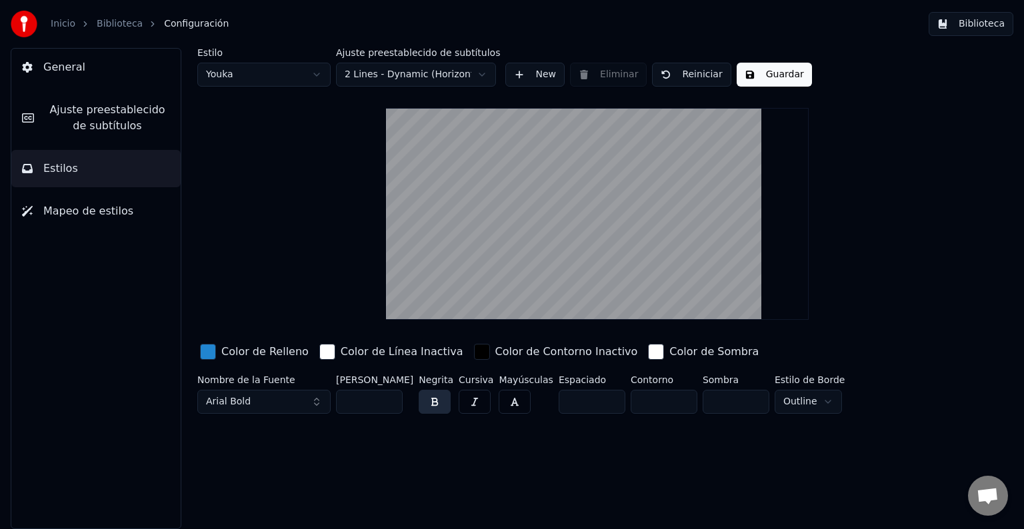
click at [436, 64] on html "Inicio Biblioteca Configuración Biblioteca General Ajuste preestablecido de sub…" at bounding box center [512, 264] width 1024 height 529
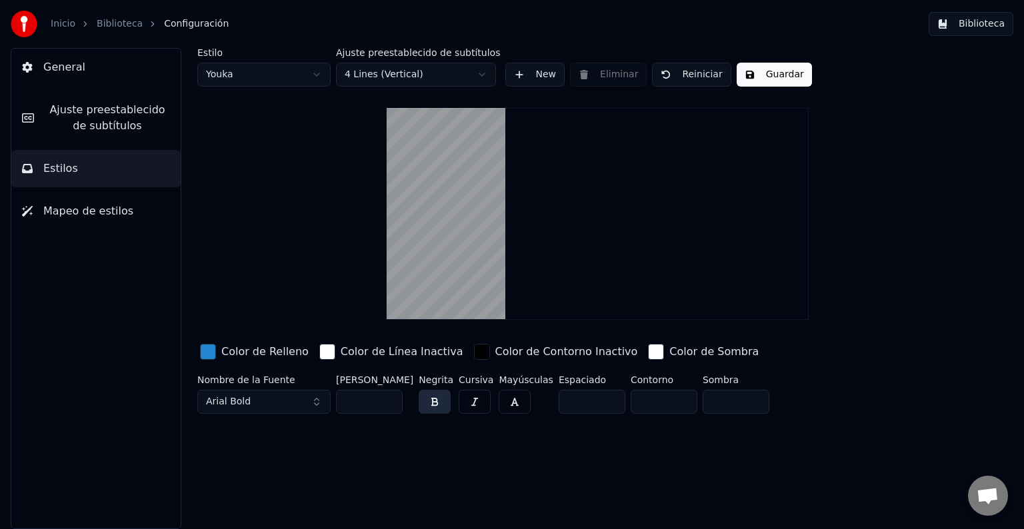
click at [763, 66] on button "Guardar" at bounding box center [774, 75] width 75 height 24
click at [123, 208] on button "Mapeo de estilos" at bounding box center [95, 211] width 169 height 37
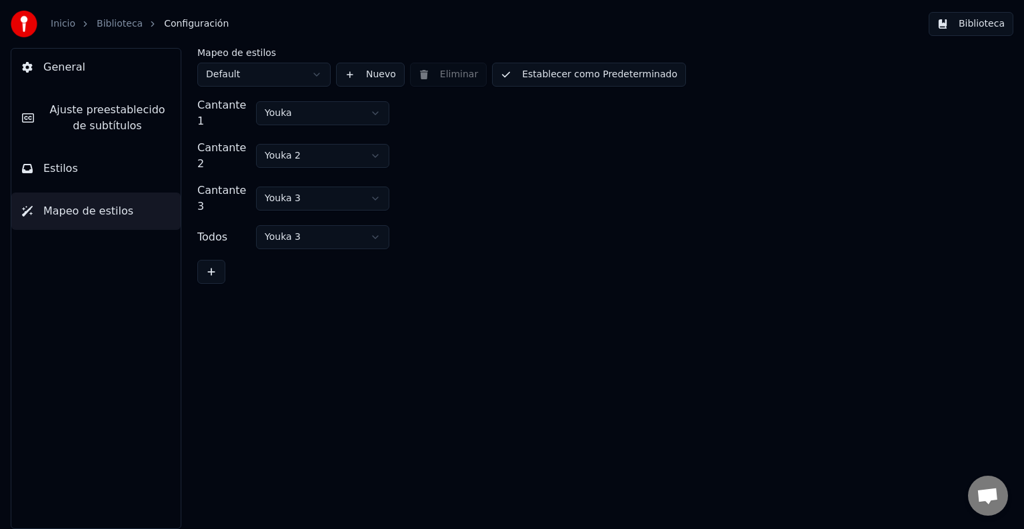
click at [133, 115] on span "Ajuste preestablecido de subtítulos" at bounding box center [107, 118] width 125 height 32
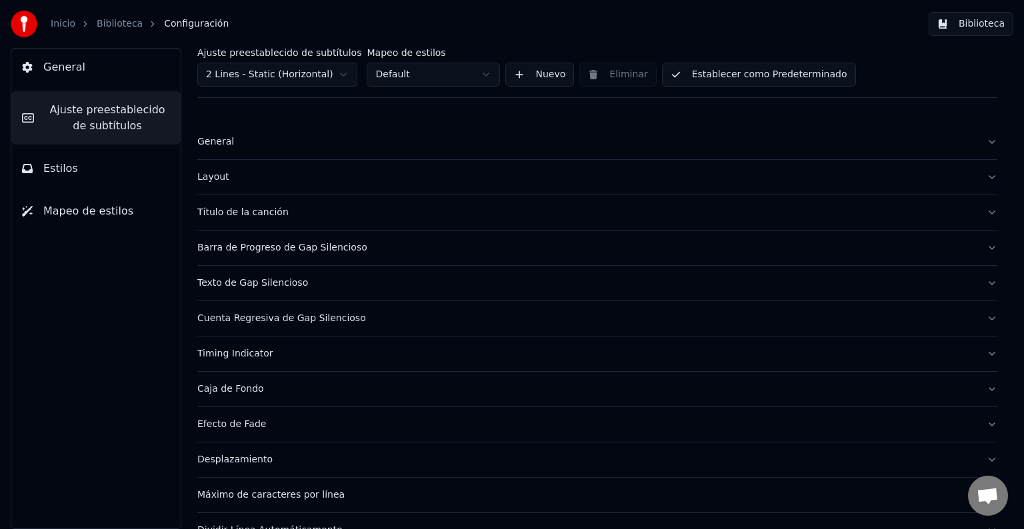
click at [115, 77] on button "General" at bounding box center [95, 67] width 169 height 37
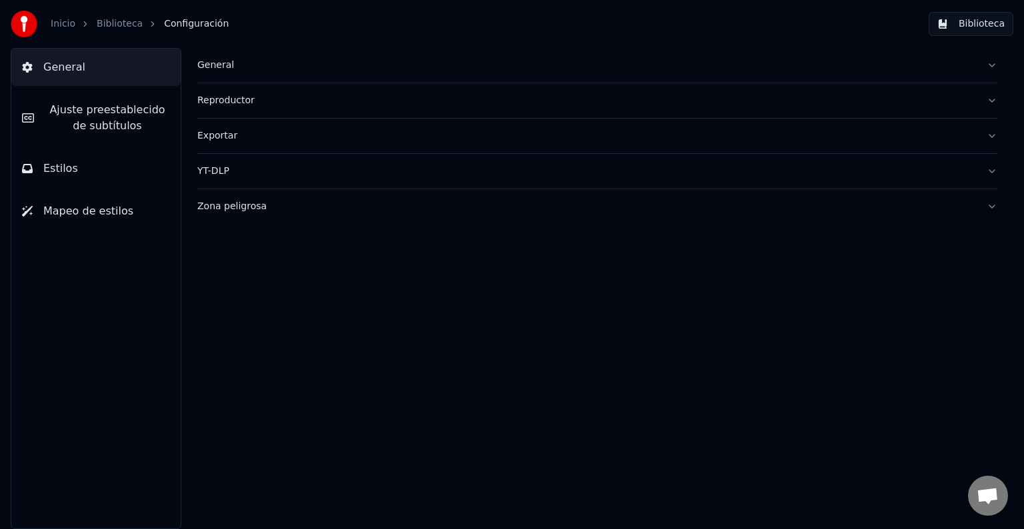
click at [117, 24] on link "Biblioteca" at bounding box center [120, 23] width 46 height 13
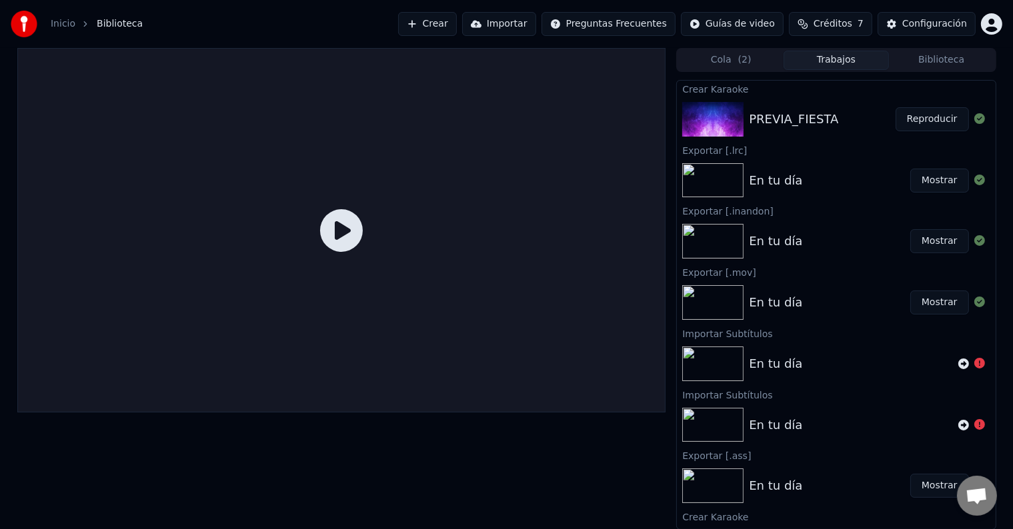
click at [820, 115] on div "PREVIA_FIESTA" at bounding box center [793, 119] width 89 height 19
click at [913, 119] on button "Reproducir" at bounding box center [931, 119] width 73 height 24
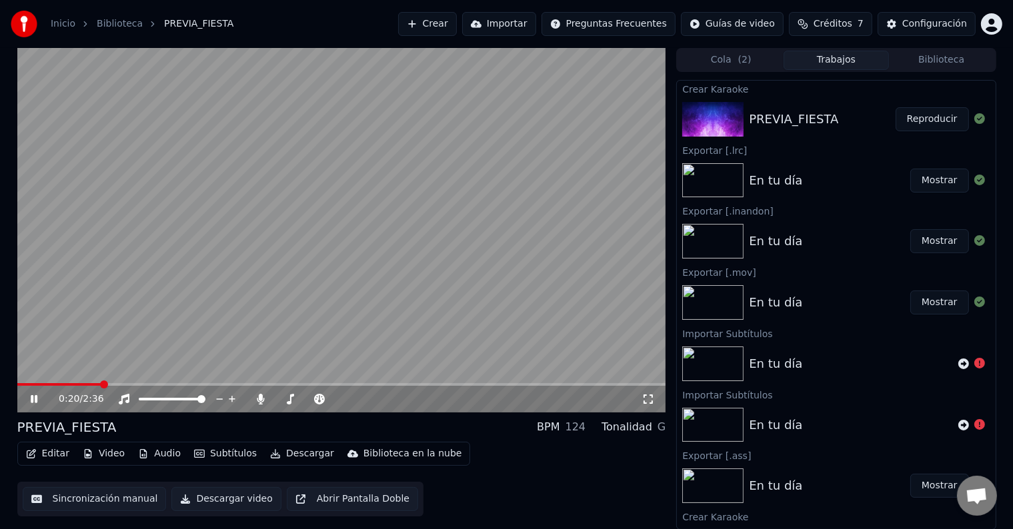
click at [33, 398] on icon at bounding box center [34, 399] width 7 height 8
click at [207, 464] on div "Editar Video Audio Subtítulos Descargar Biblioteca en la nube" at bounding box center [243, 454] width 453 height 24
click at [212, 453] on button "Subtítulos" at bounding box center [225, 454] width 73 height 19
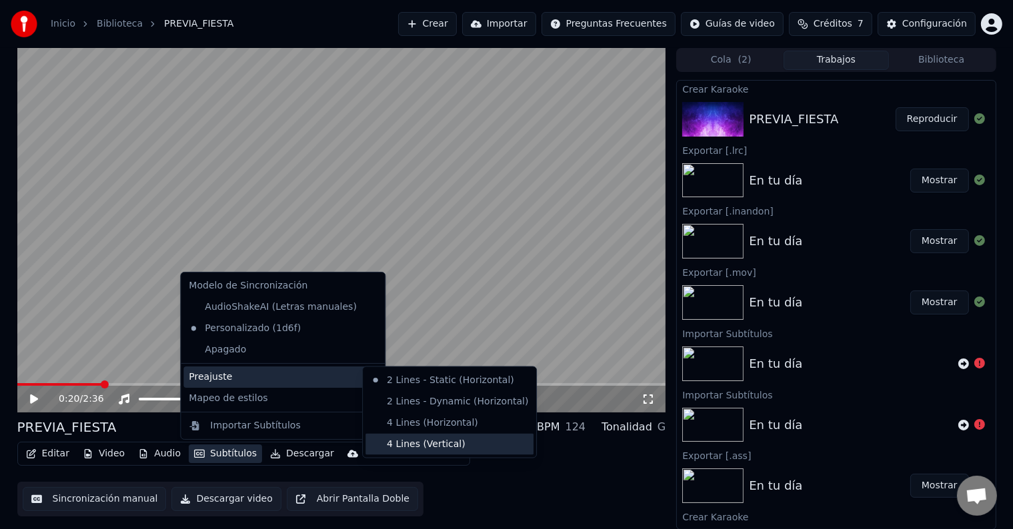
click at [471, 441] on div "4 Lines (Vertical)" at bounding box center [449, 444] width 168 height 21
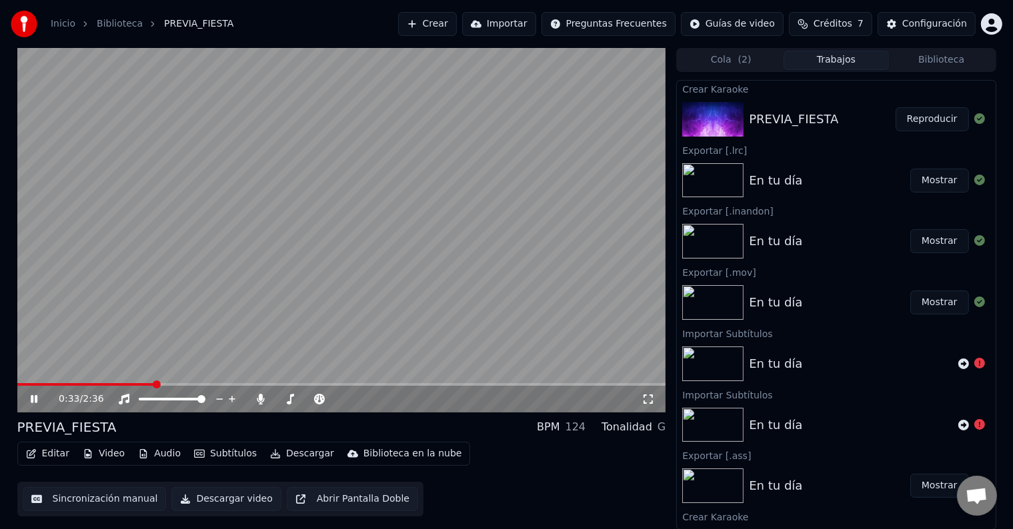
click at [27, 384] on span at bounding box center [85, 384] width 137 height 3
click at [29, 403] on icon at bounding box center [43, 399] width 31 height 11
click at [59, 457] on button "Editar" at bounding box center [48, 454] width 54 height 19
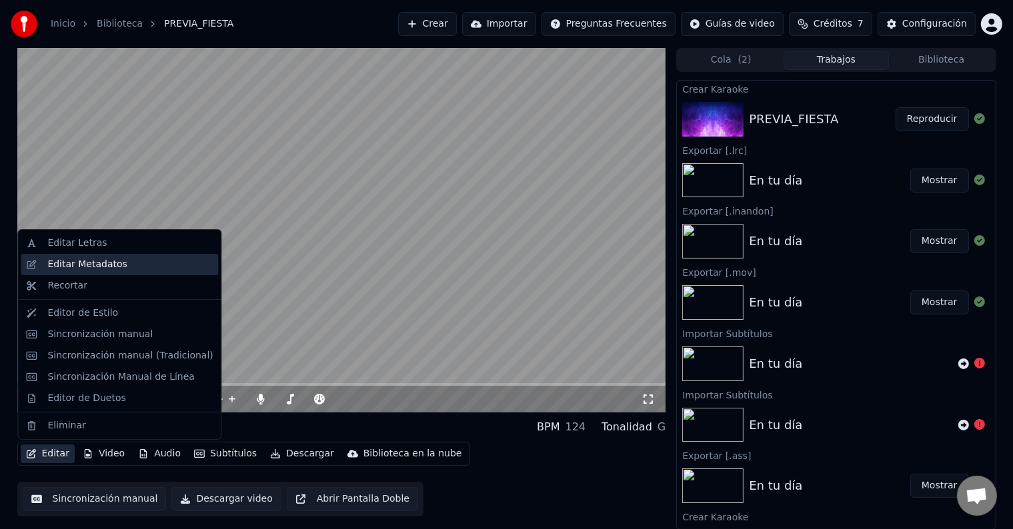
click at [105, 271] on div "Editar Metadatos" at bounding box center [119, 264] width 197 height 21
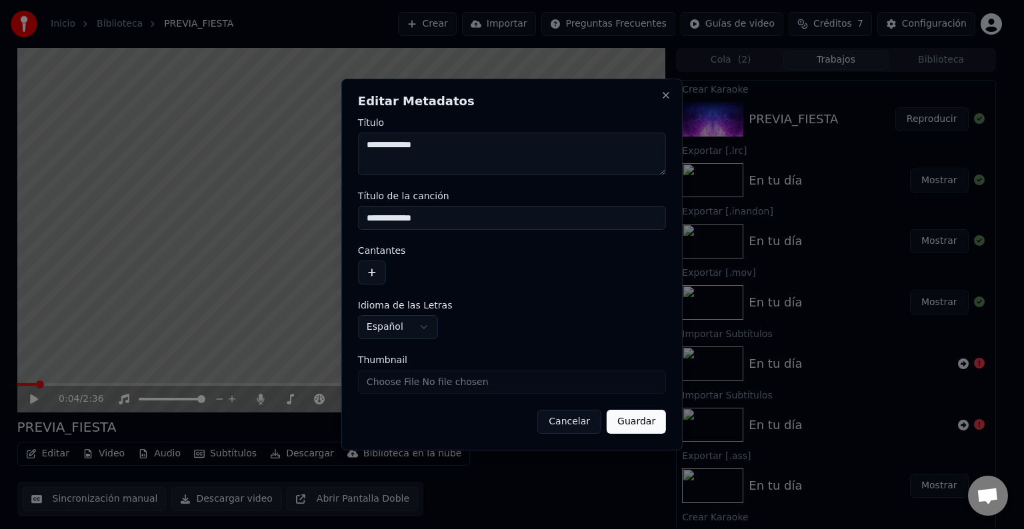
drag, startPoint x: 463, startPoint y: 143, endPoint x: 317, endPoint y: 168, distance: 147.4
click at [328, 165] on body "**********" at bounding box center [506, 264] width 1013 height 529
type textarea "****"
click at [621, 415] on button "Guardar" at bounding box center [636, 422] width 59 height 24
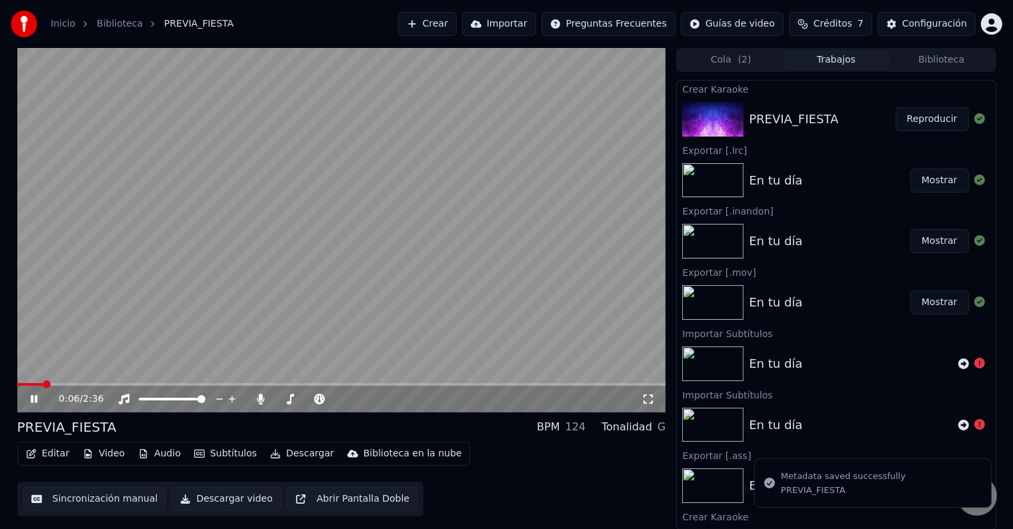
click at [31, 399] on icon at bounding box center [34, 399] width 7 height 8
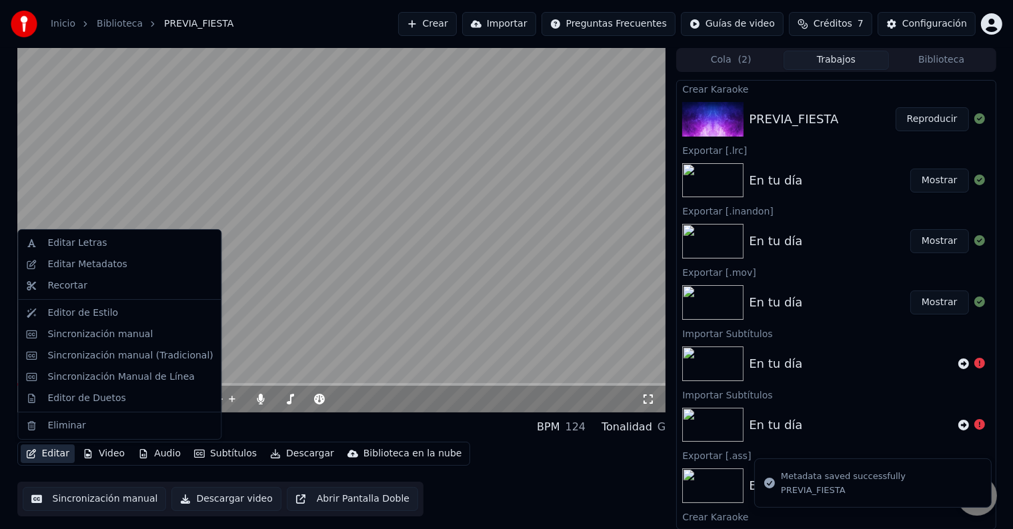
click at [42, 455] on button "Editar" at bounding box center [48, 454] width 54 height 19
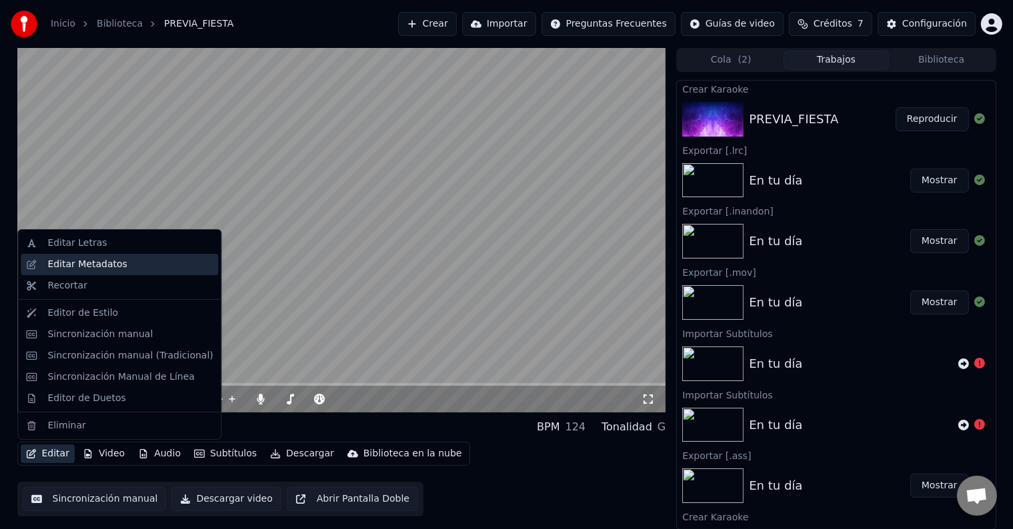
click at [112, 266] on div "Editar Metadatos" at bounding box center [86, 264] width 79 height 13
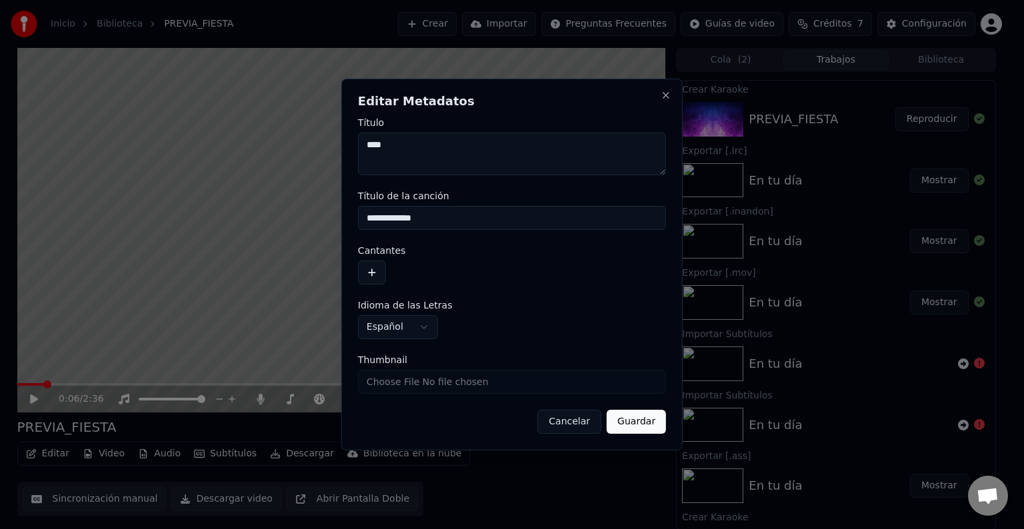
drag, startPoint x: 461, startPoint y: 219, endPoint x: 256, endPoint y: 225, distance: 204.8
click at [256, 225] on body "**********" at bounding box center [506, 264] width 1013 height 529
type input "*"
click at [646, 419] on button "Guardar" at bounding box center [636, 422] width 59 height 24
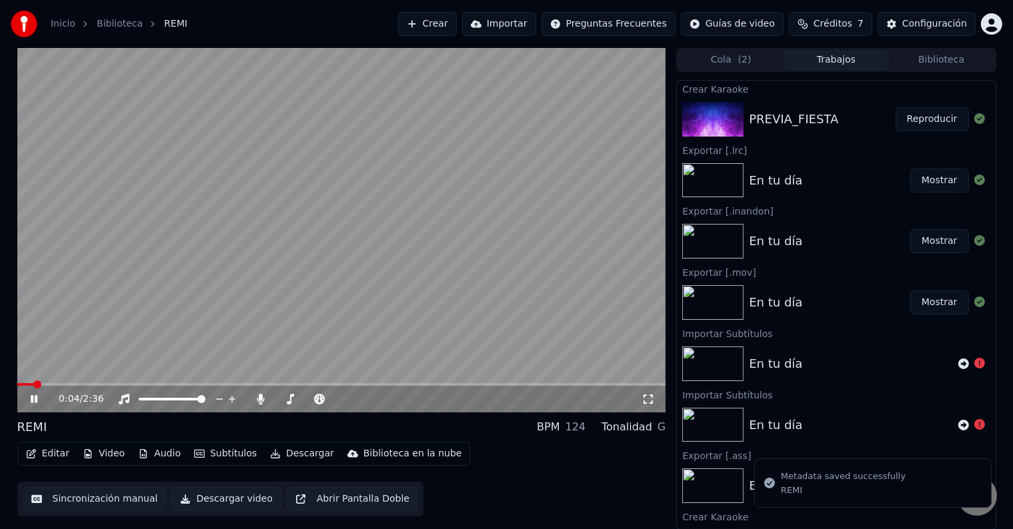
click at [20, 386] on span at bounding box center [25, 384] width 17 height 3
click at [36, 403] on icon at bounding box center [43, 399] width 31 height 11
click at [79, 498] on button "Sincronización manual" at bounding box center [95, 499] width 144 height 24
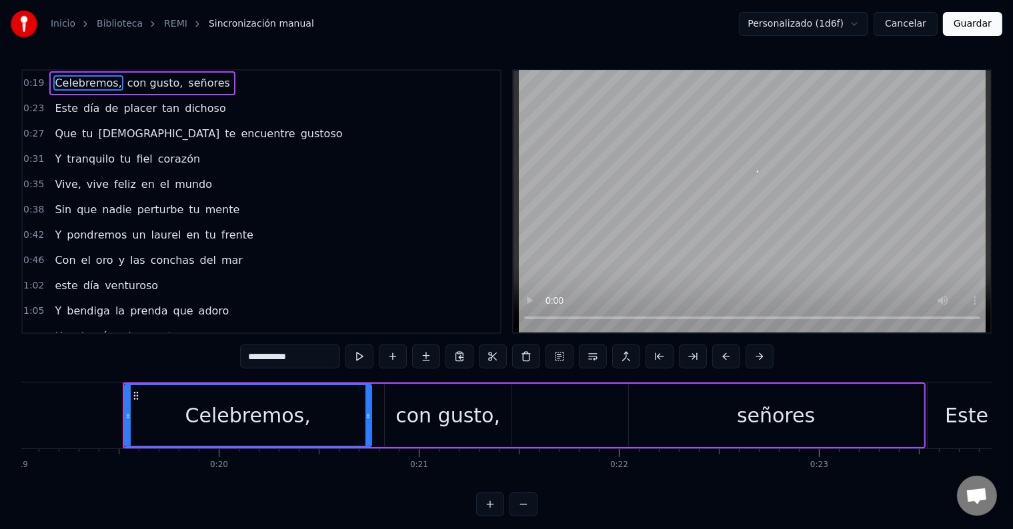
scroll to position [0, 3837]
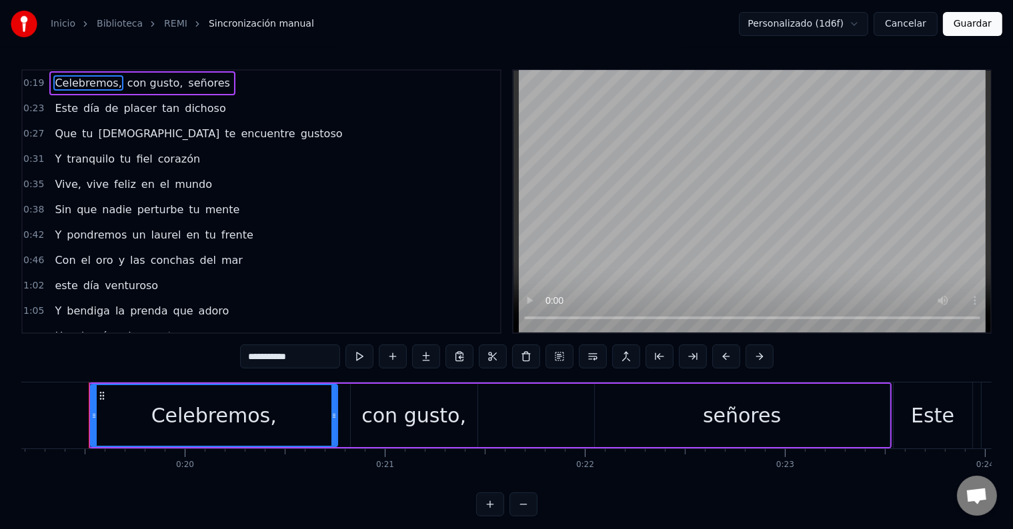
click at [187, 87] on span "señores" at bounding box center [209, 82] width 45 height 15
type input "*******"
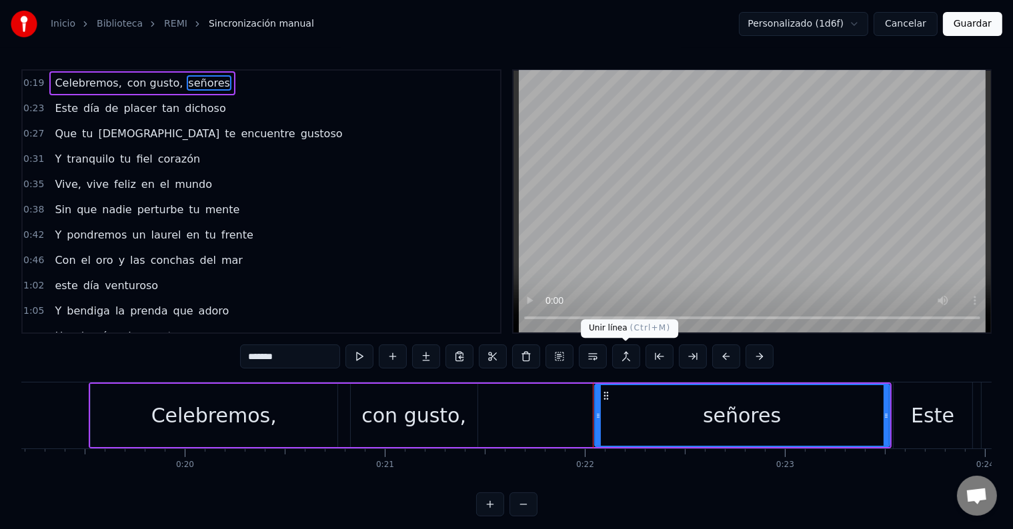
click at [613, 357] on button at bounding box center [626, 357] width 28 height 24
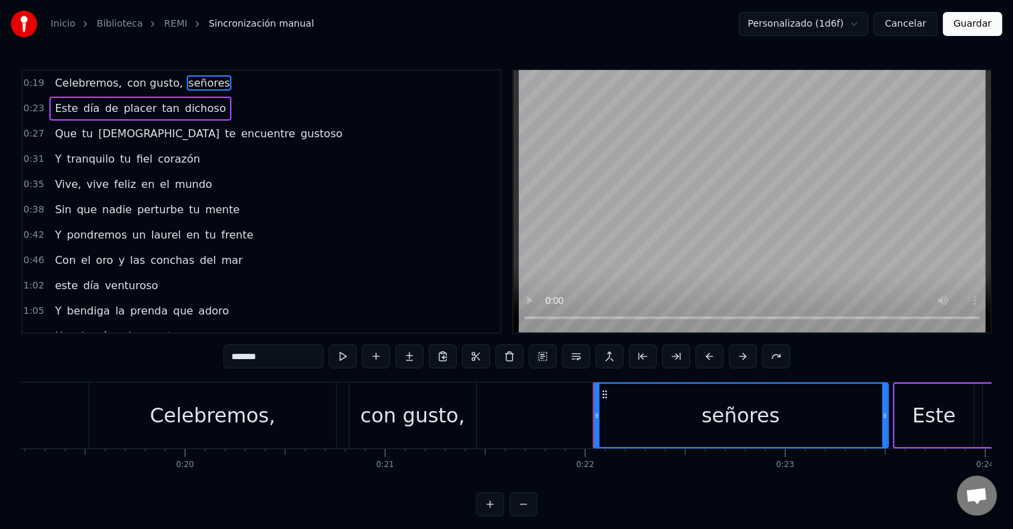
click at [823, 34] on body "Inicio Biblioteca REMI Sincronización manual Personalizado (1d6f) Cancelar Guar…" at bounding box center [506, 258] width 1013 height 517
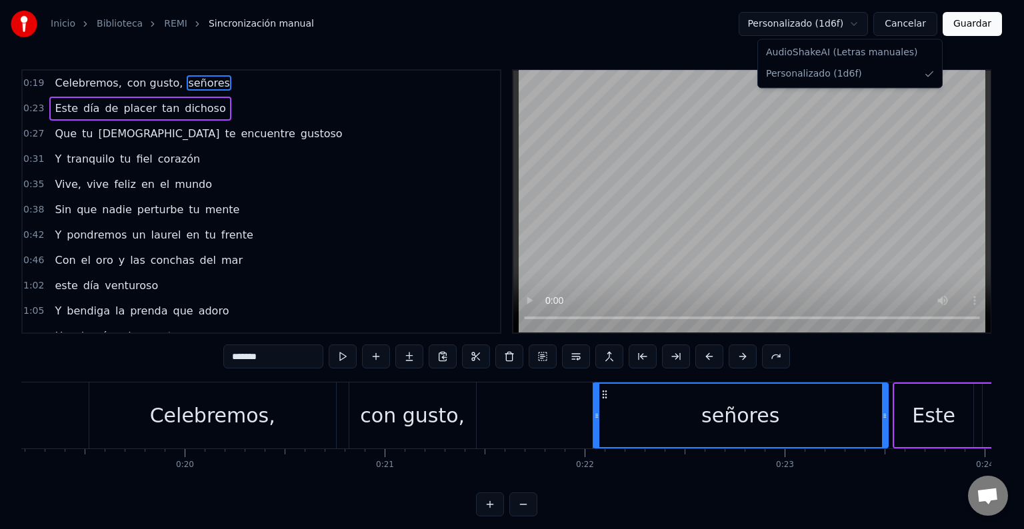
click at [805, 19] on html "Inicio Biblioteca REMI Sincronización manual Personalizado (1d6f) Cancelar Guar…" at bounding box center [512, 269] width 1024 height 538
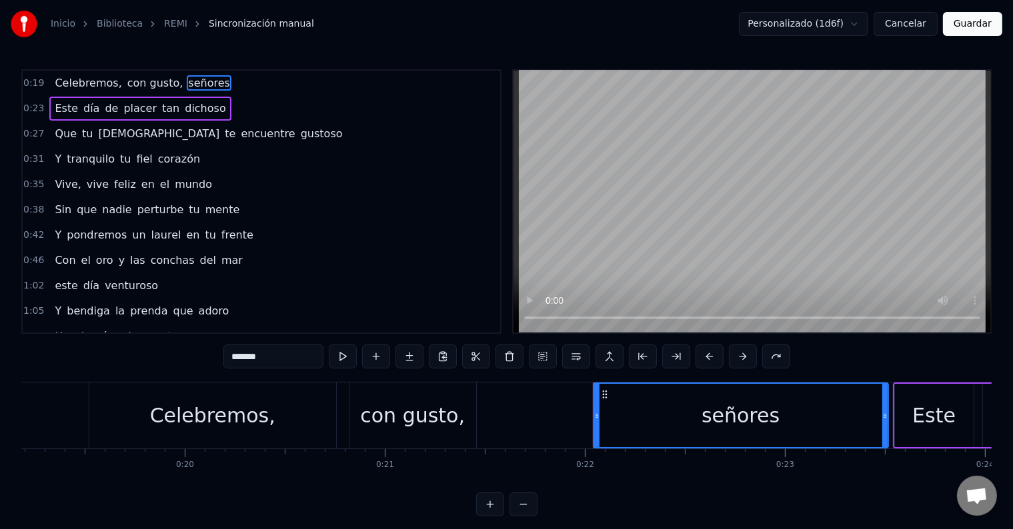
click at [173, 432] on div "Celebremos," at bounding box center [212, 416] width 247 height 66
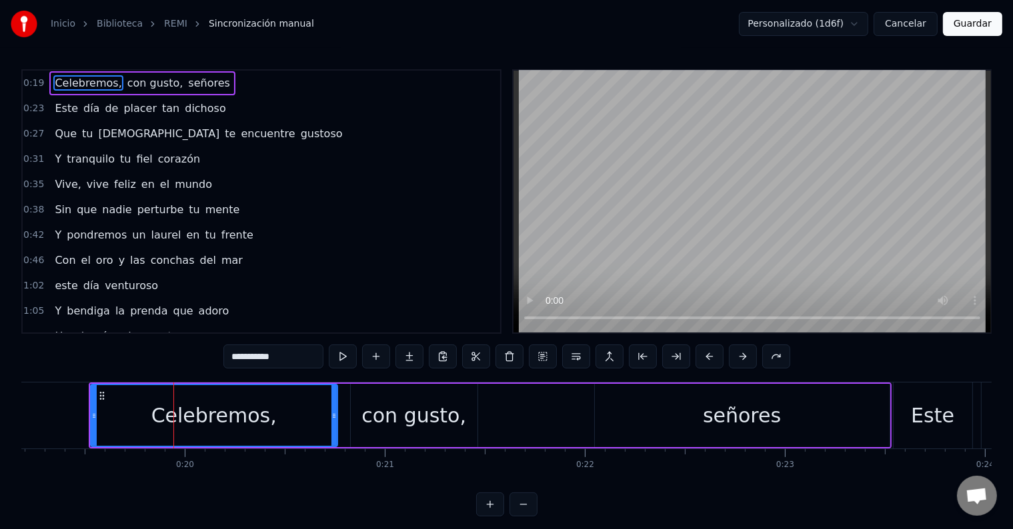
click at [187, 83] on span "señores" at bounding box center [209, 82] width 45 height 15
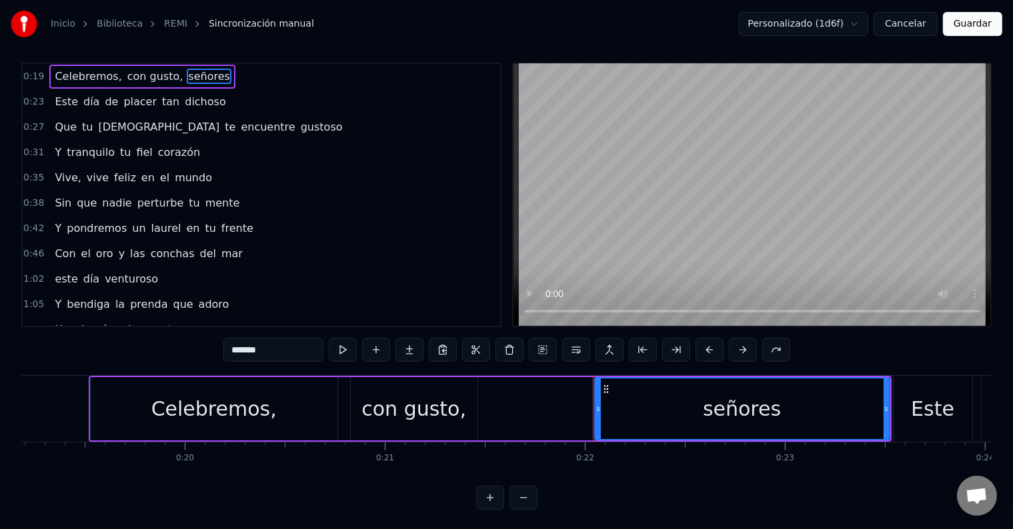
scroll to position [0, 0]
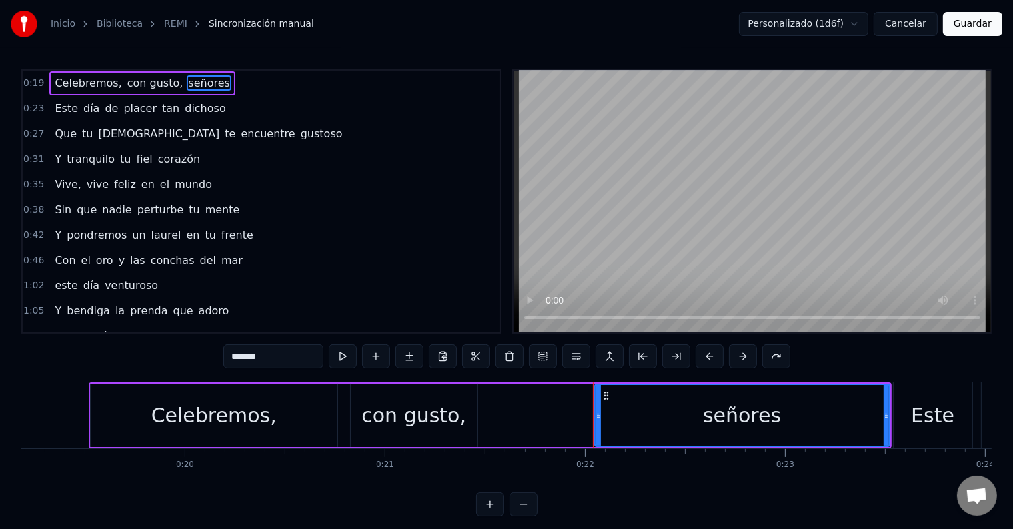
click at [217, 403] on div "Celebremos," at bounding box center [213, 416] width 125 height 30
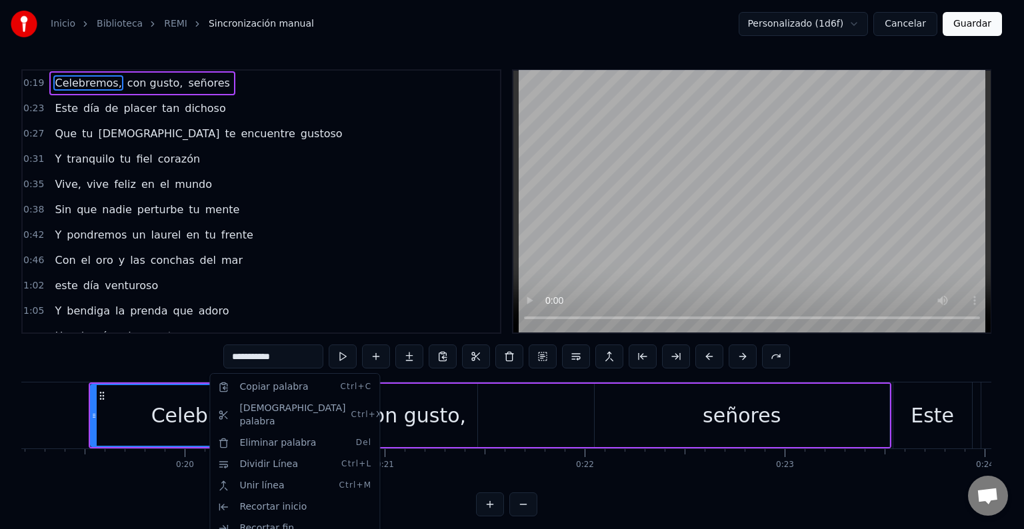
click at [125, 405] on html "**********" at bounding box center [512, 269] width 1024 height 538
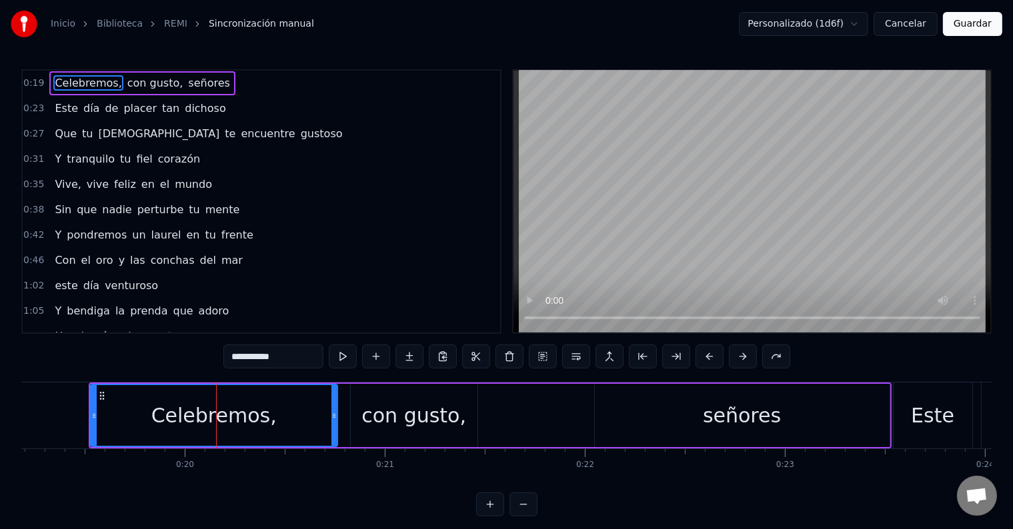
drag, startPoint x: 197, startPoint y: 401, endPoint x: 166, endPoint y: 403, distance: 31.4
click at [166, 403] on div "Celebremos," at bounding box center [213, 416] width 125 height 30
click at [128, 403] on div "Celebremos," at bounding box center [213, 415] width 245 height 61
click at [129, 85] on span "con gusto," at bounding box center [155, 82] width 59 height 15
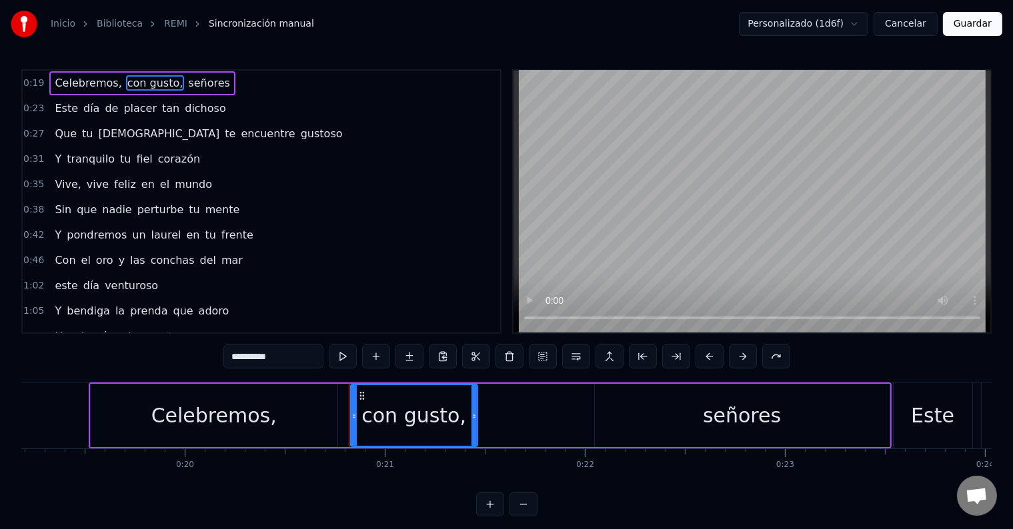
click at [126, 83] on span "con gusto," at bounding box center [155, 82] width 59 height 15
click at [126, 81] on span "con gusto," at bounding box center [155, 82] width 59 height 15
click at [227, 359] on input "**********" at bounding box center [273, 357] width 100 height 24
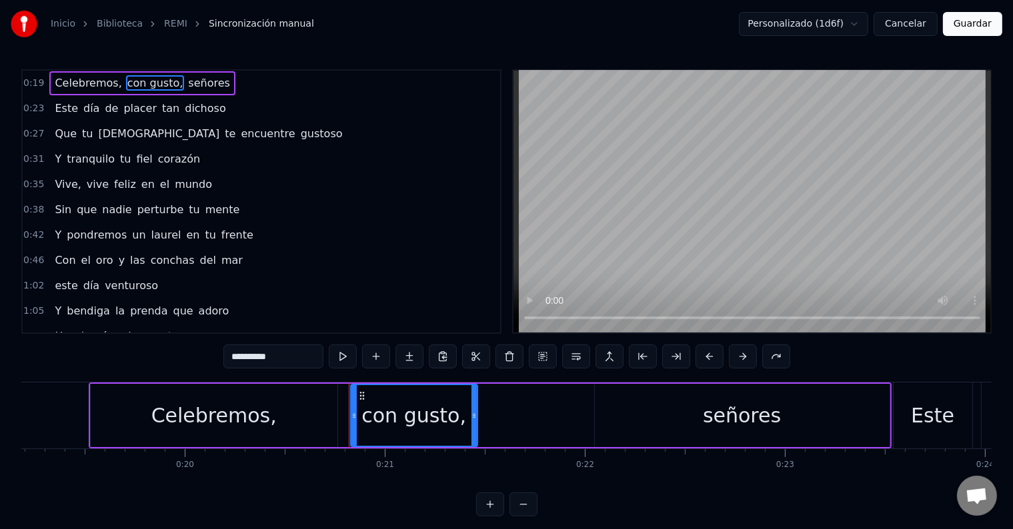
click at [284, 356] on input "**********" at bounding box center [273, 357] width 100 height 24
click at [87, 81] on span "Celebremos," at bounding box center [87, 82] width 69 height 15
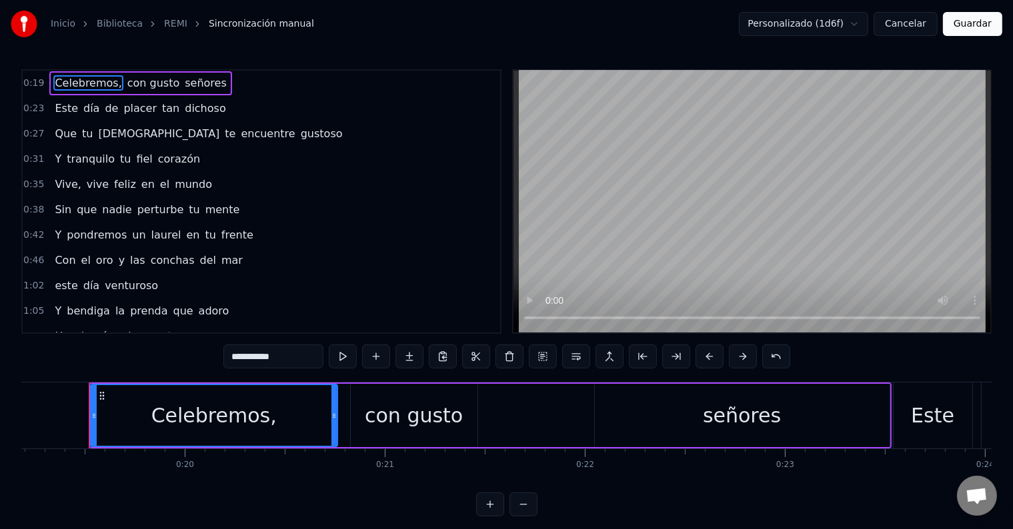
click at [285, 356] on input "**********" at bounding box center [273, 357] width 100 height 24
click at [381, 413] on div "con gusto" at bounding box center [414, 416] width 98 height 30
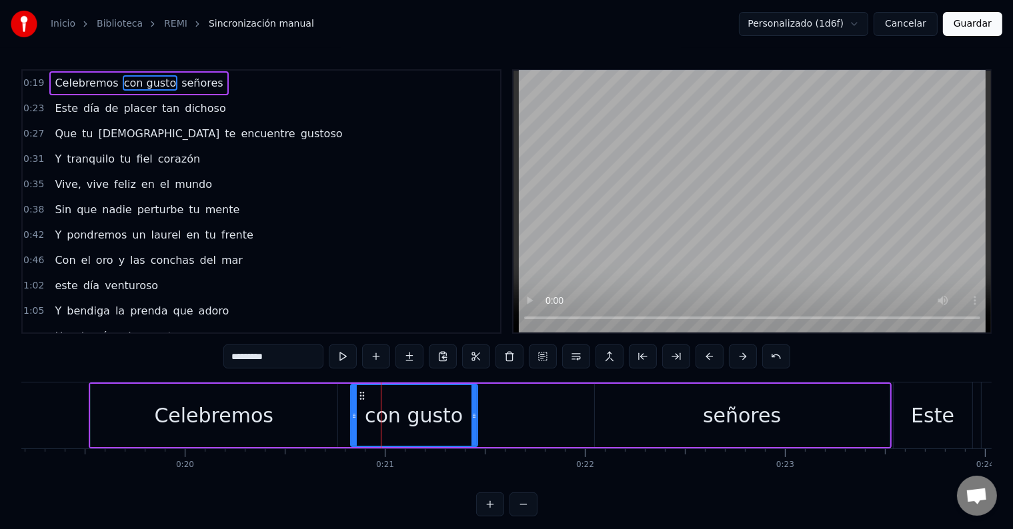
click at [259, 415] on div "Celebremos" at bounding box center [213, 416] width 119 height 30
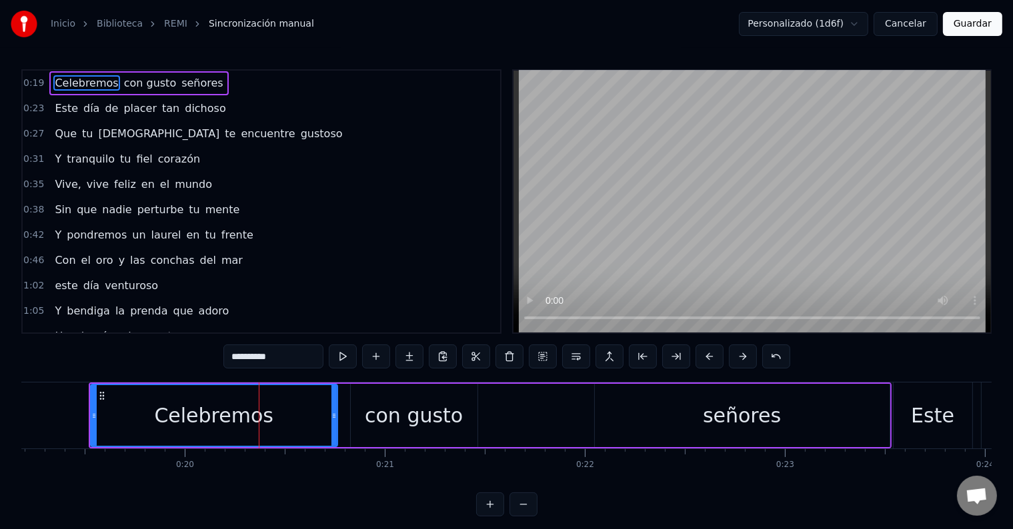
click at [292, 358] on input "**********" at bounding box center [273, 357] width 100 height 24
click at [308, 358] on input "**********" at bounding box center [273, 357] width 100 height 24
click at [384, 63] on div "**********" at bounding box center [506, 258] width 1013 height 517
click at [263, 421] on div "Celebremos" at bounding box center [213, 416] width 119 height 30
click at [187, 409] on div "Celebremos" at bounding box center [213, 416] width 119 height 30
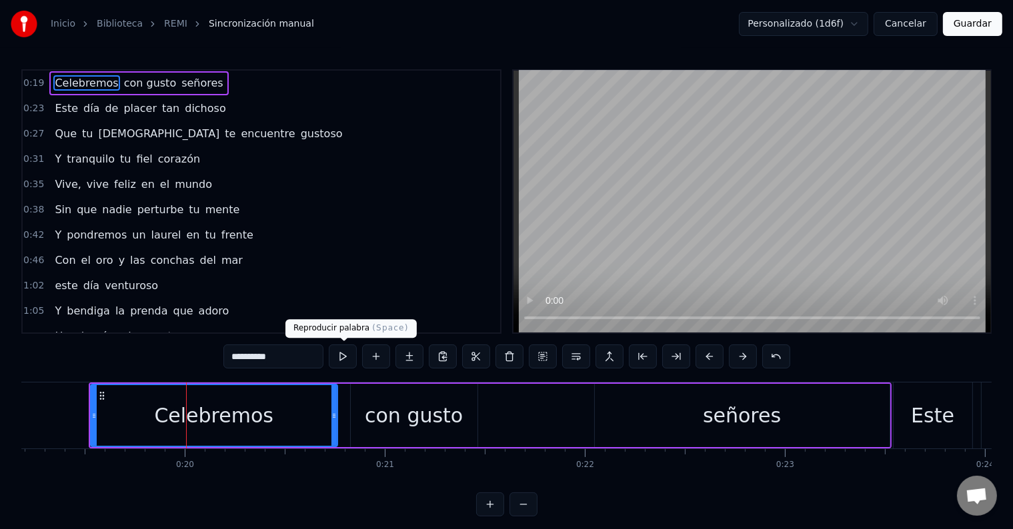
click at [340, 356] on button at bounding box center [343, 357] width 28 height 24
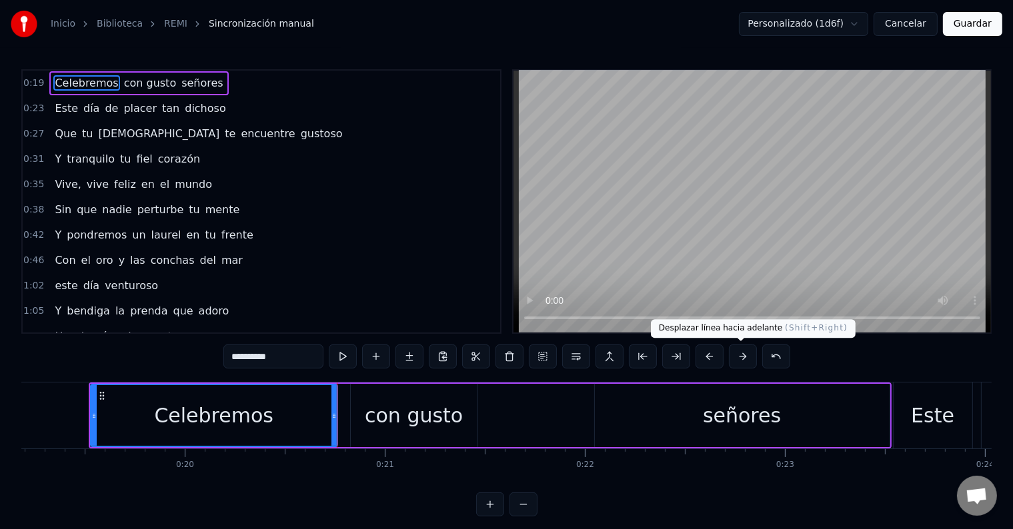
click at [731, 354] on button at bounding box center [743, 357] width 28 height 24
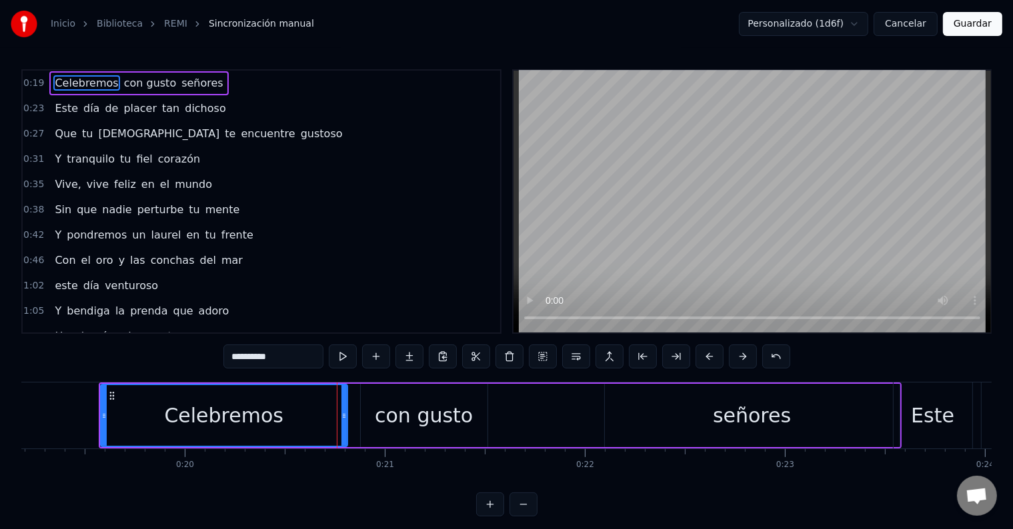
click at [173, 393] on div "Celebremos" at bounding box center [223, 415] width 245 height 61
click at [733, 353] on button at bounding box center [743, 357] width 28 height 24
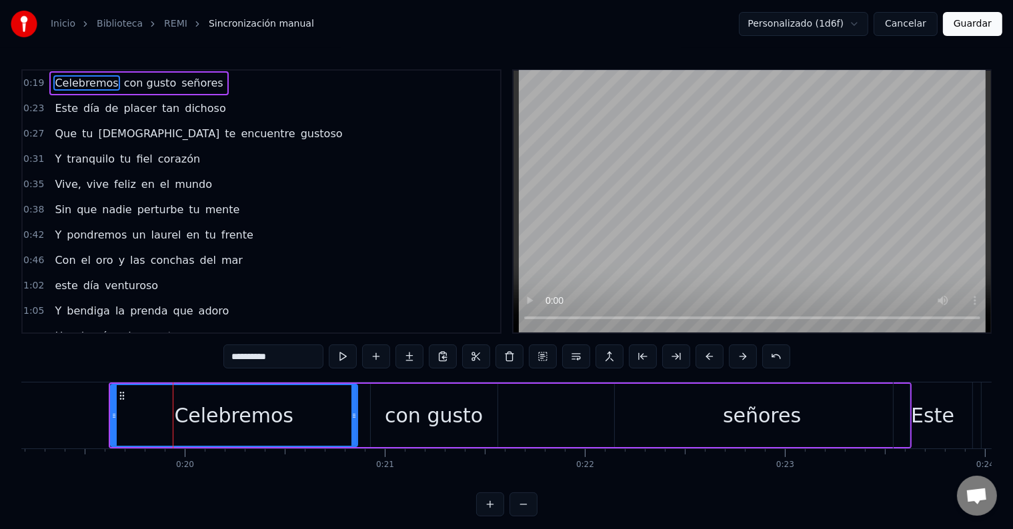
click at [159, 415] on div "Celebremos" at bounding box center [233, 415] width 245 height 61
click at [184, 409] on div "Celebremos" at bounding box center [233, 416] width 119 height 30
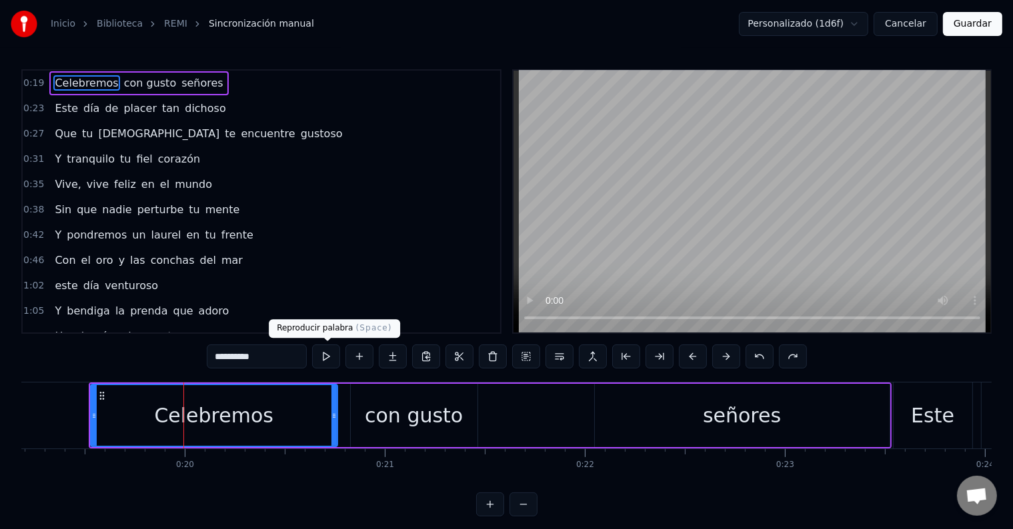
click at [326, 363] on button at bounding box center [326, 357] width 28 height 24
click at [55, 104] on span "Este" at bounding box center [66, 108] width 26 height 15
type input "****"
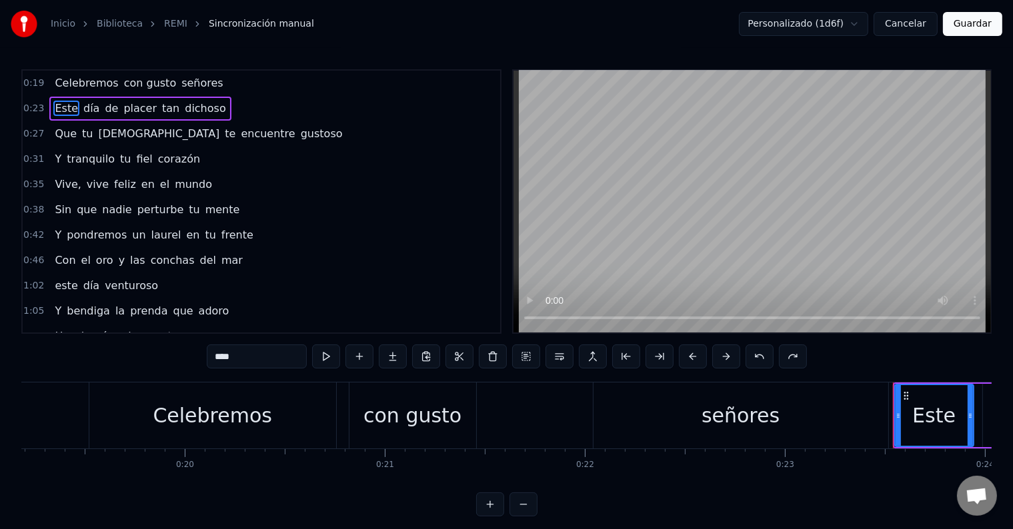
click at [955, 20] on button "Guardar" at bounding box center [972, 24] width 59 height 24
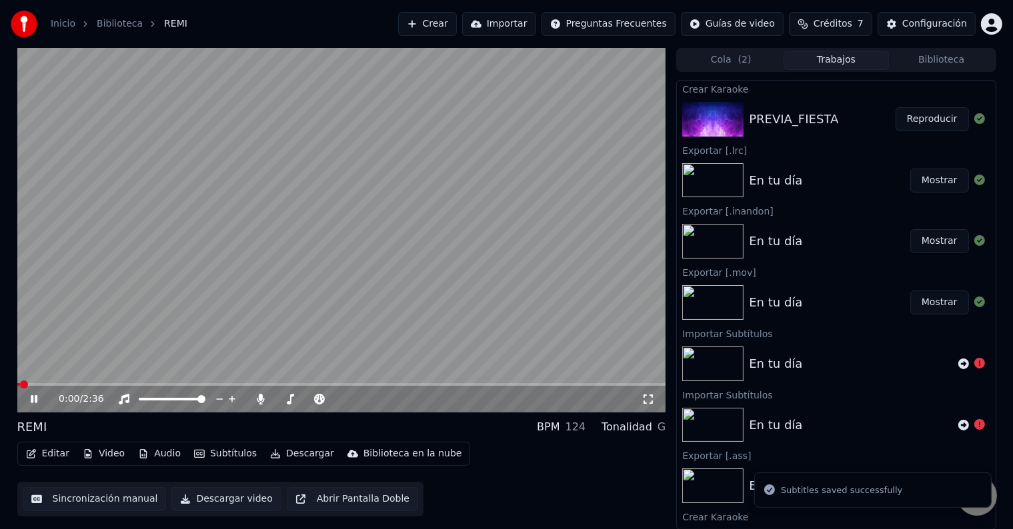
click at [251, 383] on video at bounding box center [341, 230] width 649 height 365
click at [243, 383] on video at bounding box center [341, 230] width 649 height 365
click at [218, 383] on video at bounding box center [341, 230] width 649 height 365
click at [228, 385] on span at bounding box center [341, 384] width 649 height 3
click at [281, 384] on span at bounding box center [341, 384] width 649 height 3
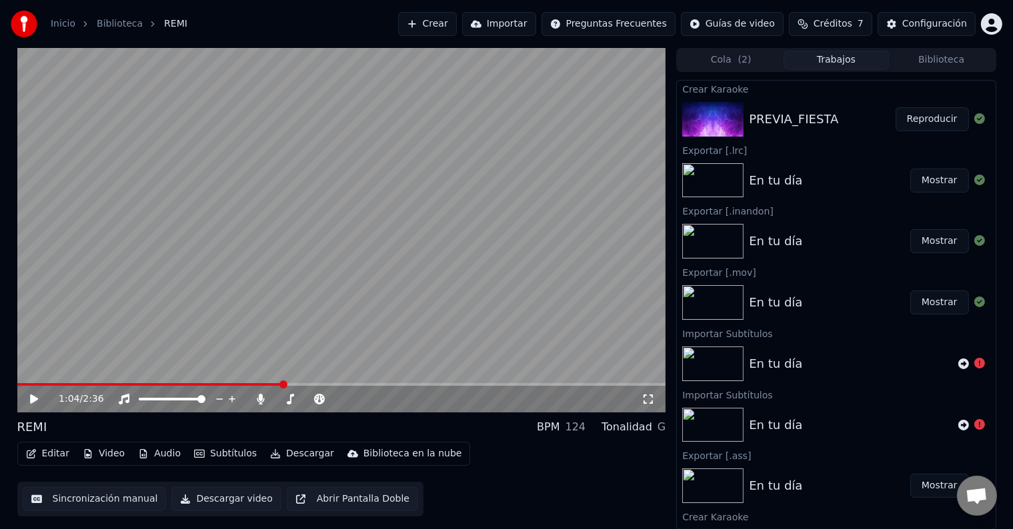
click at [323, 384] on span at bounding box center [341, 384] width 649 height 3
click at [352, 384] on span at bounding box center [341, 384] width 649 height 3
click at [383, 381] on video at bounding box center [341, 230] width 649 height 365
click at [396, 385] on span at bounding box center [341, 384] width 649 height 3
click at [37, 403] on icon at bounding box center [43, 399] width 31 height 11
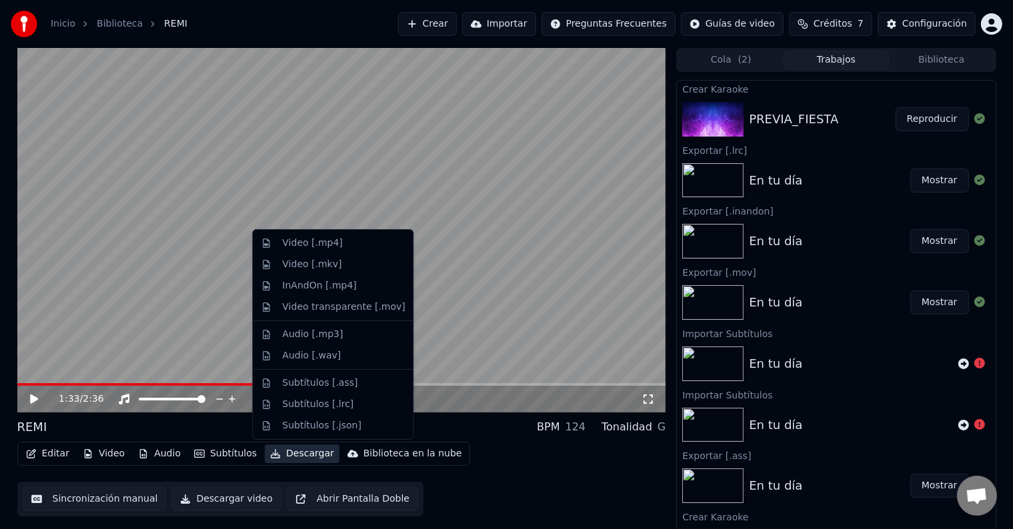
click at [294, 451] on button "Descargar" at bounding box center [302, 454] width 75 height 19
click at [348, 247] on div "Video [.mp4]" at bounding box center [343, 243] width 123 height 13
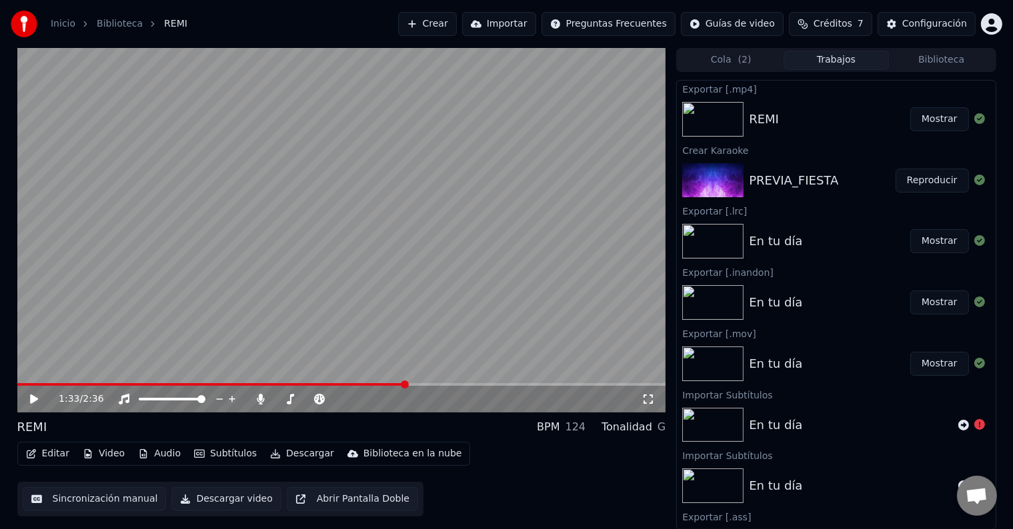
click at [72, 500] on button "Sincronización manual" at bounding box center [95, 499] width 144 height 24
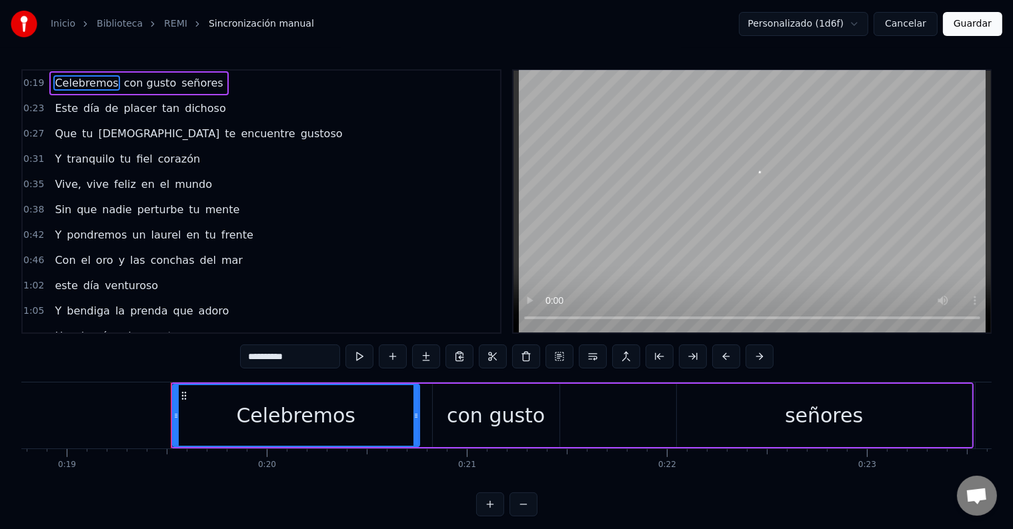
scroll to position [0, 3837]
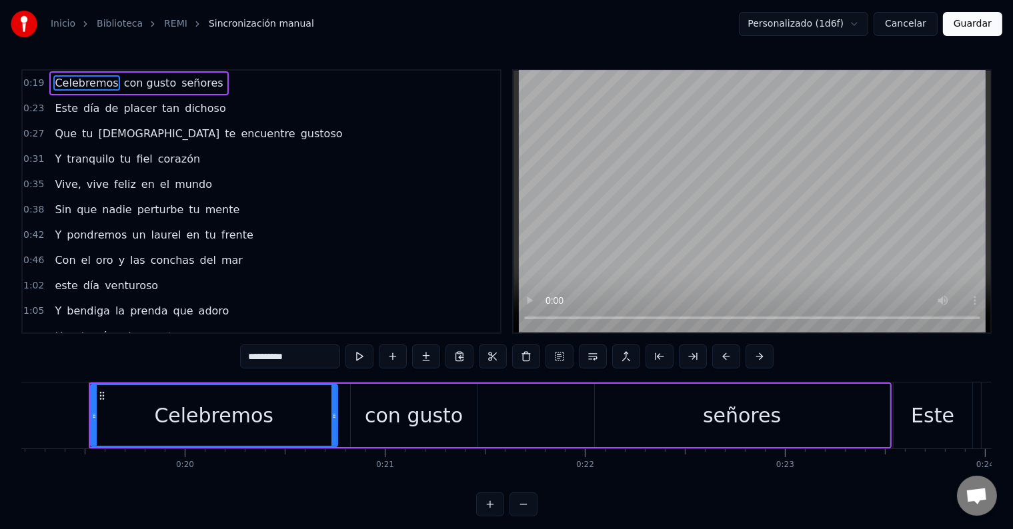
click at [832, 25] on html "**********" at bounding box center [506, 269] width 1013 height 538
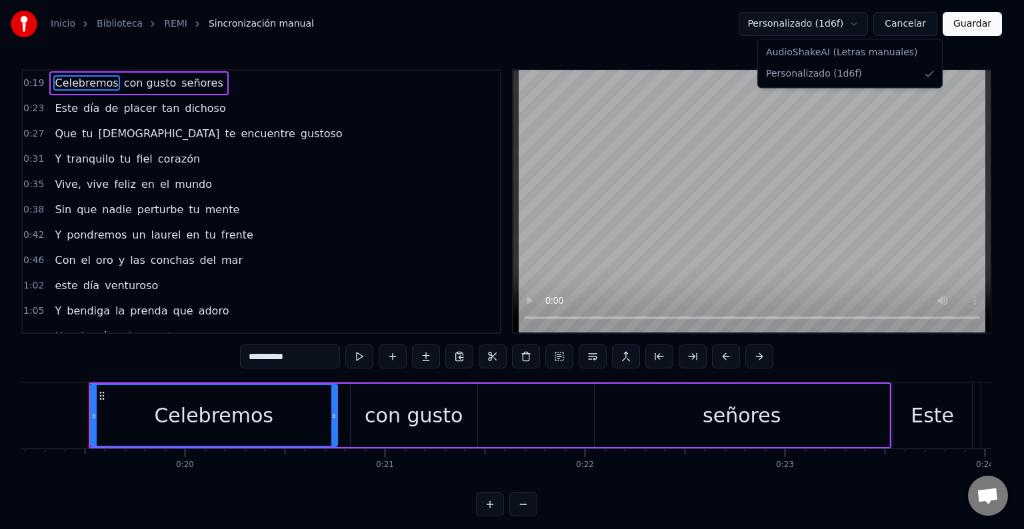
click at [835, 21] on html "**********" at bounding box center [512, 269] width 1024 height 538
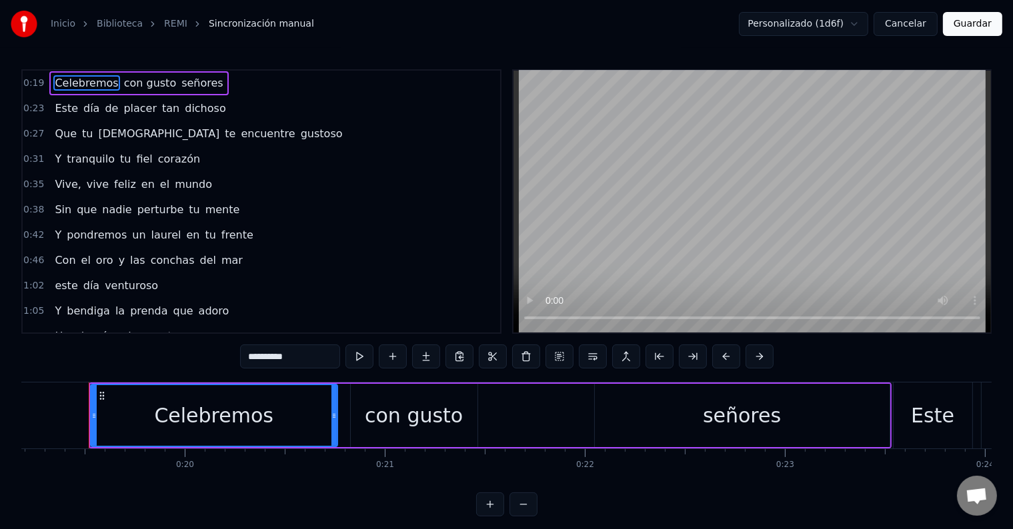
click at [900, 26] on button "Cancelar" at bounding box center [905, 24] width 64 height 24
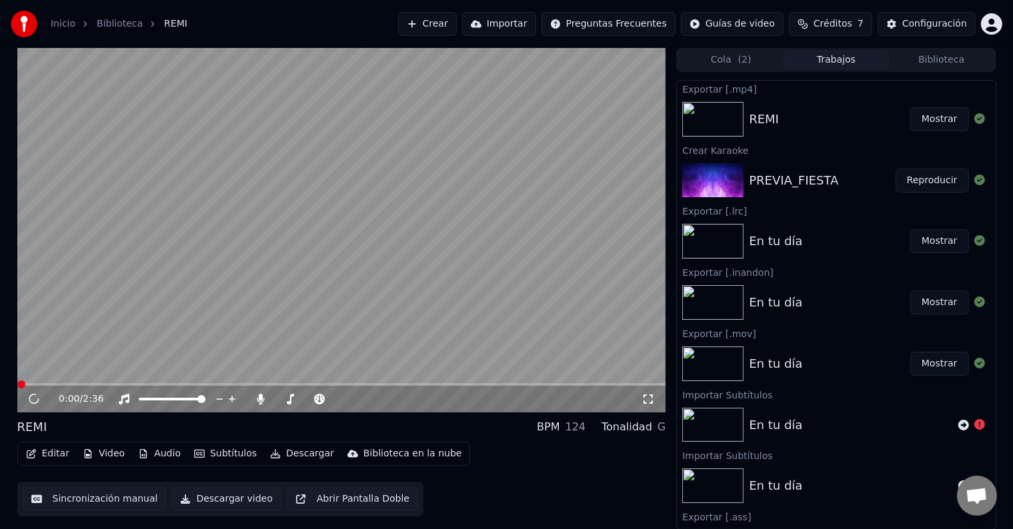
click at [53, 454] on button "Editar" at bounding box center [48, 454] width 54 height 19
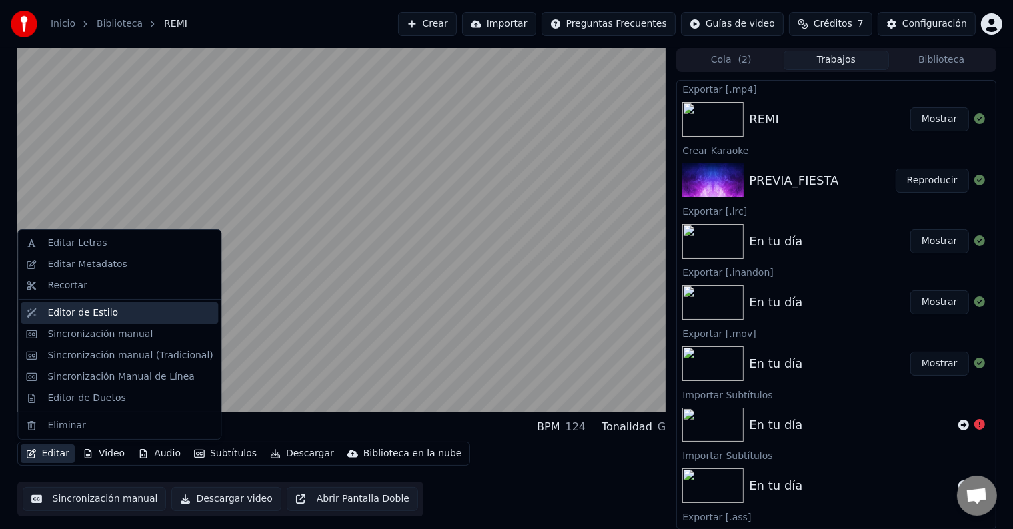
click at [123, 309] on div "Editor de Estilo" at bounding box center [129, 313] width 165 height 13
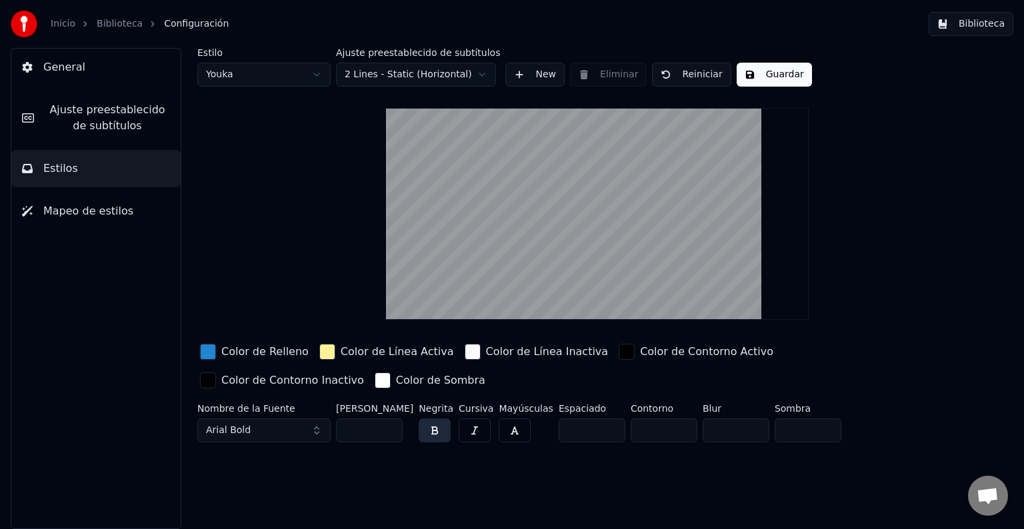
click at [435, 78] on html "Inicio Biblioteca Configuración Biblioteca General Ajuste preestablecido de sub…" at bounding box center [512, 264] width 1024 height 529
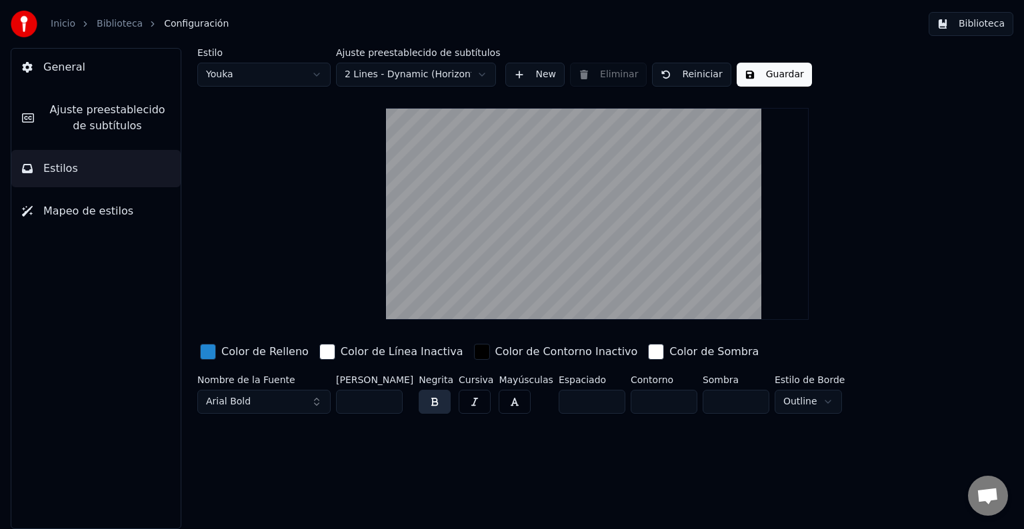
click at [415, 69] on html "Inicio Biblioteca Configuración Biblioteca General Ajuste preestablecido de sub…" at bounding box center [512, 264] width 1024 height 529
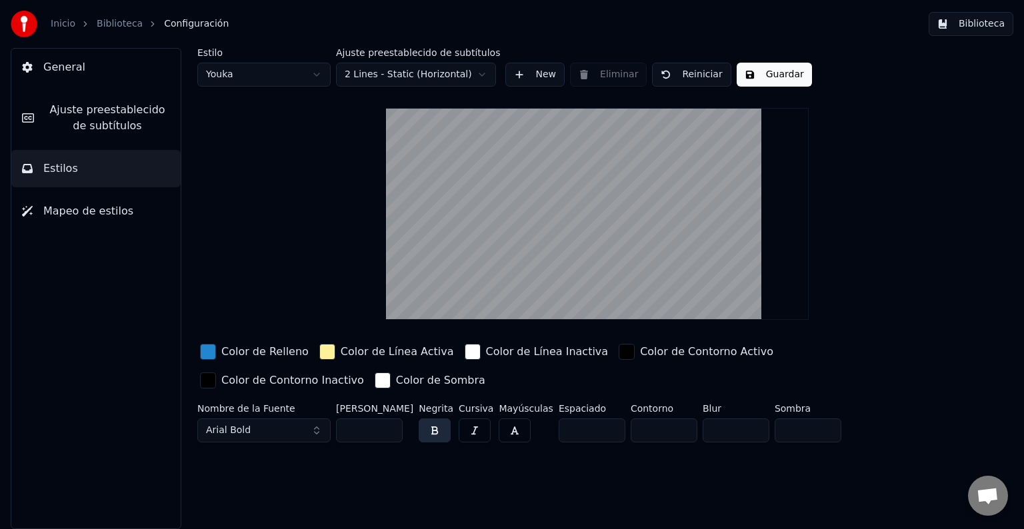
click at [129, 17] on link "Biblioteca" at bounding box center [120, 23] width 46 height 13
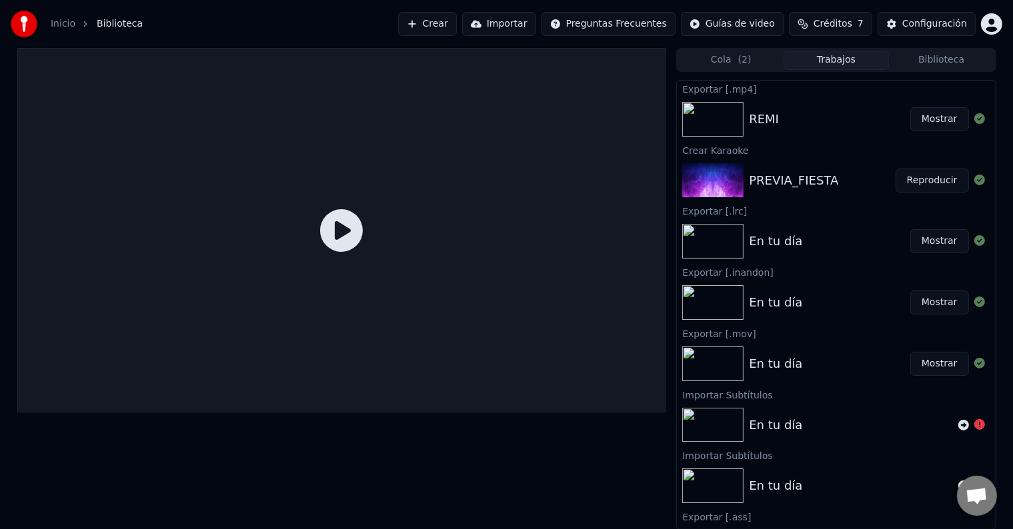
click at [773, 181] on div "PREVIA_FIESTA" at bounding box center [793, 180] width 89 height 19
click at [357, 234] on icon at bounding box center [341, 230] width 43 height 43
click at [895, 176] on button "Reproducir" at bounding box center [931, 181] width 73 height 24
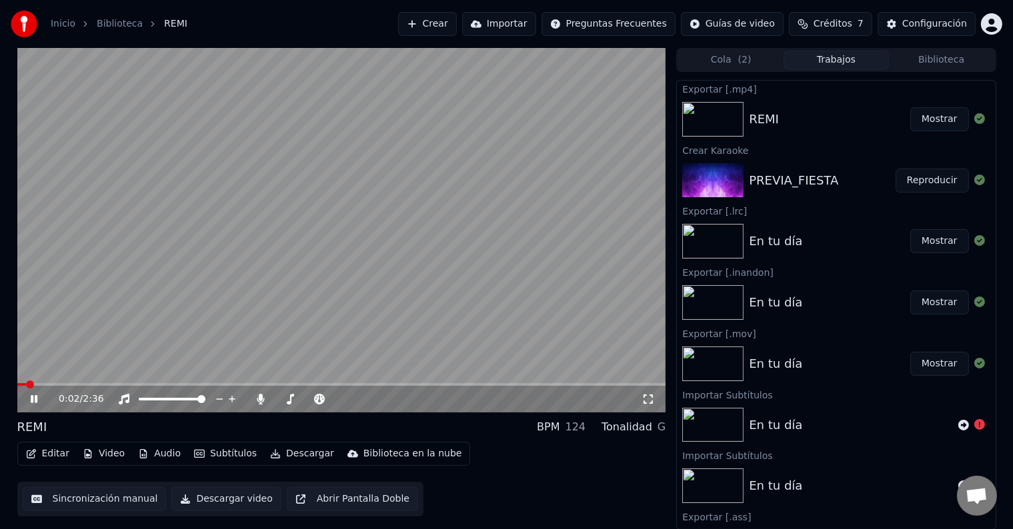
click at [46, 383] on video at bounding box center [341, 230] width 649 height 365
click at [66, 384] on span at bounding box center [341, 384] width 649 height 3
click at [107, 383] on span at bounding box center [341, 384] width 649 height 3
click at [221, 448] on button "Subtítulos" at bounding box center [225, 454] width 73 height 19
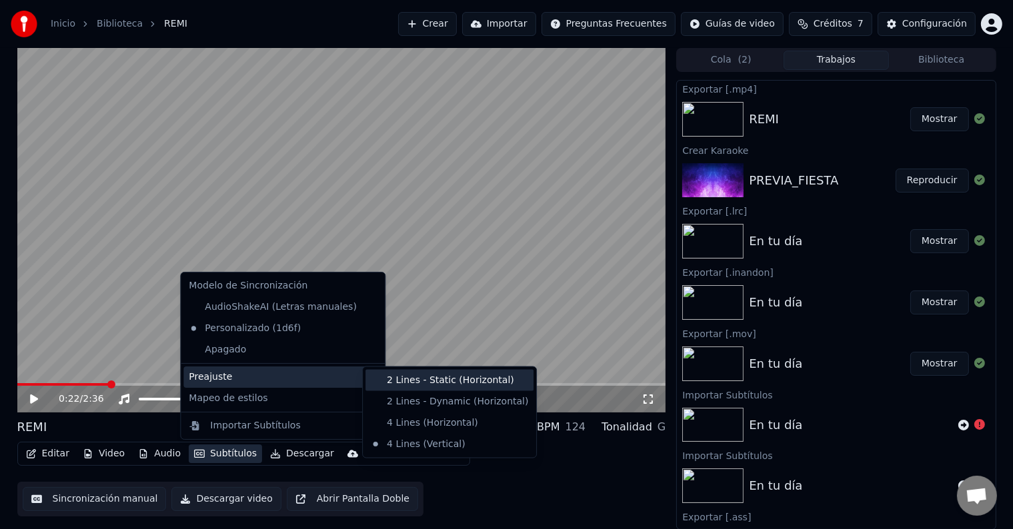
click at [406, 388] on div "2 Lines - Static (Horizontal)" at bounding box center [449, 380] width 168 height 21
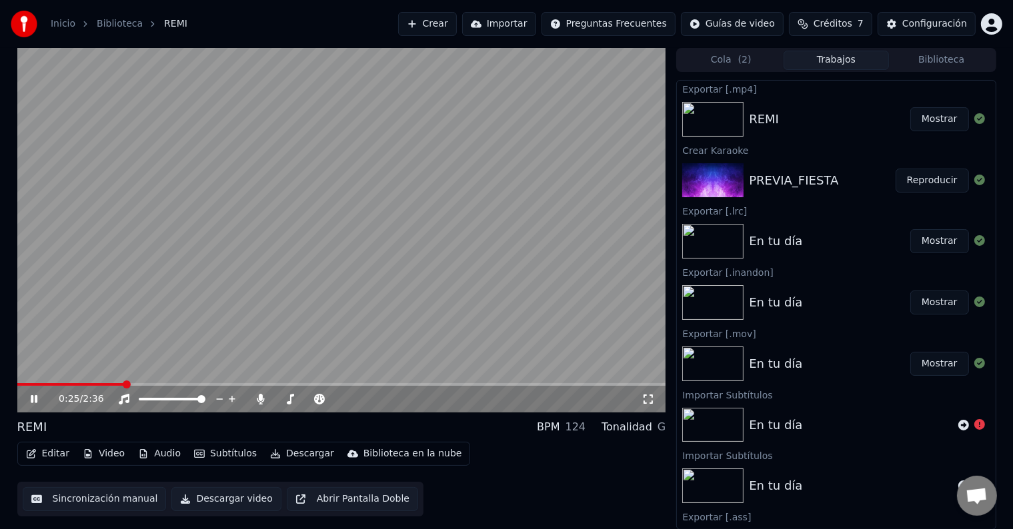
click at [363, 189] on video at bounding box center [341, 230] width 649 height 365
click at [203, 493] on button "Descargar video" at bounding box center [225, 499] width 109 height 24
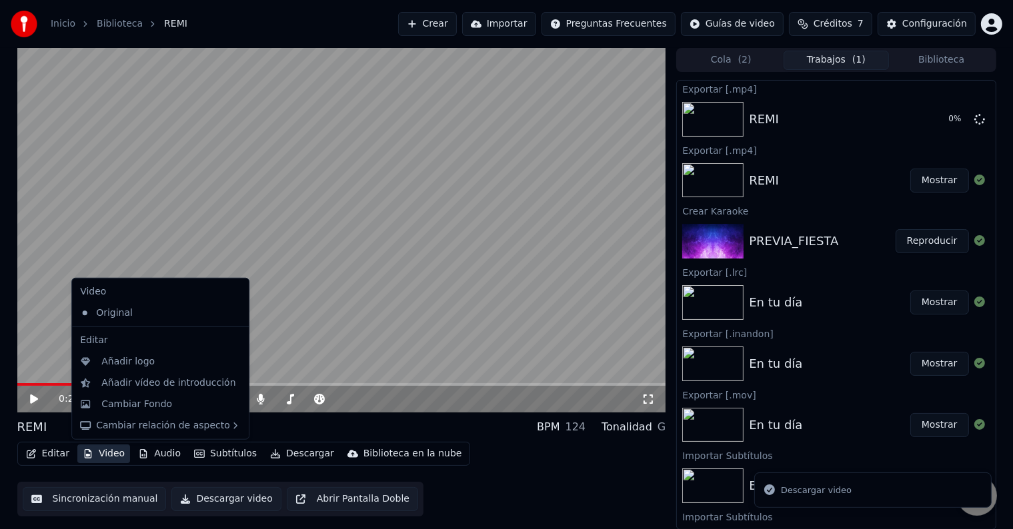
click at [107, 456] on button "Video" at bounding box center [103, 454] width 53 height 19
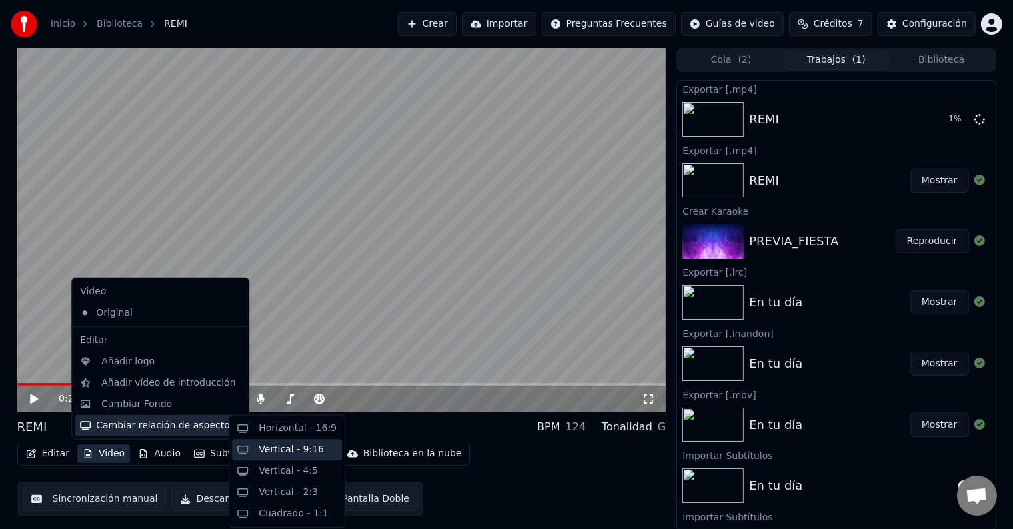
click at [309, 450] on div "Vertical - 9:16" at bounding box center [291, 449] width 65 height 13
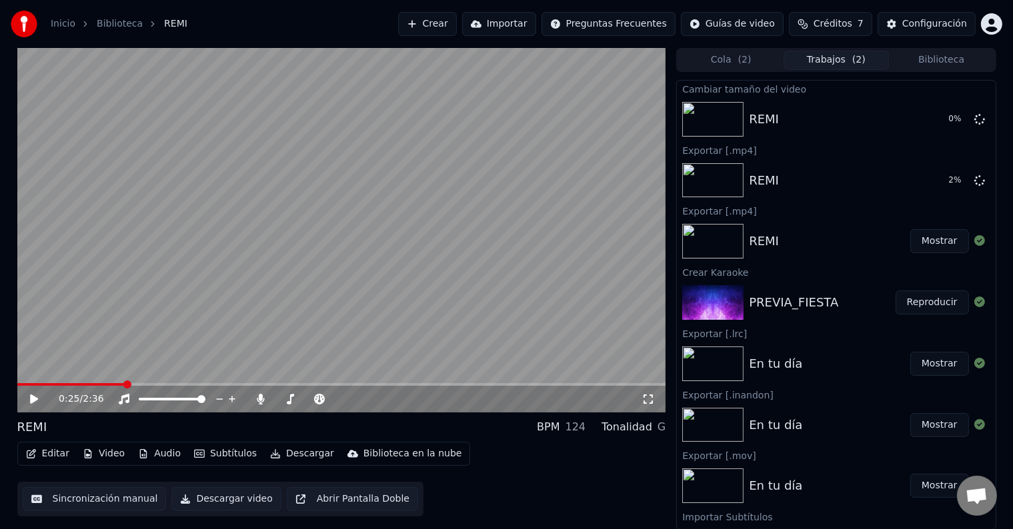
click at [112, 456] on button "Video" at bounding box center [103, 454] width 53 height 19
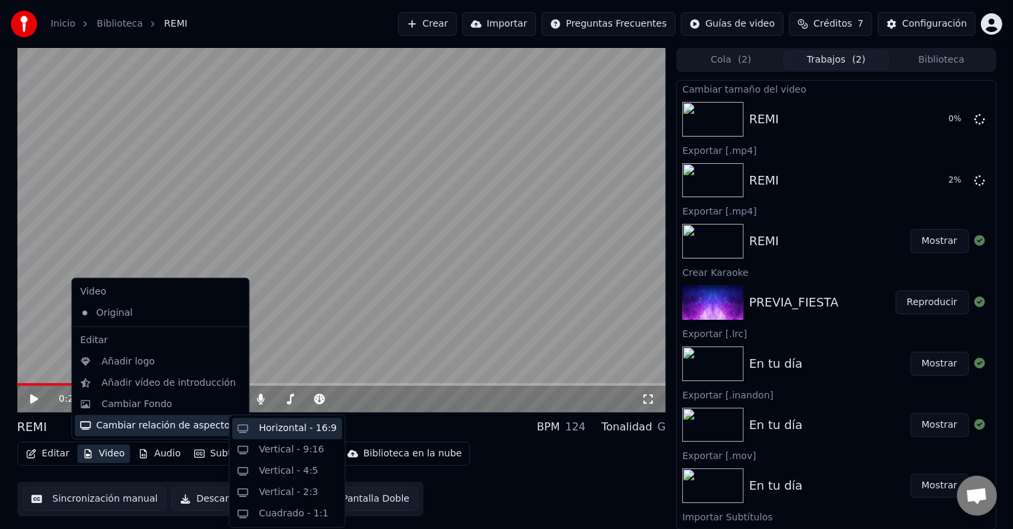
click at [249, 433] on div "Horizontal - 16:9" at bounding box center [287, 428] width 110 height 21
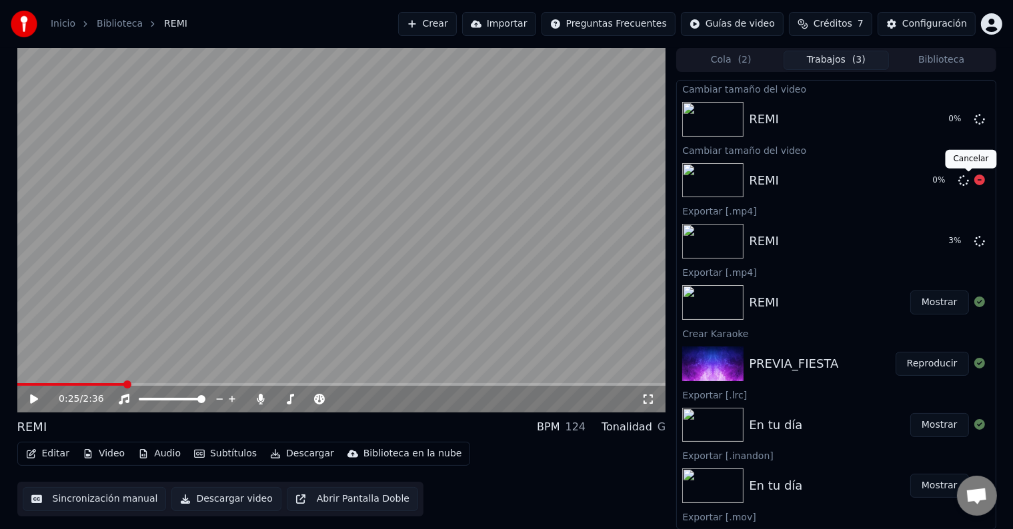
click at [974, 181] on icon at bounding box center [979, 180] width 11 height 11
click at [974, 122] on icon at bounding box center [979, 118] width 11 height 11
click at [940, 243] on button "Mostrar" at bounding box center [939, 241] width 59 height 24
click at [926, 299] on button "Mostrar" at bounding box center [939, 303] width 59 height 24
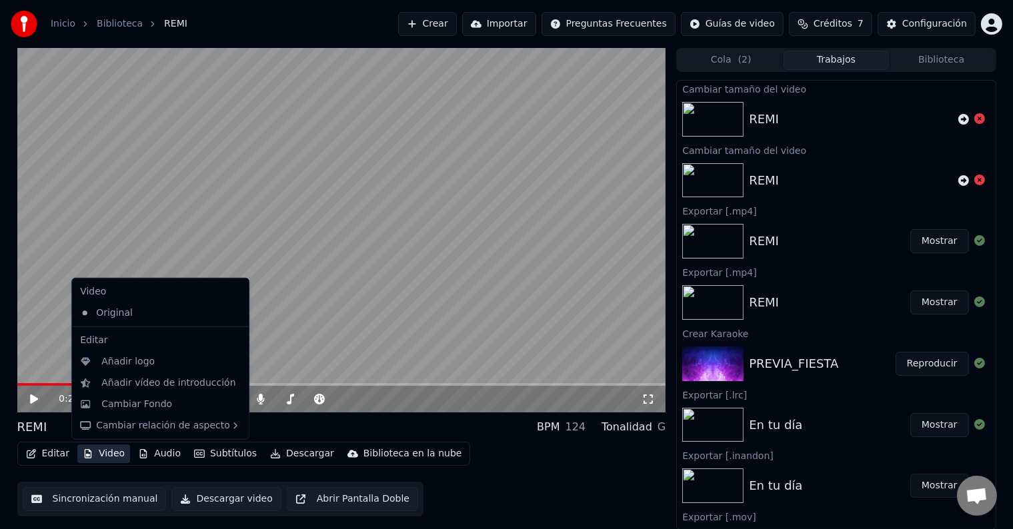
click at [95, 451] on button "Video" at bounding box center [103, 454] width 53 height 19
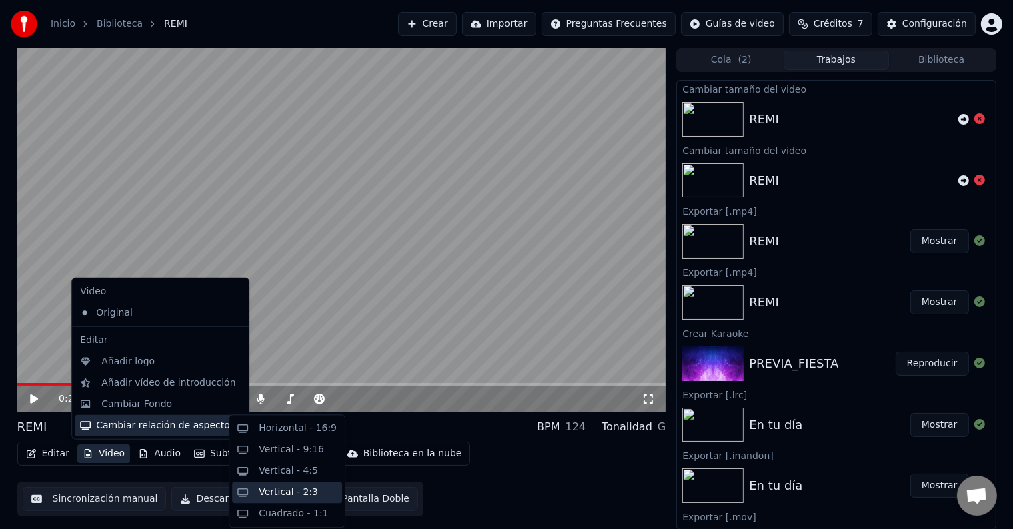
click at [309, 498] on div "Vertical - 2:3" at bounding box center [298, 492] width 78 height 13
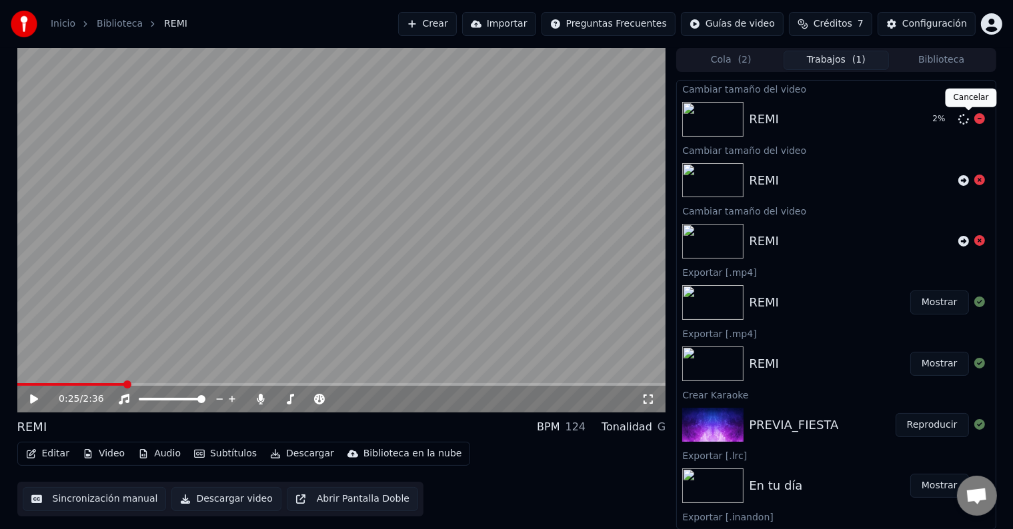
click at [974, 118] on icon at bounding box center [979, 118] width 11 height 11
click at [117, 461] on button "Video" at bounding box center [103, 454] width 53 height 19
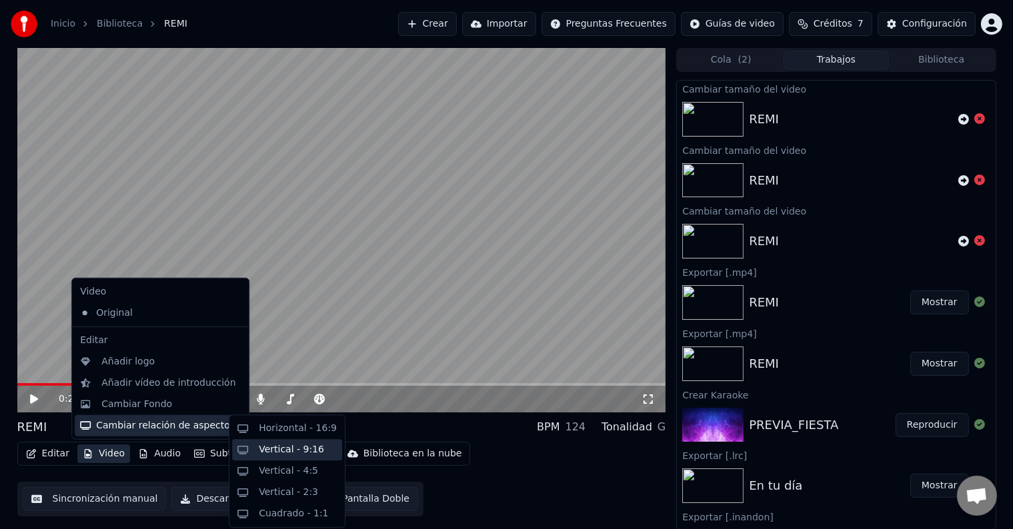
click at [322, 453] on div "Vertical - 9:16" at bounding box center [298, 449] width 78 height 13
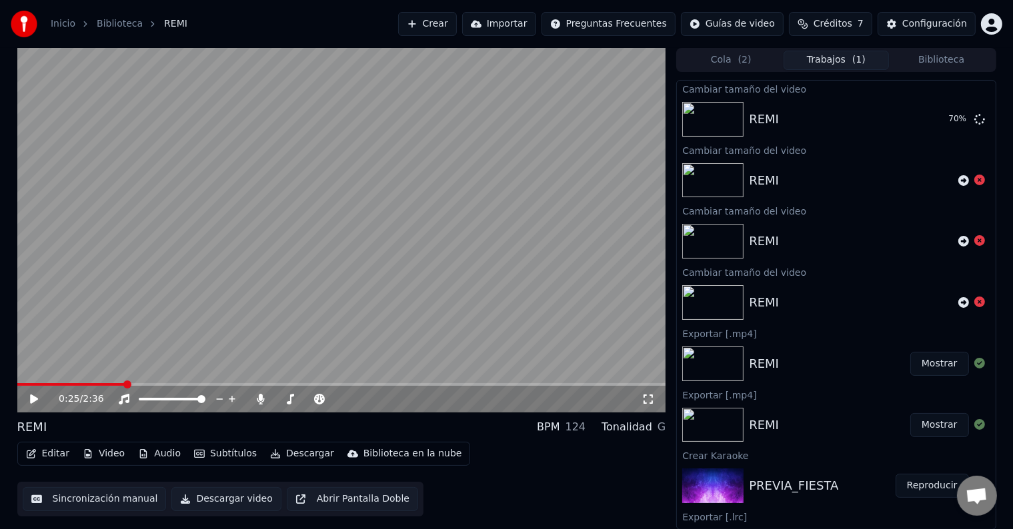
click at [203, 461] on button "Subtítulos" at bounding box center [225, 454] width 73 height 19
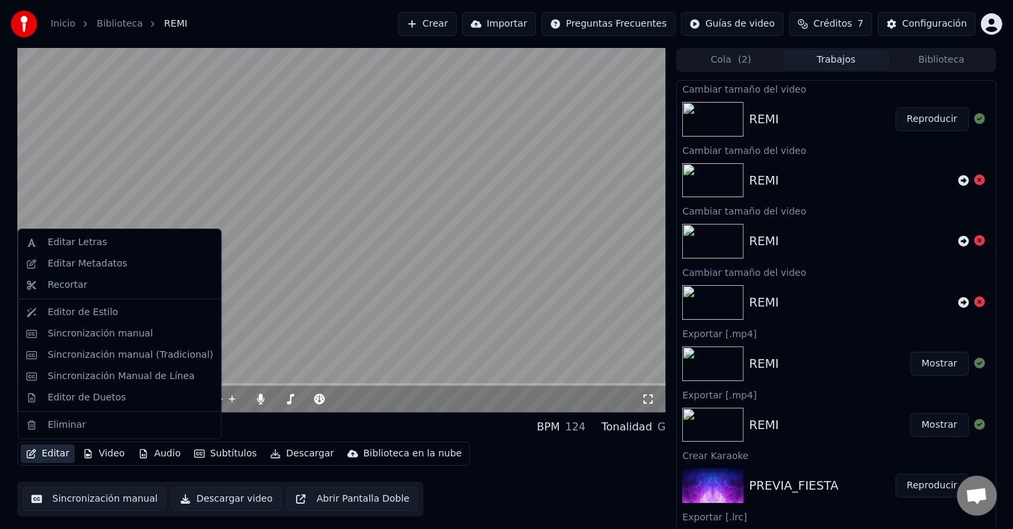
click at [907, 117] on button "Reproducir" at bounding box center [931, 119] width 73 height 24
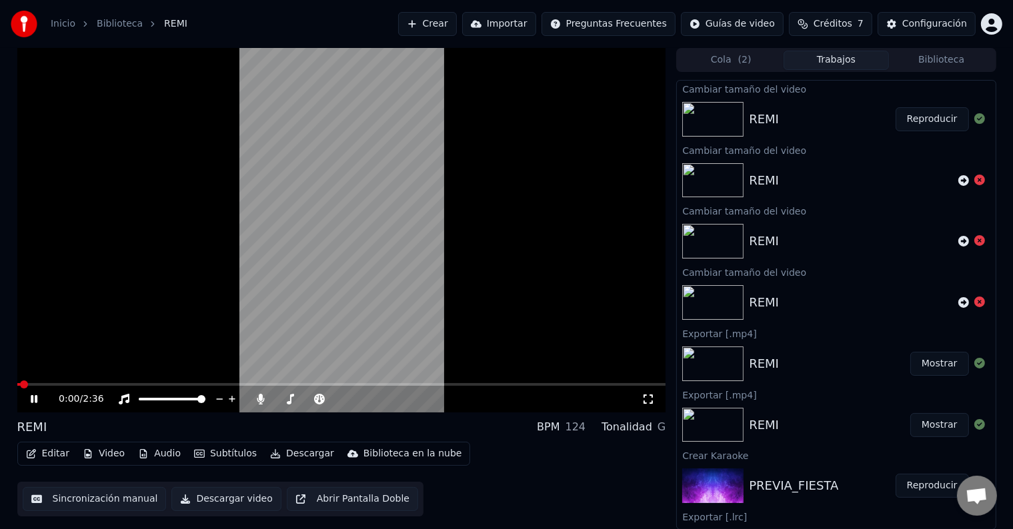
click at [31, 402] on icon at bounding box center [34, 399] width 7 height 8
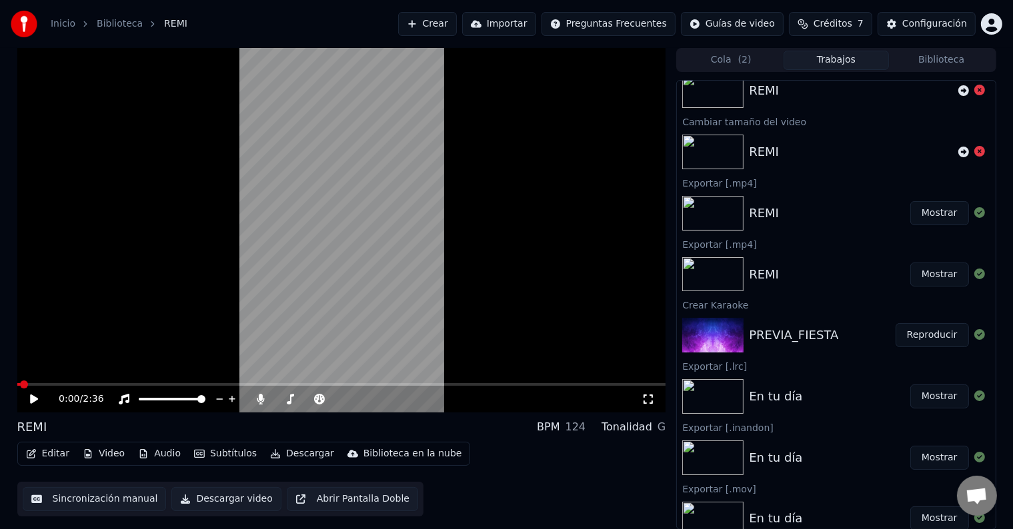
scroll to position [141, 0]
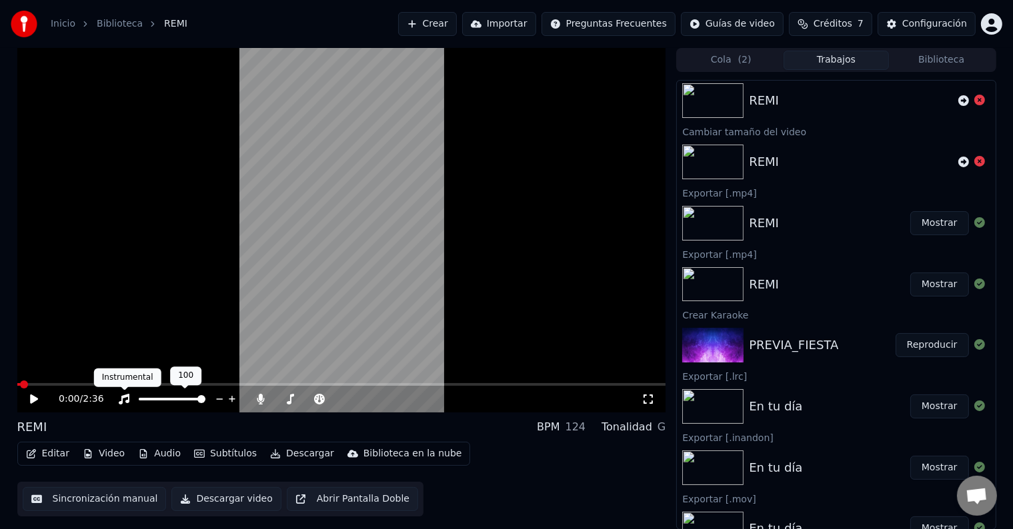
click at [127, 396] on icon at bounding box center [124, 399] width 11 height 11
click at [120, 395] on icon at bounding box center [123, 399] width 13 height 11
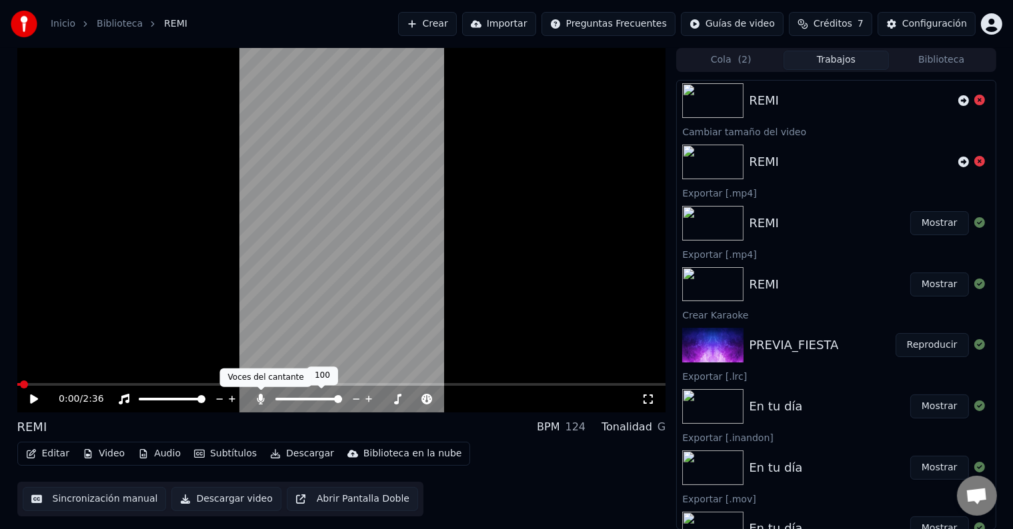
click at [254, 399] on icon at bounding box center [260, 399] width 13 height 11
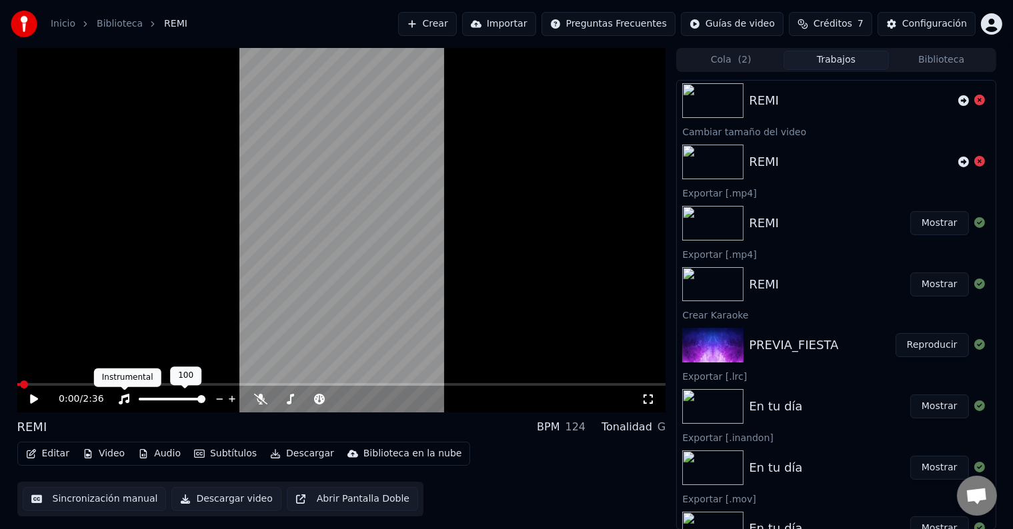
click at [125, 397] on icon at bounding box center [123, 399] width 13 height 11
click at [67, 387] on span at bounding box center [70, 385] width 8 height 8
click at [35, 398] on icon at bounding box center [34, 399] width 8 height 9
click at [105, 383] on span at bounding box center [341, 384] width 649 height 3
click at [39, 400] on icon at bounding box center [43, 399] width 31 height 11
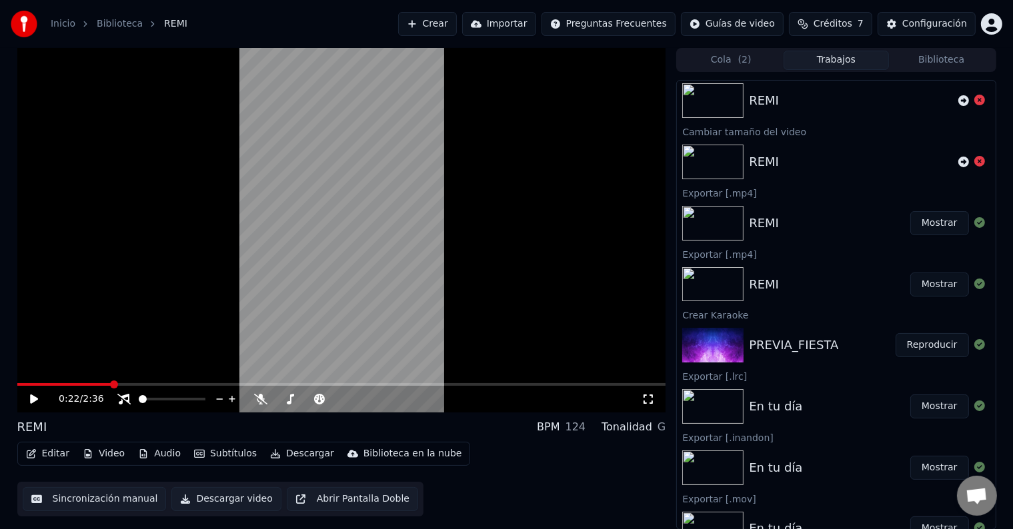
click at [106, 455] on button "Video" at bounding box center [103, 454] width 53 height 19
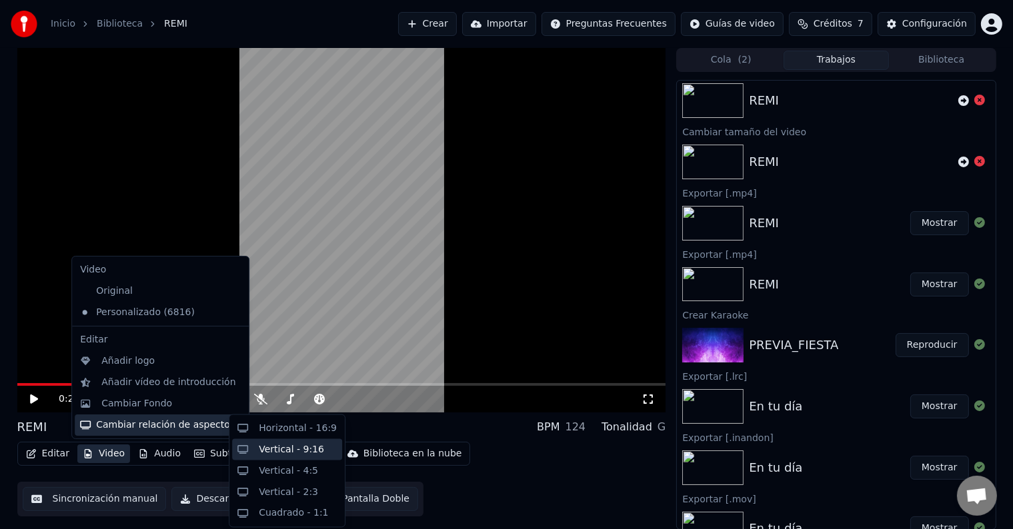
click at [289, 451] on div "Vertical - 9:16" at bounding box center [291, 449] width 65 height 13
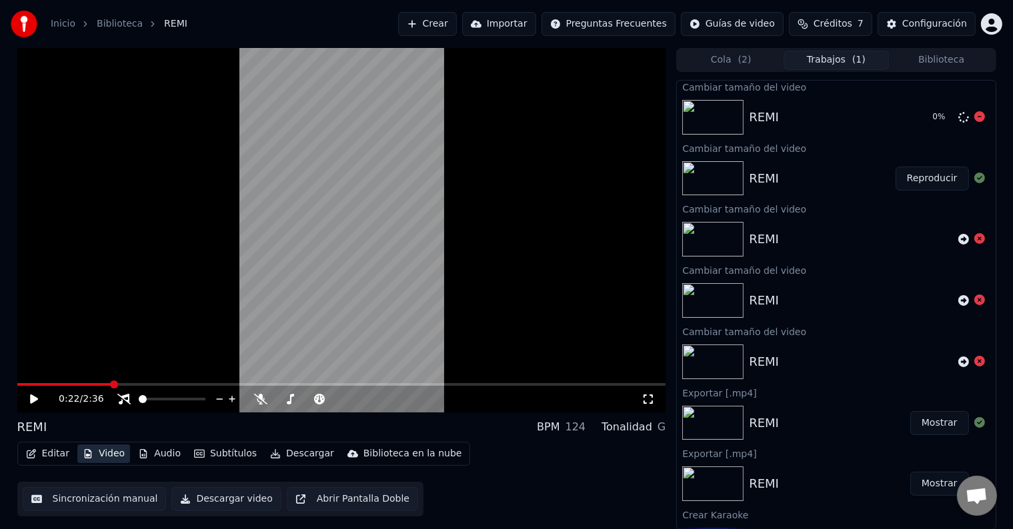
scroll to position [0, 0]
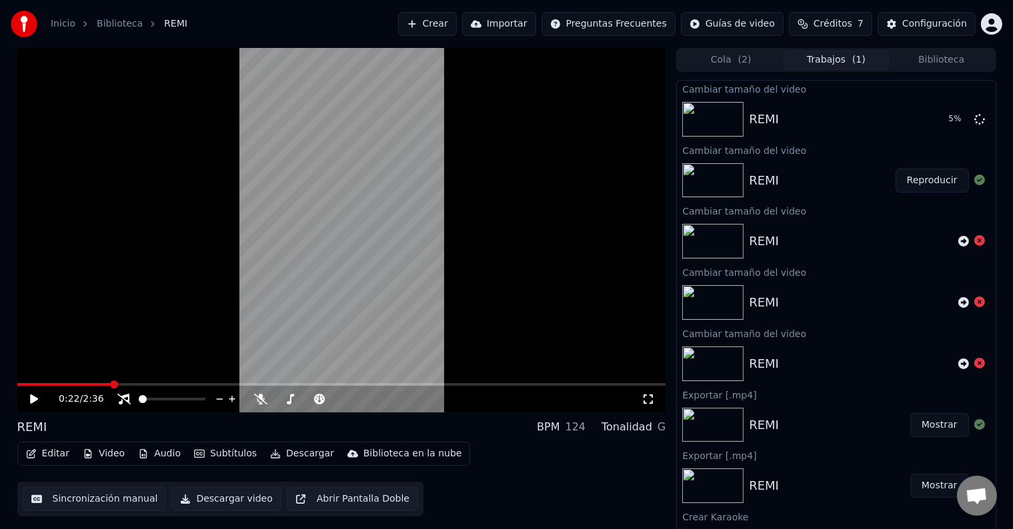
click at [824, 24] on span "Créditos" at bounding box center [832, 23] width 39 height 13
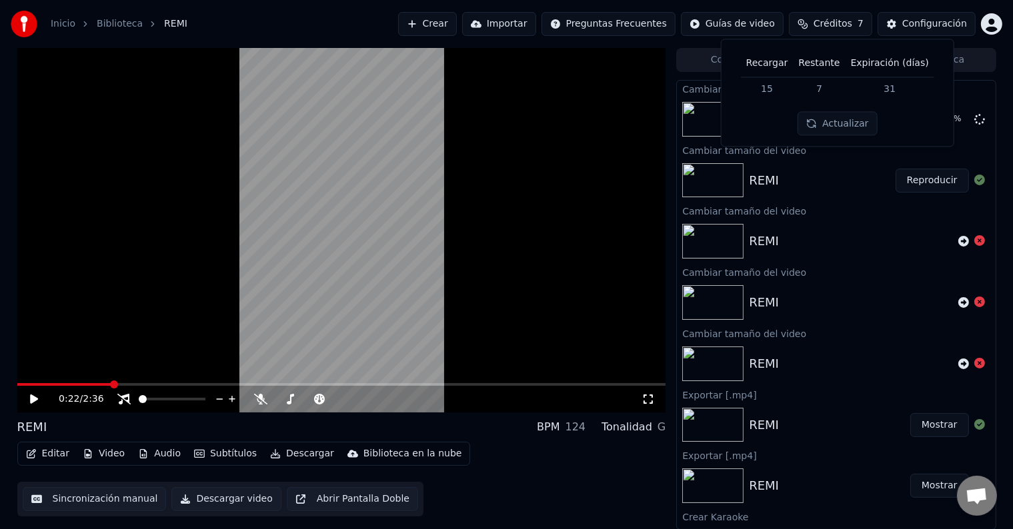
click at [837, 19] on span "Créditos" at bounding box center [832, 23] width 39 height 13
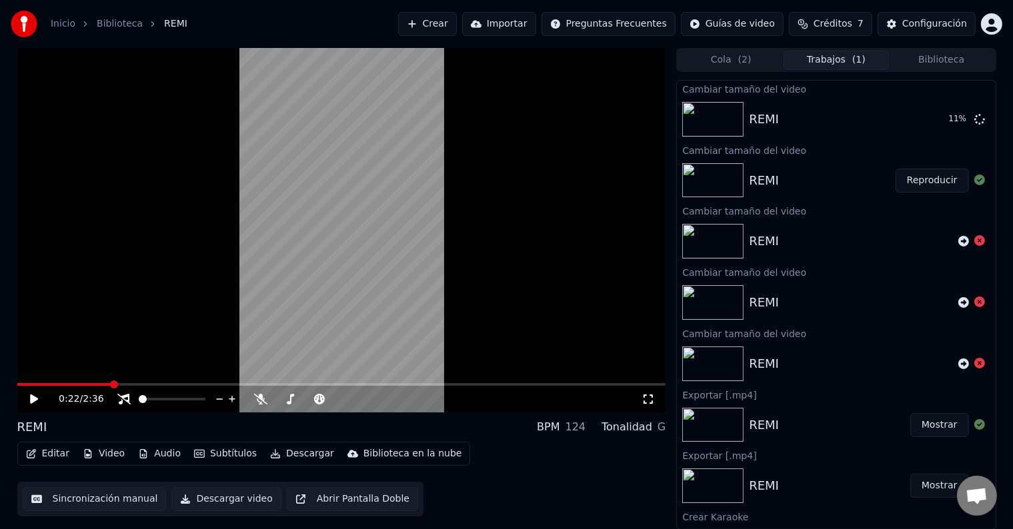
click at [743, 55] on span "( 2 )" at bounding box center [744, 59] width 13 height 13
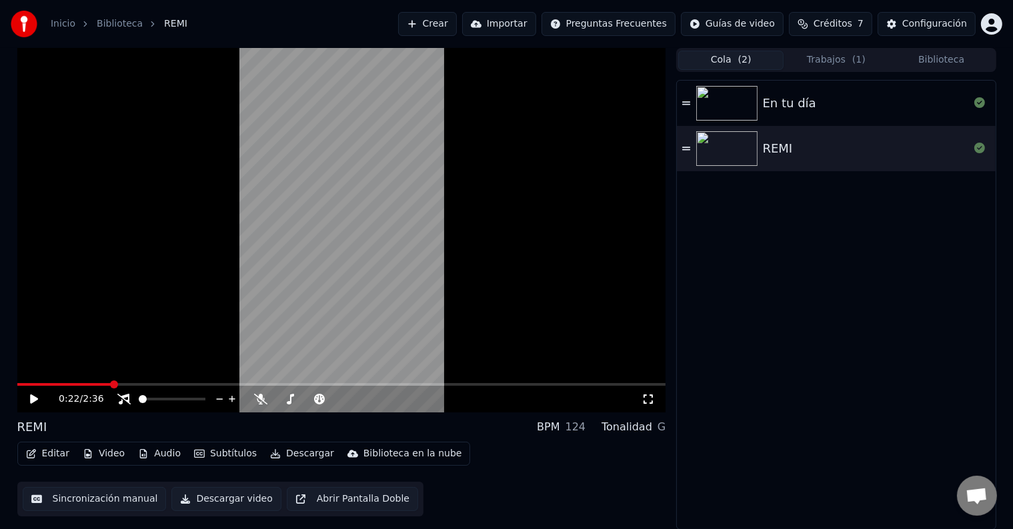
click at [811, 56] on button "Trabajos ( 1 )" at bounding box center [835, 60] width 105 height 19
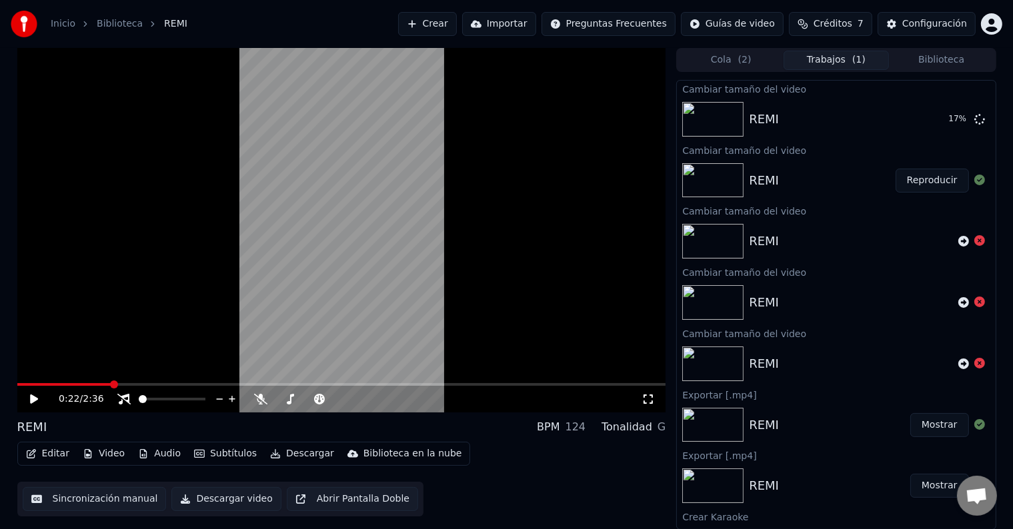
click at [221, 454] on button "Subtítulos" at bounding box center [225, 454] width 73 height 19
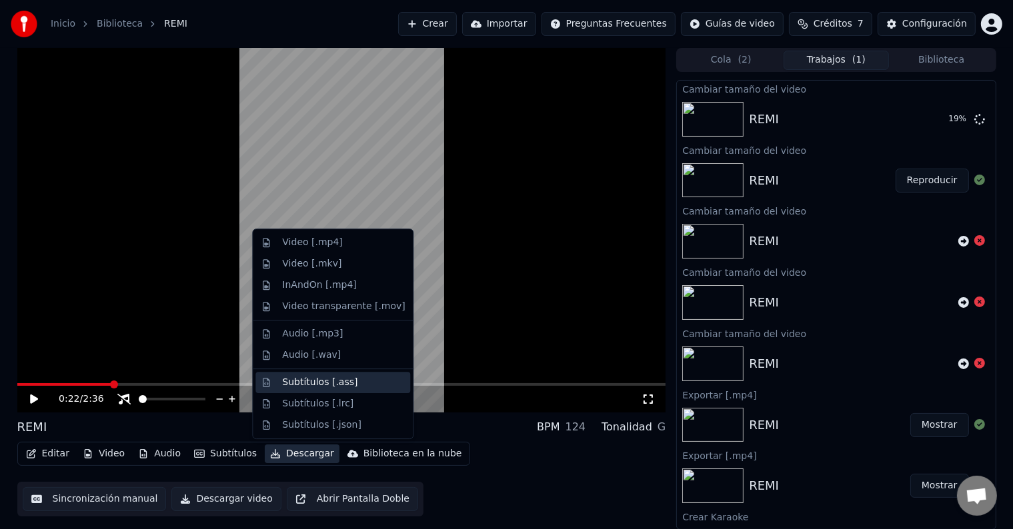
click at [360, 379] on div "Subtítulos [.ass]" at bounding box center [343, 382] width 123 height 13
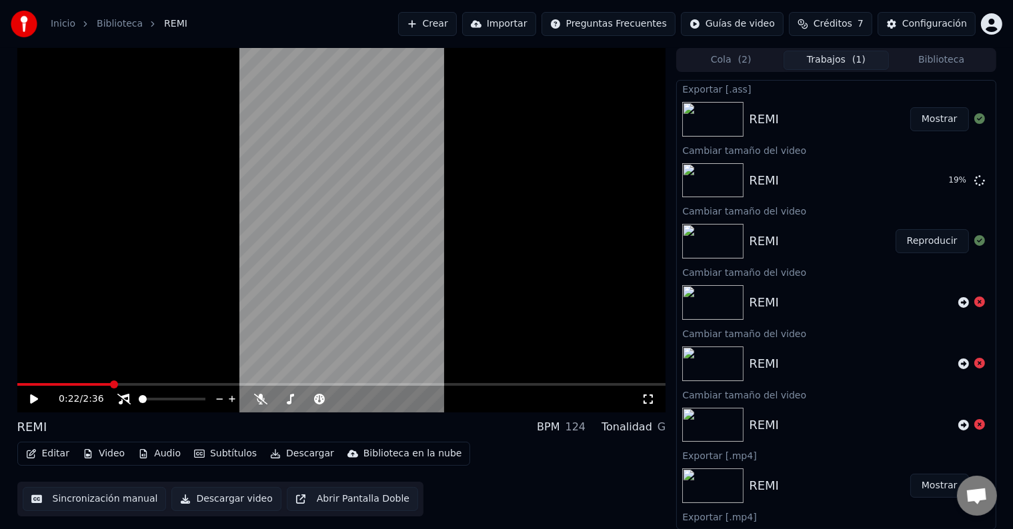
click at [295, 448] on button "Descargar" at bounding box center [302, 454] width 75 height 19
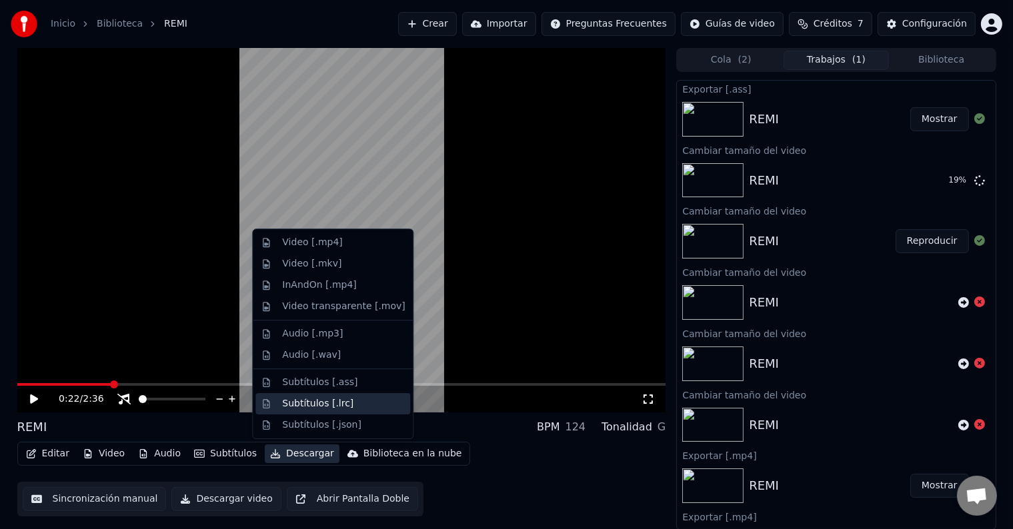
click at [319, 408] on div "Subtítulos [.lrc]" at bounding box center [317, 403] width 71 height 13
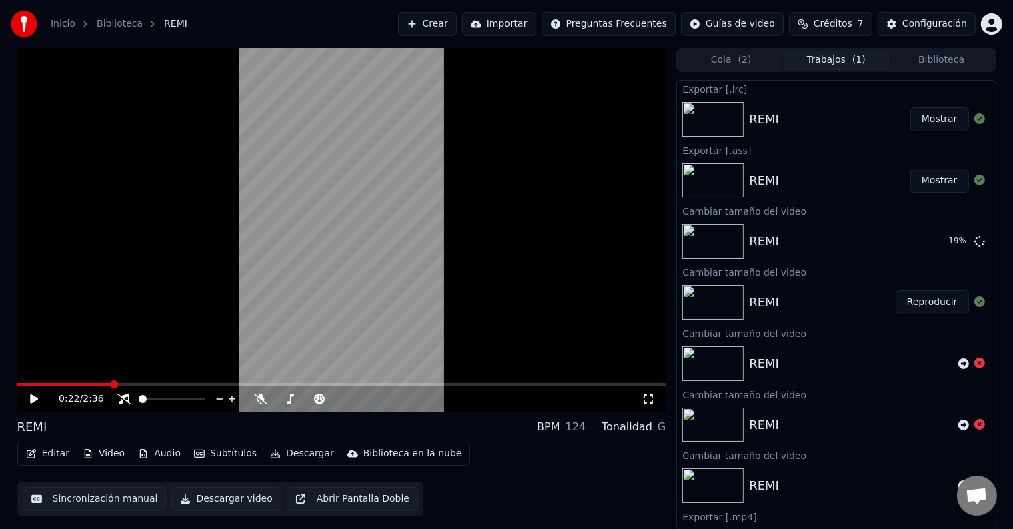
click at [298, 448] on button "Descargar" at bounding box center [302, 454] width 75 height 19
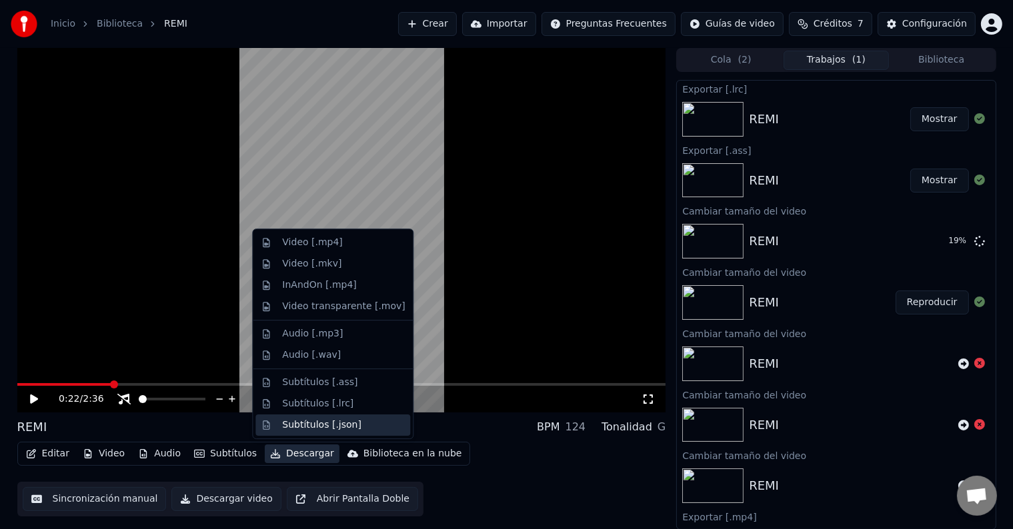
click at [317, 424] on div "Subtítulos [.json]" at bounding box center [321, 425] width 79 height 13
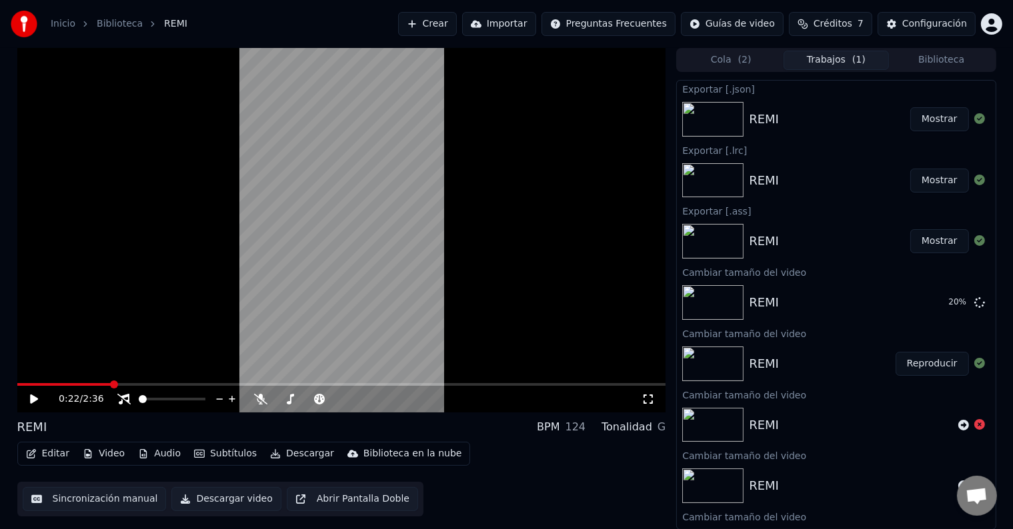
click at [939, 109] on button "Mostrar" at bounding box center [939, 119] width 59 height 24
click at [220, 447] on button "Subtítulos" at bounding box center [225, 454] width 73 height 19
click at [507, 427] on div "REMI BPM 124 Tonalidad G" at bounding box center [341, 427] width 649 height 19
click at [507, 17] on button "Importar" at bounding box center [499, 24] width 74 height 24
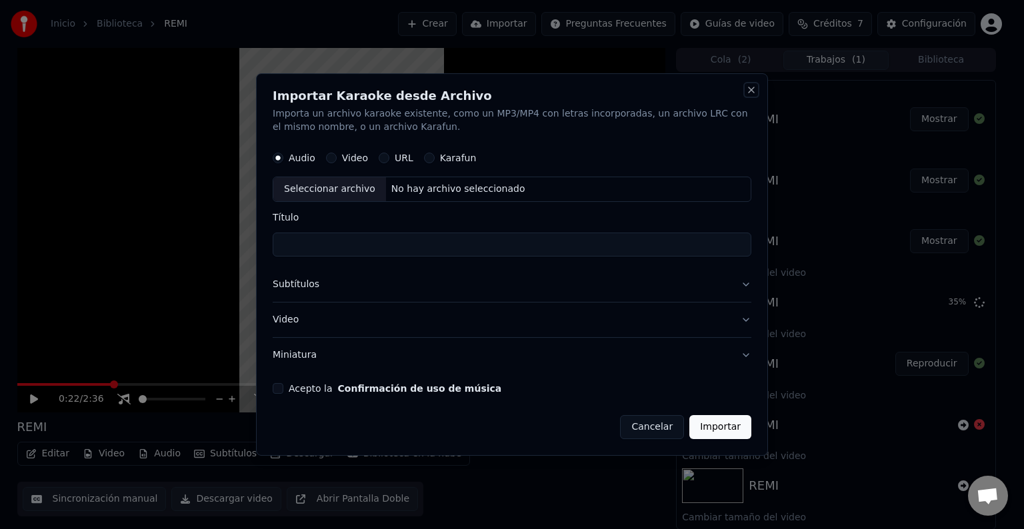
click at [753, 89] on button "Close" at bounding box center [751, 90] width 11 height 11
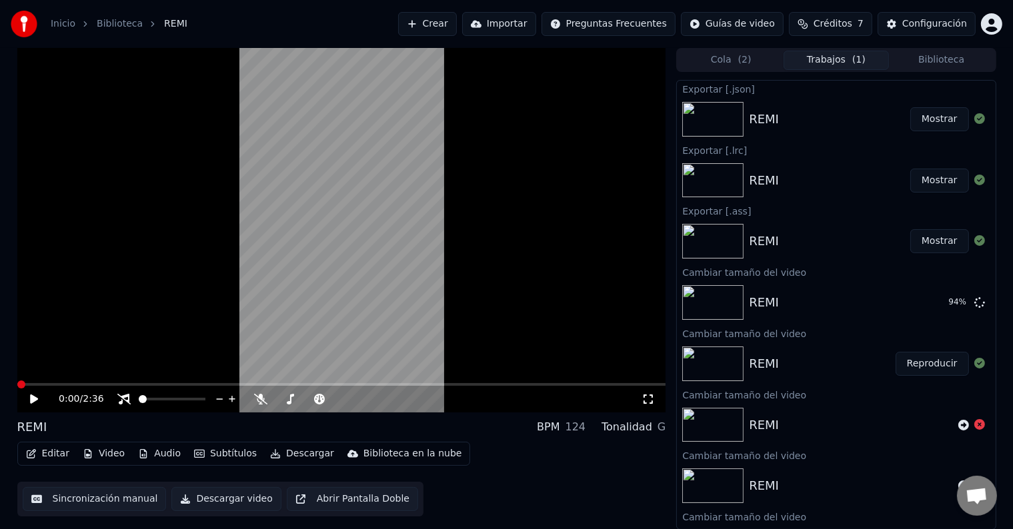
click at [17, 389] on span at bounding box center [21, 385] width 8 height 8
click at [39, 401] on icon at bounding box center [43, 399] width 31 height 11
click at [26, 397] on div "0:00 / 2:36" at bounding box center [342, 399] width 638 height 13
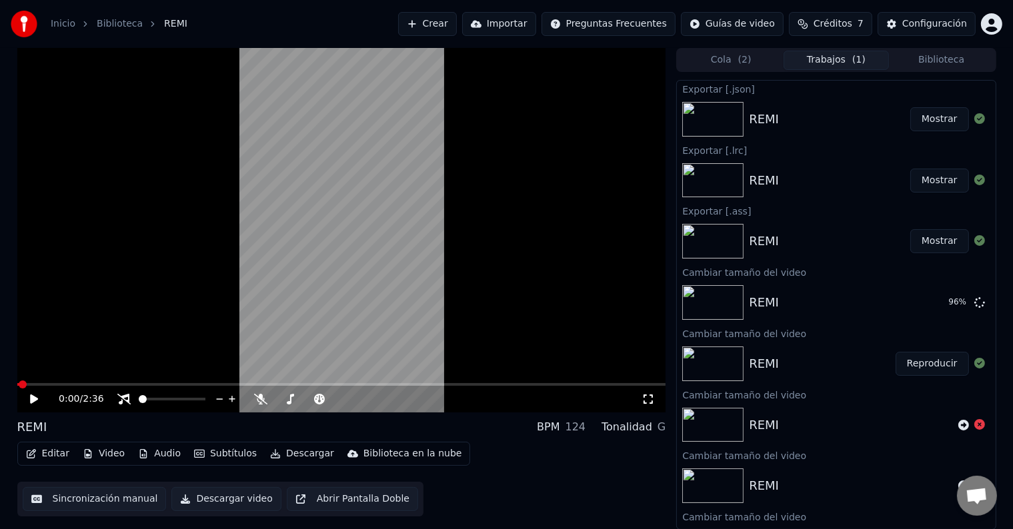
click at [37, 445] on button "Editar" at bounding box center [48, 454] width 54 height 19
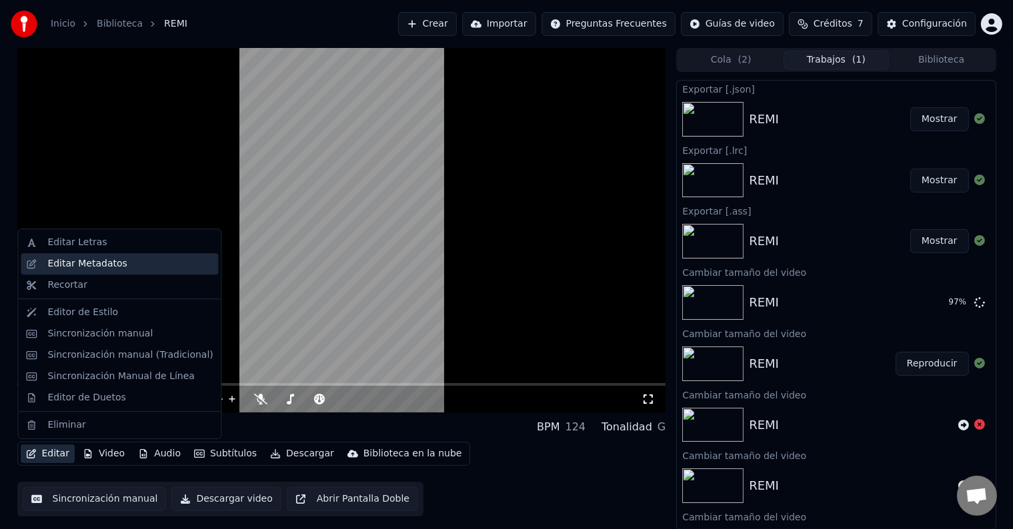
click at [141, 265] on div "Editar Metadatos" at bounding box center [129, 263] width 165 height 13
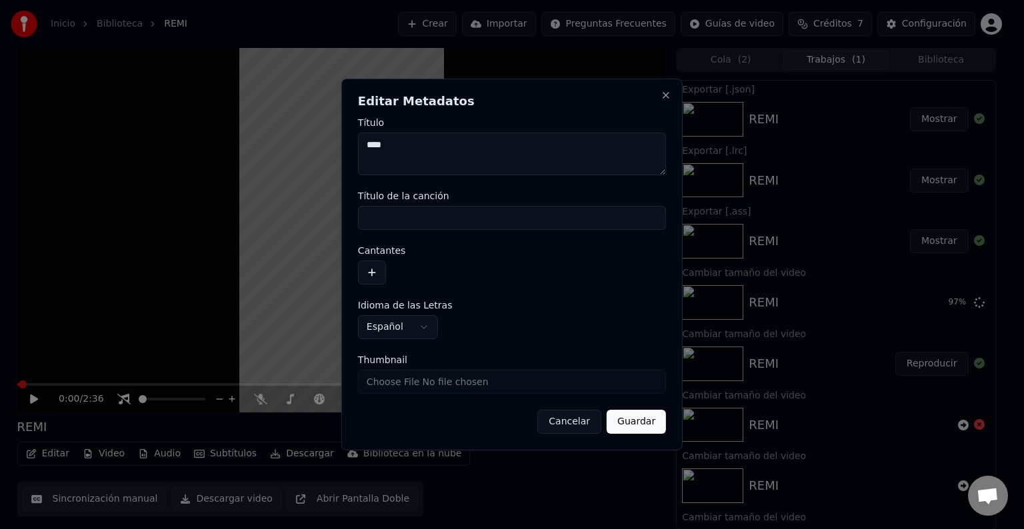
drag, startPoint x: 422, startPoint y: 147, endPoint x: 248, endPoint y: 151, distance: 174.1
click at [248, 151] on body "**********" at bounding box center [506, 264] width 1013 height 529
click at [643, 417] on button "Guardar" at bounding box center [636, 422] width 59 height 24
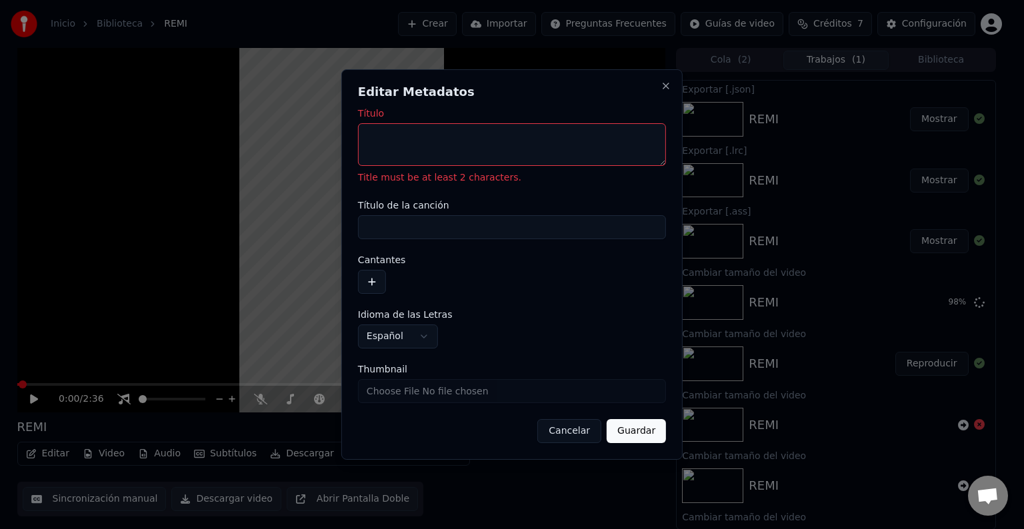
click at [559, 424] on button "Cancelar" at bounding box center [569, 431] width 64 height 24
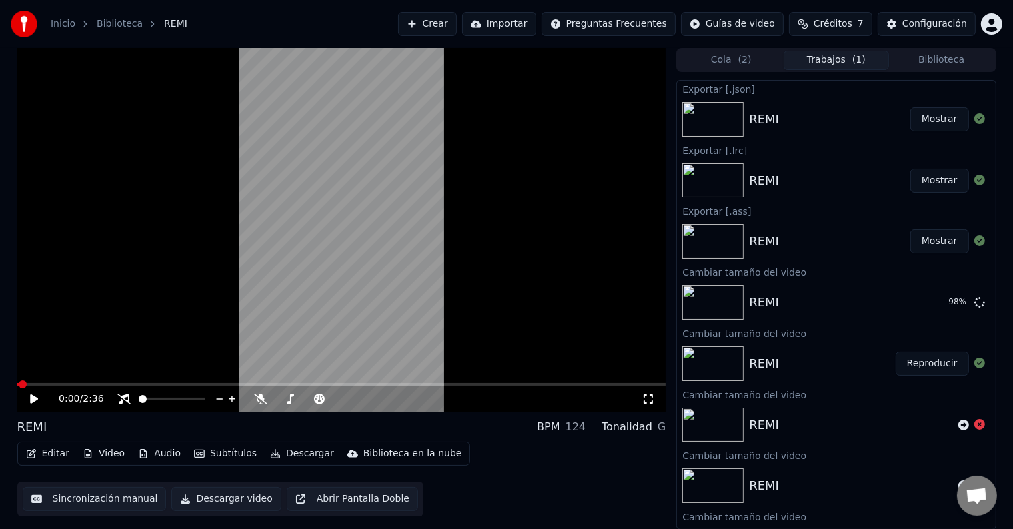
click at [96, 490] on button "Sincronización manual" at bounding box center [95, 499] width 144 height 24
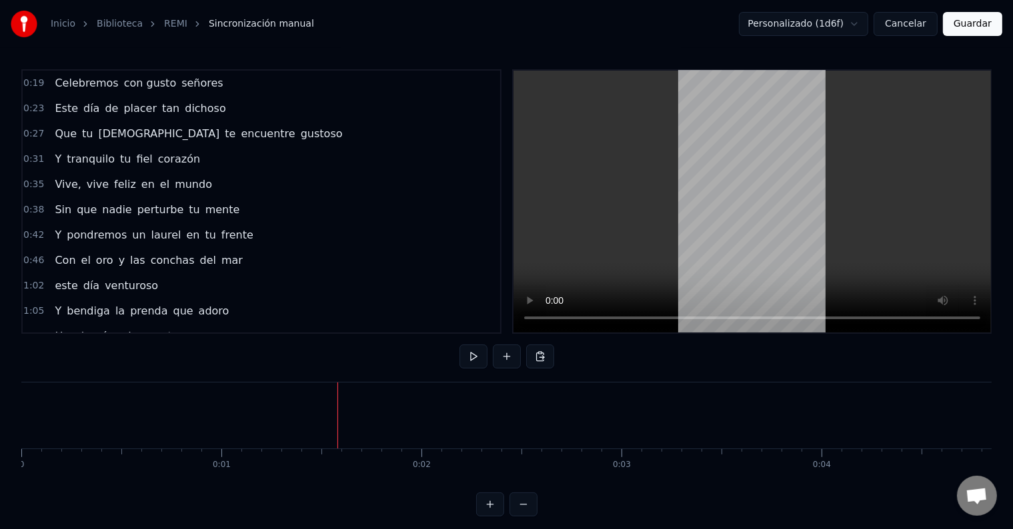
click at [746, 140] on video at bounding box center [751, 202] width 477 height 262
click at [746, 139] on video at bounding box center [751, 202] width 477 height 262
drag, startPoint x: 779, startPoint y: 101, endPoint x: 771, endPoint y: 109, distance: 11.3
click at [777, 103] on video at bounding box center [751, 202] width 477 height 262
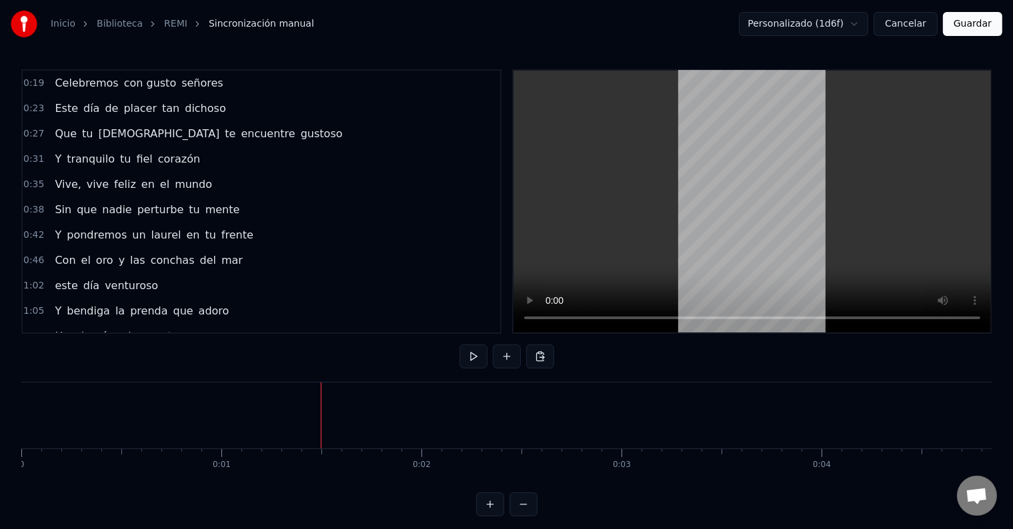
click at [164, 21] on link "REMI" at bounding box center [175, 23] width 23 height 13
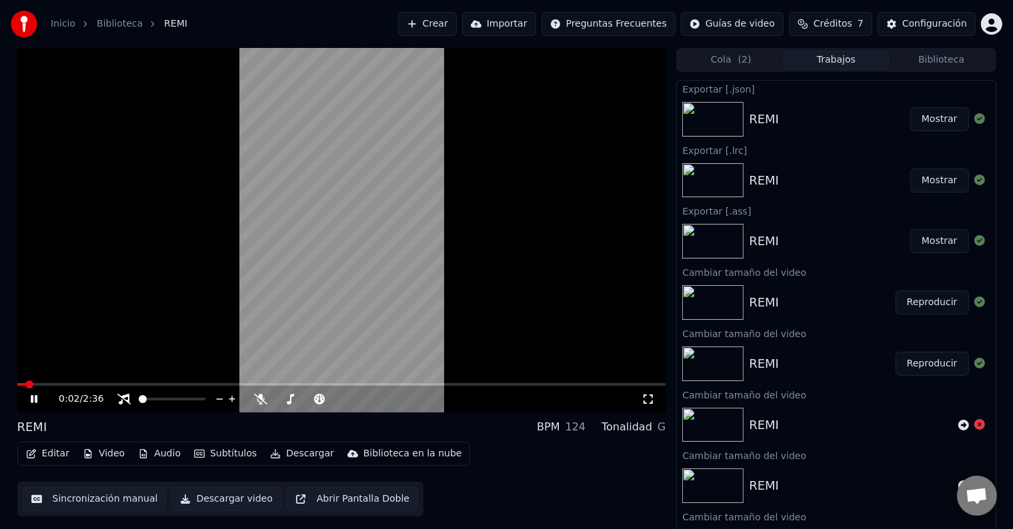
click at [327, 247] on video at bounding box center [341, 230] width 649 height 365
click at [906, 360] on button "Reproducir" at bounding box center [931, 364] width 73 height 24
click at [373, 248] on video at bounding box center [341, 230] width 649 height 365
click at [51, 452] on button "Editar" at bounding box center [48, 454] width 54 height 19
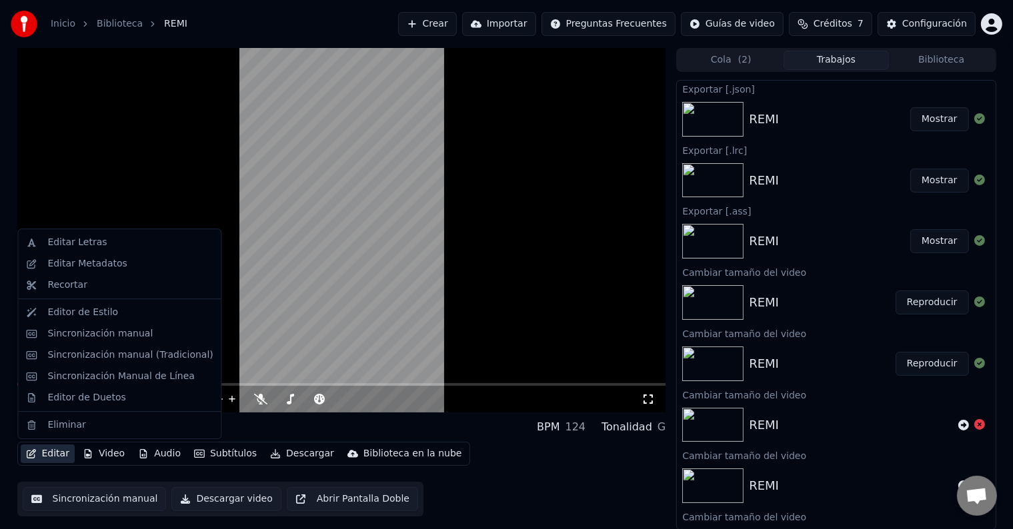
click at [253, 375] on video at bounding box center [341, 230] width 649 height 365
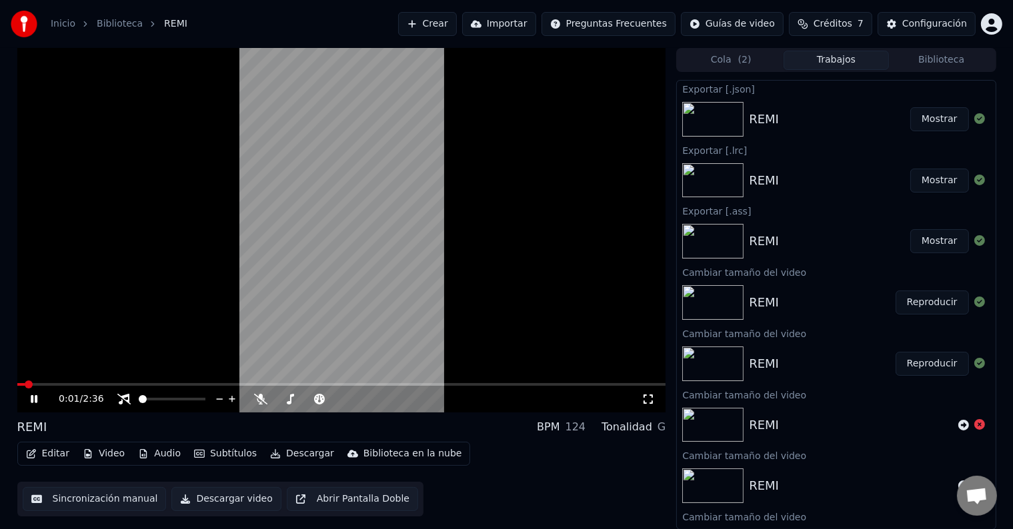
click at [236, 382] on video at bounding box center [341, 230] width 649 height 365
click at [224, 385] on span at bounding box center [341, 384] width 649 height 3
click at [31, 403] on icon at bounding box center [43, 399] width 31 height 11
click at [179, 384] on span at bounding box center [98, 384] width 162 height 3
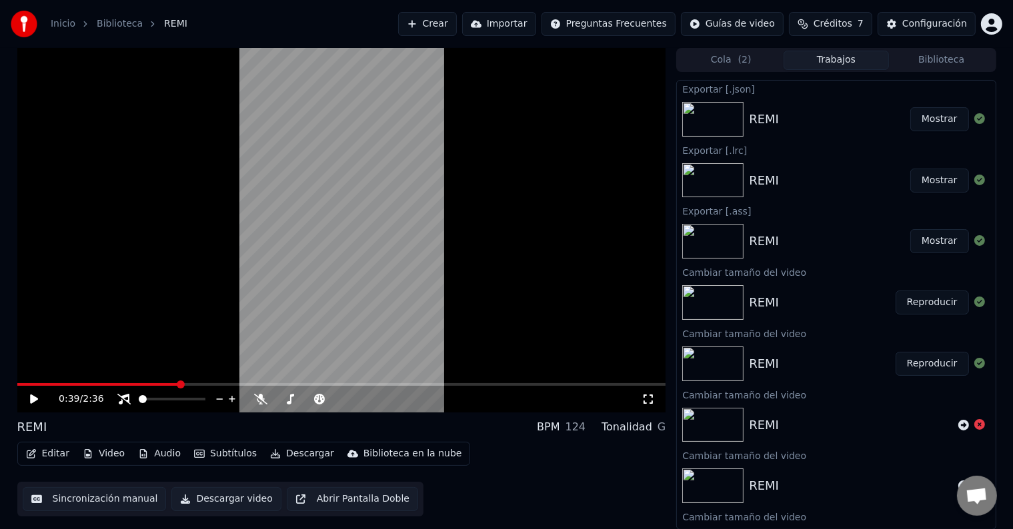
click at [96, 446] on button "Video" at bounding box center [103, 454] width 53 height 19
click at [532, 479] on div "Editar Video Audio Subtítulos Descargar Biblioteca en la nube Sincronización ma…" at bounding box center [341, 479] width 649 height 75
click at [926, 295] on button "Reproducir" at bounding box center [931, 303] width 73 height 24
click at [208, 238] on video at bounding box center [341, 230] width 649 height 365
